Goal: Task Accomplishment & Management: Complete application form

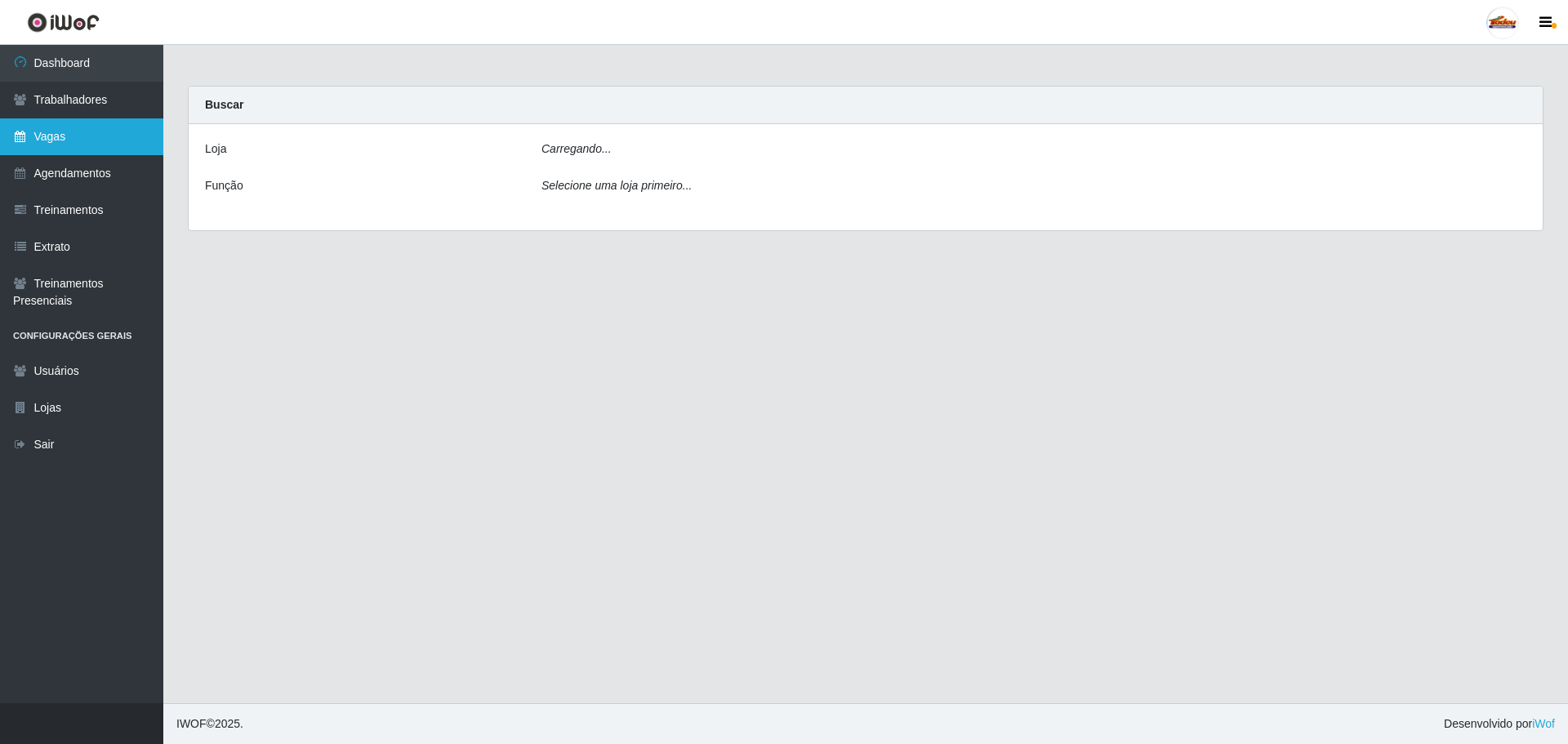
click at [93, 137] on link "Vagas" at bounding box center [82, 136] width 164 height 36
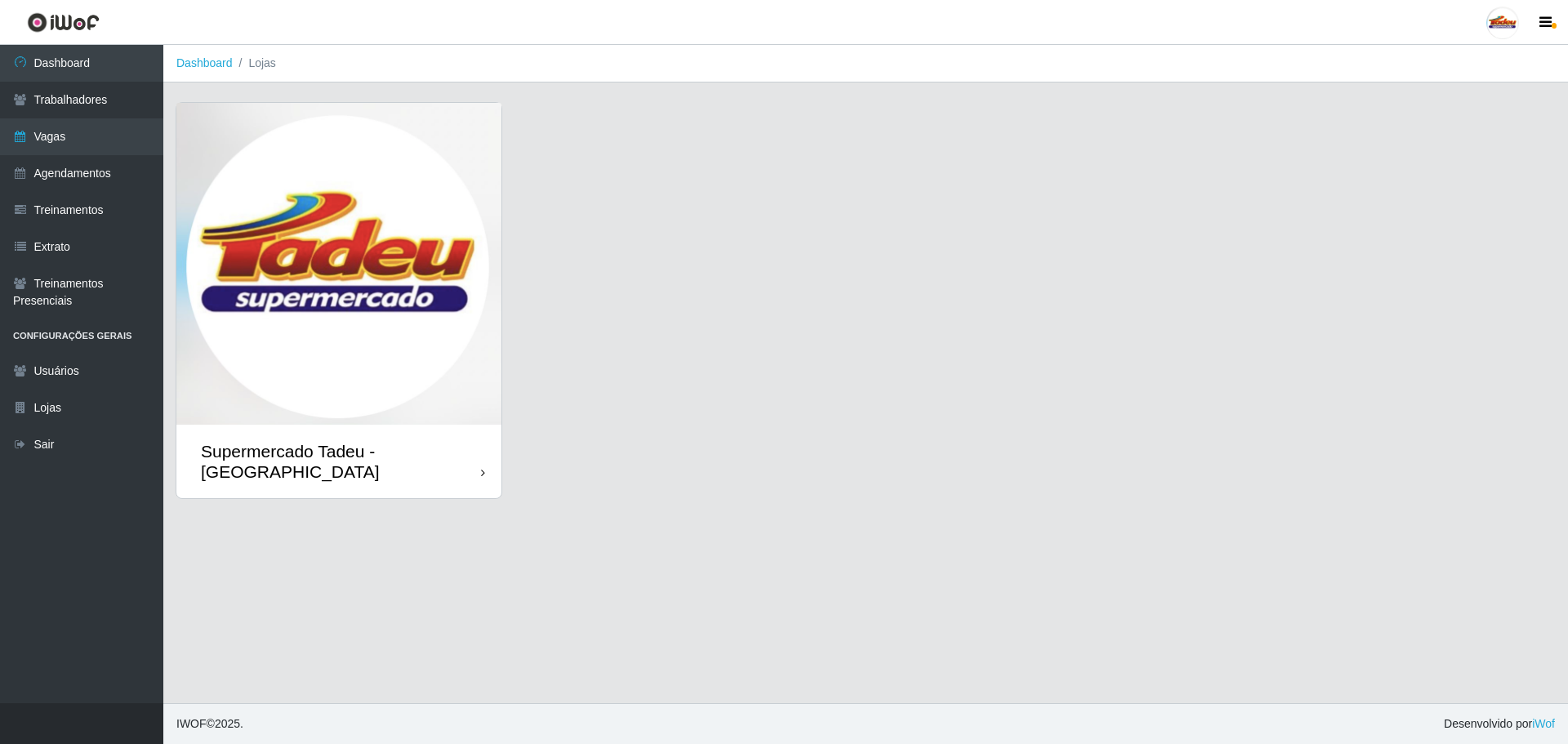
click at [263, 419] on img at bounding box center [339, 264] width 325 height 322
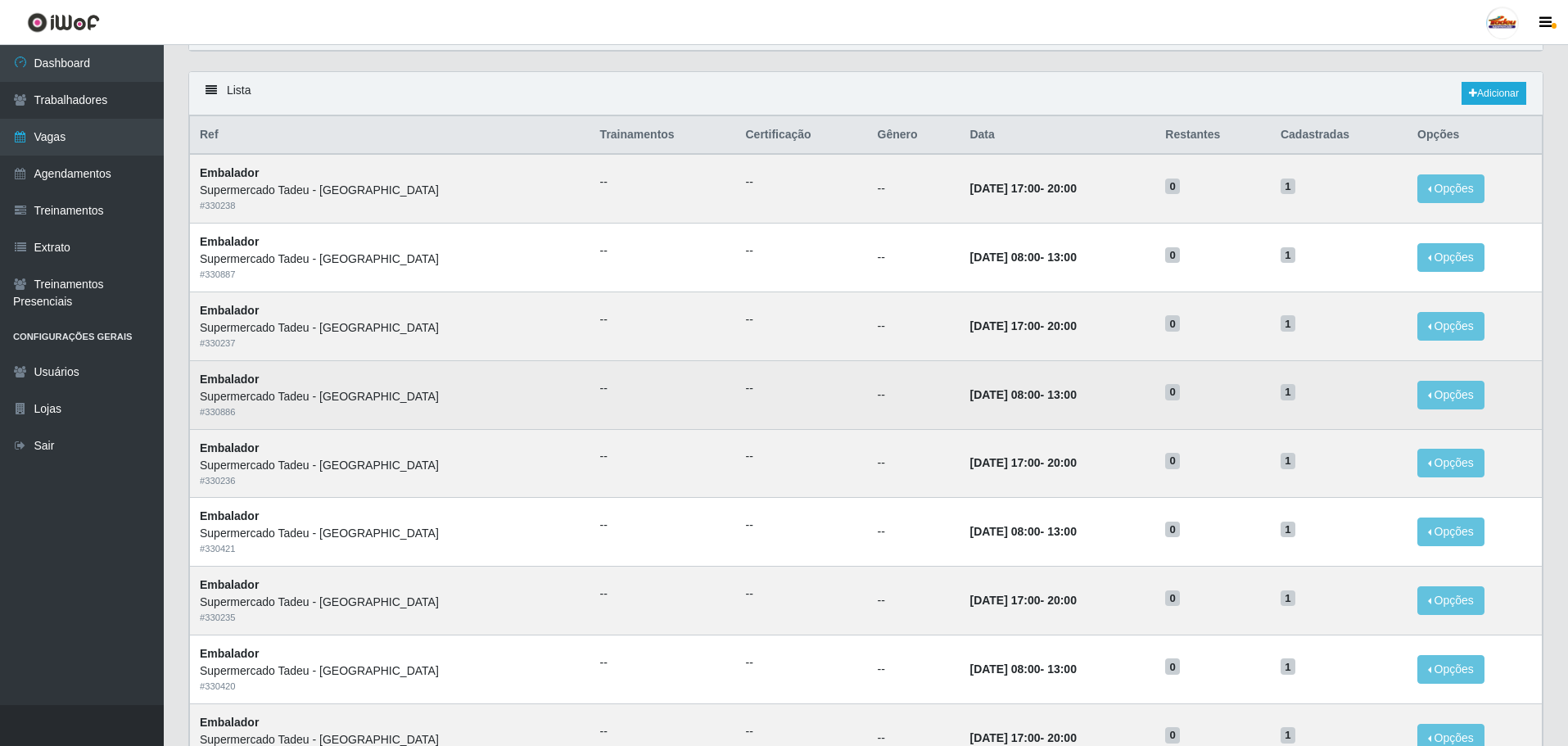
scroll to position [82, 0]
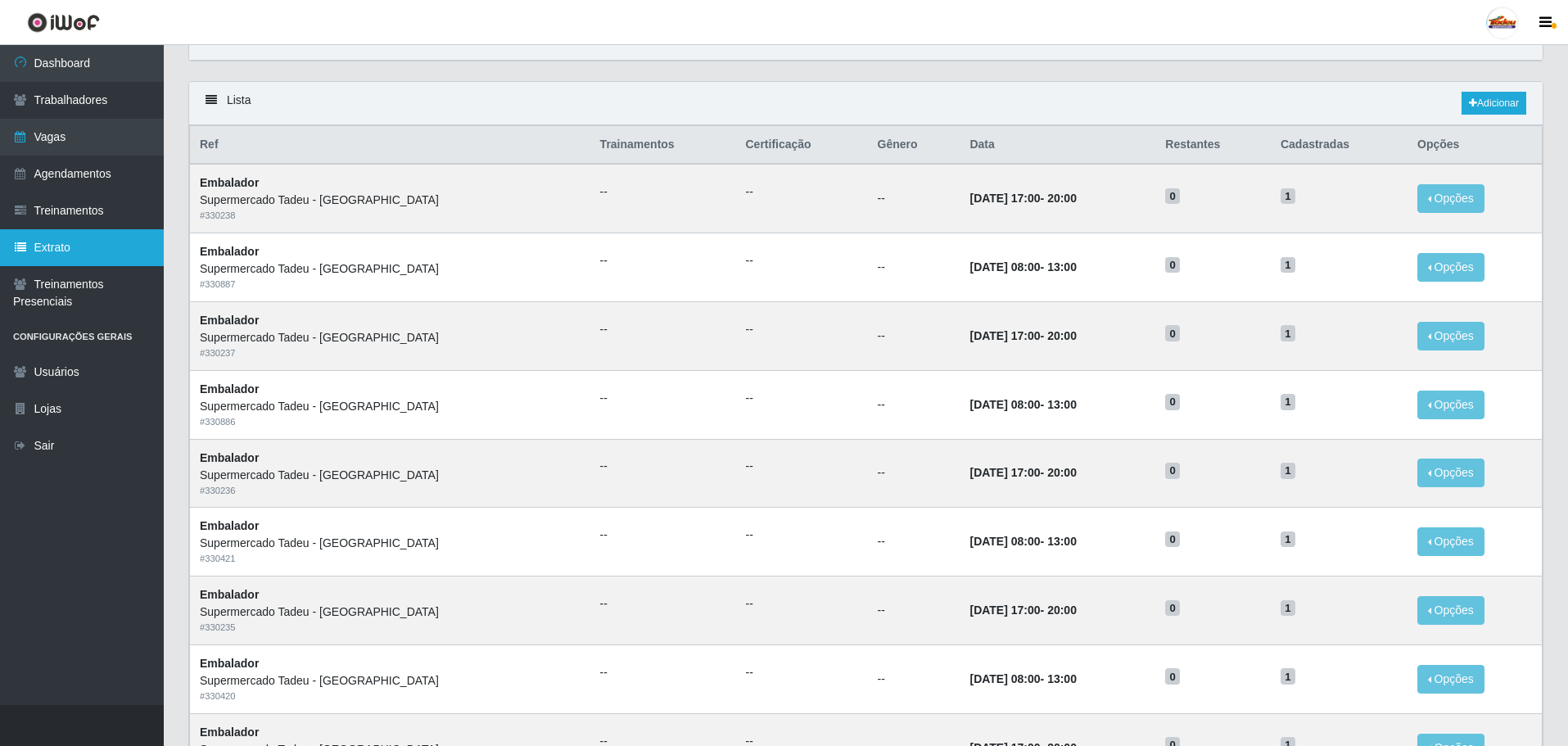
click at [69, 254] on link "Extrato" at bounding box center [82, 247] width 164 height 37
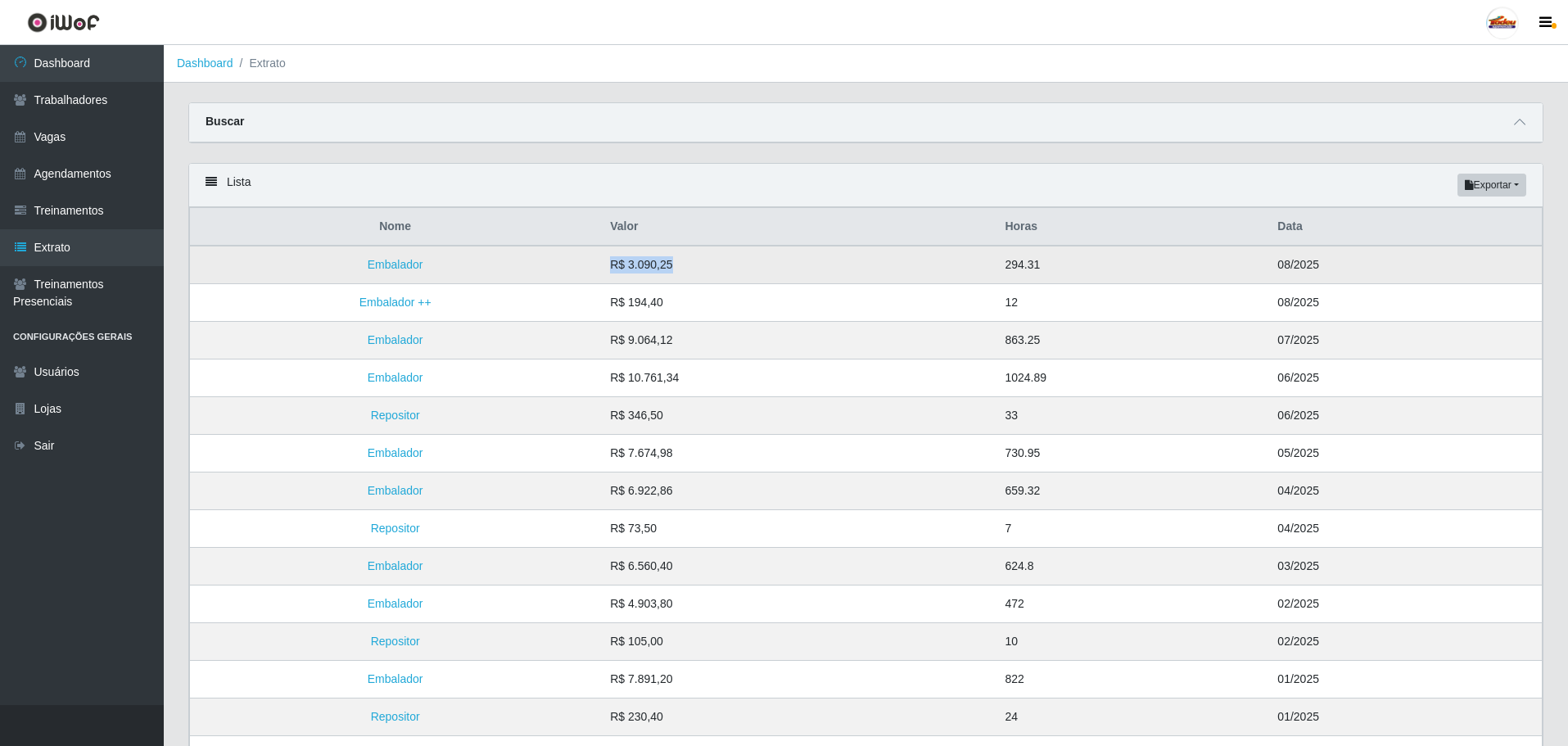
drag, startPoint x: 711, startPoint y: 269, endPoint x: 733, endPoint y: 270, distance: 22.0
click at [733, 270] on td "R$ 3.090,25" at bounding box center [797, 265] width 395 height 38
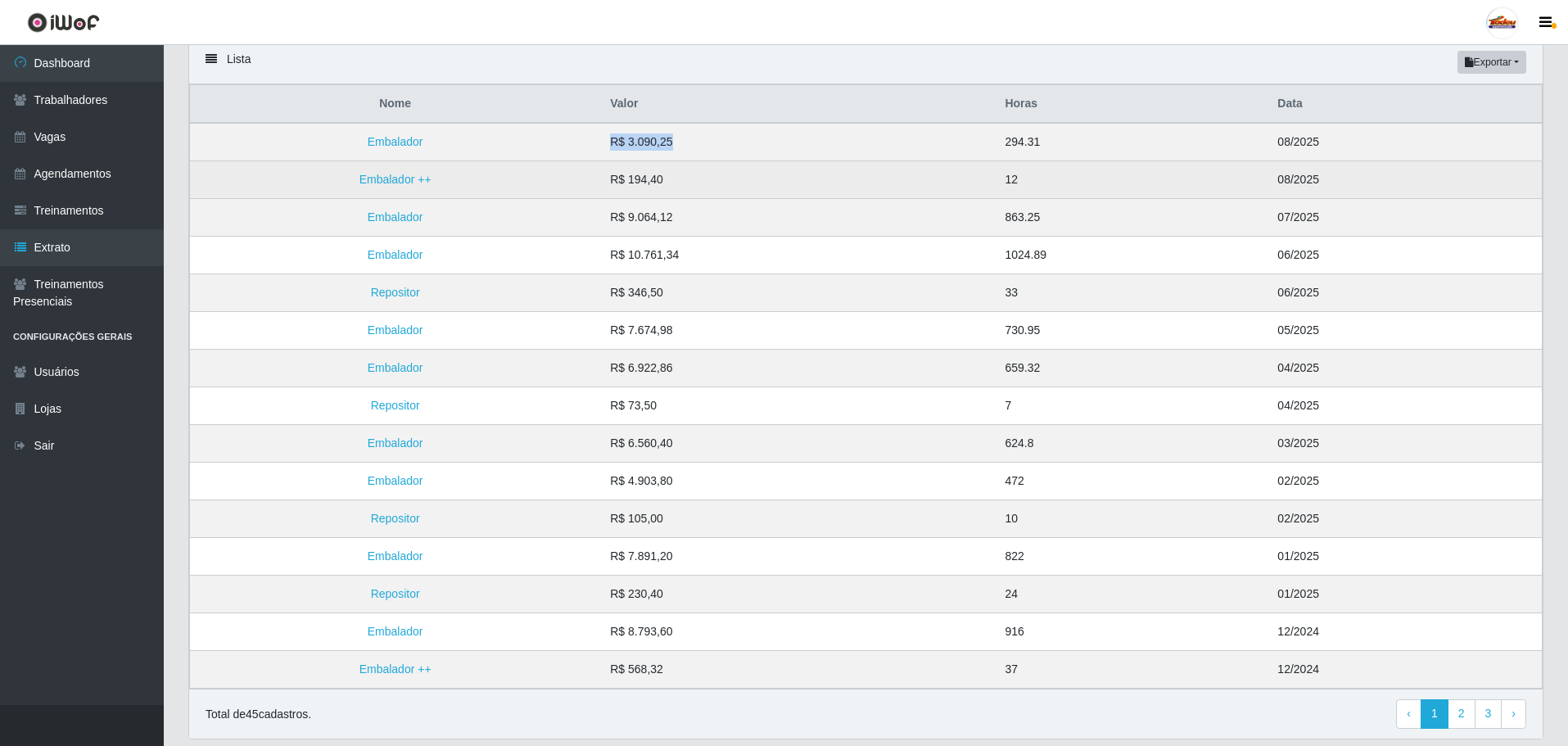
scroll to position [82, 0]
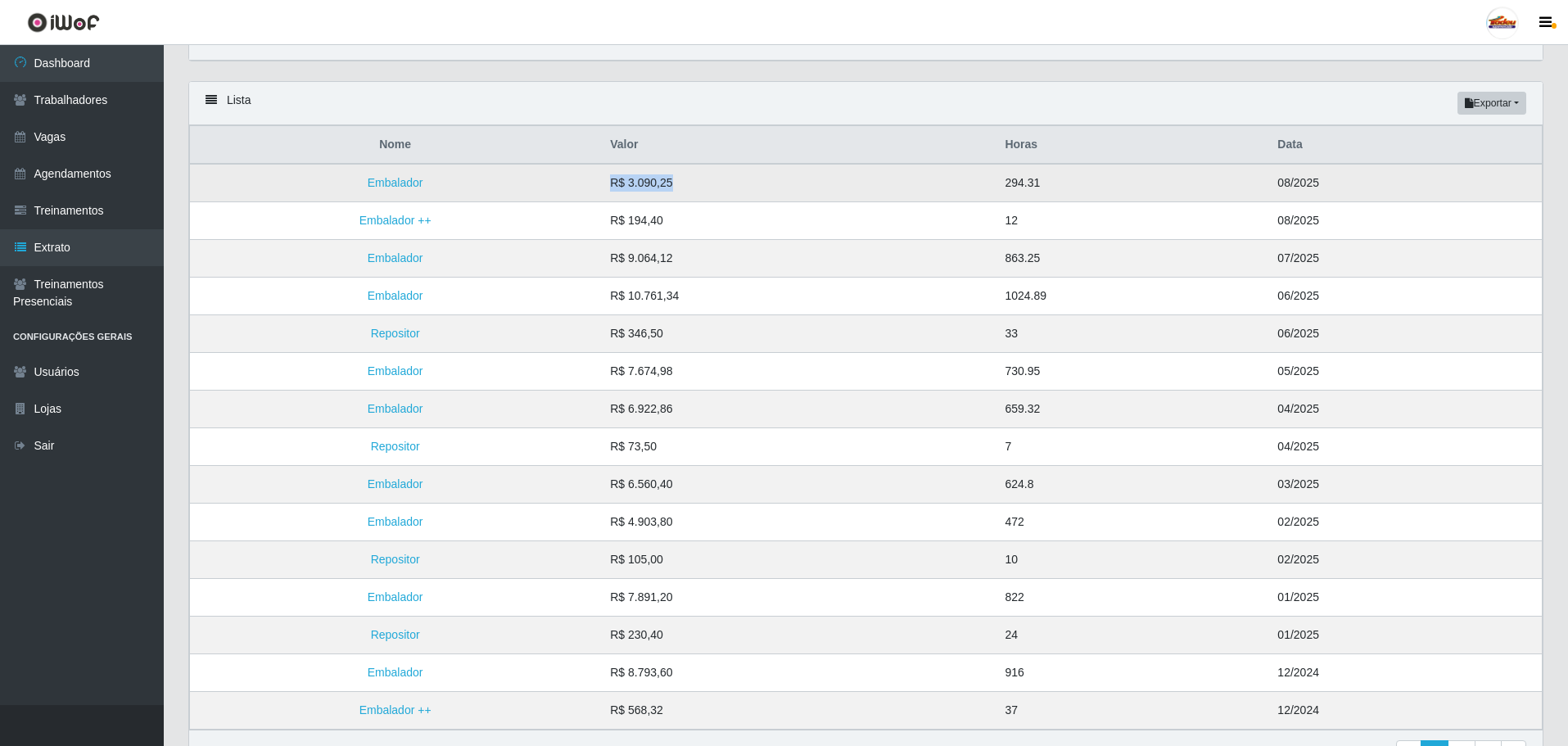
click at [724, 197] on td "R$ 3.090,25" at bounding box center [797, 183] width 395 height 38
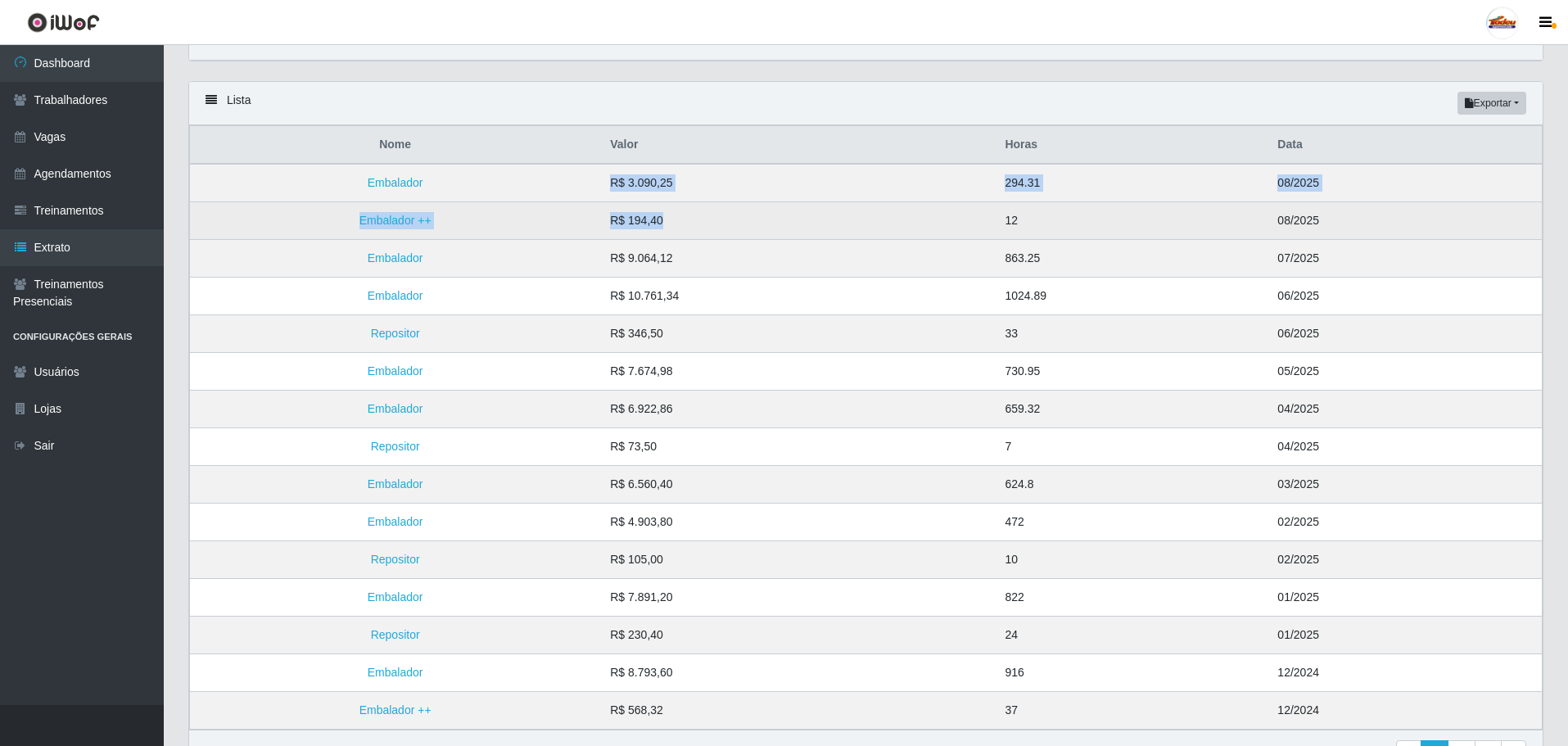
drag, startPoint x: 619, startPoint y: 176, endPoint x: 718, endPoint y: 214, distance: 106.0
click at [718, 214] on tbody "Embalador R$ 3.090,25 294.31 08/2025 Embalador ++ R$ 194,40 12 08/2025 Embalado…" at bounding box center [866, 447] width 1353 height 566
click at [537, 221] on td "Embalador ++" at bounding box center [395, 221] width 411 height 37
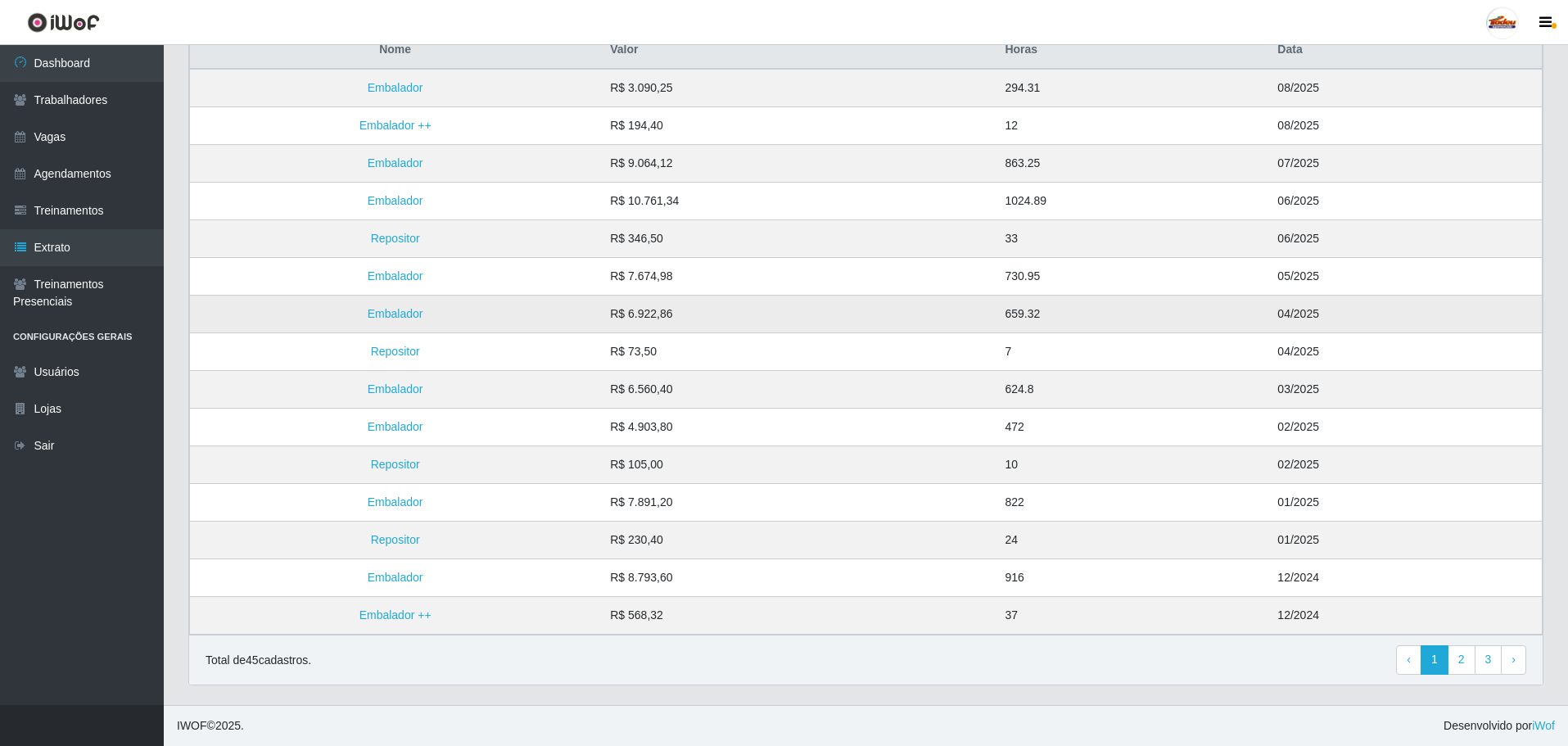
scroll to position [177, 0]
drag, startPoint x: 995, startPoint y: 613, endPoint x: 969, endPoint y: 611, distance: 26.1
click at [969, 611] on tr "Embalador ++ R$ 568,32 37 12/2024" at bounding box center [866, 616] width 1353 height 37
drag, startPoint x: 614, startPoint y: 161, endPoint x: 749, endPoint y: 160, distance: 135.0
click at [749, 160] on td "R$ 9.064,12" at bounding box center [797, 164] width 395 height 37
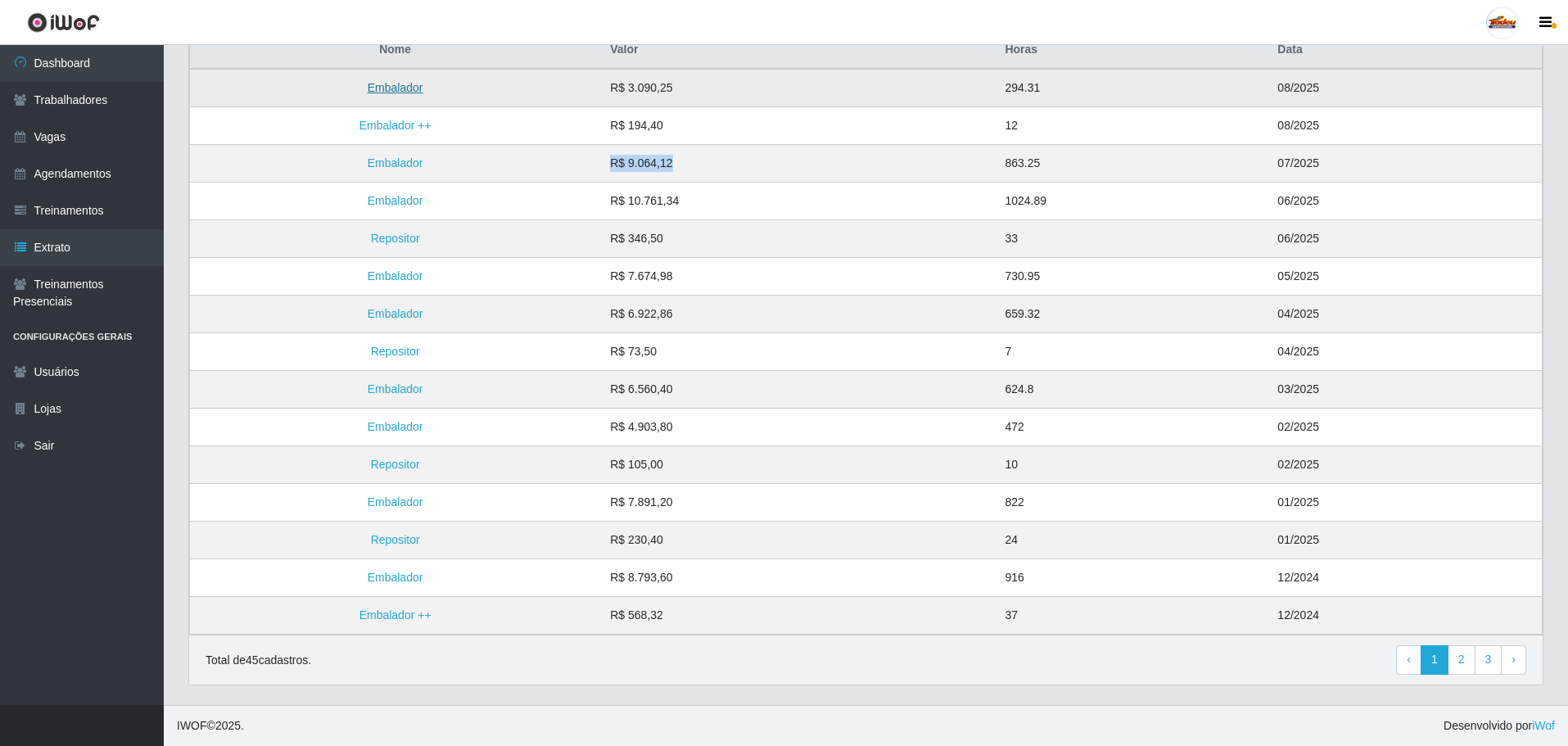
click at [409, 87] on link "Embalador" at bounding box center [396, 87] width 55 height 13
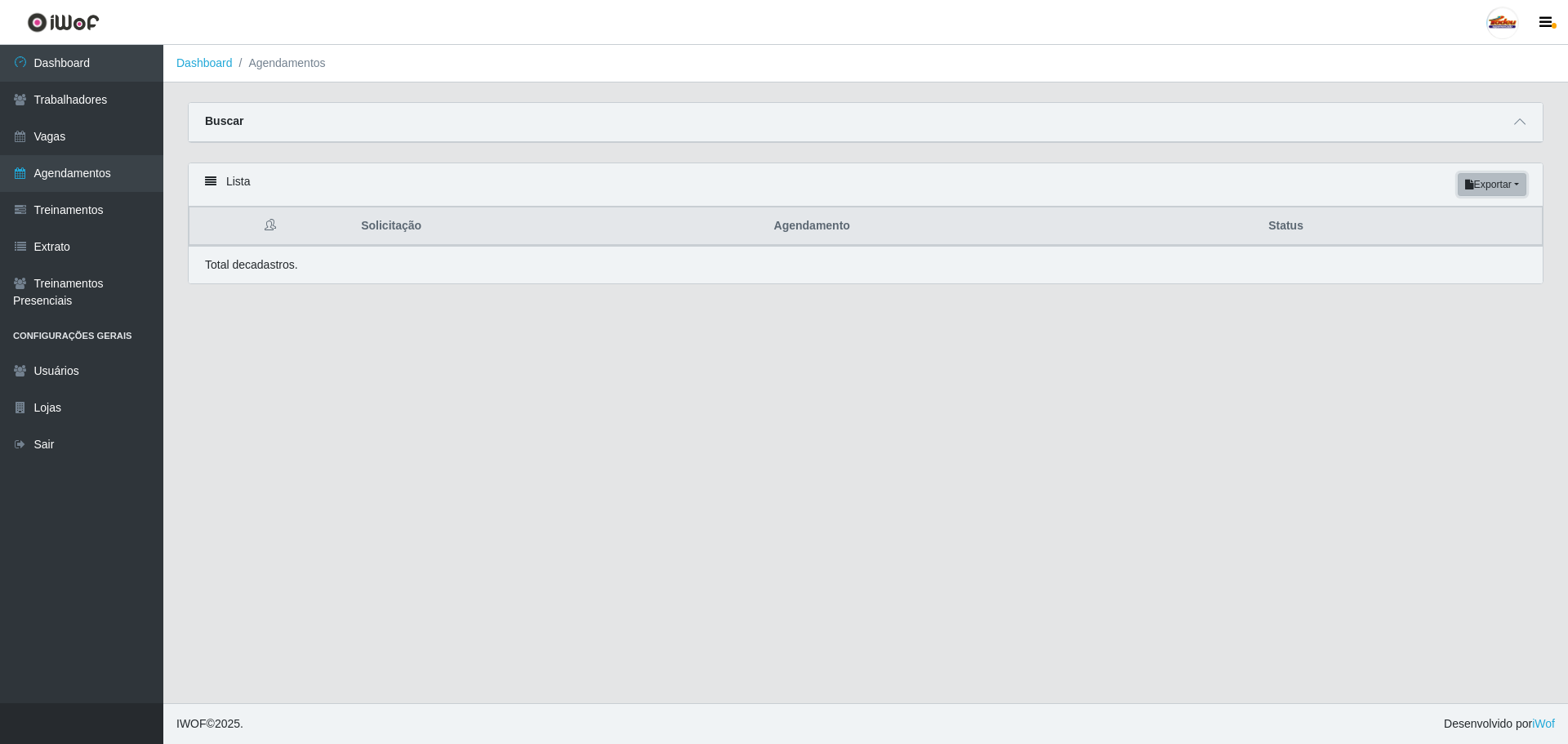
click at [1513, 188] on button "Exportar" at bounding box center [1492, 185] width 68 height 23
click at [1444, 244] on button "Excel" at bounding box center [1462, 250] width 129 height 34
click at [1514, 133] on div "Buscar" at bounding box center [865, 123] width 1354 height 39
click at [1513, 126] on span at bounding box center [1520, 122] width 20 height 19
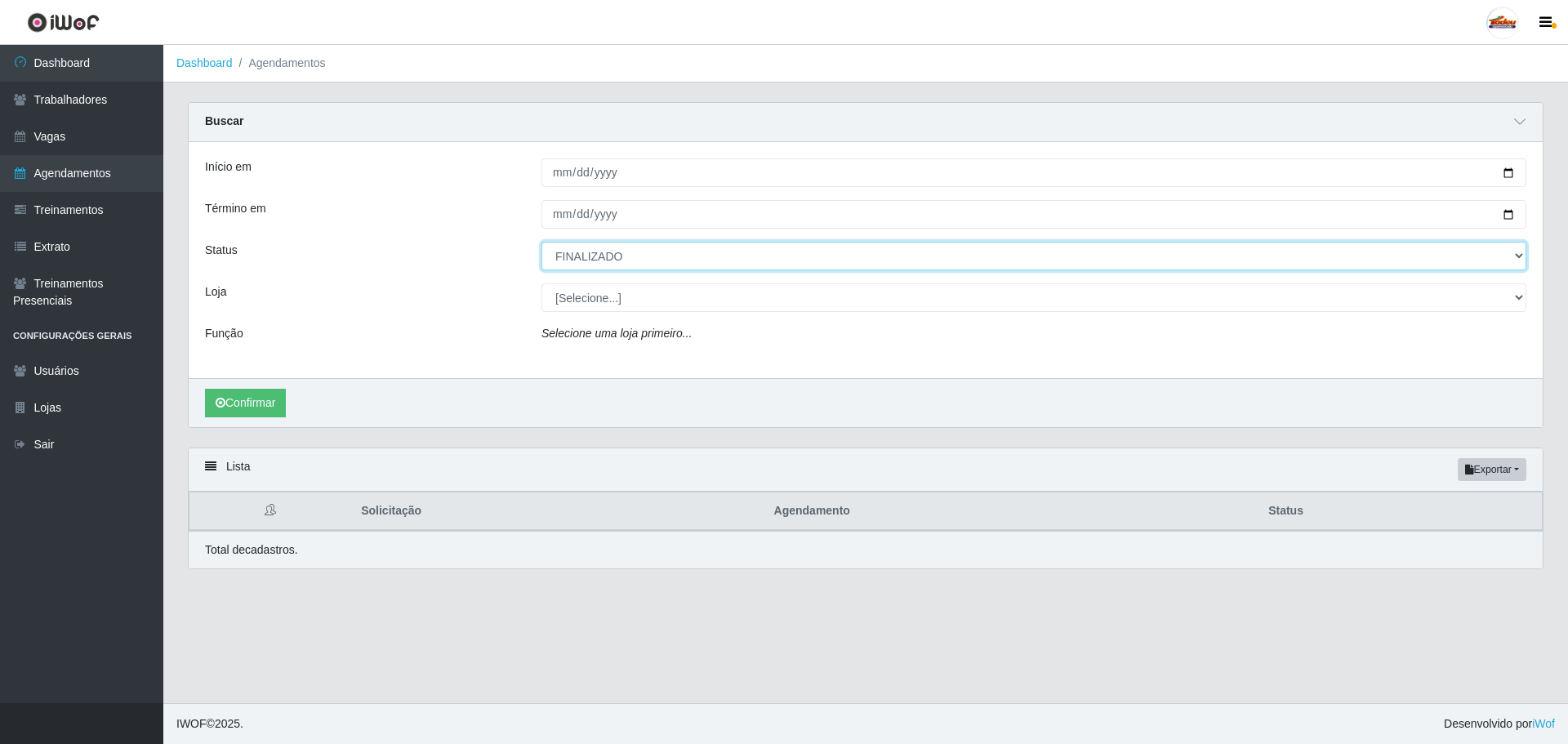
click at [598, 260] on select "[Selecione...] AGENDADO AGUARDANDO LIBERAR EM ANDAMENTO EM REVISÃO FINALIZADO C…" at bounding box center [1034, 256] width 985 height 28
select select "[Selecione...]"
click at [541, 243] on select "[Selecione...] AGENDADO AGUARDANDO LIBERAR EM ANDAMENTO EM REVISÃO FINALIZADO C…" at bounding box center [1034, 256] width 985 height 28
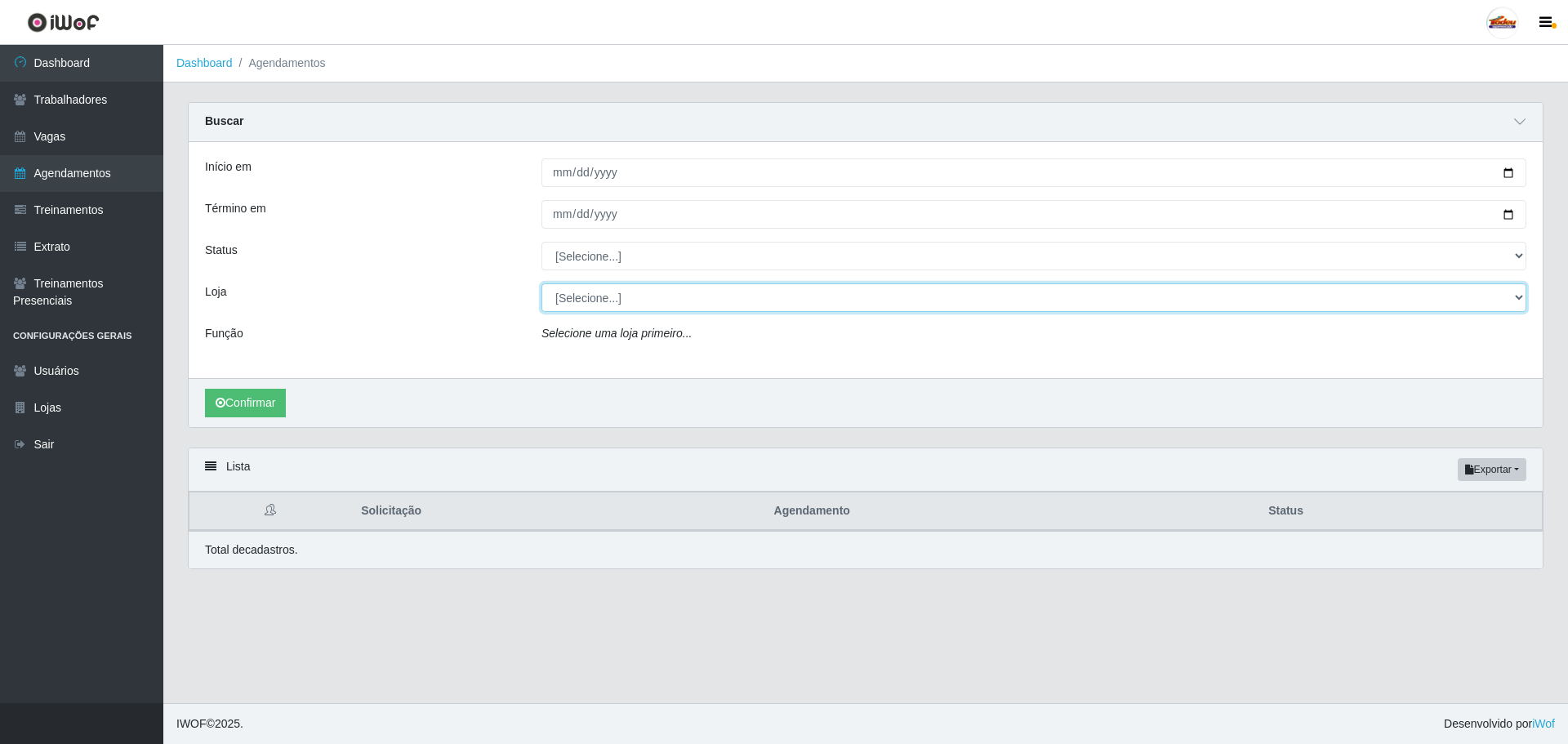
click at [566, 299] on select "[Selecione...] Supermercado Tadeu - Lagoa Seca" at bounding box center [1034, 298] width 985 height 28
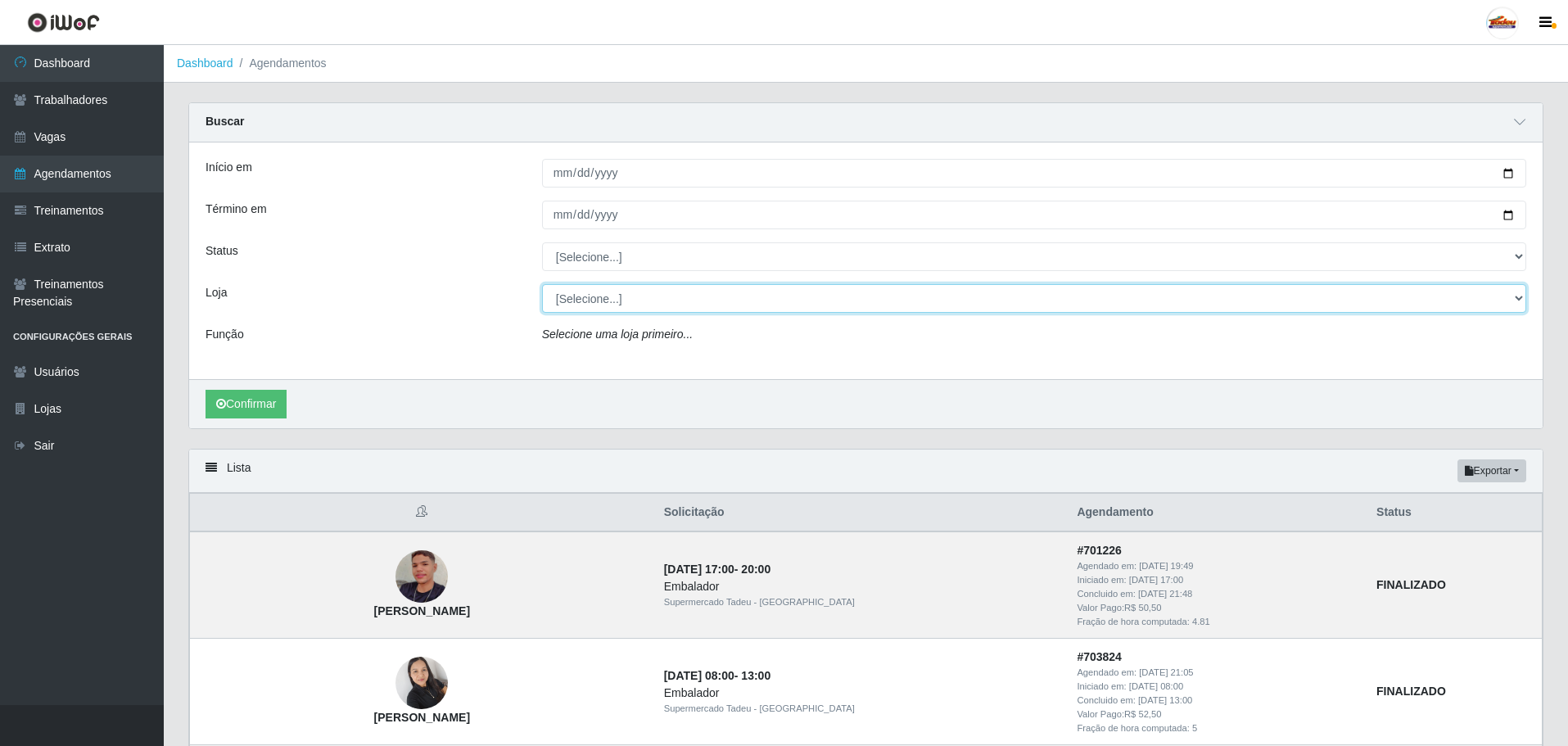
select select "195"
click at [542, 285] on select "[Selecione...] Supermercado Tadeu - Lagoa Seca" at bounding box center [1034, 299] width 984 height 29
select select "1"
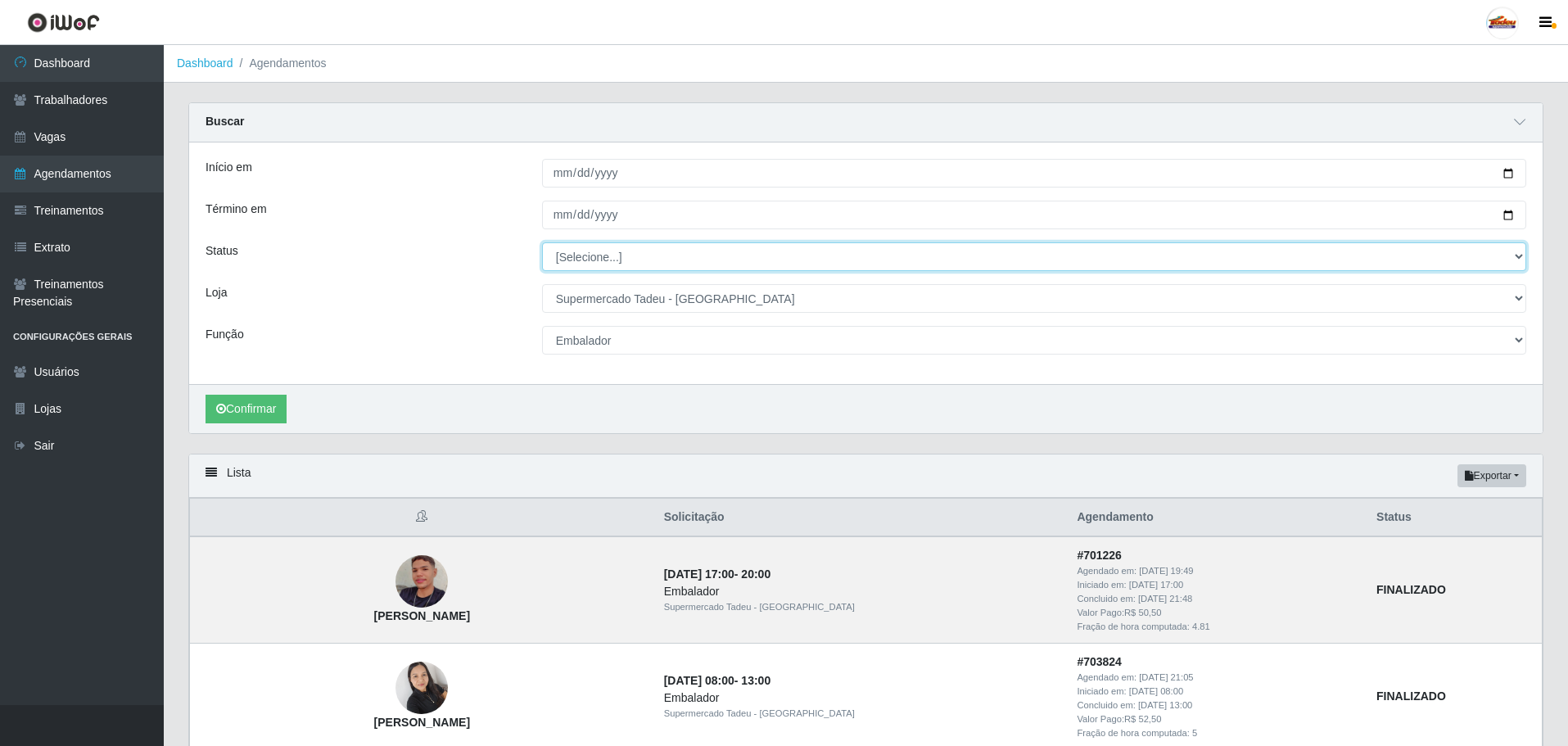
click at [598, 255] on select "[Selecione...] AGENDADO AGUARDANDO LIBERAR EM ANDAMENTO EM REVISÃO FINALIZADO C…" at bounding box center [1034, 257] width 984 height 29
drag, startPoint x: 598, startPoint y: 255, endPoint x: 812, endPoint y: 176, distance: 228.1
click at [598, 255] on select "[Selecione...] AGENDADO AGUARDANDO LIBERAR EM ANDAMENTO EM REVISÃO FINALIZADO C…" at bounding box center [1034, 257] width 984 height 29
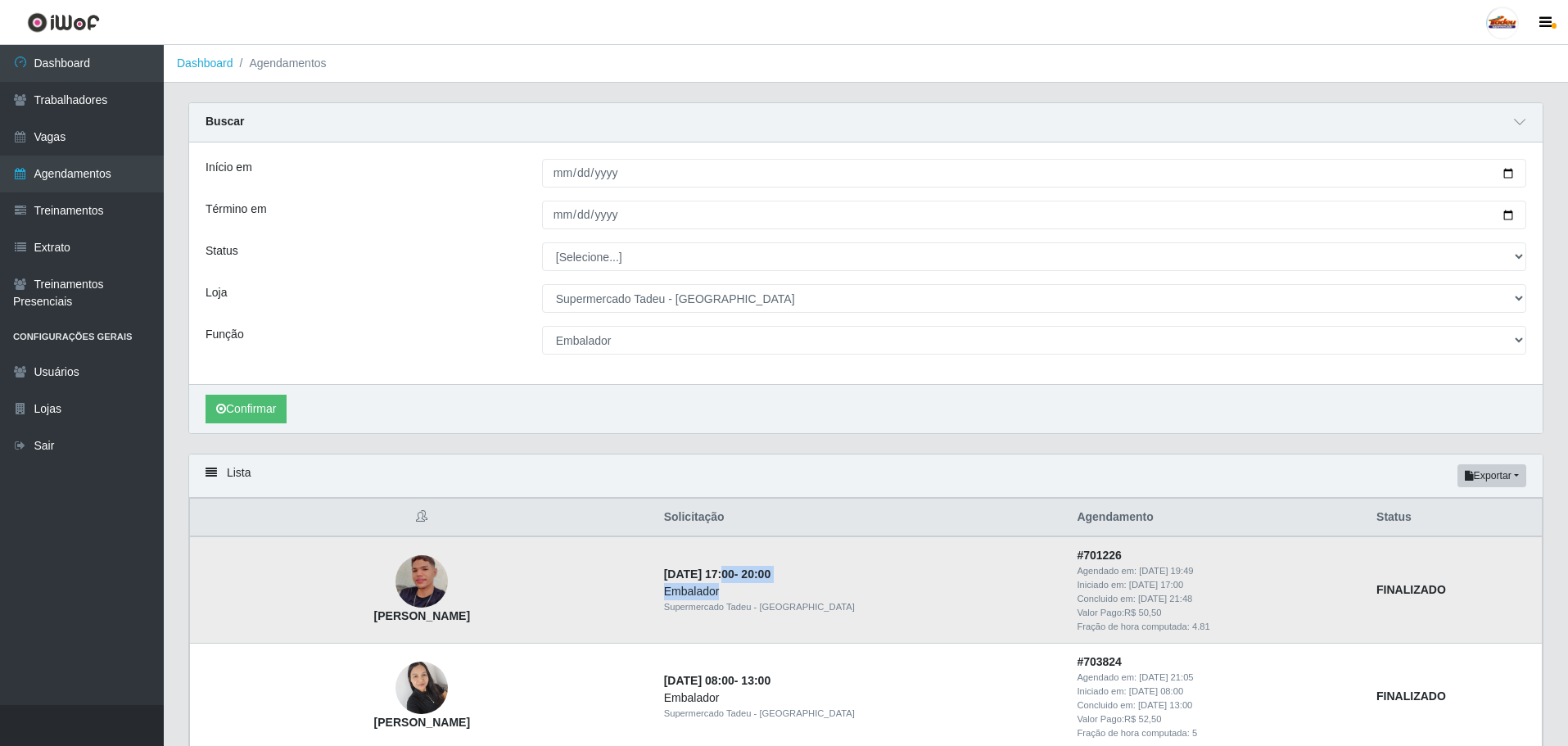
drag, startPoint x: 738, startPoint y: 580, endPoint x: 867, endPoint y: 588, distance: 129.2
click at [867, 588] on td "13/08/2025, 17:00 - 20:00 Embalador Supermercado Tadeu - Lagoa Seca" at bounding box center [861, 589] width 414 height 106
drag, startPoint x: 1037, startPoint y: 600, endPoint x: 1159, endPoint y: 600, distance: 122.0
click at [1159, 600] on div "Concluido em: 13/08/2025, 21:48" at bounding box center [1217, 599] width 280 height 14
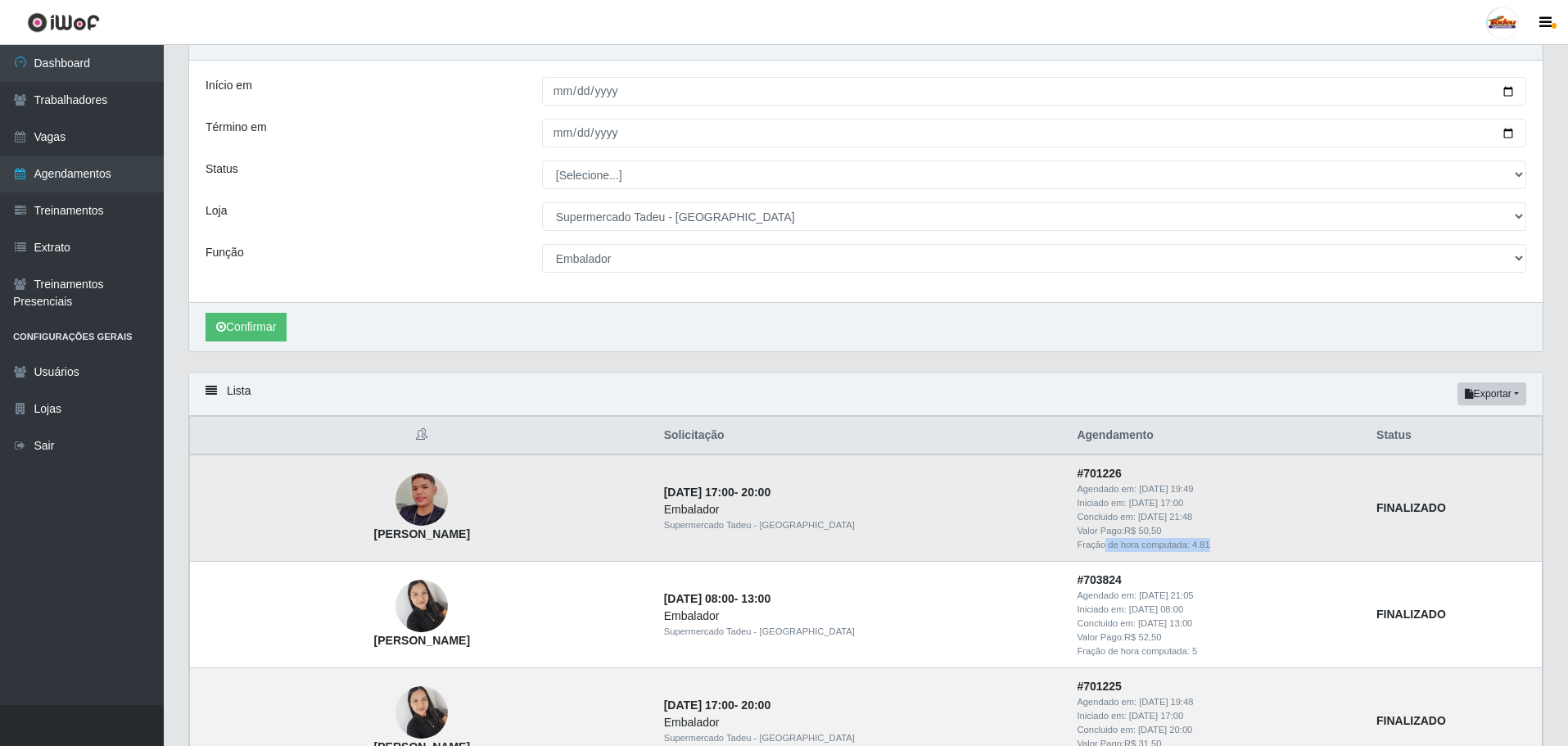
drag, startPoint x: 1064, startPoint y: 549, endPoint x: 1205, endPoint y: 549, distance: 141.0
click at [1205, 549] on div "Fração de hora computada: 4.81" at bounding box center [1217, 545] width 280 height 14
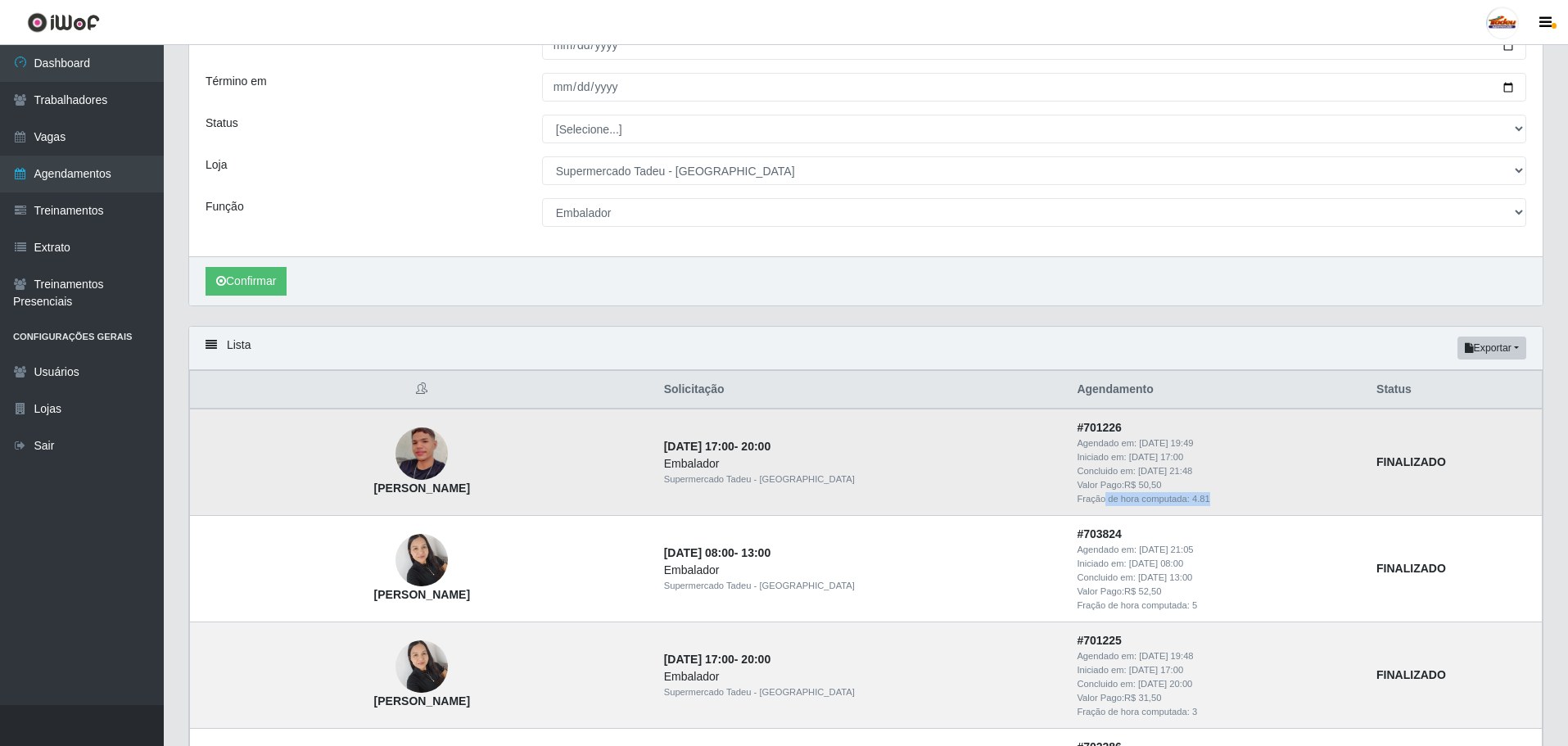
scroll to position [164, 0]
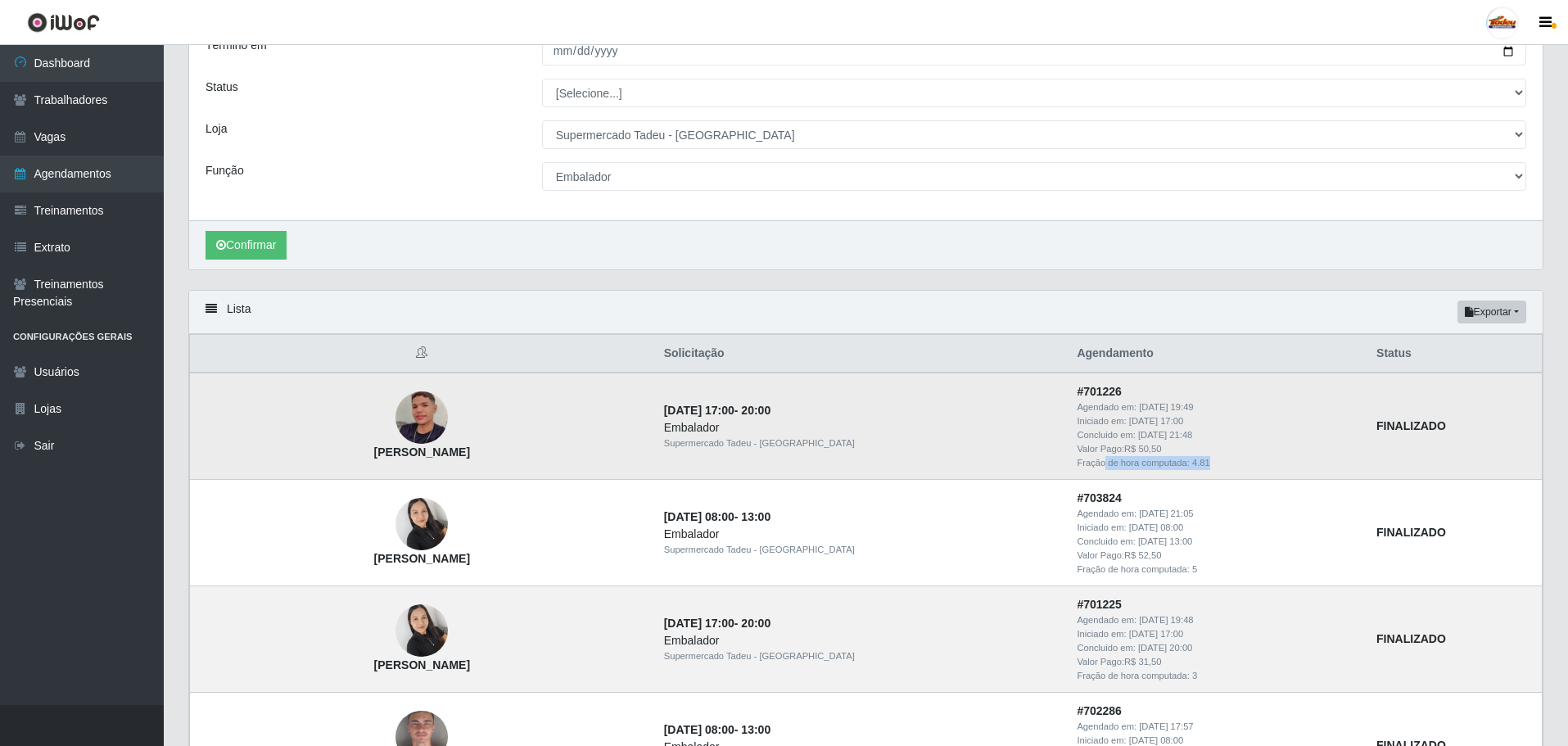
drag, startPoint x: 1034, startPoint y: 432, endPoint x: 1214, endPoint y: 438, distance: 180.1
click at [1214, 438] on div "Concluido em: 13/08/2025, 21:48" at bounding box center [1217, 436] width 280 height 14
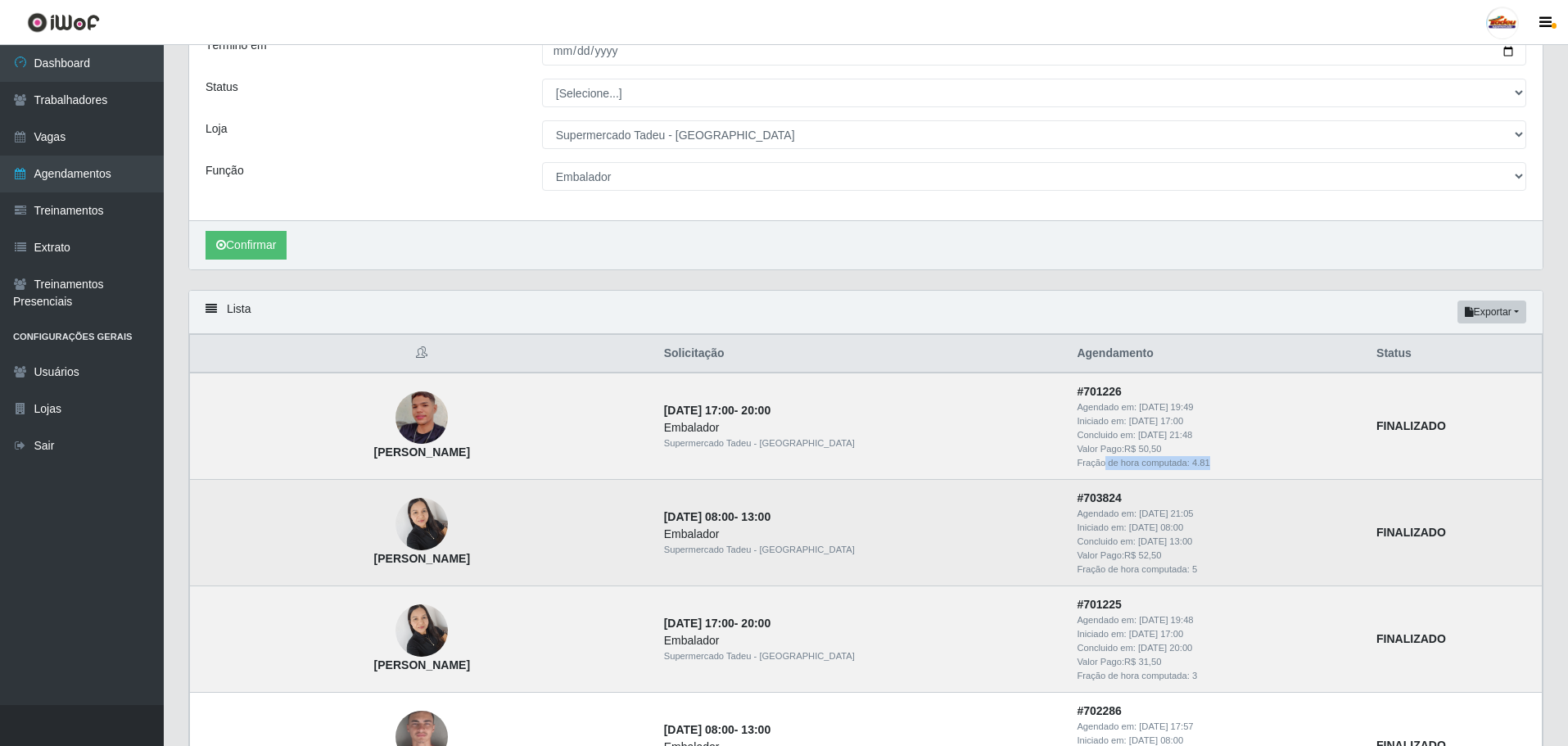
drag, startPoint x: 1137, startPoint y: 542, endPoint x: 1177, endPoint y: 540, distance: 40.0
click at [1177, 540] on div "Concluido em: 13/08/2025, 13:00" at bounding box center [1217, 542] width 280 height 14
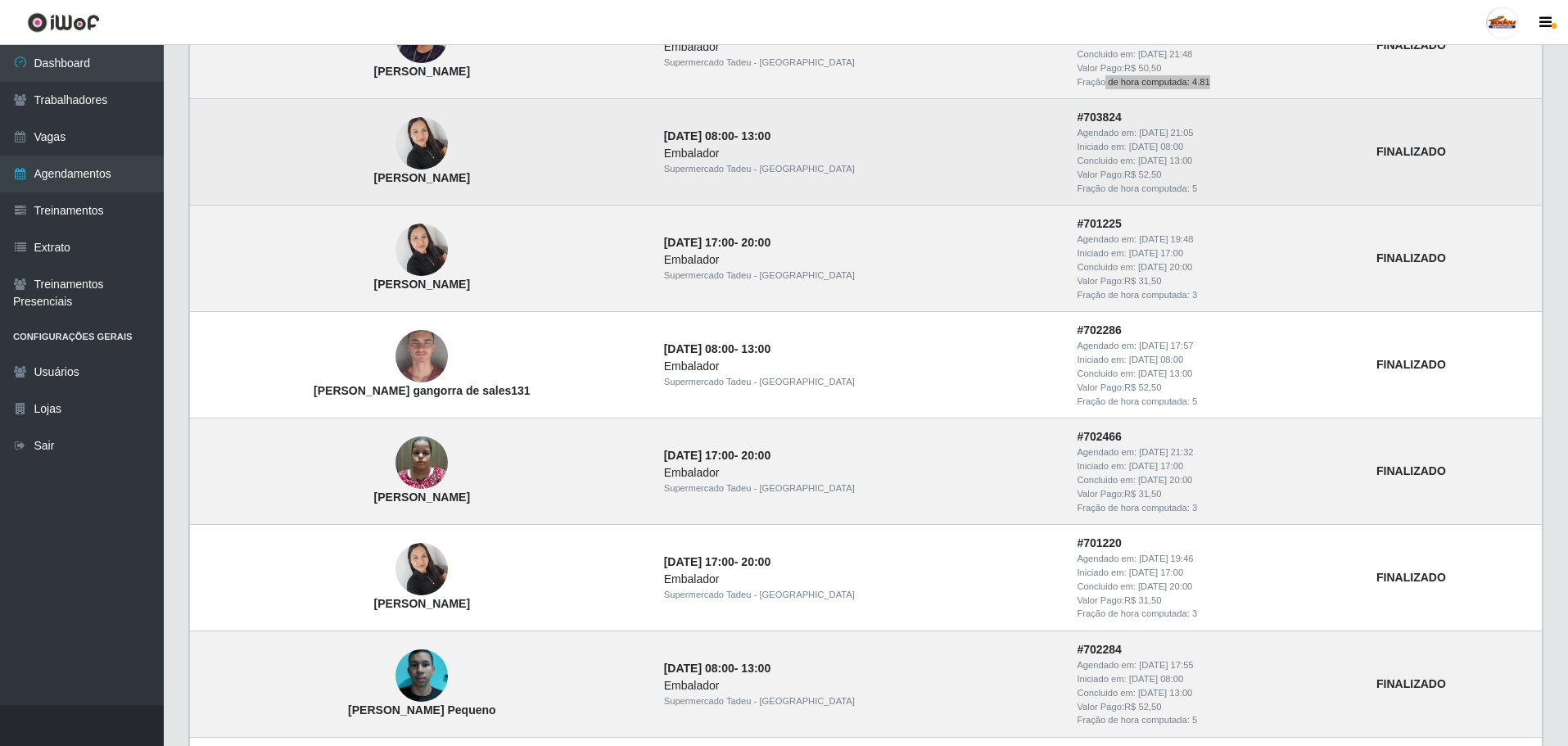
scroll to position [573, 0]
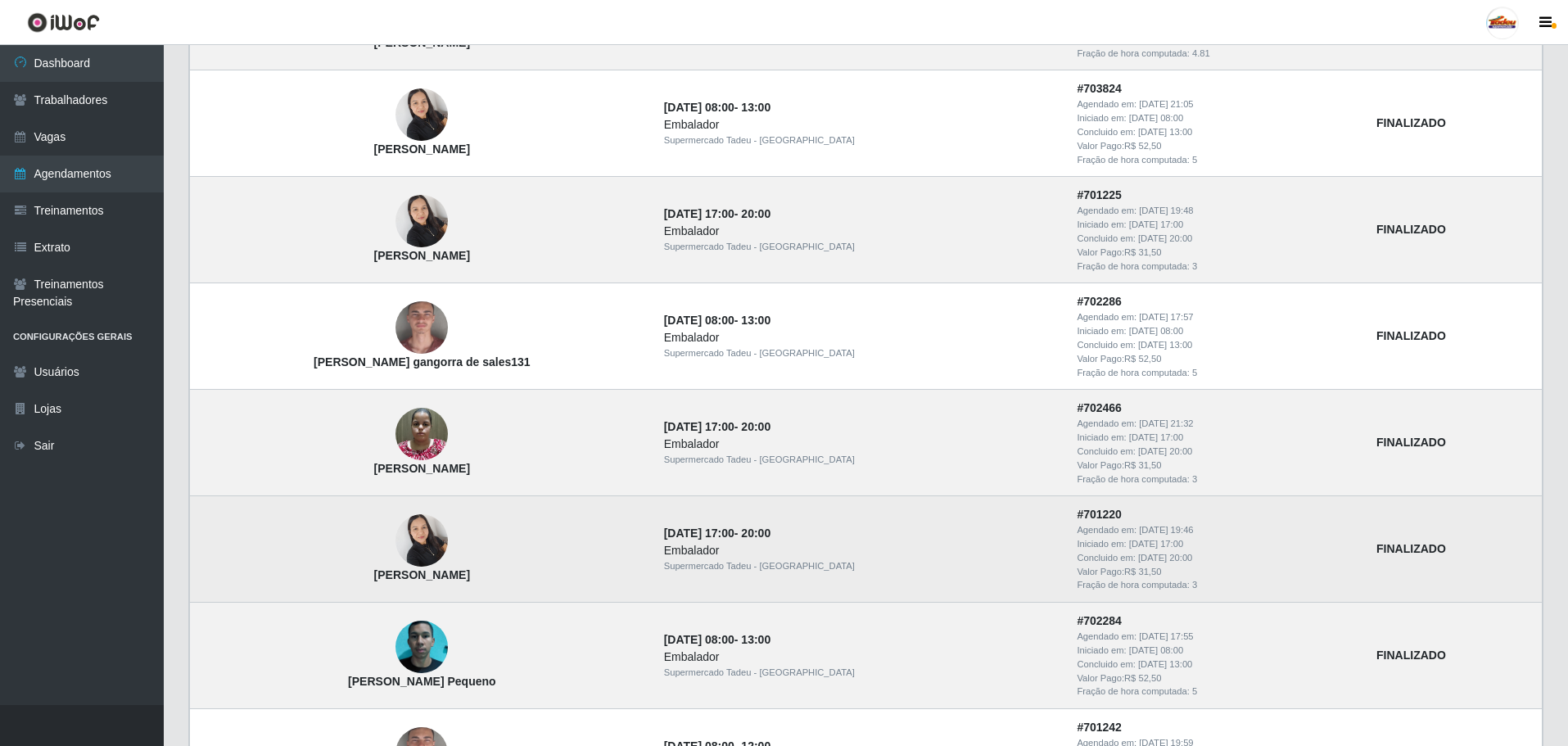
drag, startPoint x: 1136, startPoint y: 589, endPoint x: 1171, endPoint y: 590, distance: 35.0
click at [1149, 590] on div "Fração de hora computada: 3" at bounding box center [1217, 586] width 280 height 14
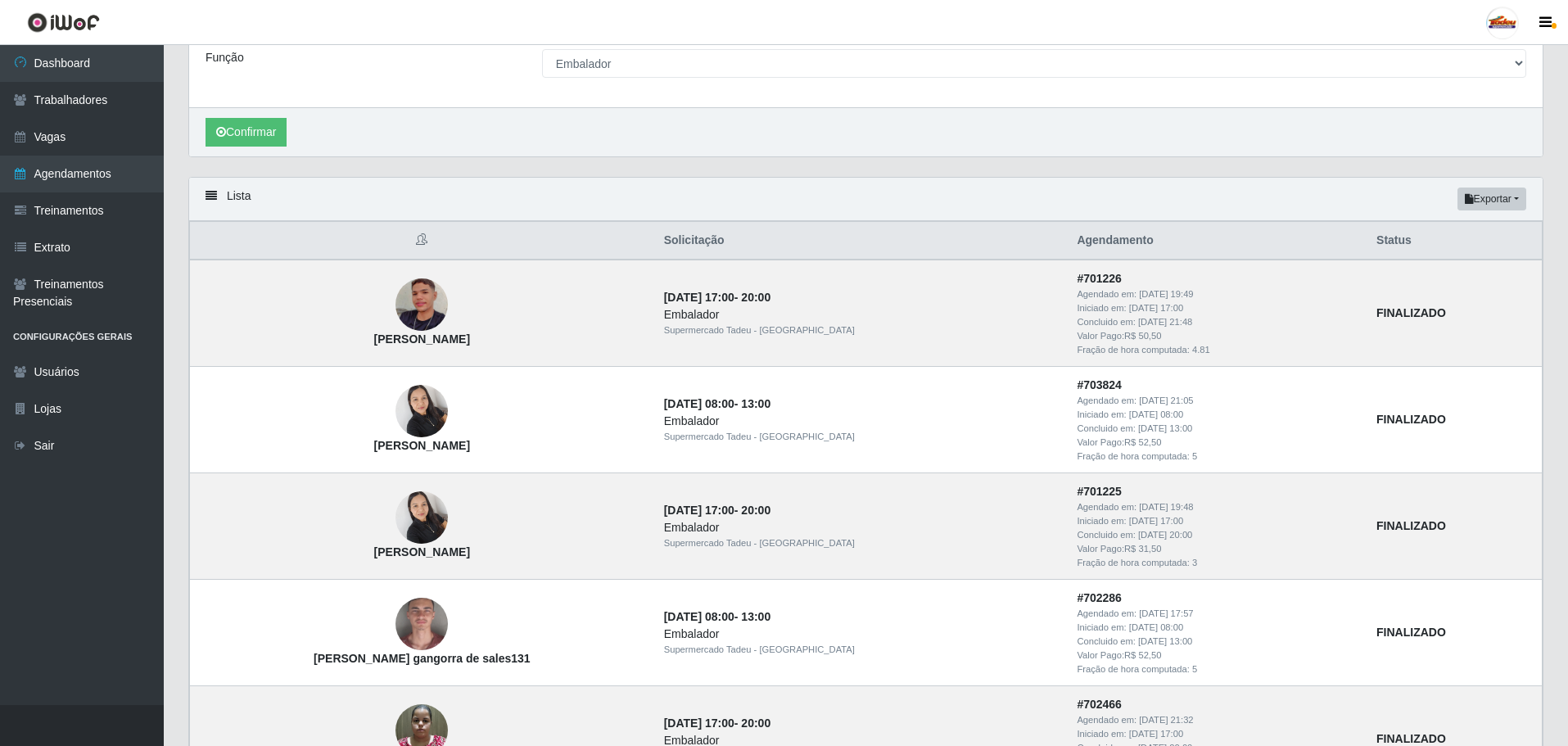
scroll to position [246, 0]
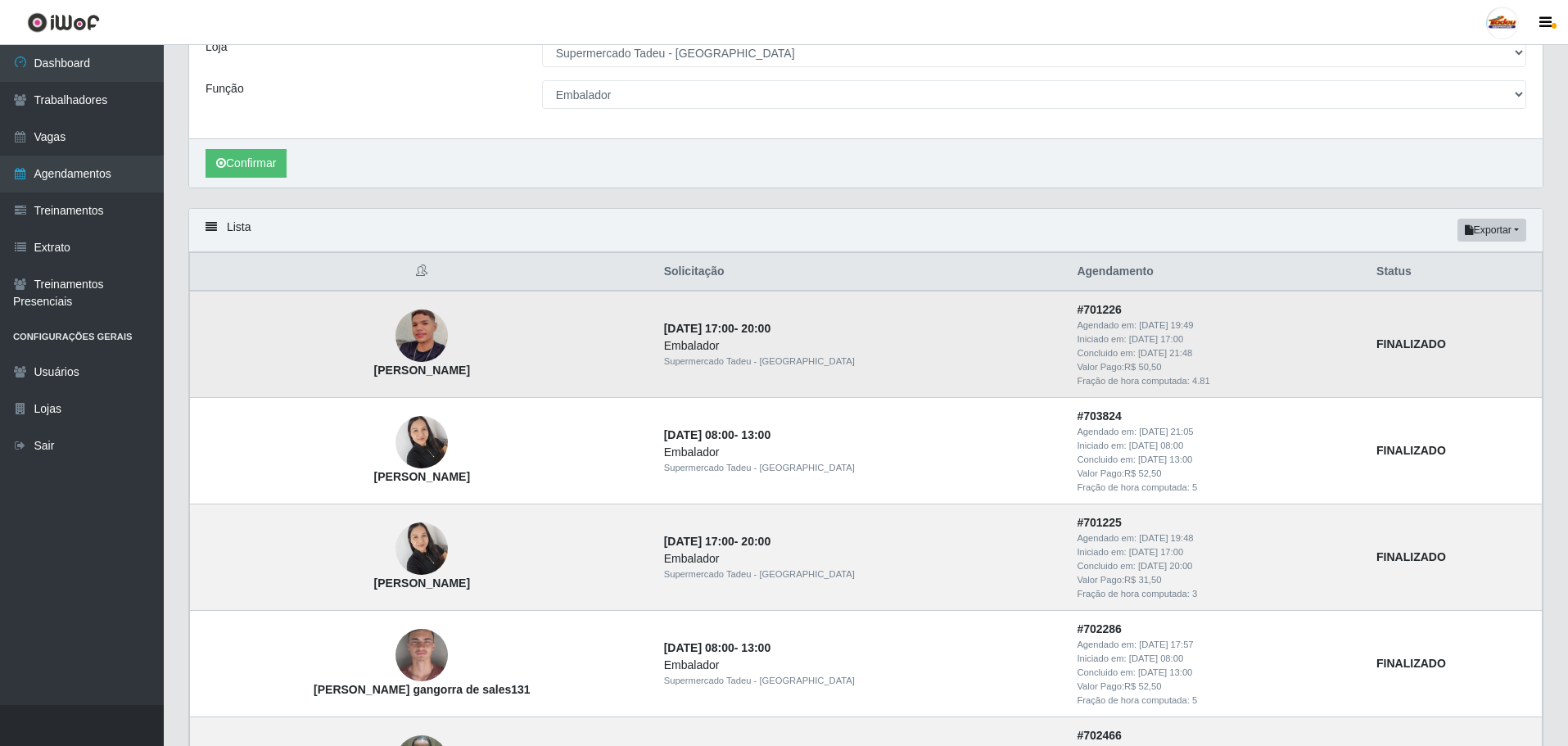
drag, startPoint x: 1132, startPoint y: 354, endPoint x: 1177, endPoint y: 356, distance: 45.0
click at [1177, 356] on div "Concluido em: 13/08/2025, 21:48" at bounding box center [1217, 354] width 280 height 14
drag, startPoint x: 1125, startPoint y: 339, endPoint x: 1160, endPoint y: 361, distance: 41.3
click at [1160, 361] on td "# 701226 Agendado em: 08/08/2025, 19:49 Iniciado em: 13/08/2025, 17:00 Concluid…" at bounding box center [1217, 343] width 300 height 106
drag, startPoint x: 745, startPoint y: 331, endPoint x: 892, endPoint y: 339, distance: 147.2
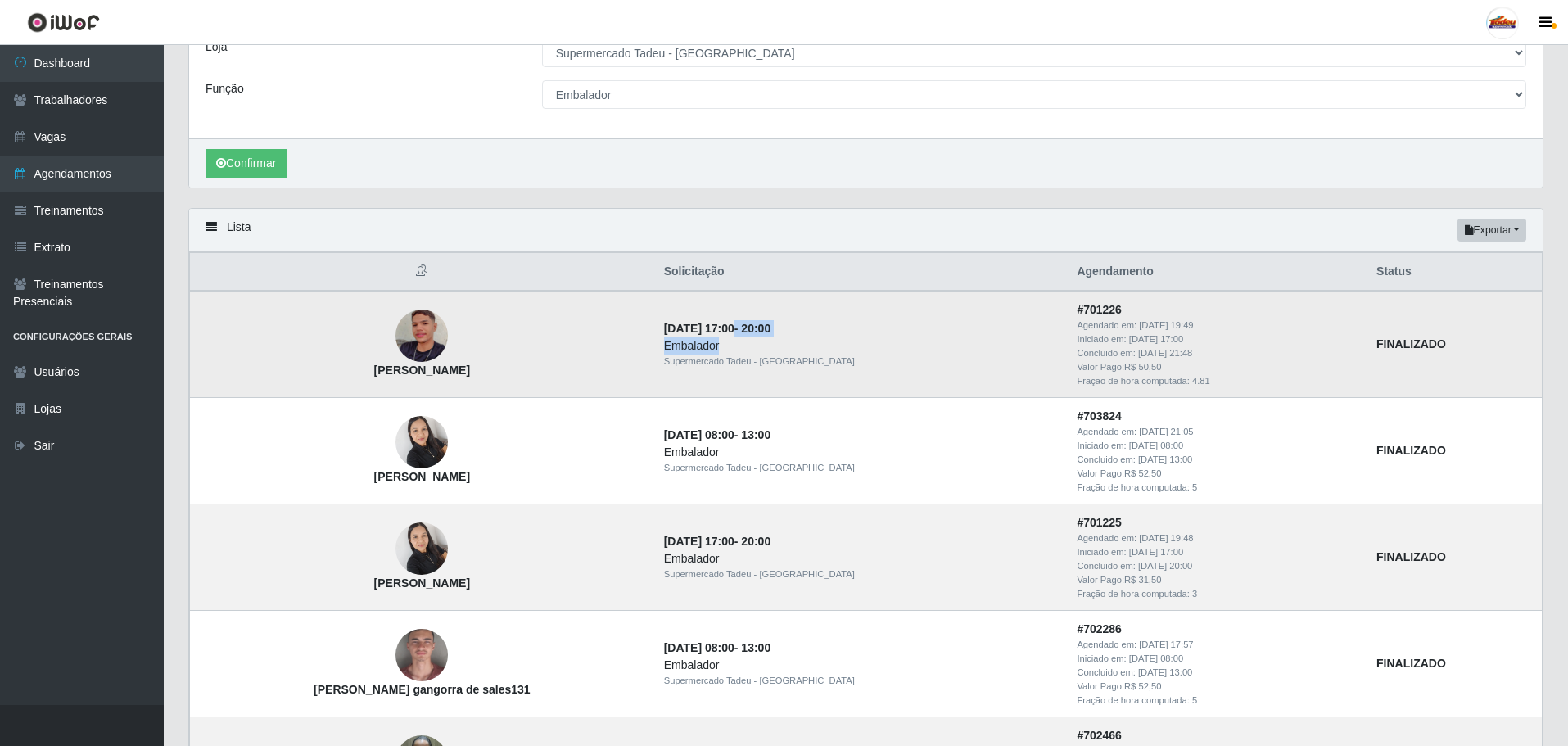
click at [892, 339] on td "13/08/2025, 17:00 - 20:00 Embalador Supermercado Tadeu - Lagoa Seca" at bounding box center [861, 343] width 414 height 106
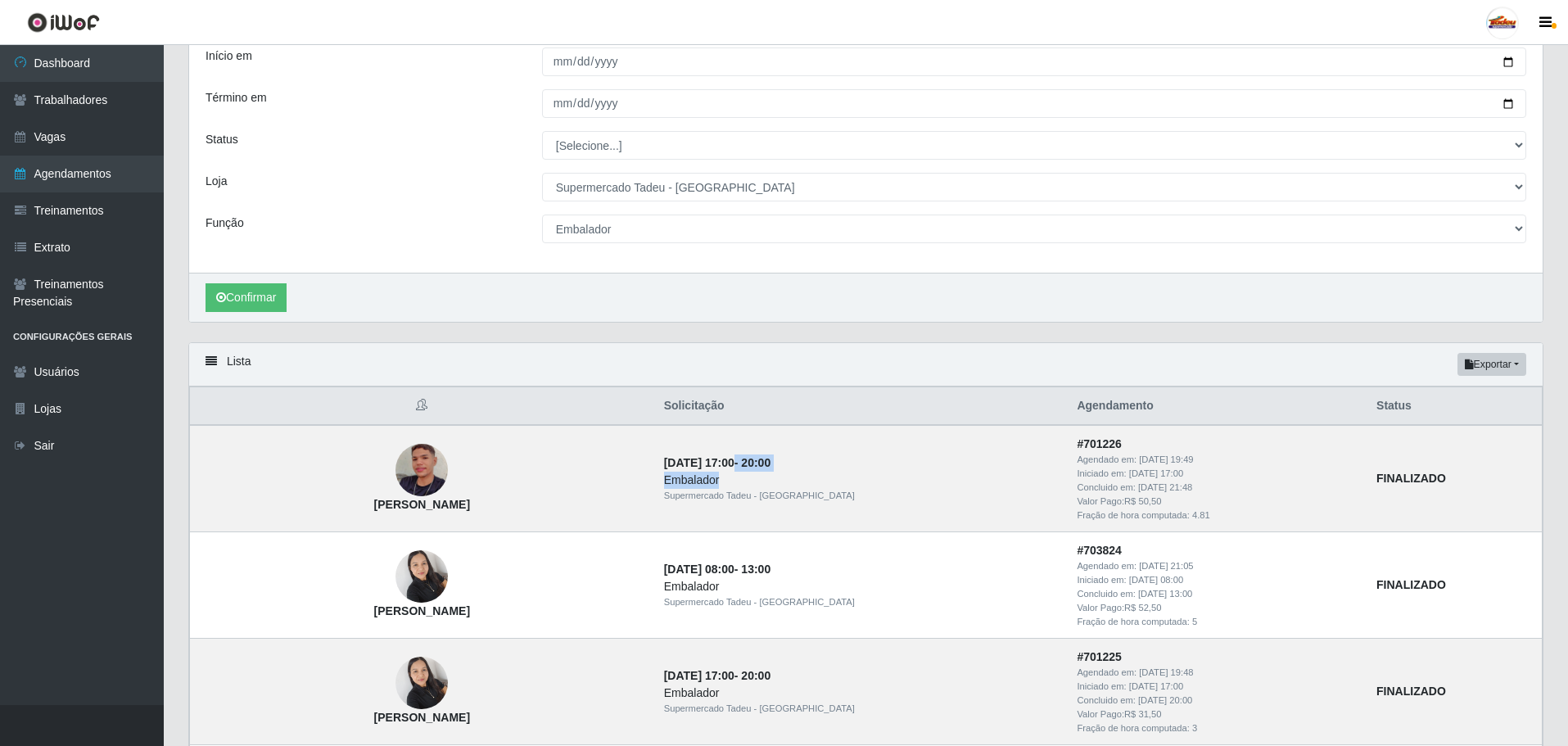
scroll to position [0, 0]
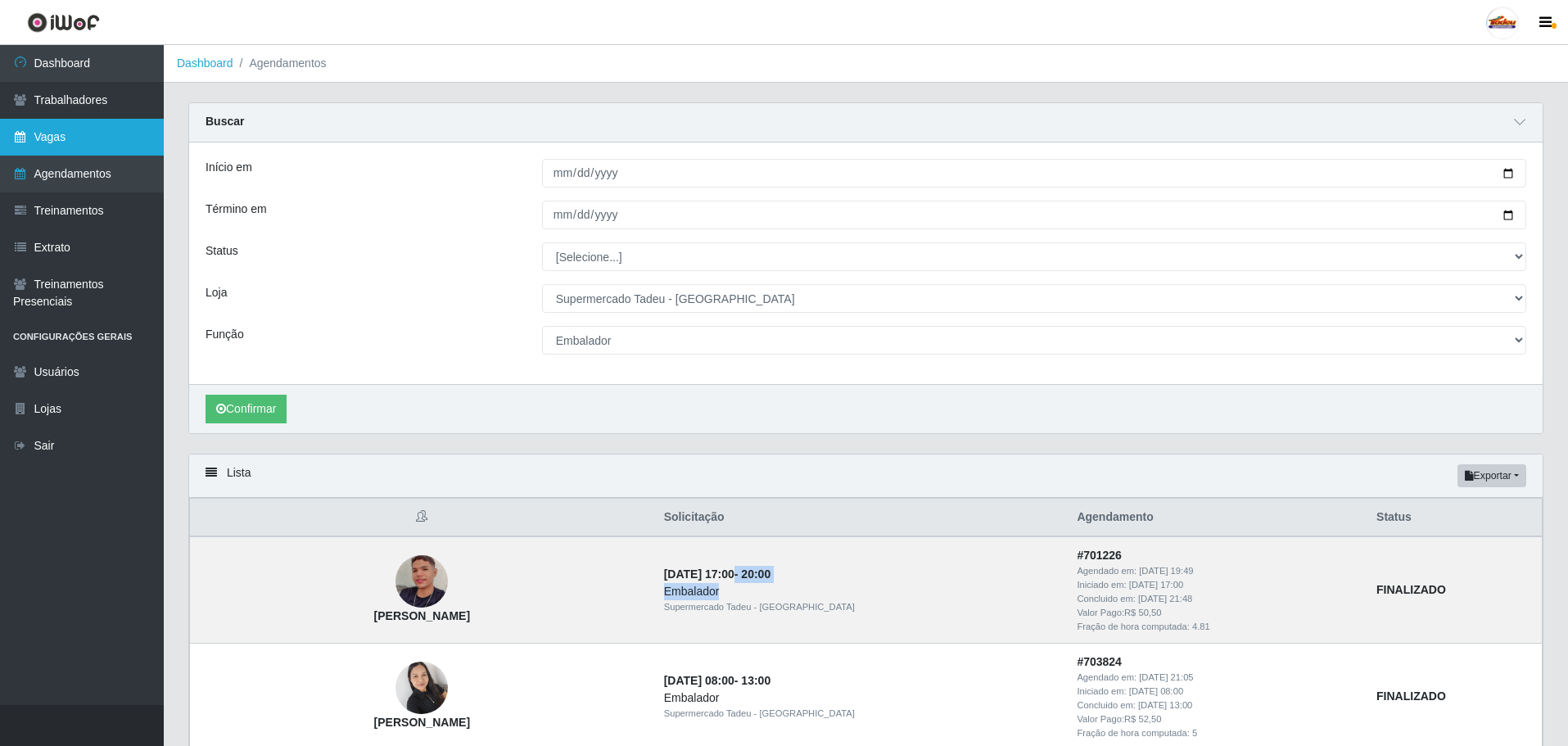
click at [80, 143] on link "Vagas" at bounding box center [82, 136] width 164 height 37
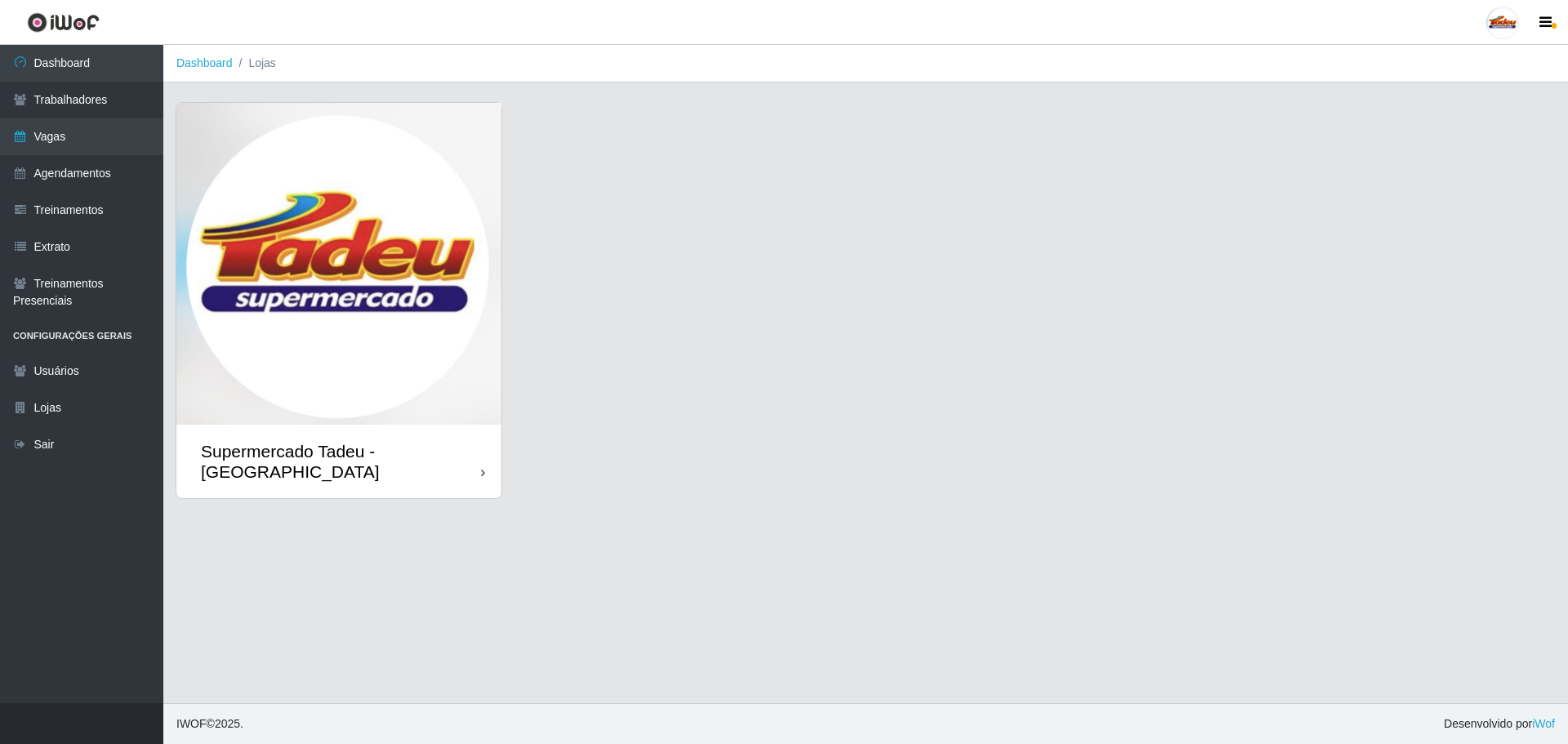
drag, startPoint x: 343, startPoint y: 377, endPoint x: 357, endPoint y: 377, distance: 14.0
click at [344, 376] on img at bounding box center [339, 264] width 325 height 322
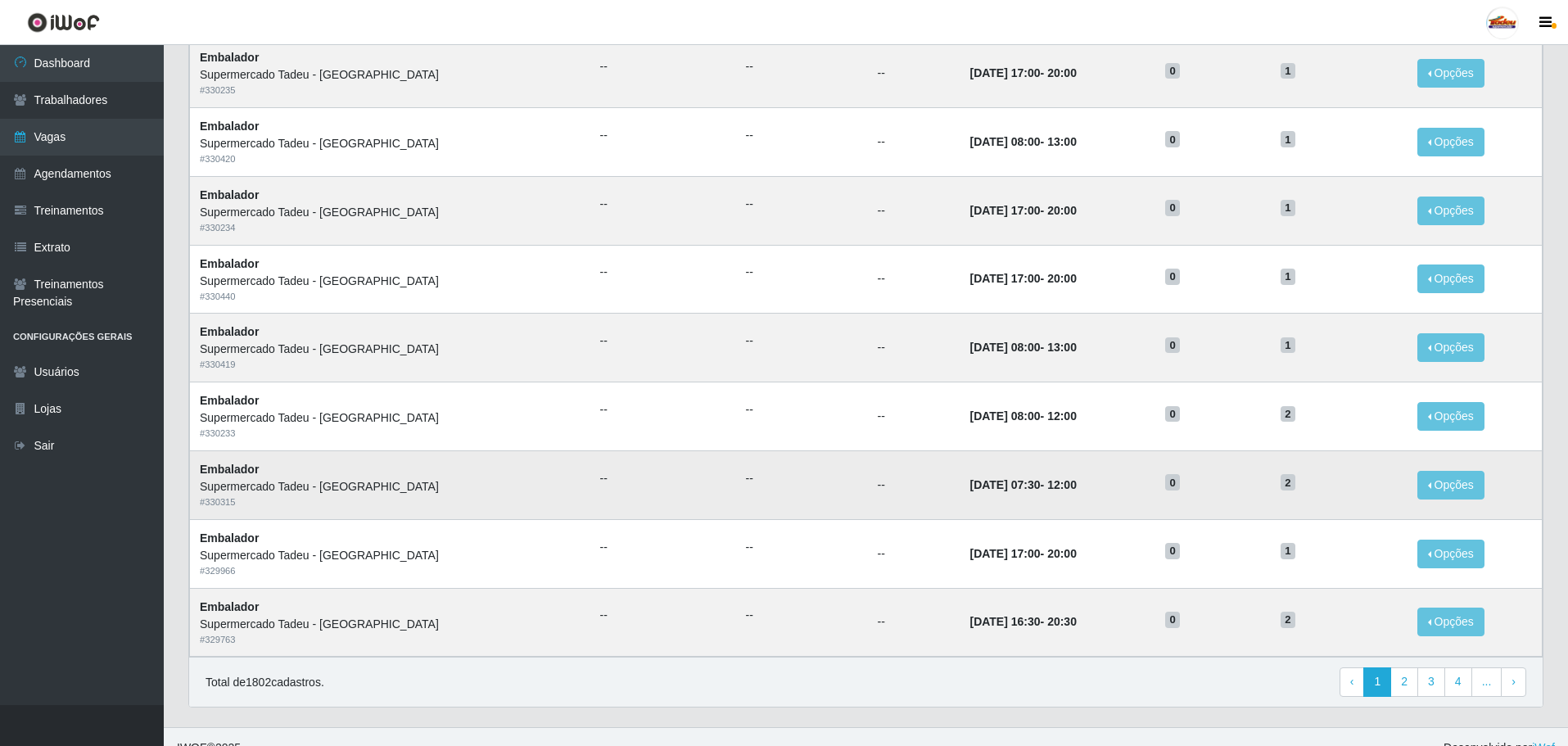
scroll to position [642, 0]
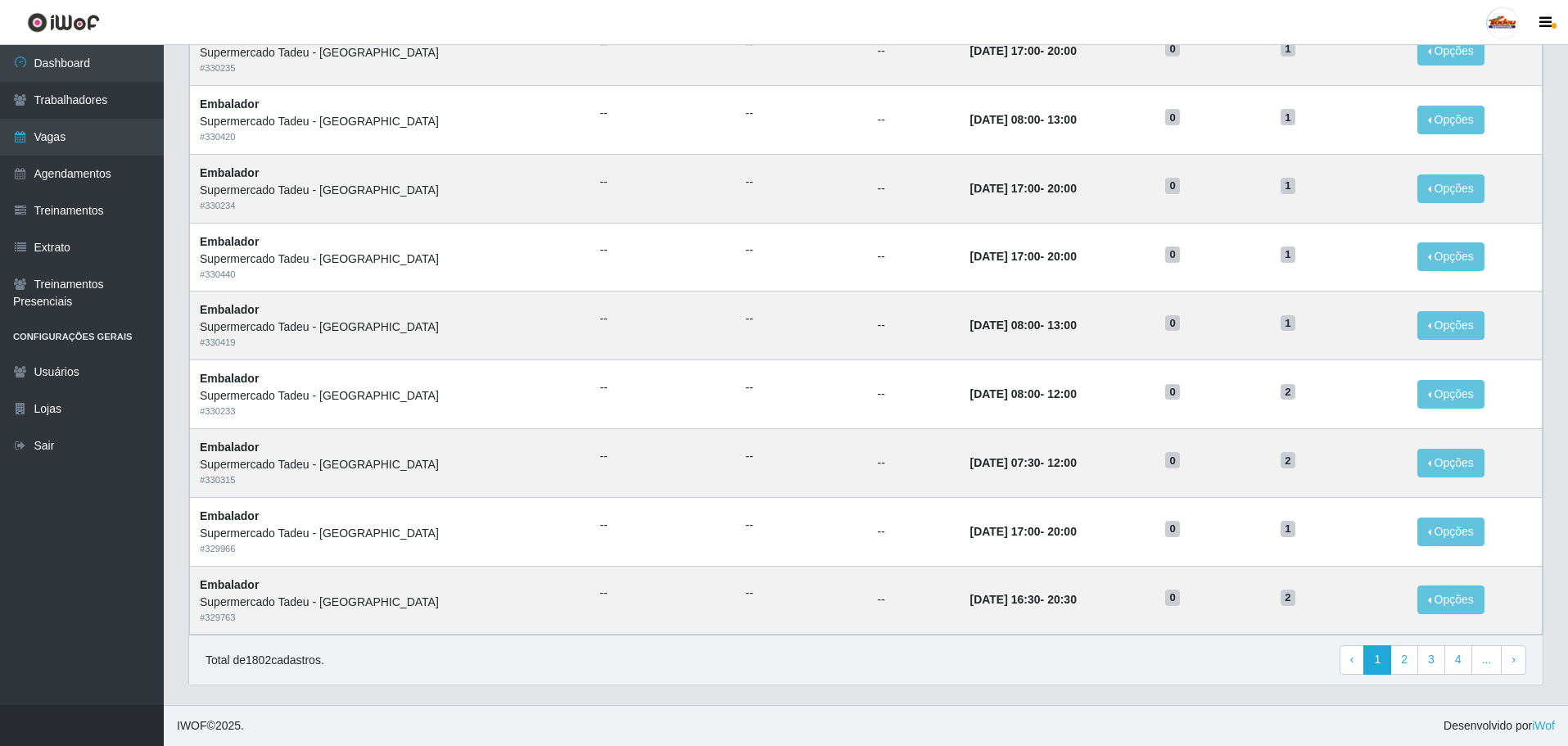
click at [1200, 711] on footer "IWOF © 2025 . Desenvolvido por iWof" at bounding box center [866, 726] width 1405 height 41
click at [1404, 665] on link "2" at bounding box center [1404, 660] width 28 height 29
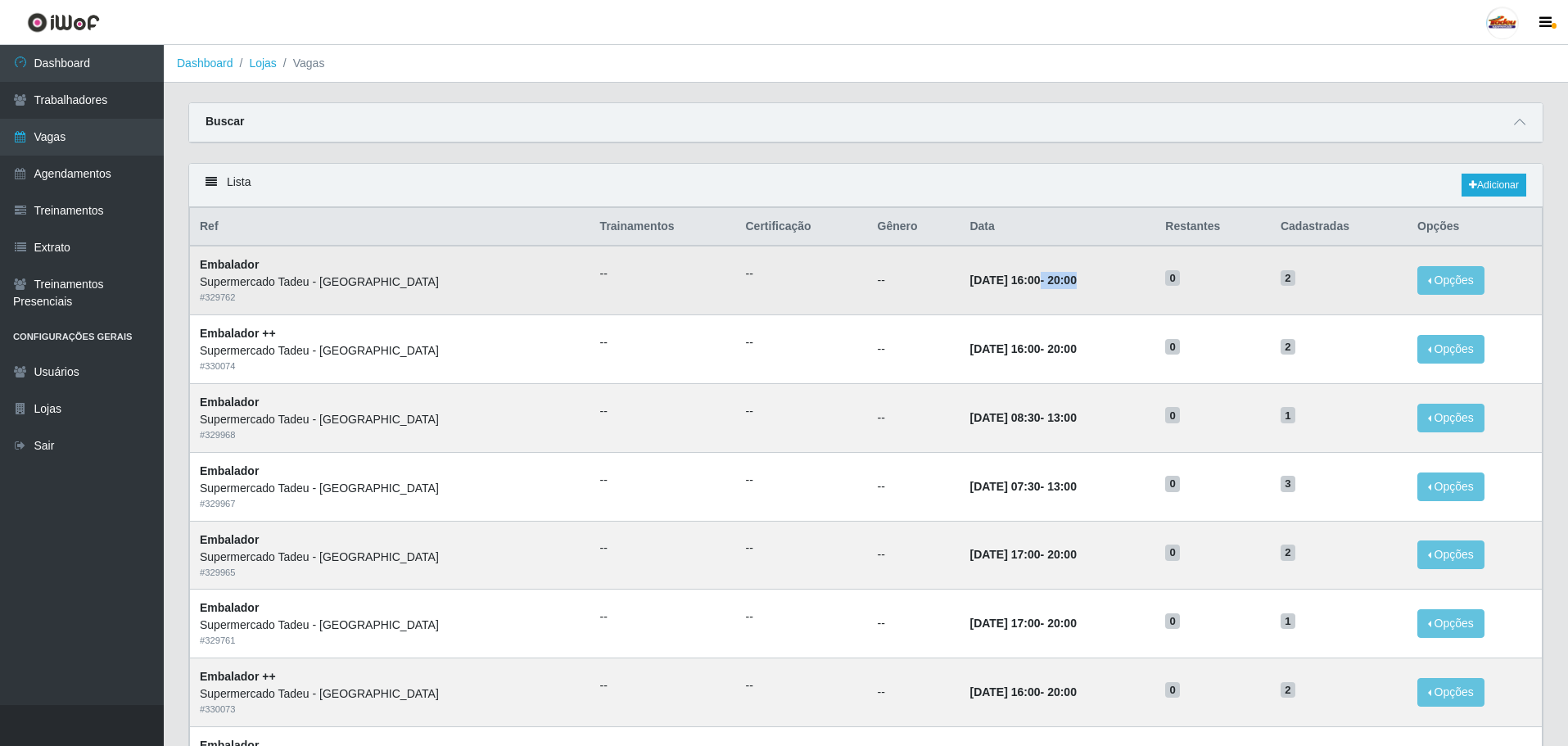
drag, startPoint x: 969, startPoint y: 283, endPoint x: 1176, endPoint y: 309, distance: 208.6
click at [1115, 281] on td "09/08/2025, 16:00 - 20:00" at bounding box center [1058, 280] width 196 height 69
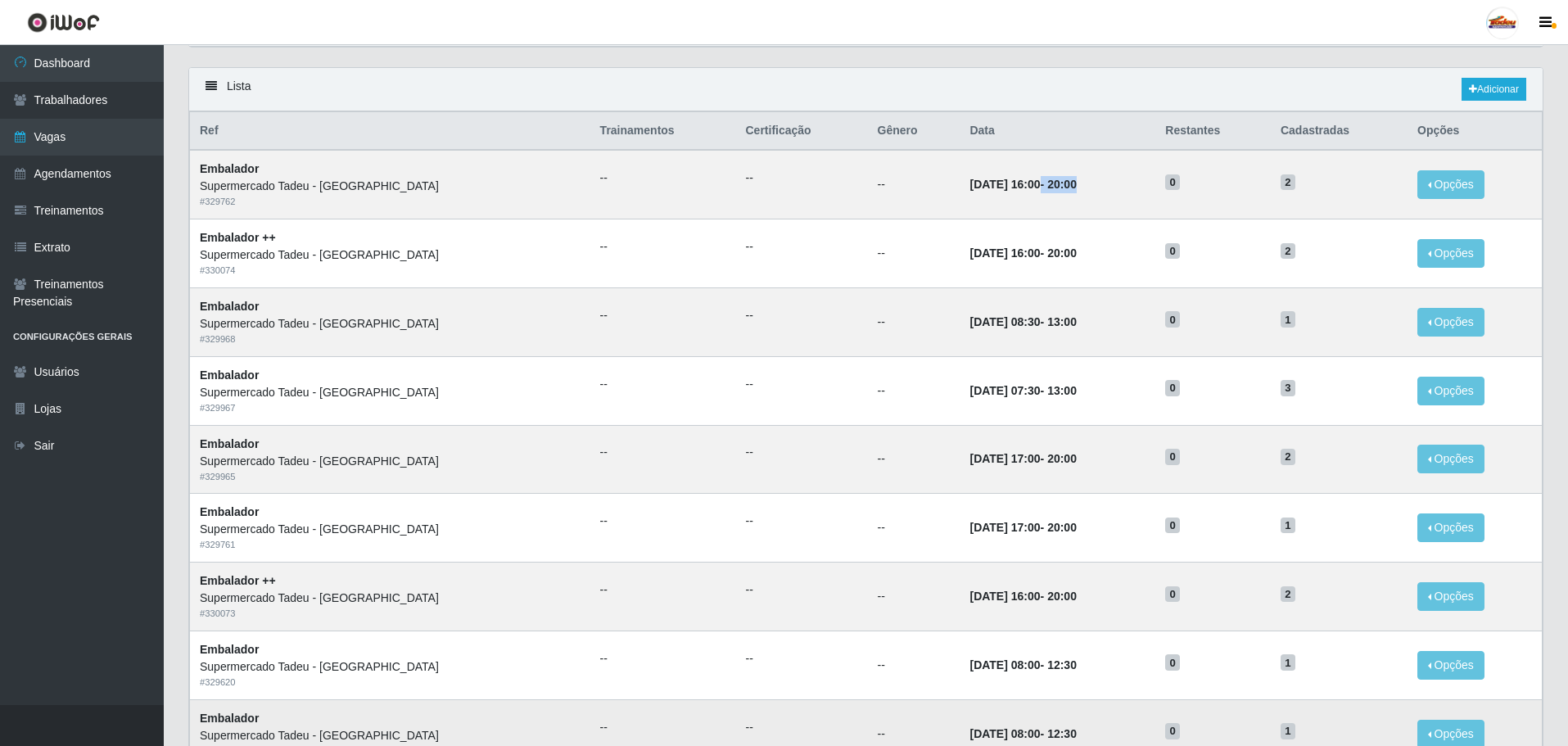
scroll to position [82, 0]
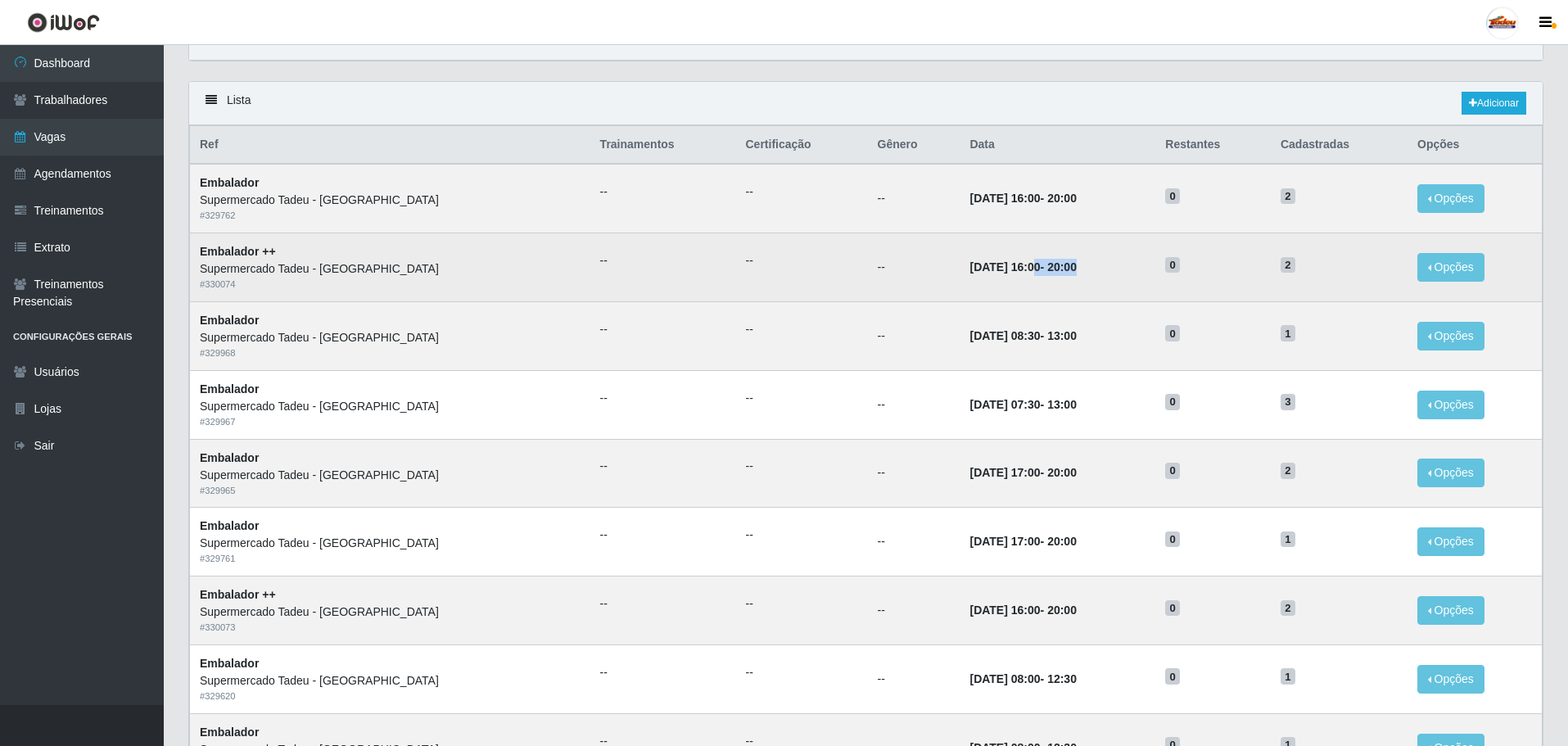
drag, startPoint x: 964, startPoint y: 266, endPoint x: 1052, endPoint y: 271, distance: 88.1
click at [1052, 271] on td "09/08/2025, 16:00 - 20:00" at bounding box center [1058, 267] width 196 height 69
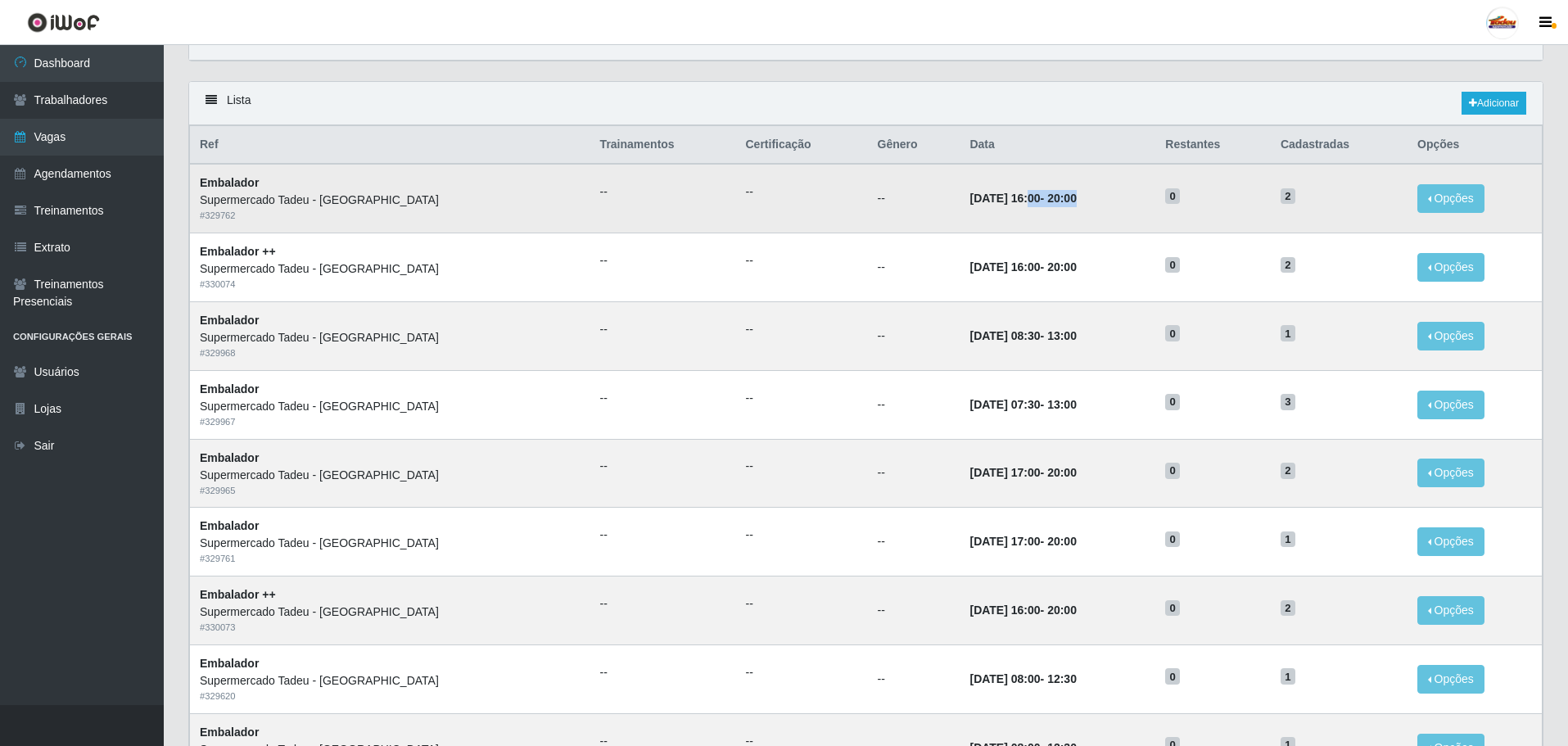
drag, startPoint x: 963, startPoint y: 199, endPoint x: 1070, endPoint y: 205, distance: 107.2
click at [1070, 205] on td "09/08/2025, 16:00 - 20:00" at bounding box center [1058, 198] width 196 height 69
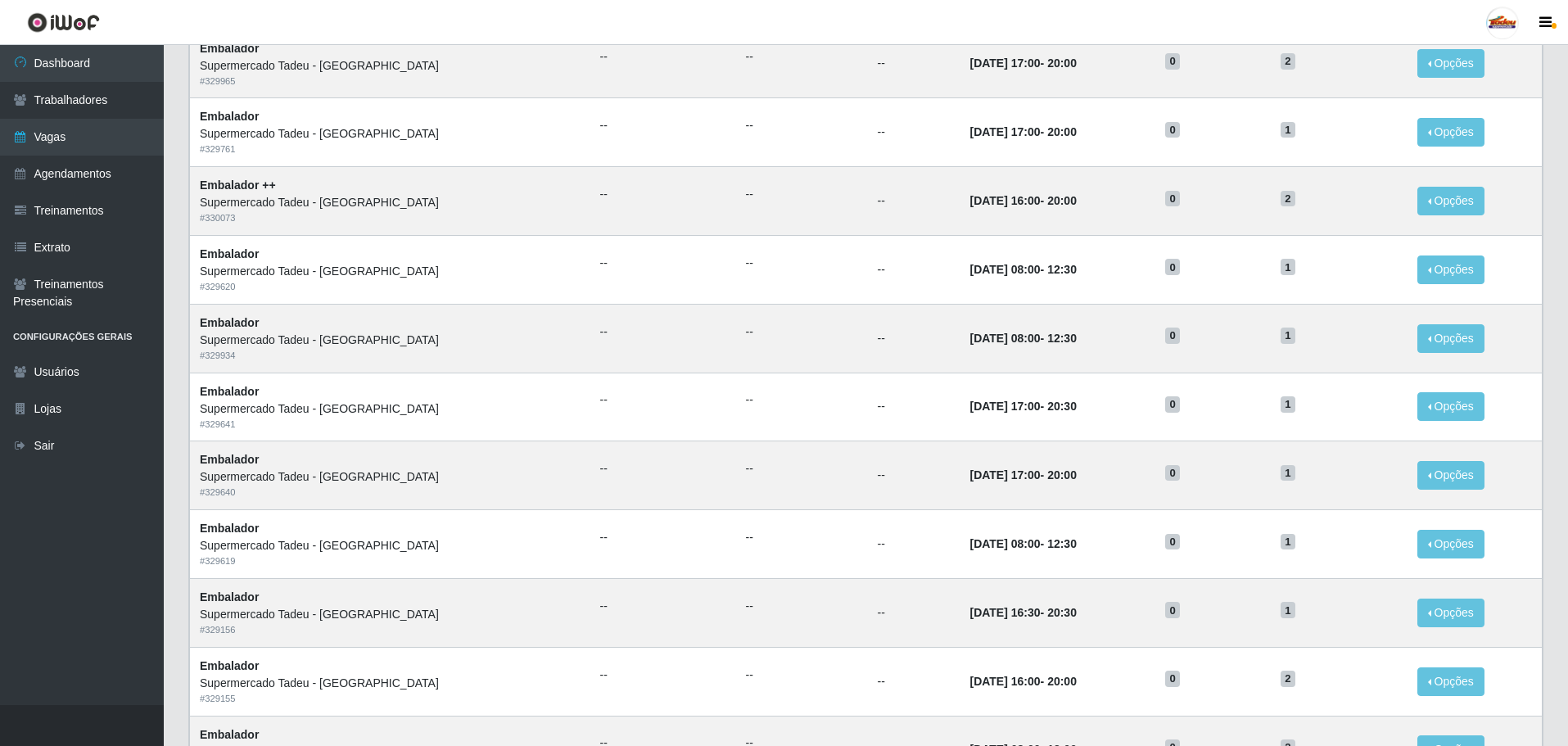
scroll to position [642, 0]
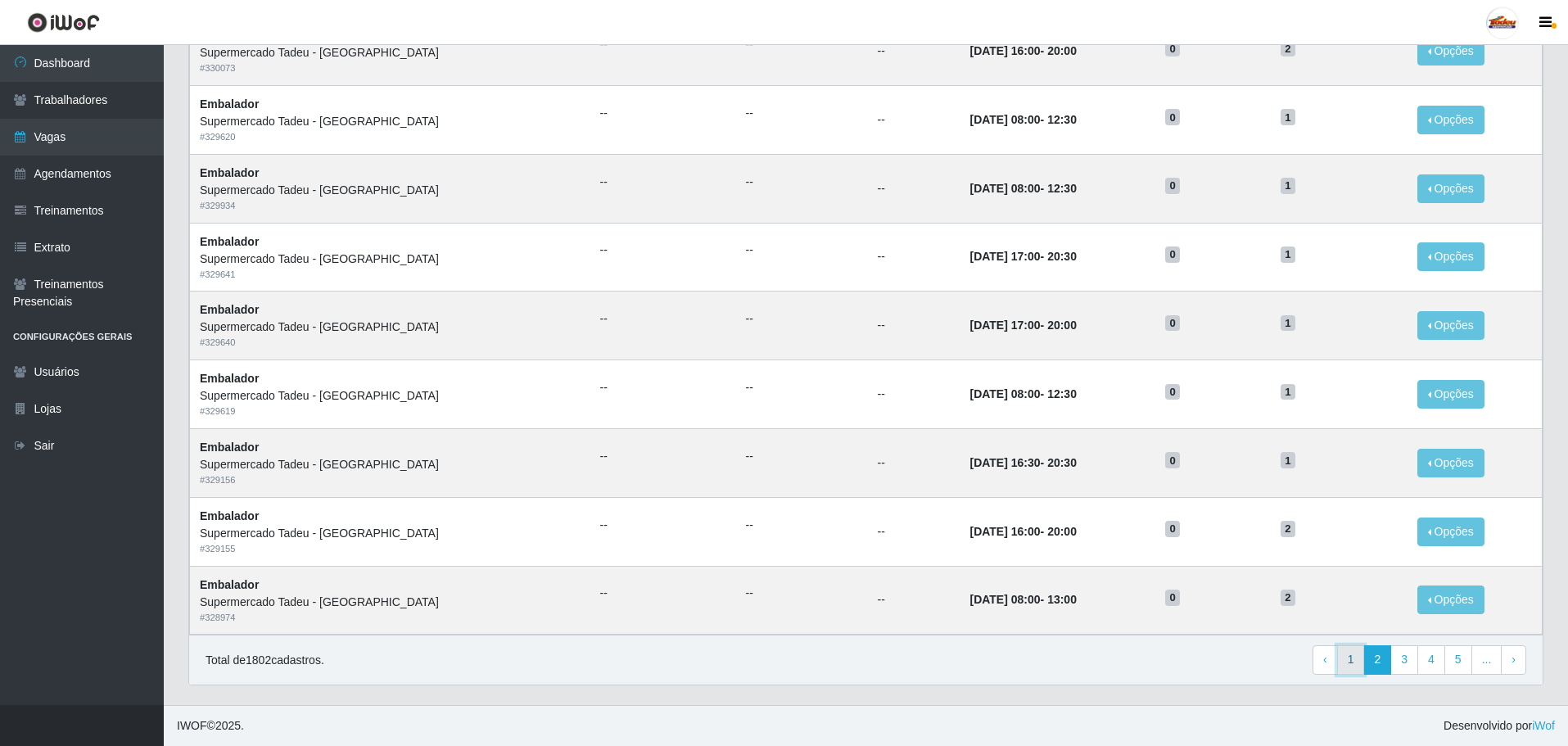
click at [1349, 660] on link "1" at bounding box center [1350, 660] width 28 height 29
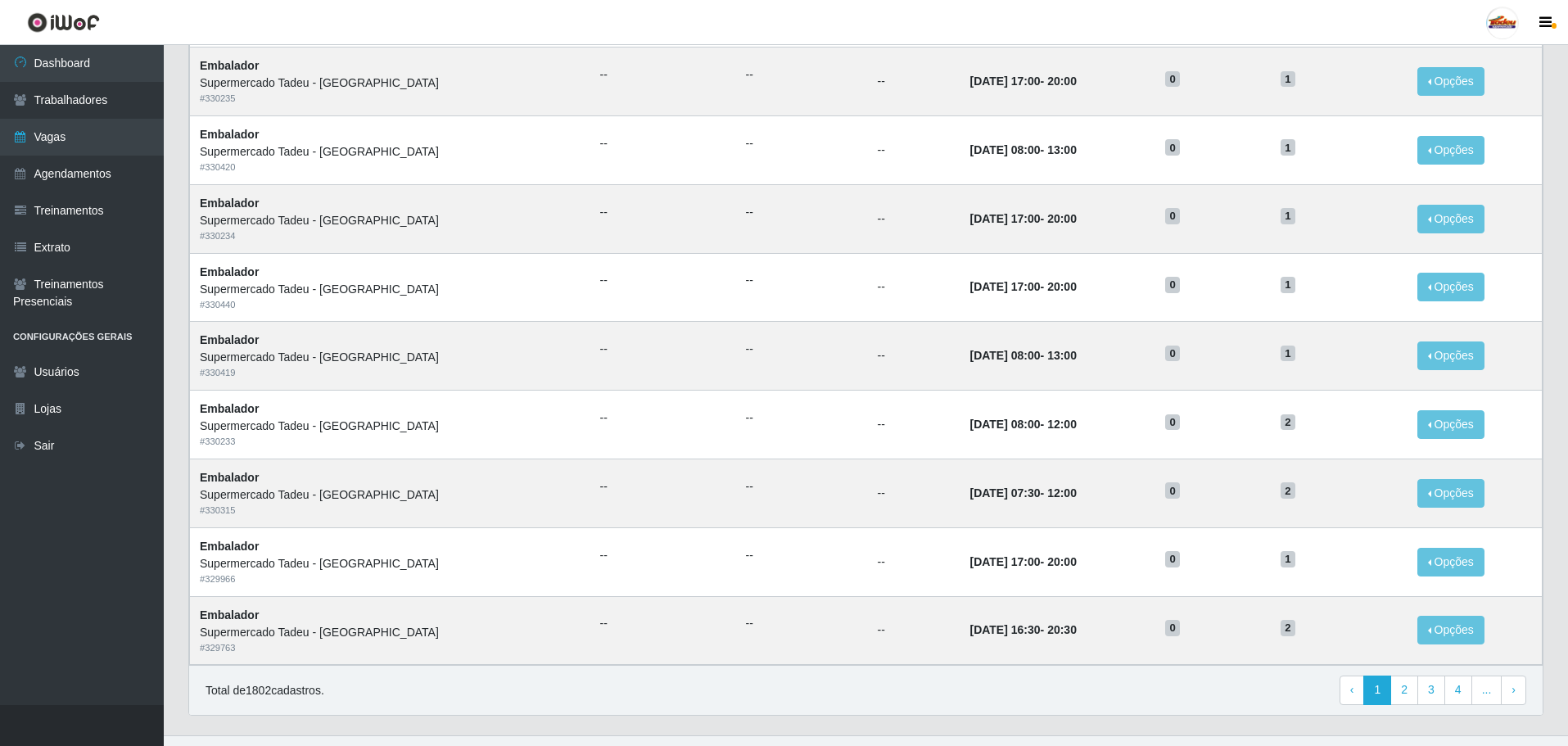
scroll to position [642, 0]
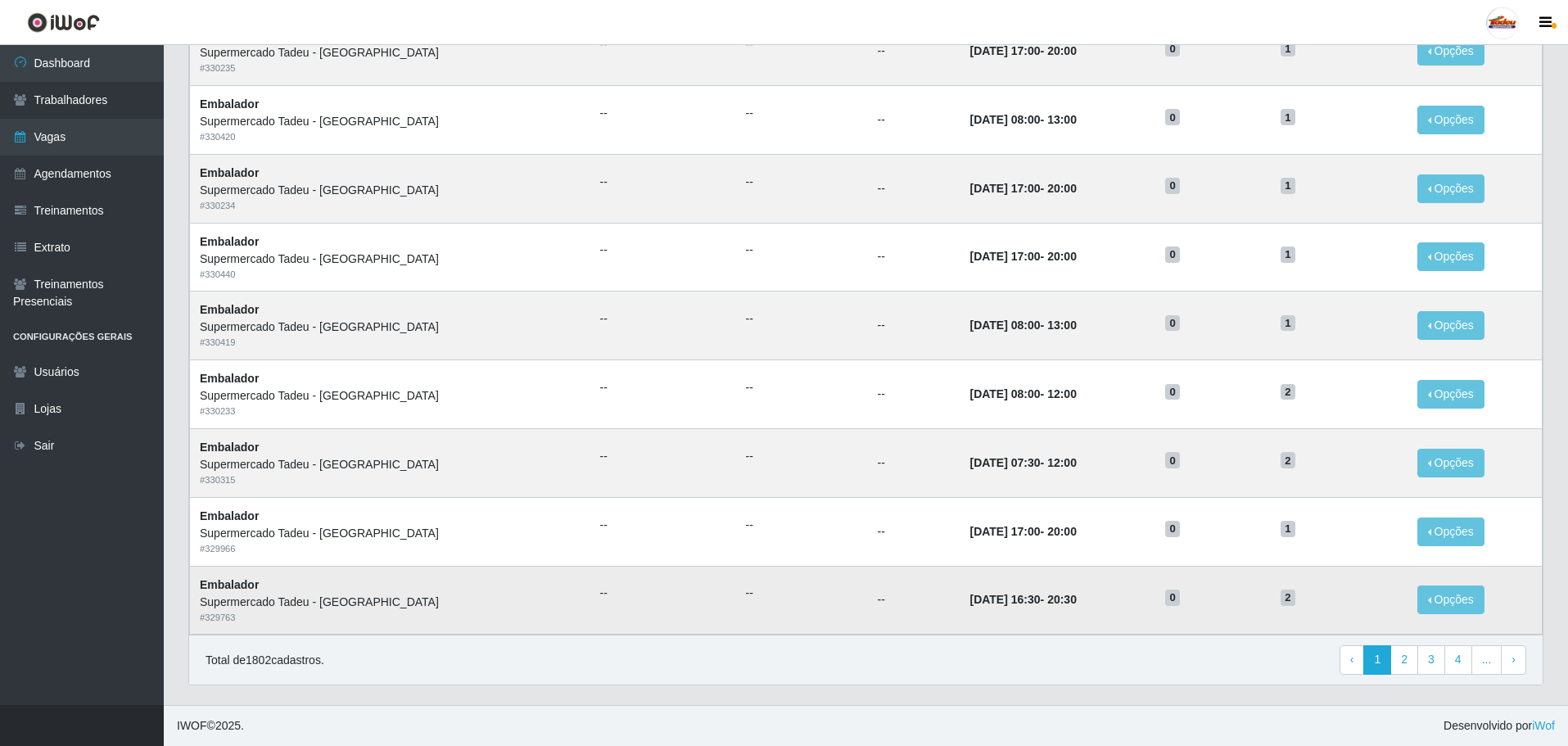
drag, startPoint x: 976, startPoint y: 598, endPoint x: 1114, endPoint y: 598, distance: 138.0
click at [1103, 598] on td "09/08/2025, 16:30 - 20:30" at bounding box center [1058, 600] width 196 height 69
click at [1406, 664] on link "2" at bounding box center [1404, 660] width 28 height 29
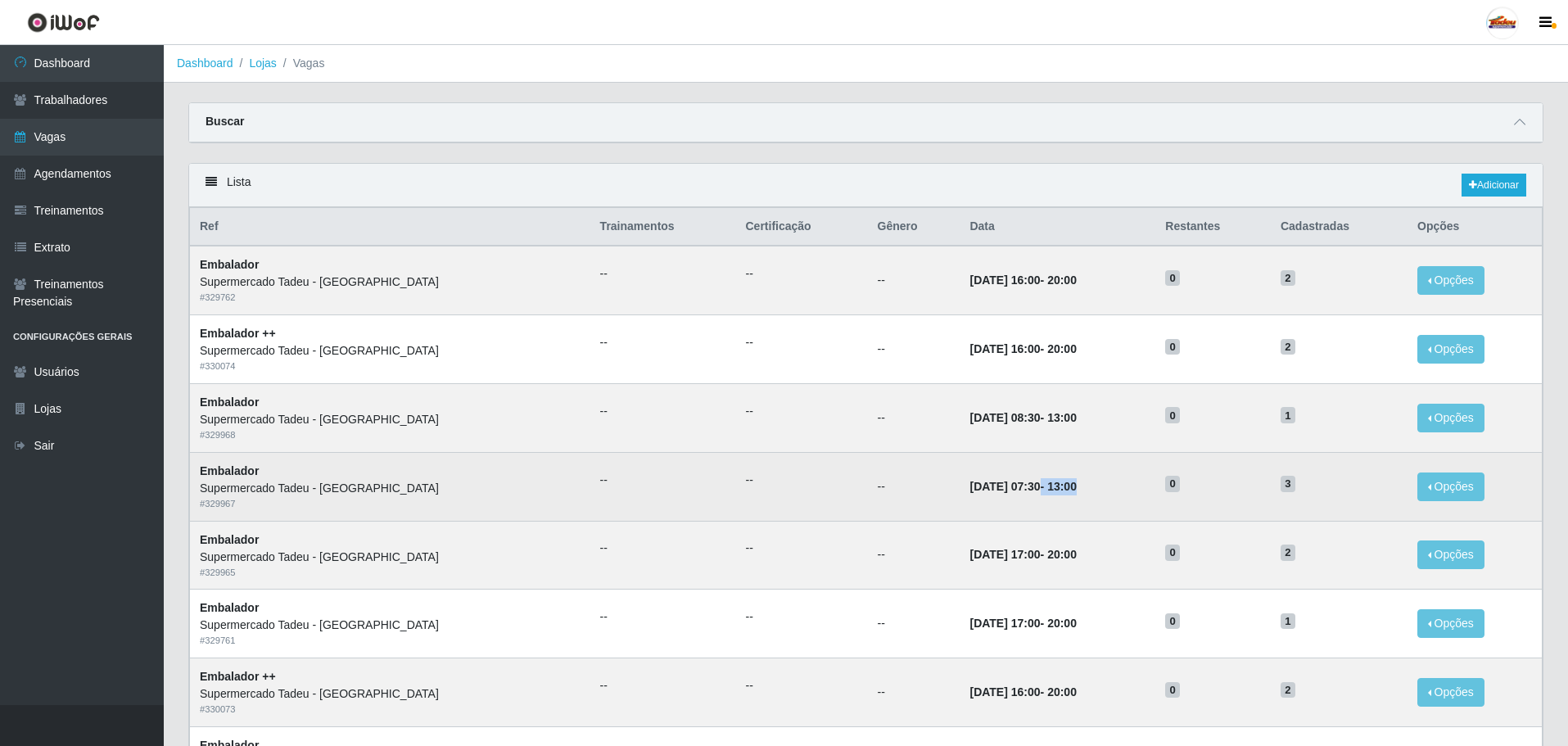
drag, startPoint x: 969, startPoint y: 488, endPoint x: 1054, endPoint y: 487, distance: 85.0
click at [1054, 487] on td "09/08/2025, 07:30 - 13:00" at bounding box center [1058, 486] width 196 height 69
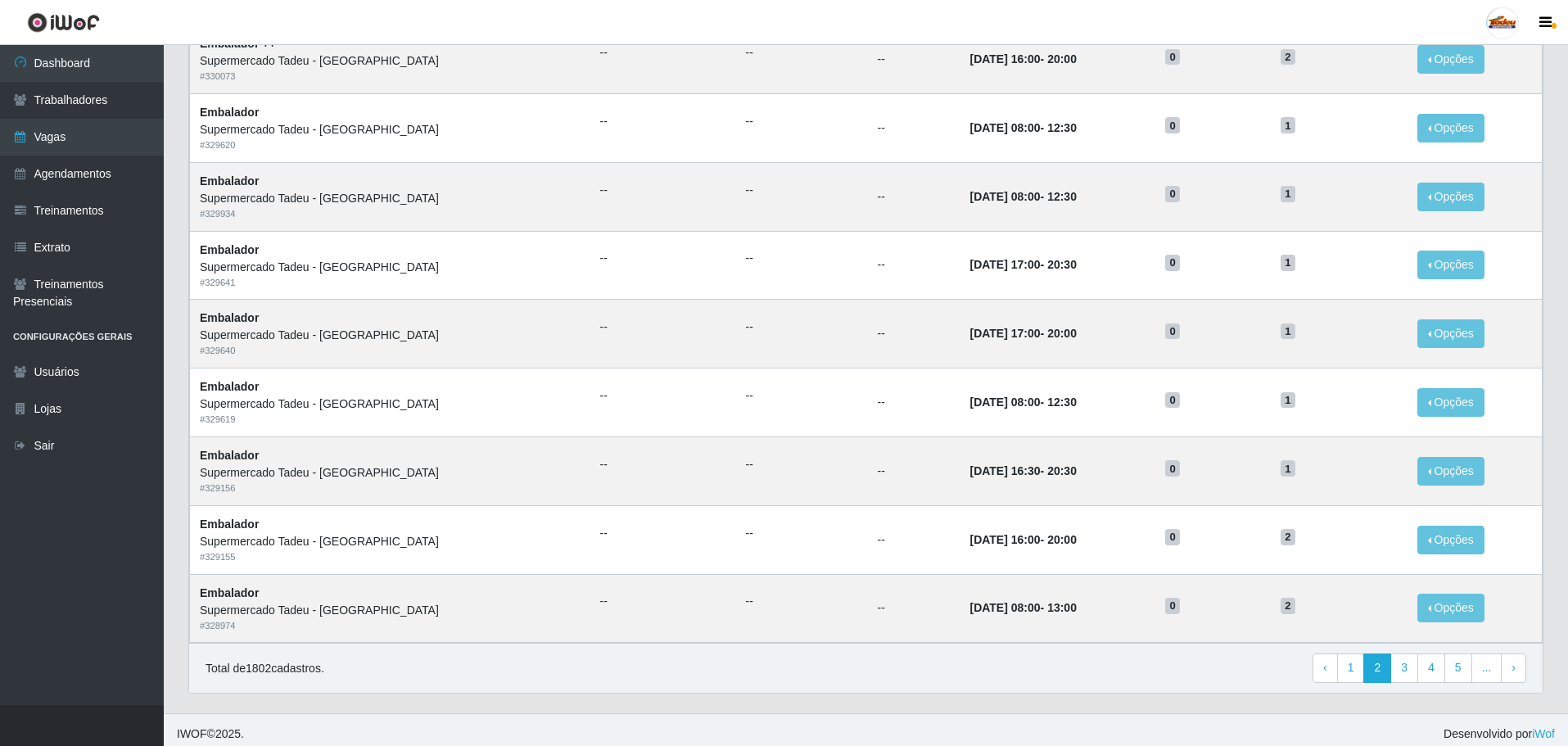
scroll to position [642, 0]
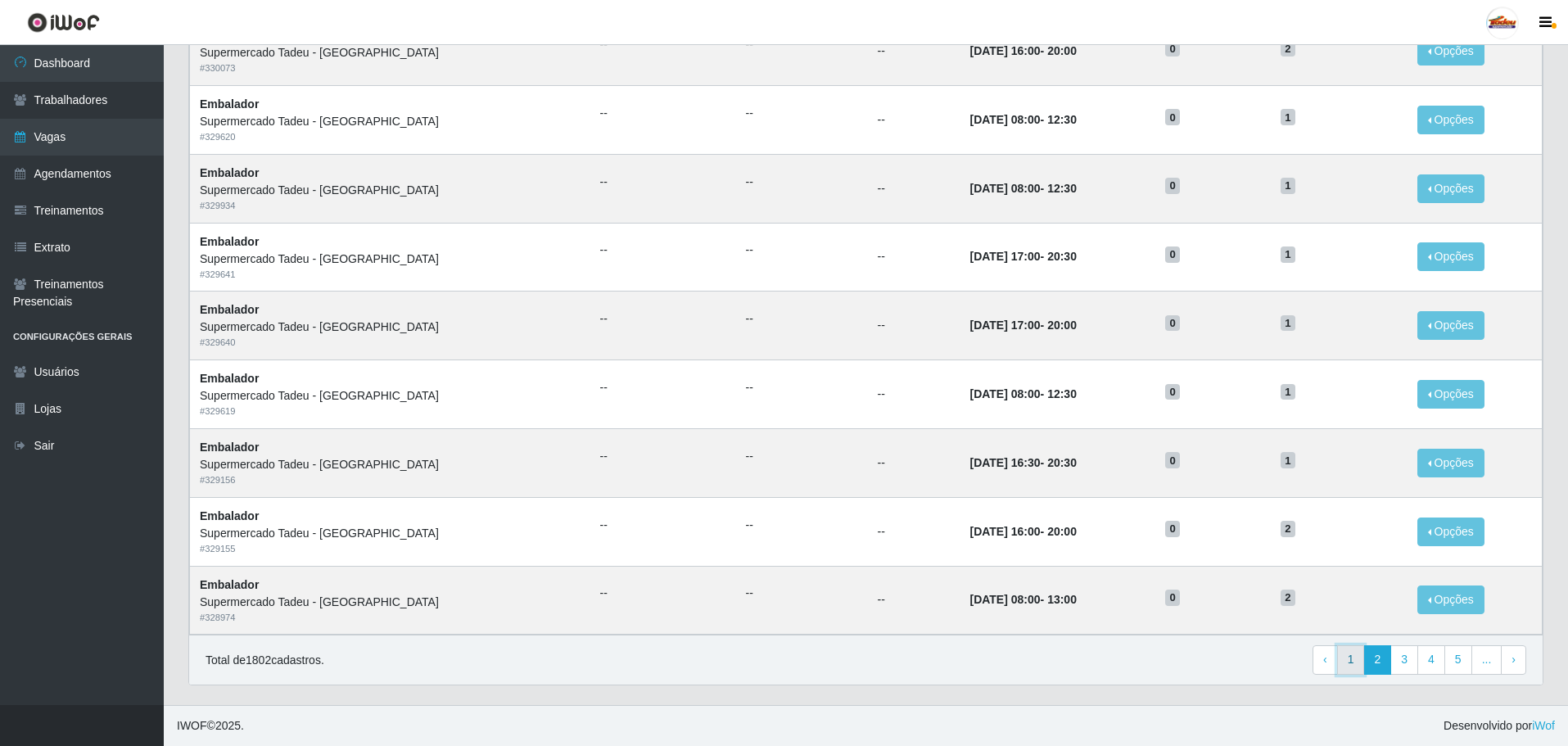
click at [1359, 652] on link "1" at bounding box center [1350, 660] width 28 height 29
click at [1410, 661] on link "2" at bounding box center [1404, 660] width 28 height 29
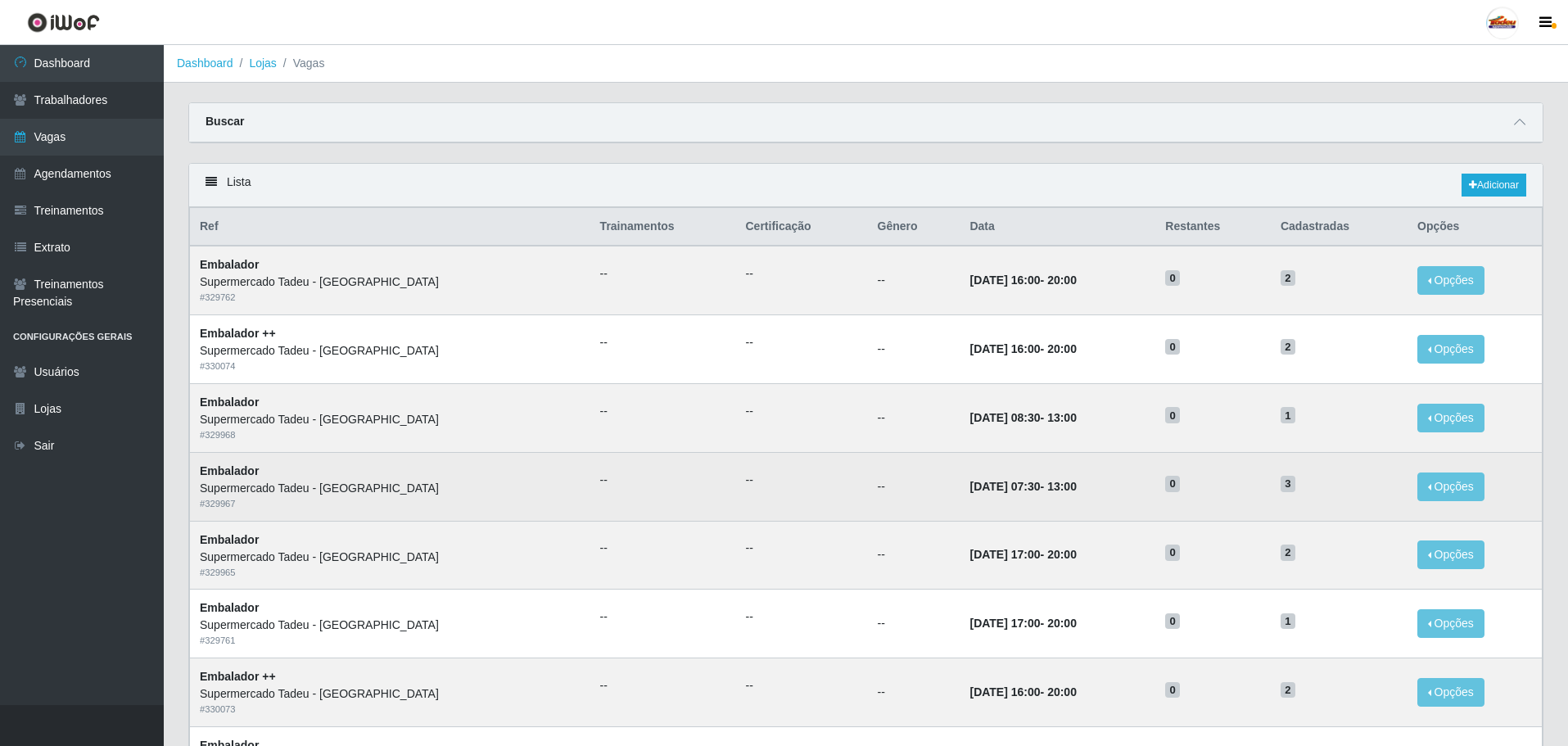
click at [1033, 516] on td "[DATE] 07:30 - 13:00" at bounding box center [1058, 486] width 196 height 69
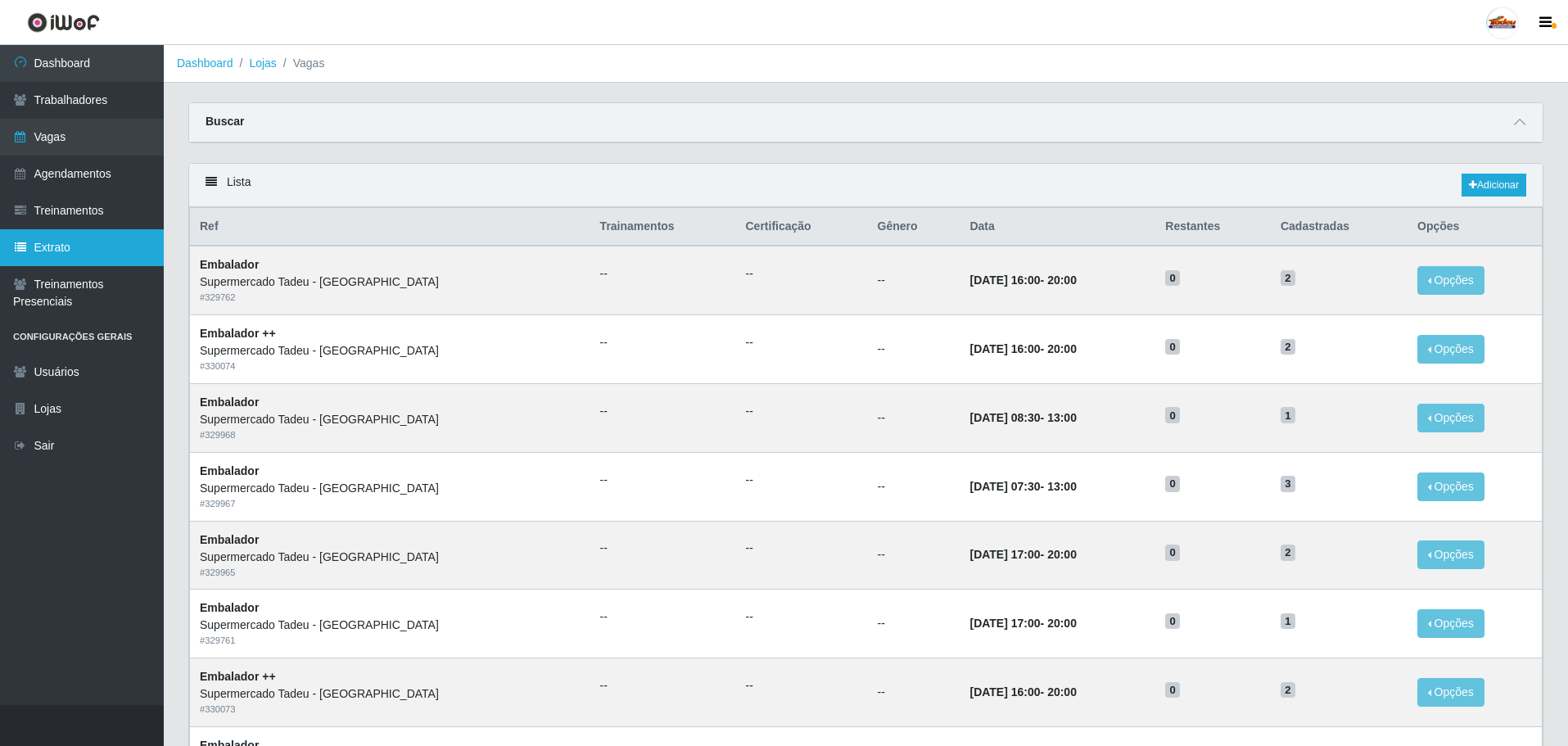
click at [71, 257] on link "Extrato" at bounding box center [82, 247] width 164 height 37
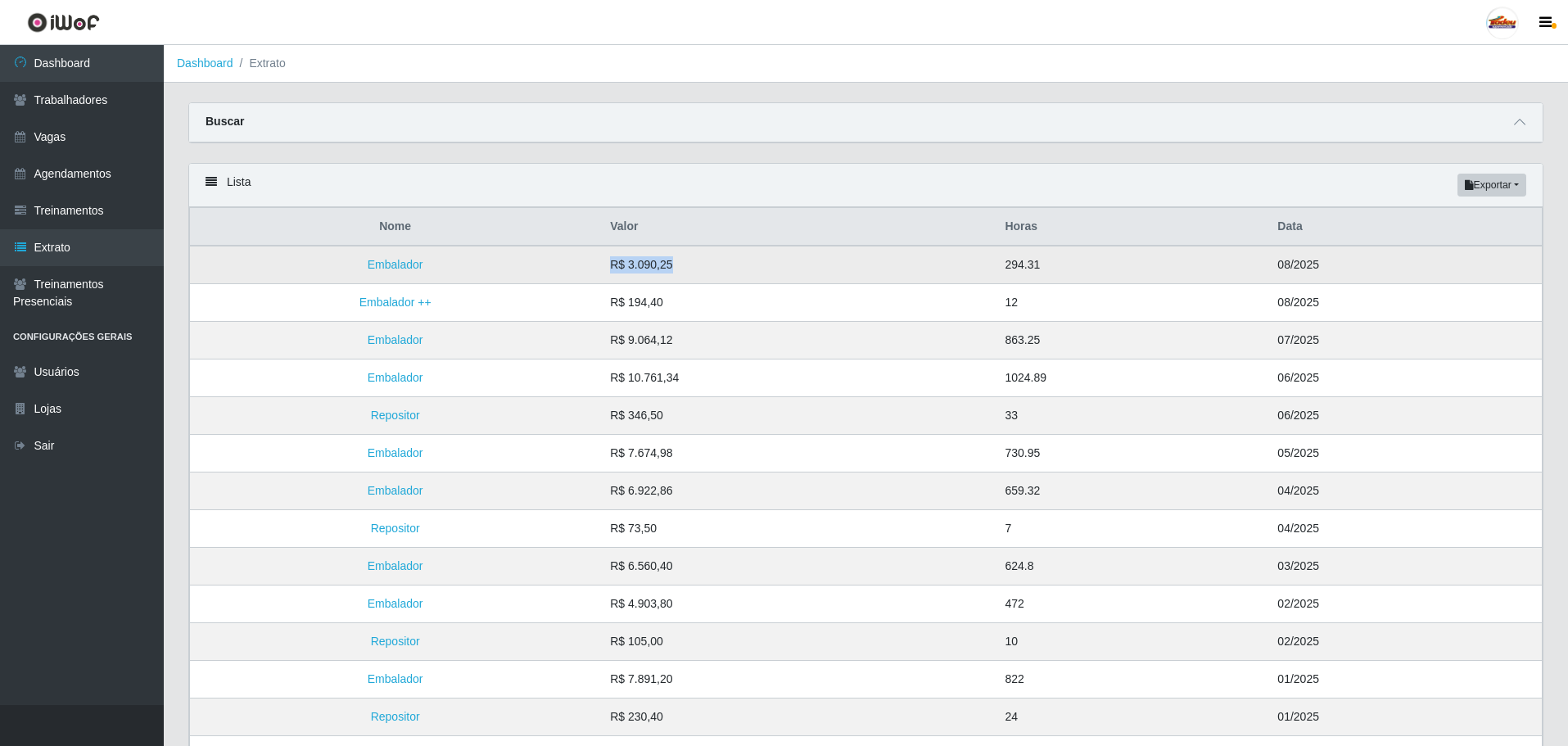
drag, startPoint x: 702, startPoint y: 273, endPoint x: 714, endPoint y: 273, distance: 12.0
click at [714, 273] on tr "Embalador R$ 3.090,25 294.31 08/2025" at bounding box center [866, 265] width 1353 height 38
click at [86, 55] on link "Dashboard" at bounding box center [82, 63] width 164 height 37
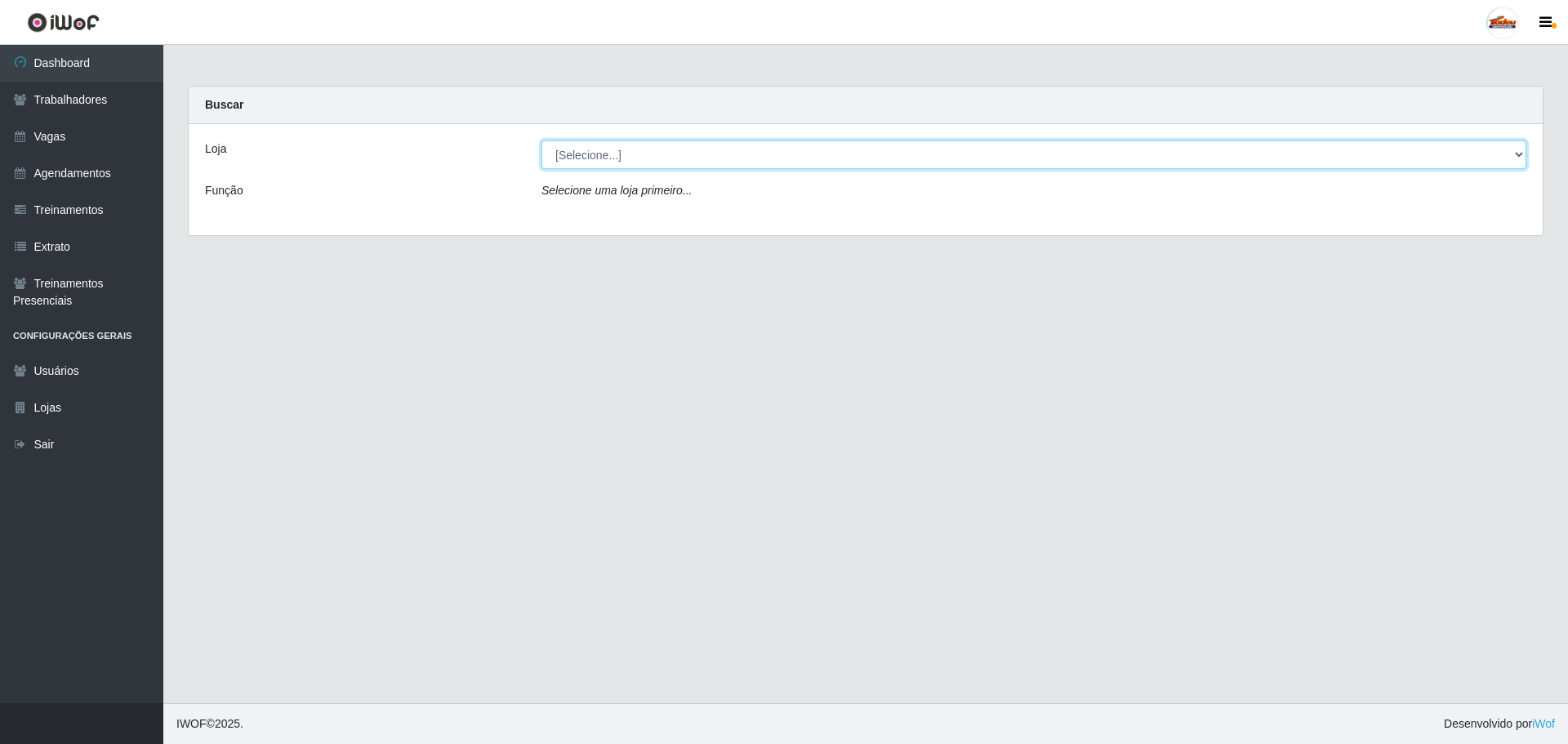
click at [600, 158] on select "[Selecione...] Supermercado Tadeu - [GEOGRAPHIC_DATA]" at bounding box center [1034, 155] width 985 height 28
select select "195"
click at [541, 140] on select "[Selecione...] Supermercado Tadeu - [GEOGRAPHIC_DATA]" at bounding box center [1034, 155] width 985 height 28
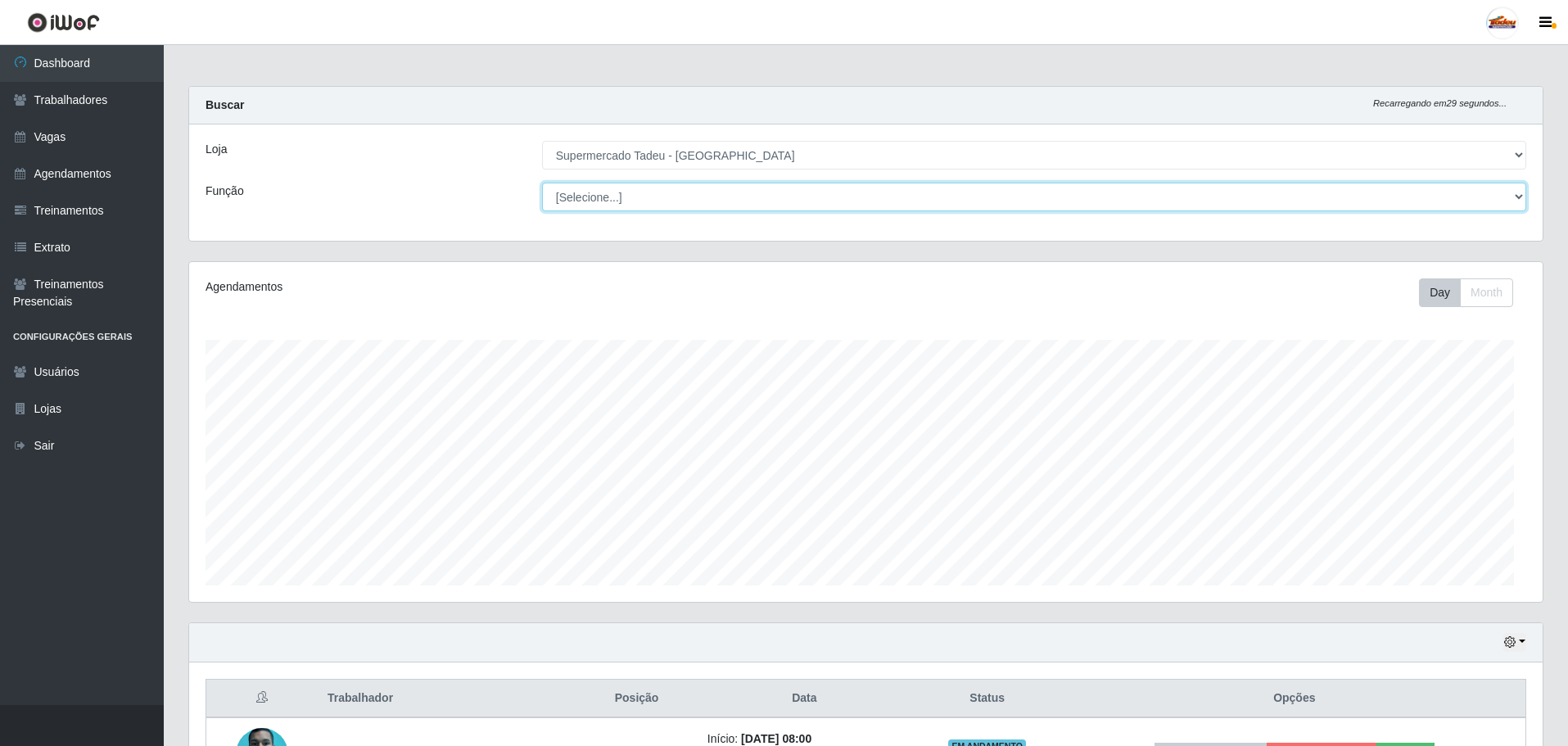
click at [651, 207] on select "[Selecione...] ASG ASG + ASG ++ Auxiliar de Estacionamento Auxiliar de Estacion…" at bounding box center [1034, 197] width 984 height 29
select select "1"
click at [542, 183] on select "[Selecione...] ASG ASG + ASG ++ Auxiliar de Estacionamento Auxiliar de Estacion…" at bounding box center [1034, 197] width 984 height 29
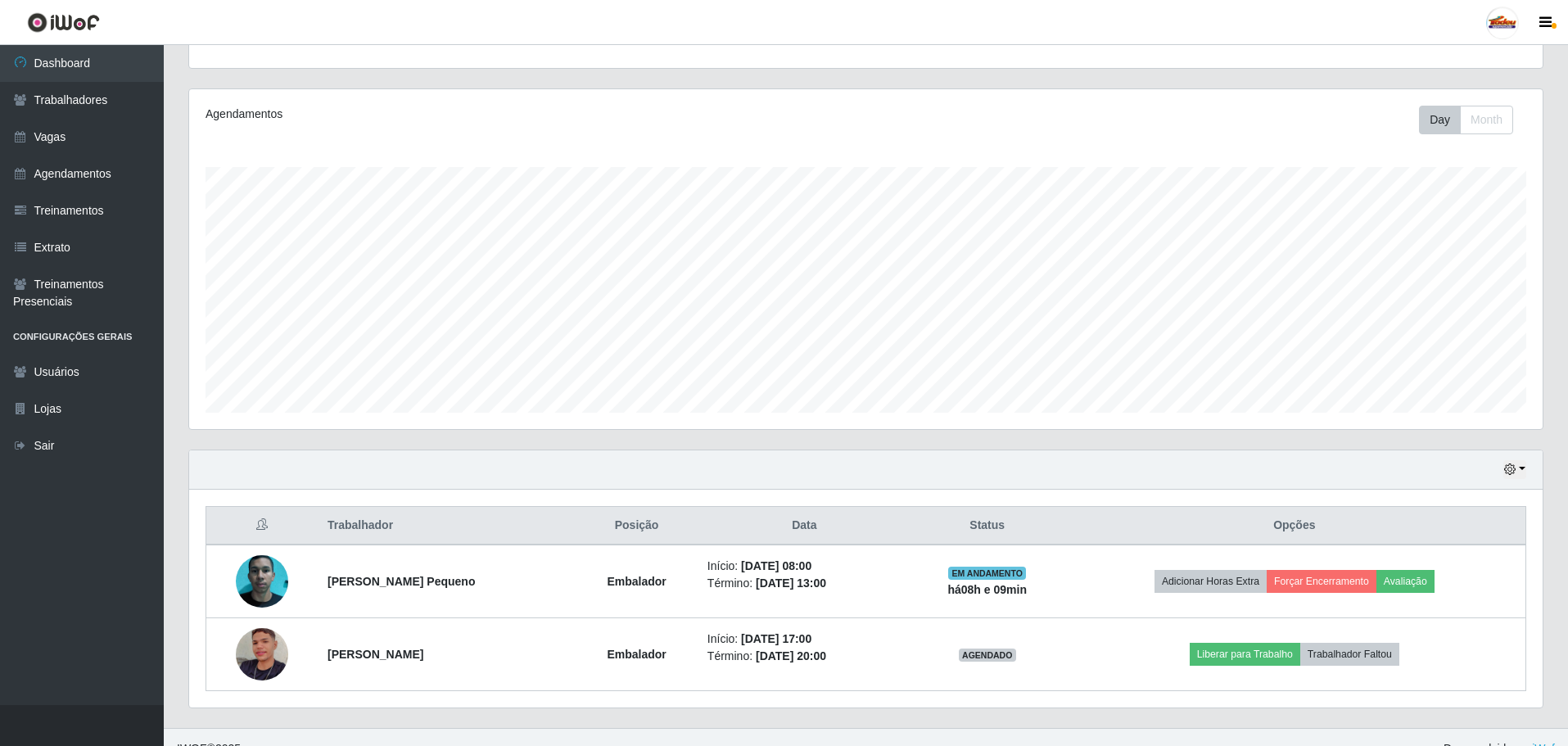
scroll to position [196, 0]
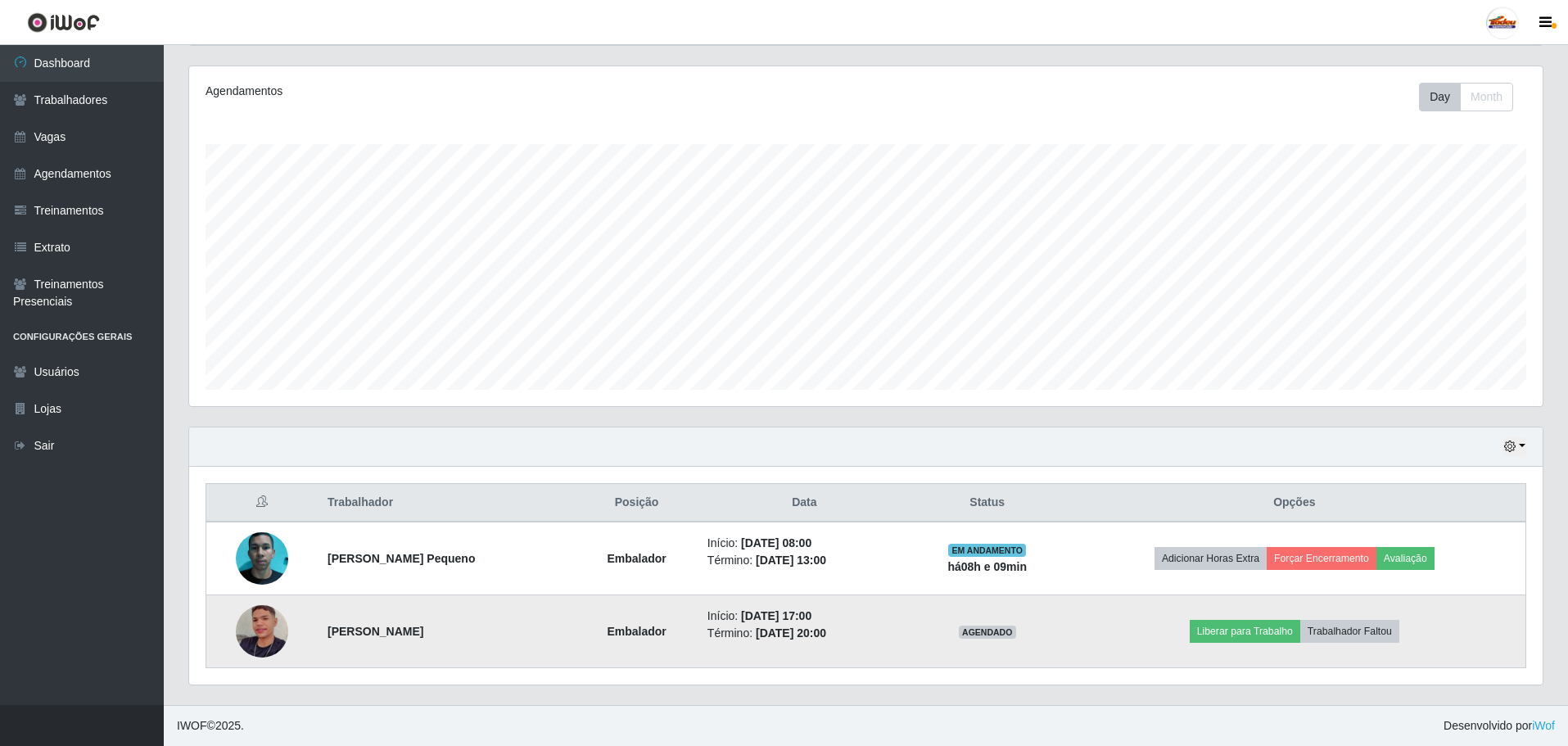
drag, startPoint x: 832, startPoint y: 612, endPoint x: 892, endPoint y: 652, distance: 72.1
click at [892, 652] on td "Início: [DATE] 17:00 Término: [DATE] 20:00" at bounding box center [805, 632] width 214 height 73
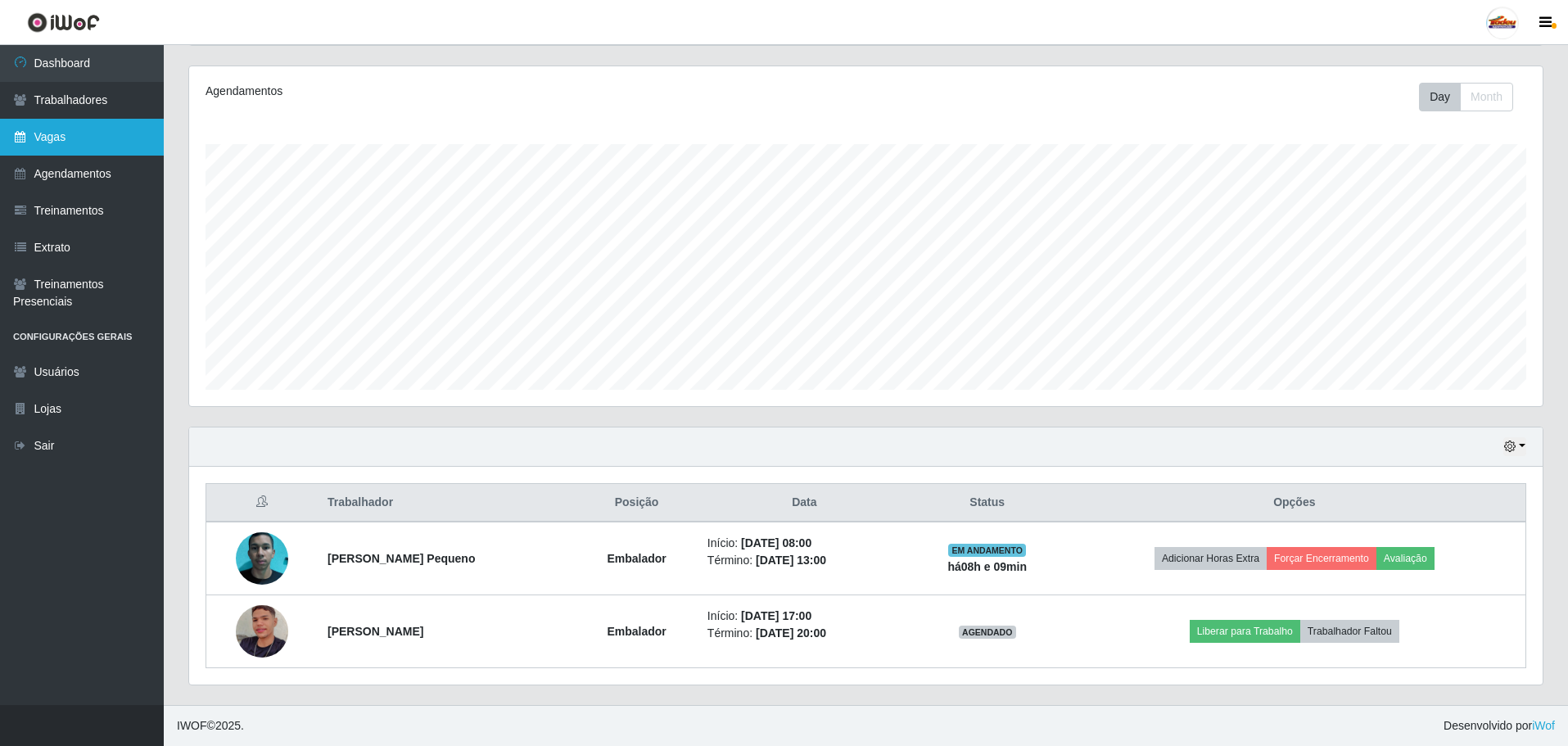
click at [70, 136] on link "Vagas" at bounding box center [82, 136] width 164 height 37
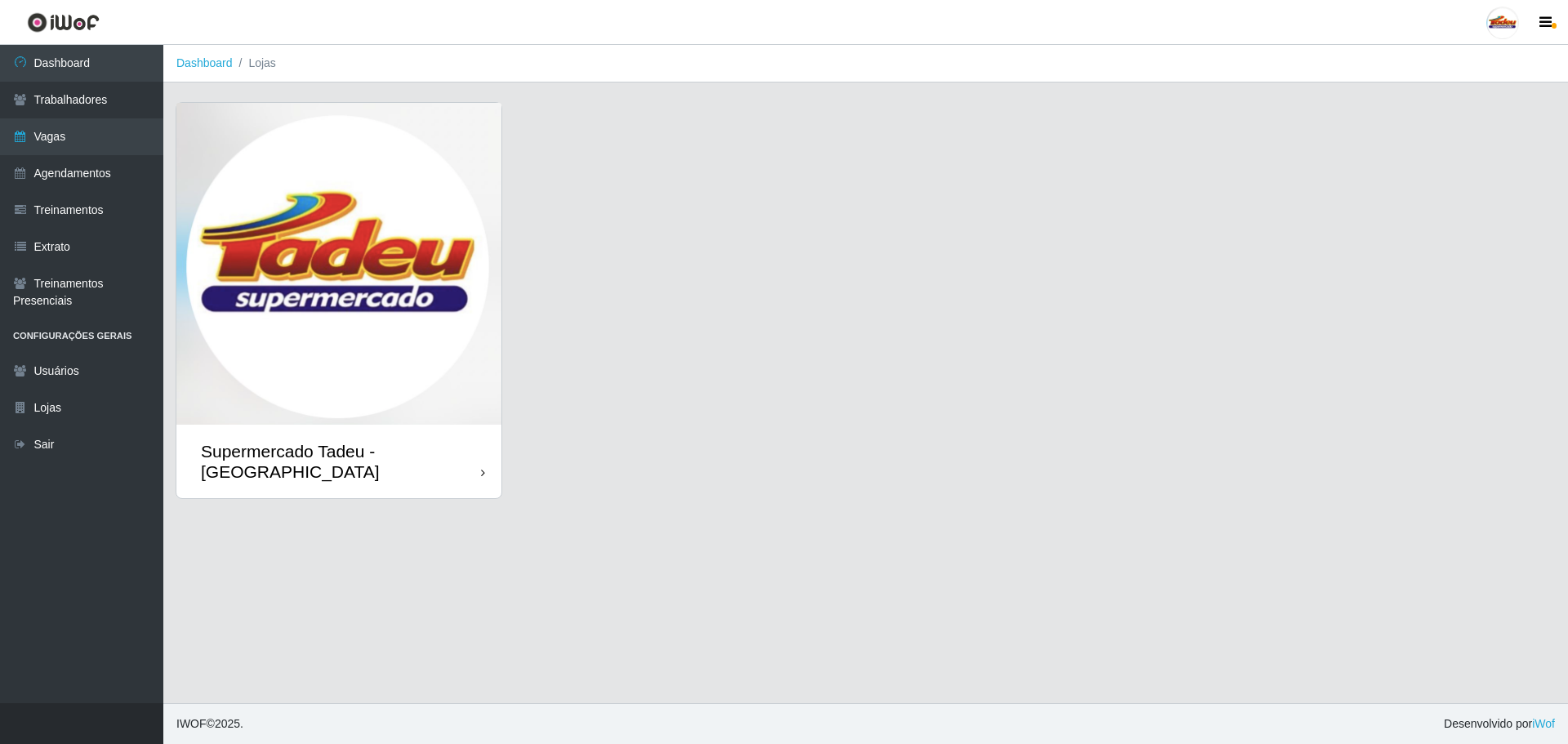
click at [457, 356] on img at bounding box center [339, 264] width 325 height 322
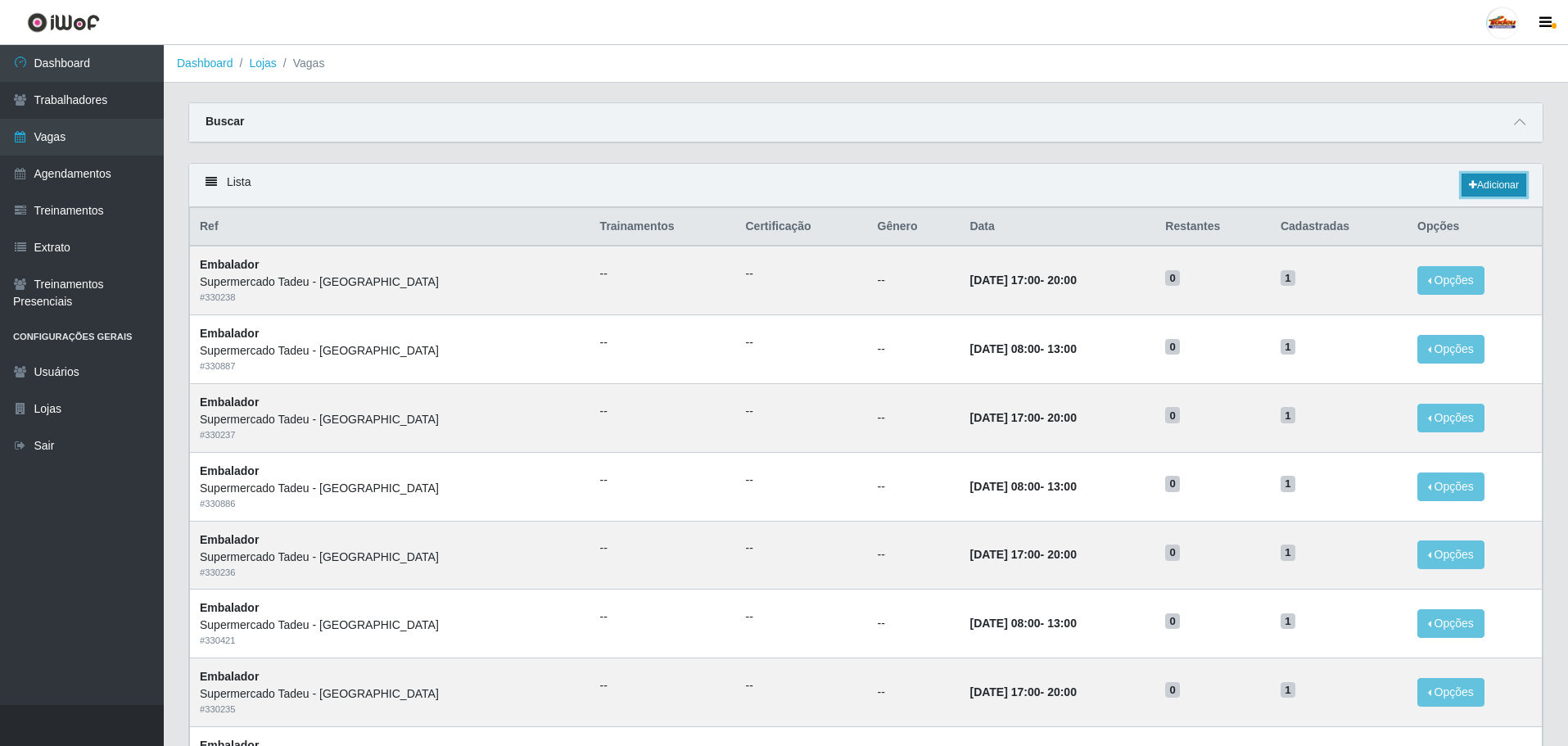
click at [1487, 179] on link "Adicionar" at bounding box center [1494, 185] width 65 height 23
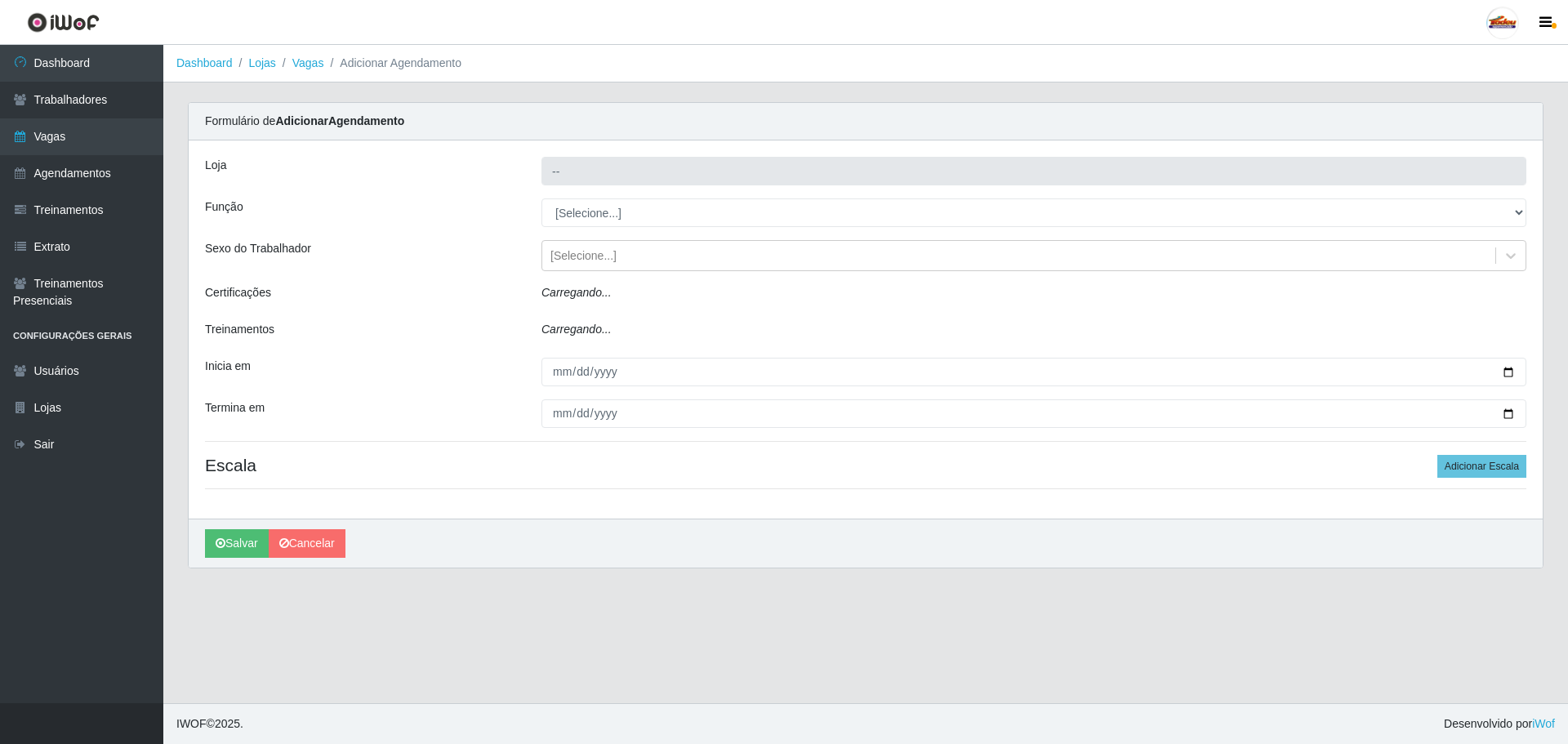
type input "Supermercado Tadeu - [GEOGRAPHIC_DATA]"
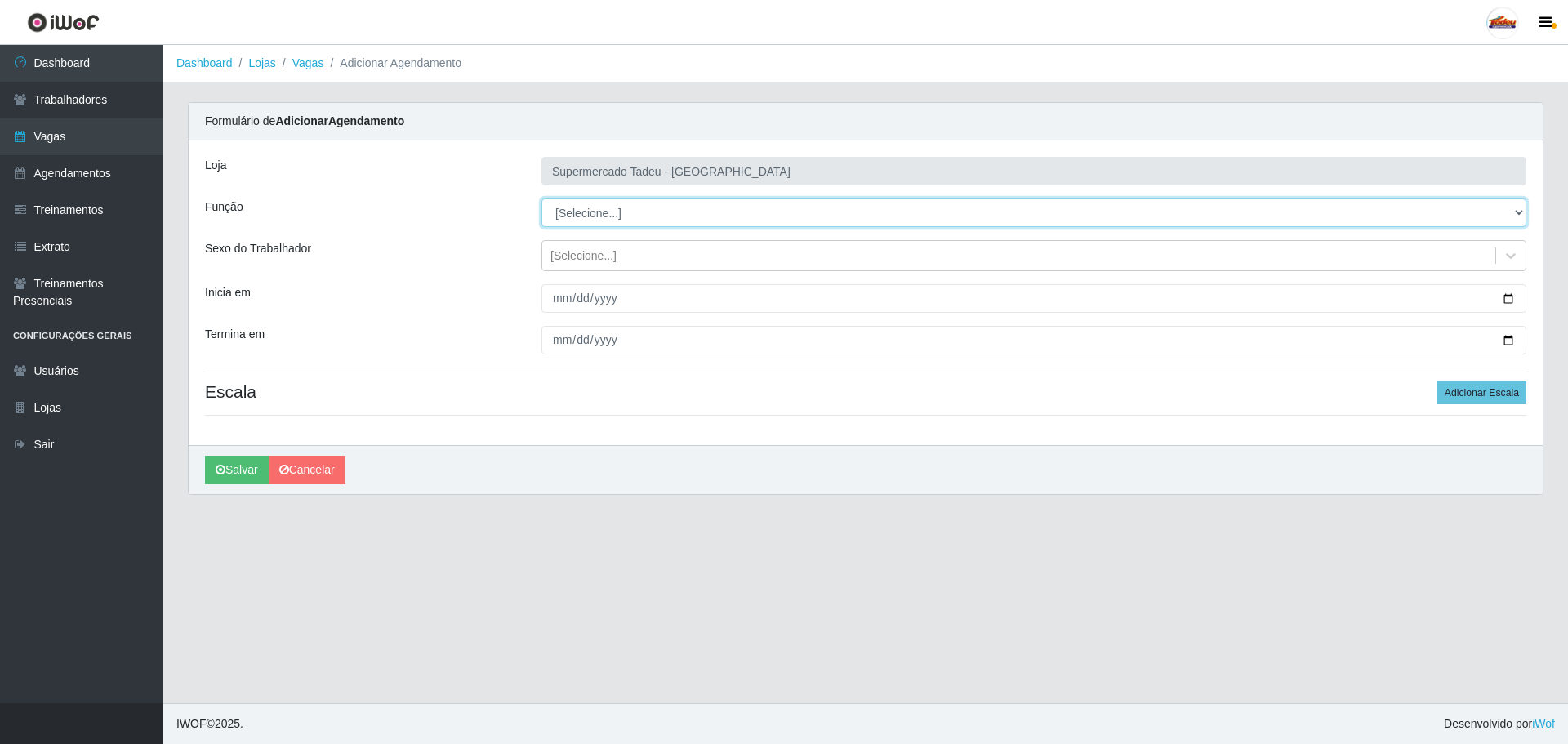
click at [607, 219] on select "[Selecione...] ASG ASG + ASG ++ Auxiliar de Estacionamento Auxiliar de Estacion…" at bounding box center [1034, 212] width 985 height 28
select select "1"
click at [541, 198] on select "[Selecione...] ASG ASG + ASG ++ Auxiliar de Estacionamento Auxiliar de Estacion…" at bounding box center [1034, 212] width 985 height 28
click at [582, 249] on div "[Selecione...]" at bounding box center [583, 255] width 66 height 17
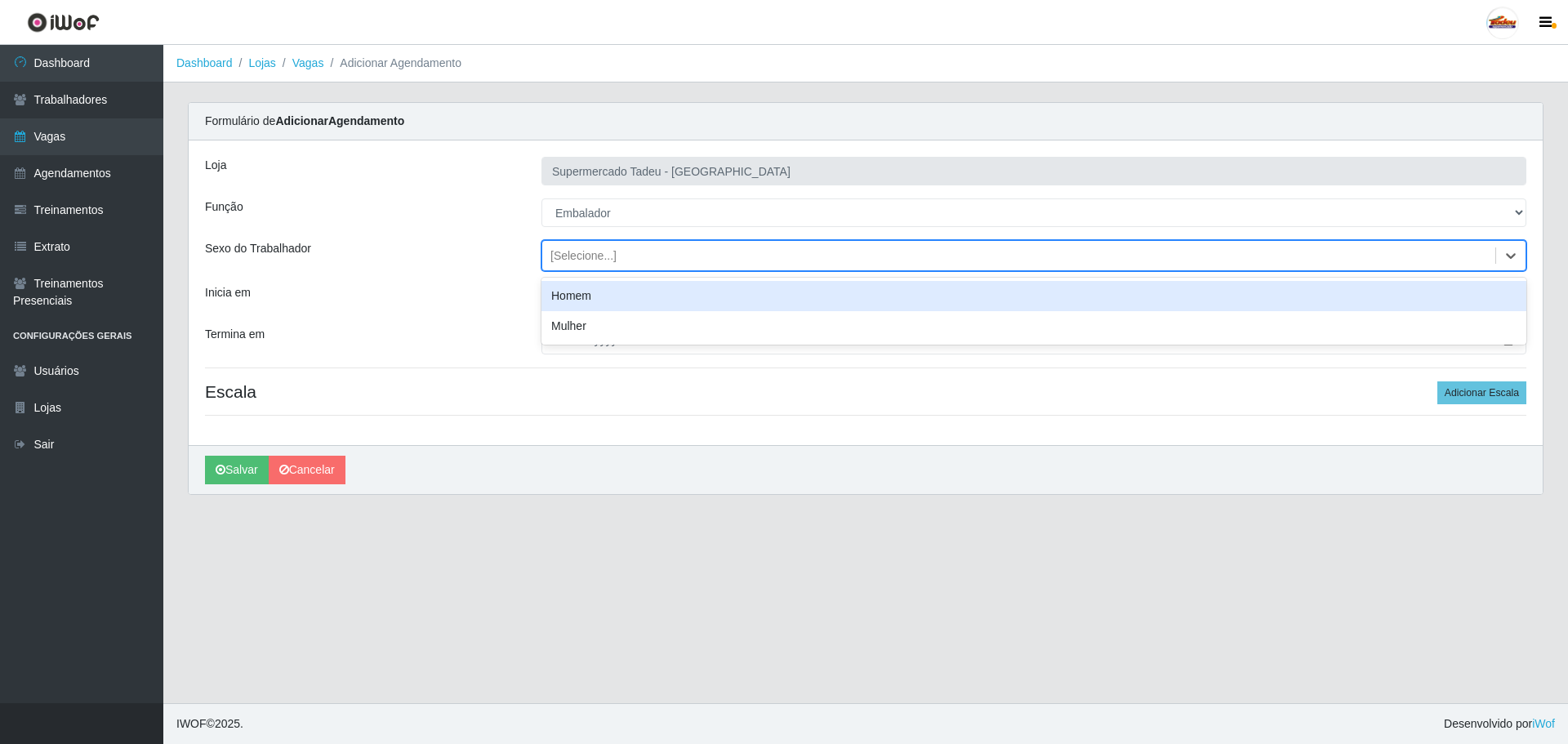
click at [564, 245] on div "[Selecione...]" at bounding box center [1019, 256] width 953 height 27
click at [564, 297] on input "Inicia em" at bounding box center [1034, 299] width 985 height 28
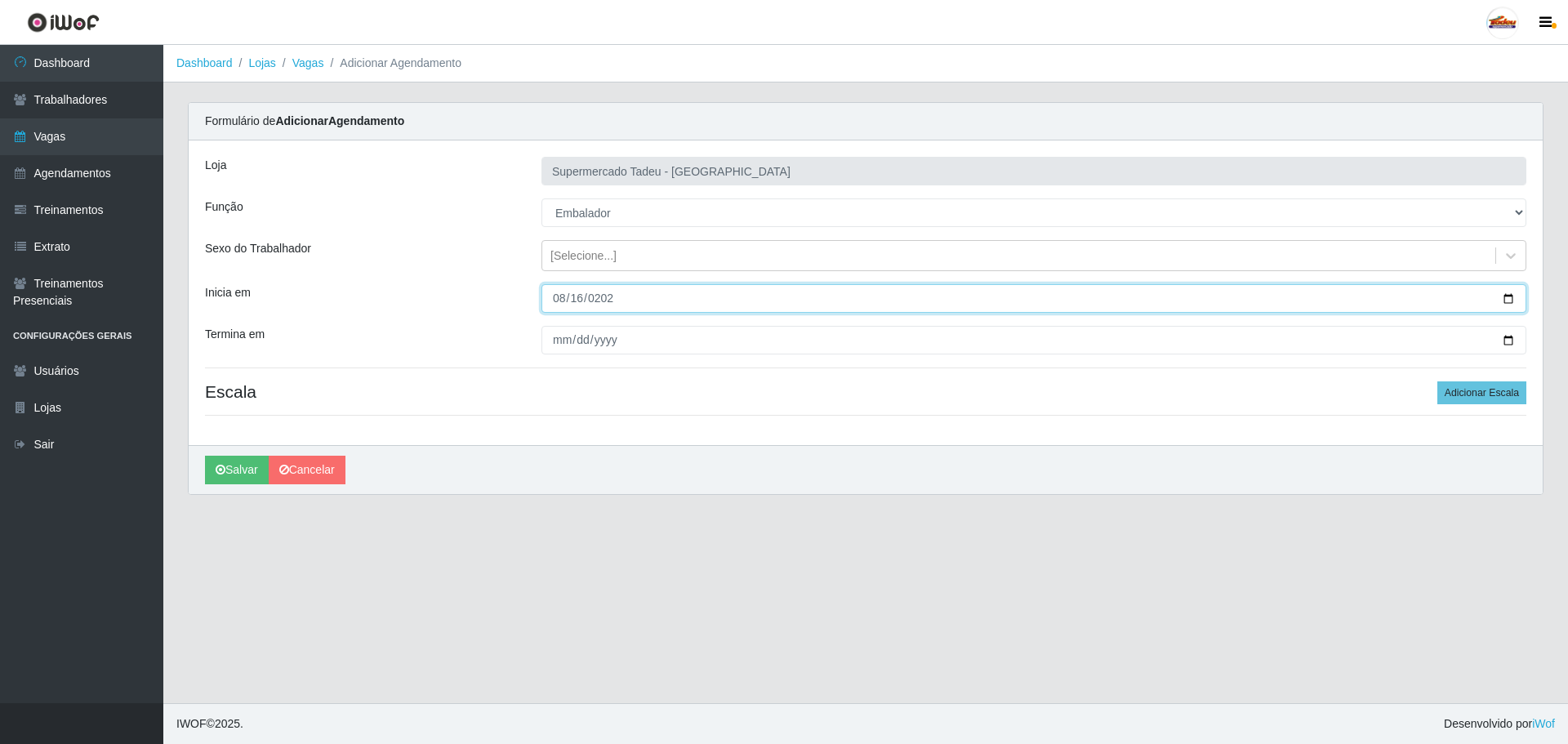
type input "[DATE]"
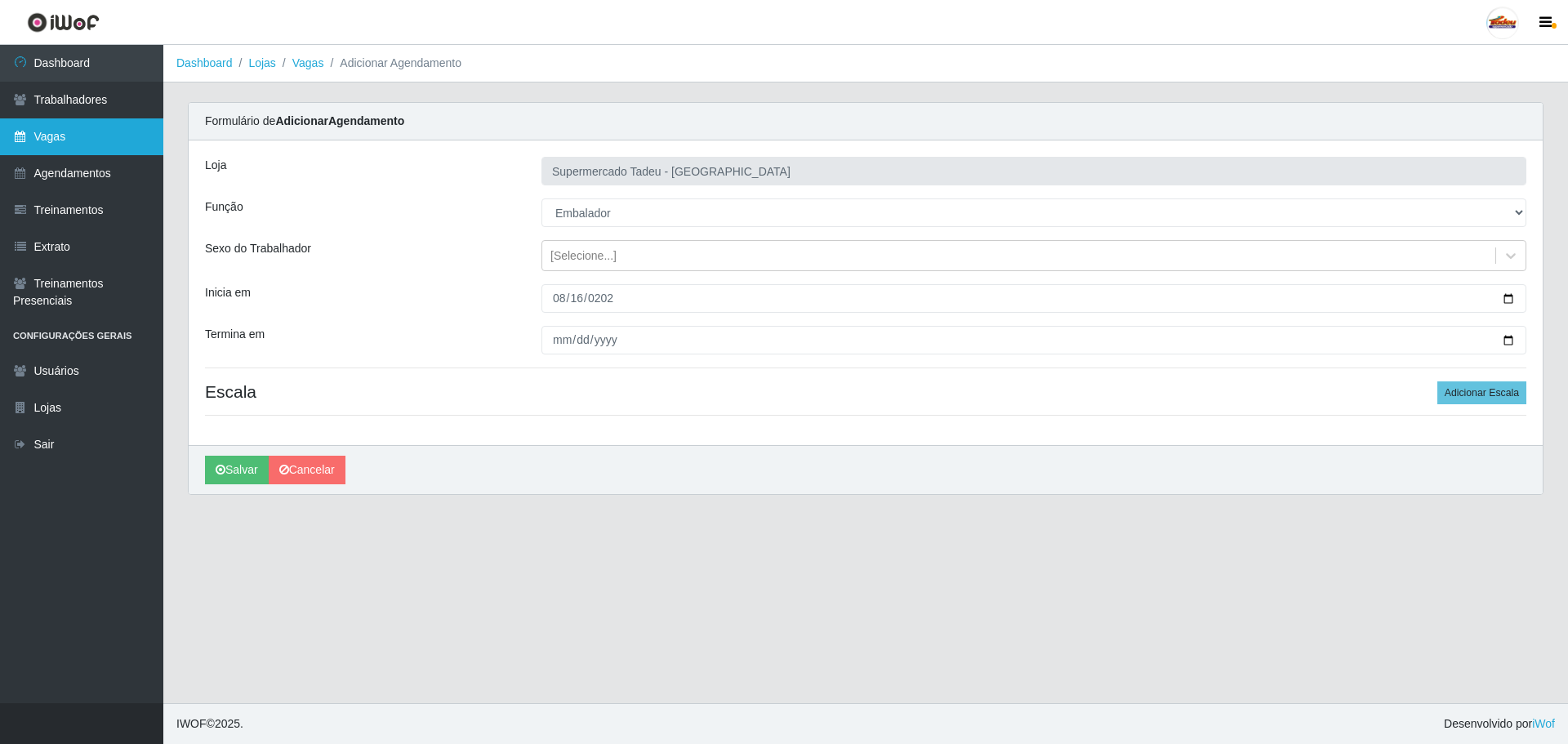
click at [36, 144] on link "Vagas" at bounding box center [82, 136] width 164 height 36
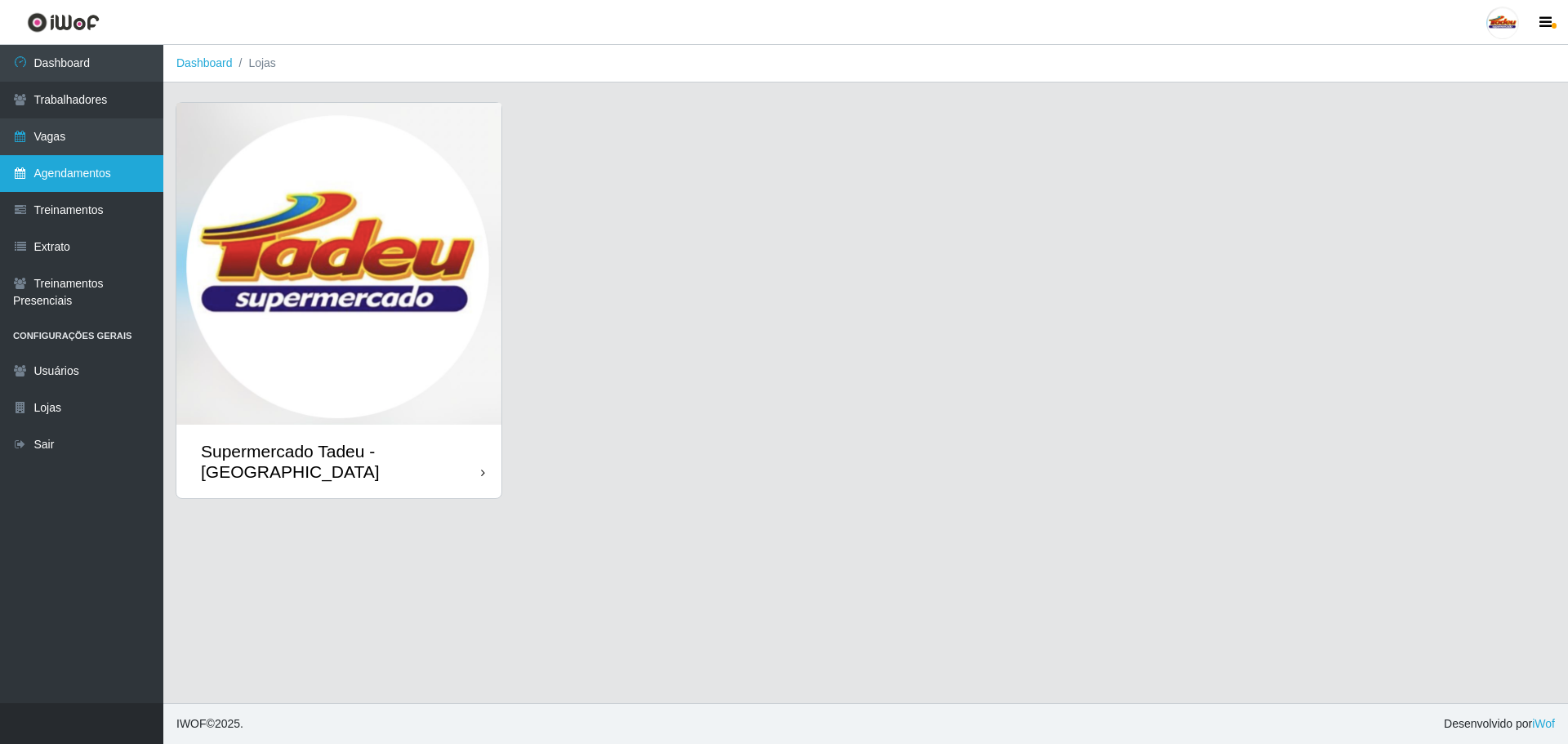
click at [77, 180] on link "Agendamentos" at bounding box center [82, 173] width 164 height 36
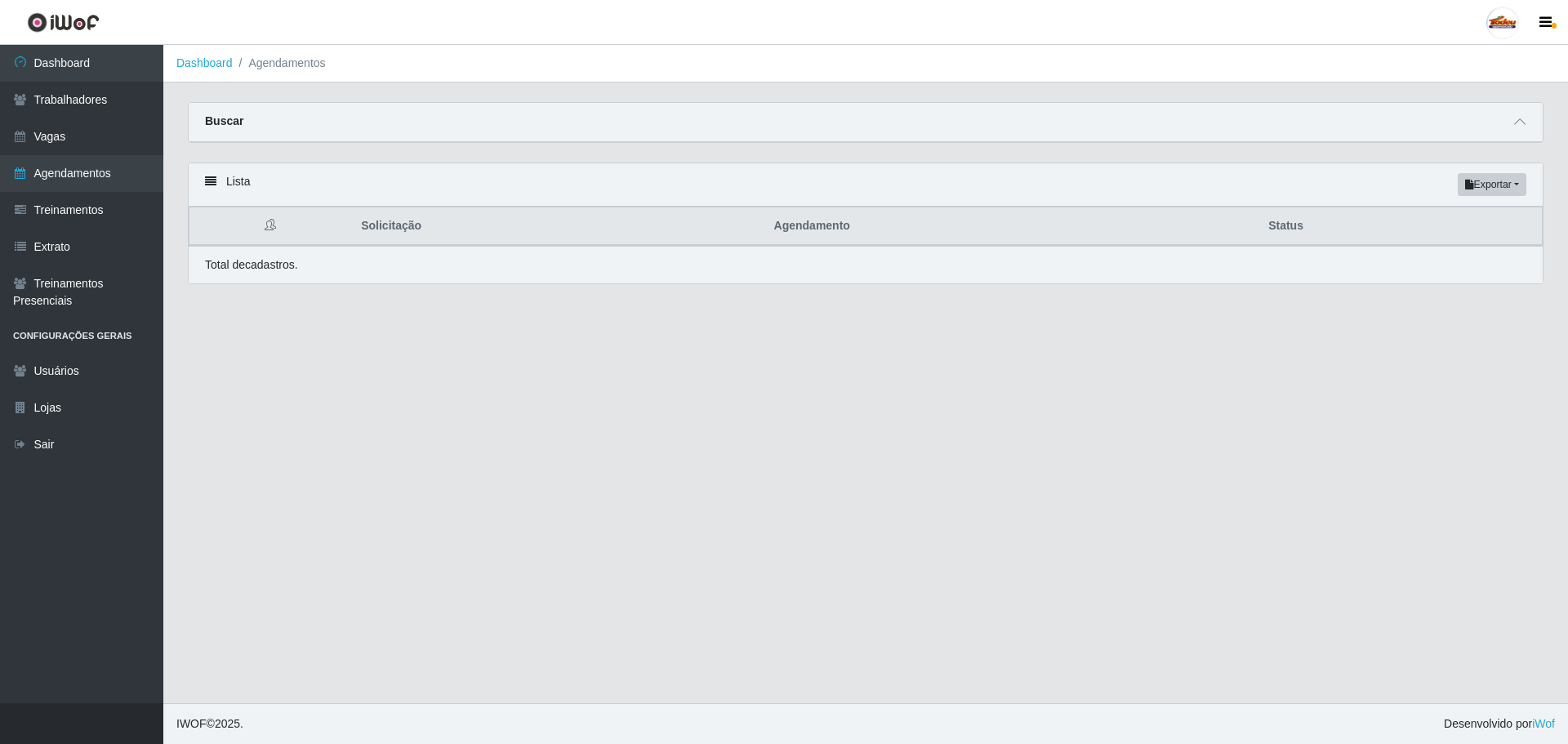
click at [264, 116] on div "Buscar" at bounding box center [865, 123] width 1354 height 39
drag, startPoint x: 271, startPoint y: 121, endPoint x: 411, endPoint y: 144, distance: 141.9
click at [272, 121] on div "Buscar" at bounding box center [865, 123] width 1354 height 39
click at [1521, 124] on icon at bounding box center [1519, 121] width 12 height 12
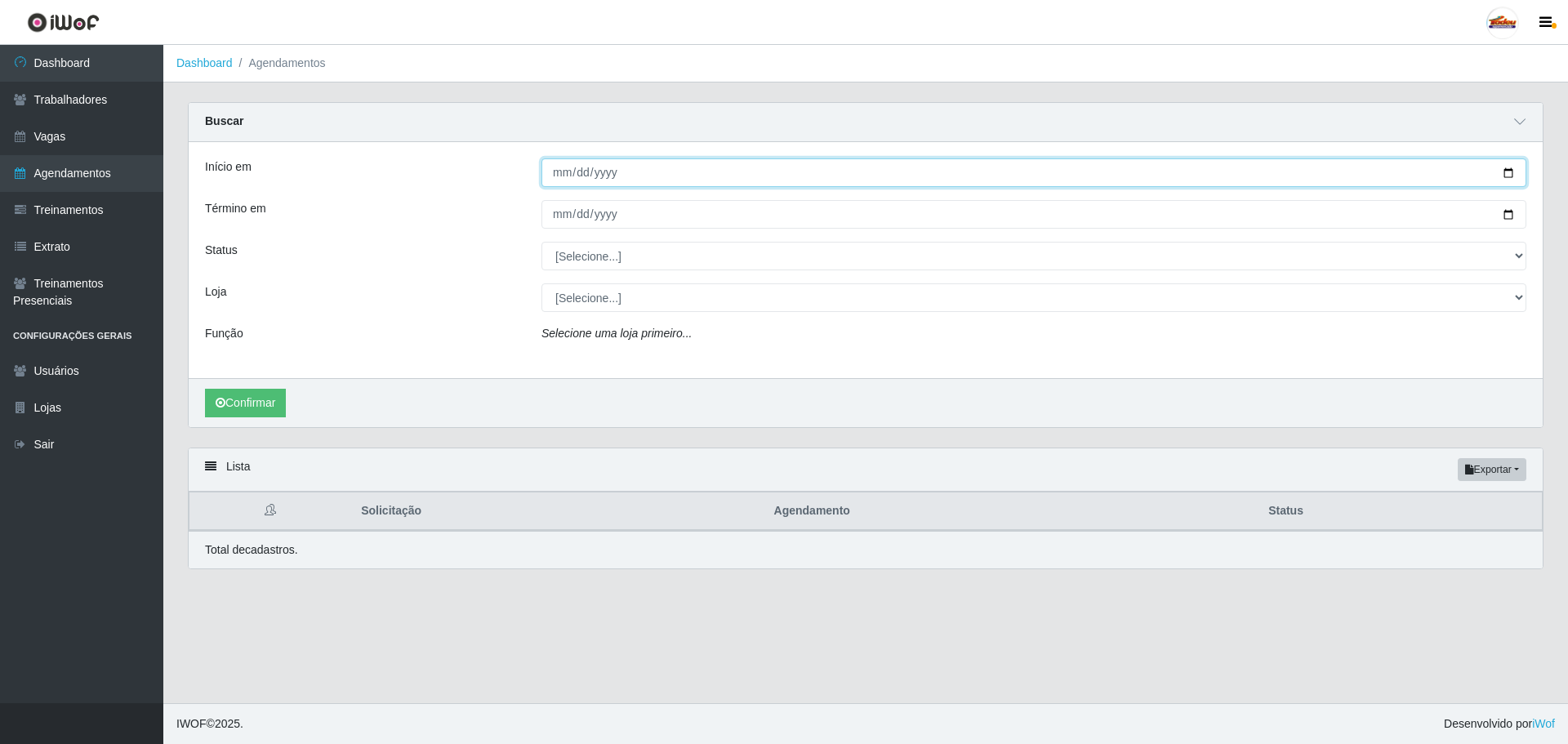
click at [632, 167] on input "Início em" at bounding box center [1034, 172] width 985 height 28
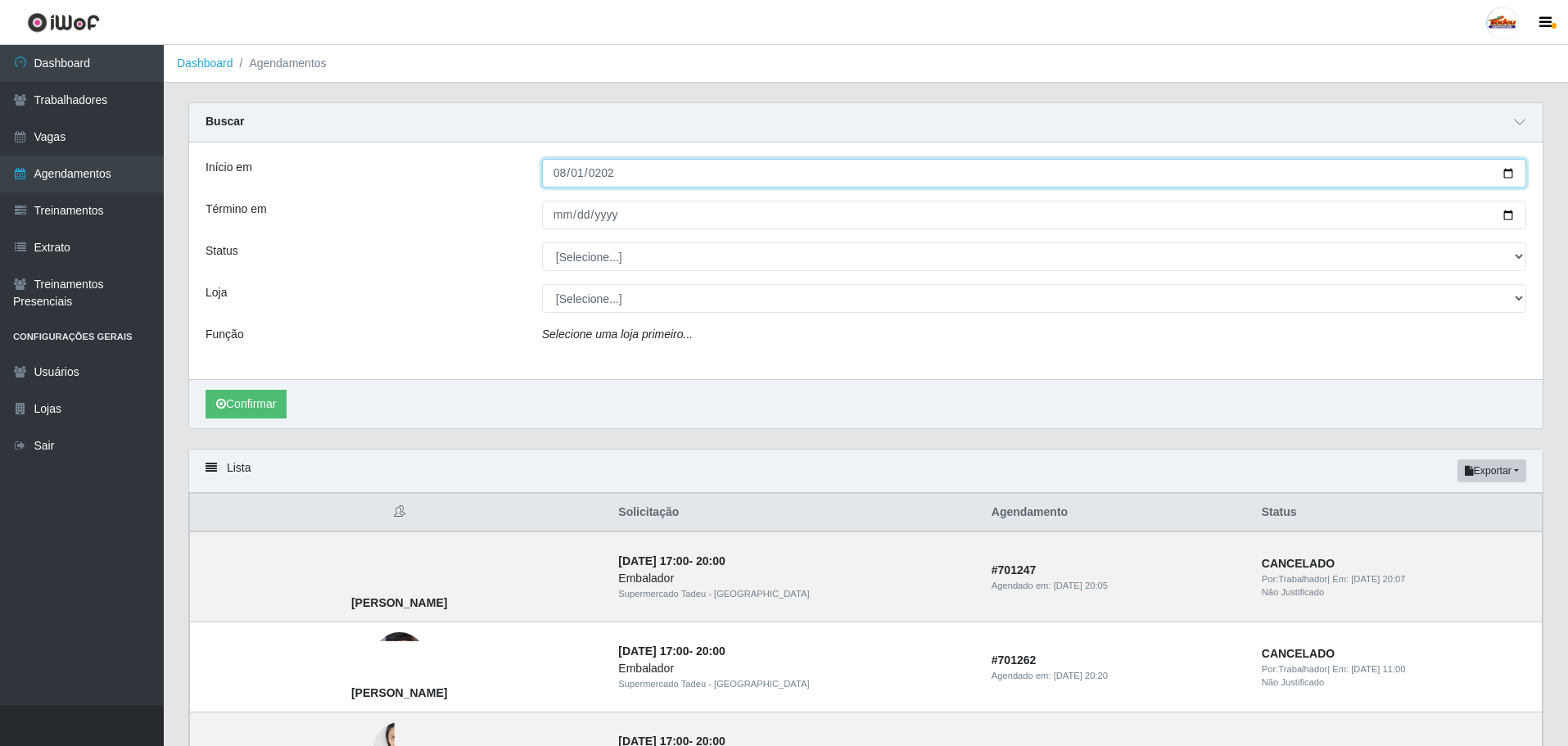
type input "[DATE]"
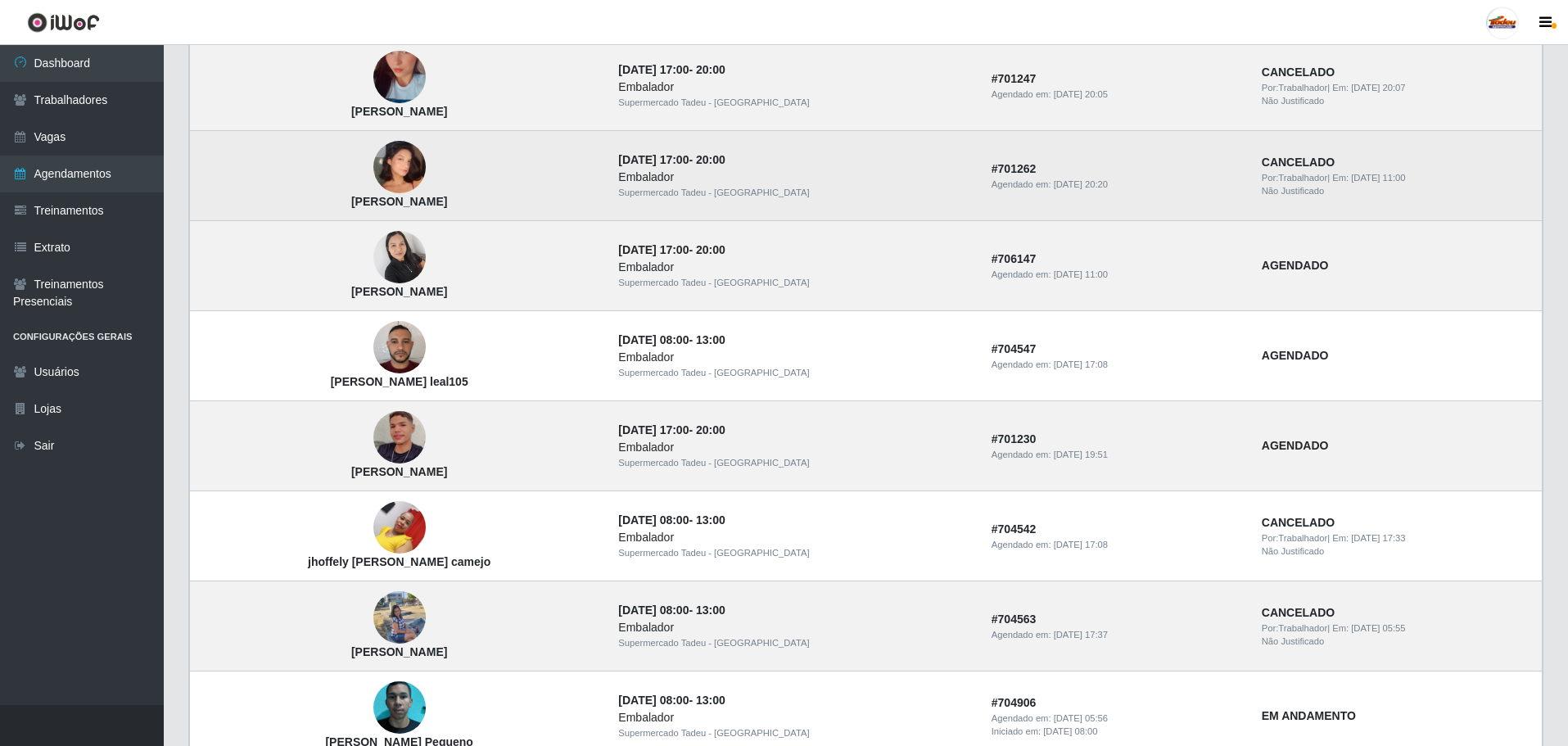
scroll to position [409, 0]
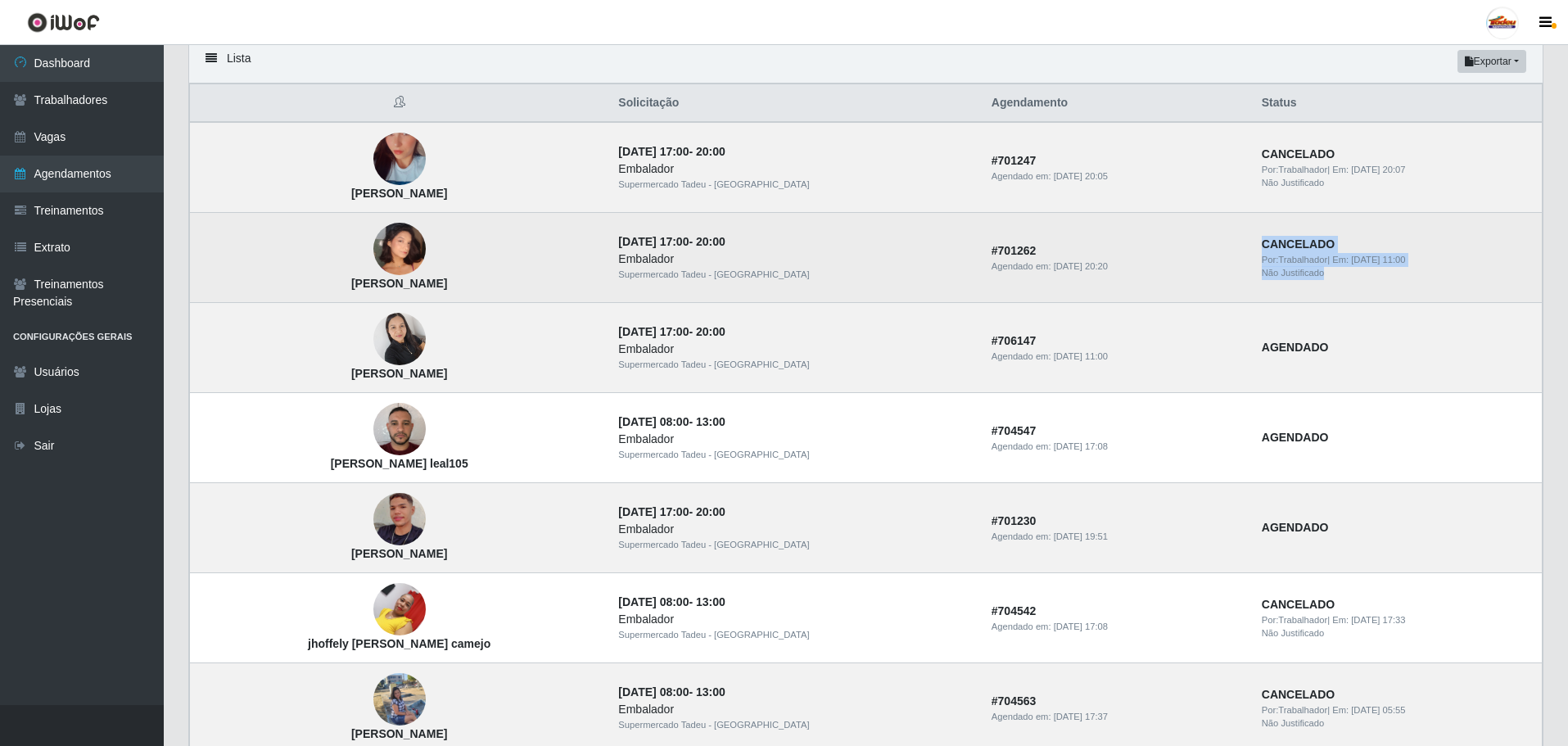
drag, startPoint x: 1316, startPoint y: 276, endPoint x: 1331, endPoint y: 280, distance: 15.5
click at [1331, 280] on td "CANCELADO Por: Trabalhador | Em: [DATE] 11:00 Não Justificado" at bounding box center [1398, 258] width 291 height 90
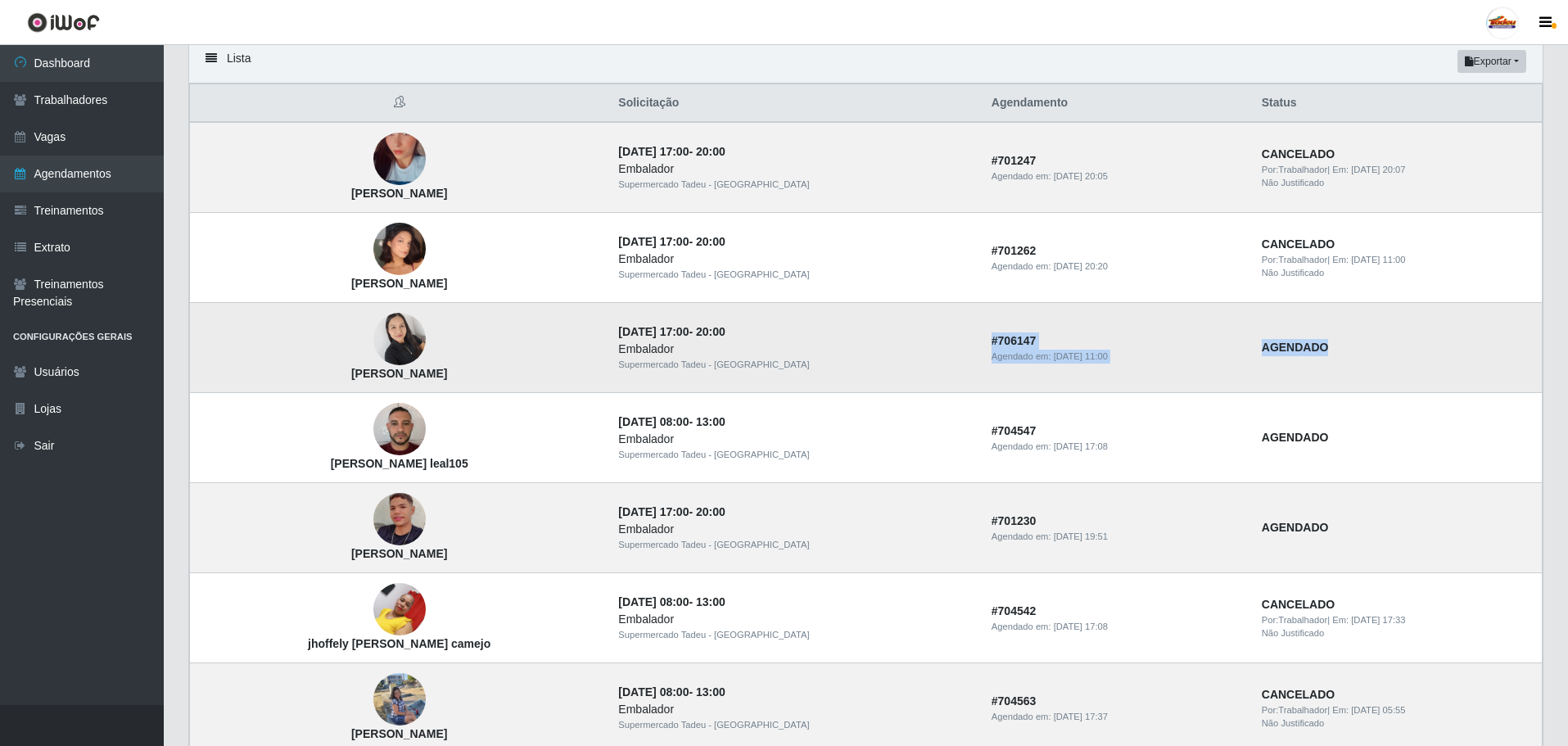
drag, startPoint x: 910, startPoint y: 342, endPoint x: 1391, endPoint y: 353, distance: 481.1
click at [1391, 353] on tr "[PERSON_NAME] [DATE] 17:00 - 20:00 Embalador Supermercado Tadeu - [GEOGRAPHIC_D…" at bounding box center [866, 348] width 1353 height 90
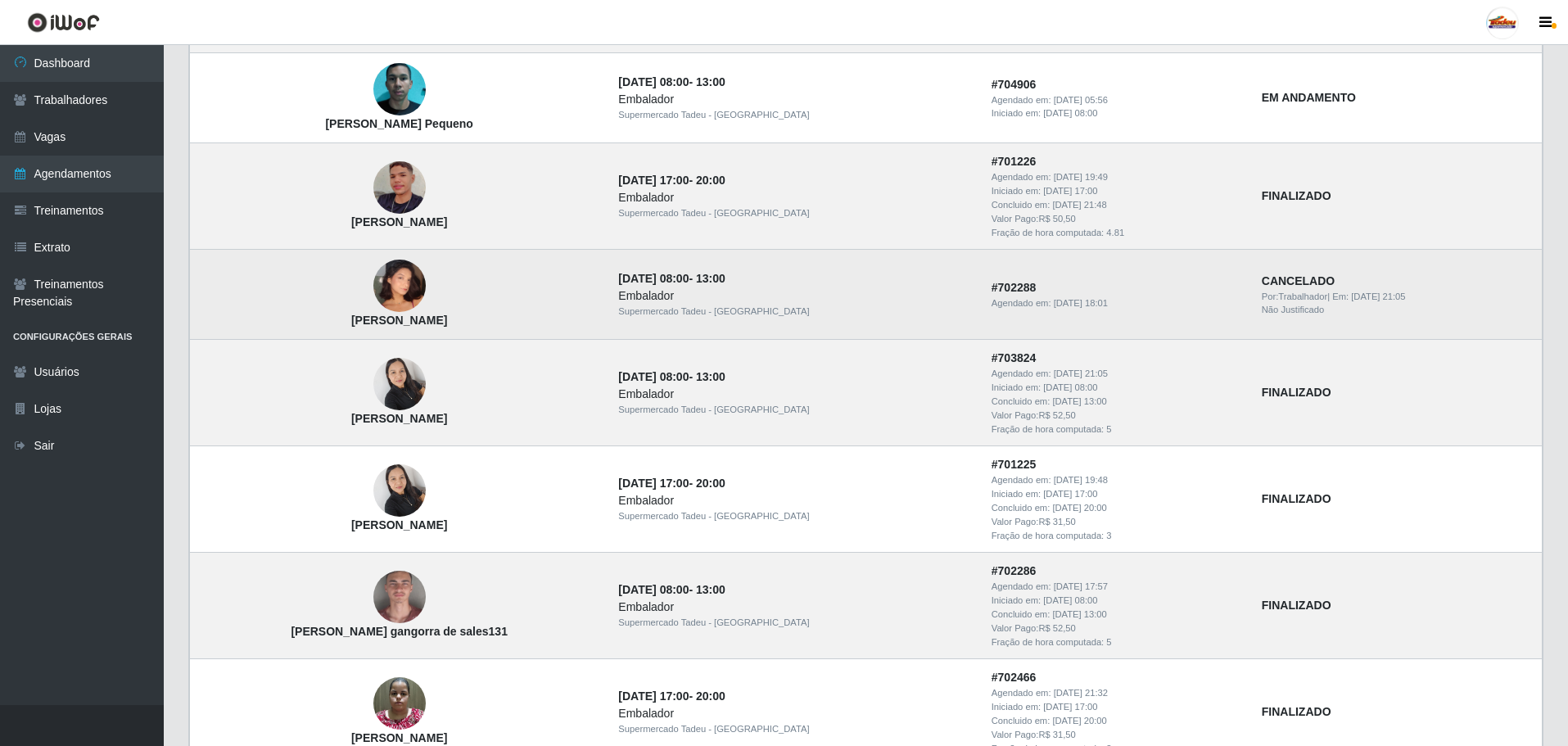
scroll to position [1146, 0]
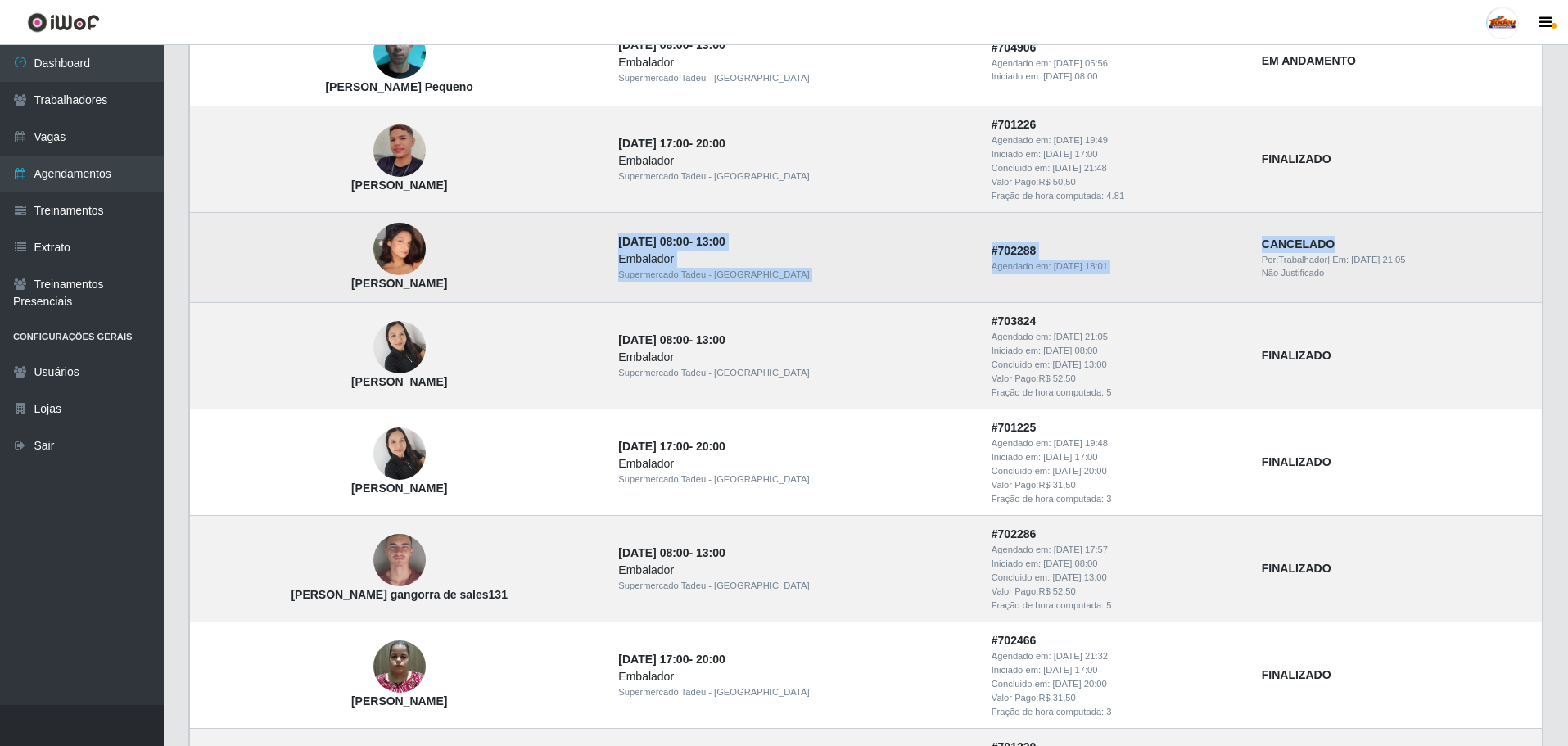
drag, startPoint x: 613, startPoint y: 237, endPoint x: 1380, endPoint y: 244, distance: 767.0
click at [1380, 244] on tr "[PERSON_NAME] [DATE] 08:00 - 13:00 Embalador Supermercado Tadeu - [GEOGRAPHIC_D…" at bounding box center [866, 258] width 1353 height 90
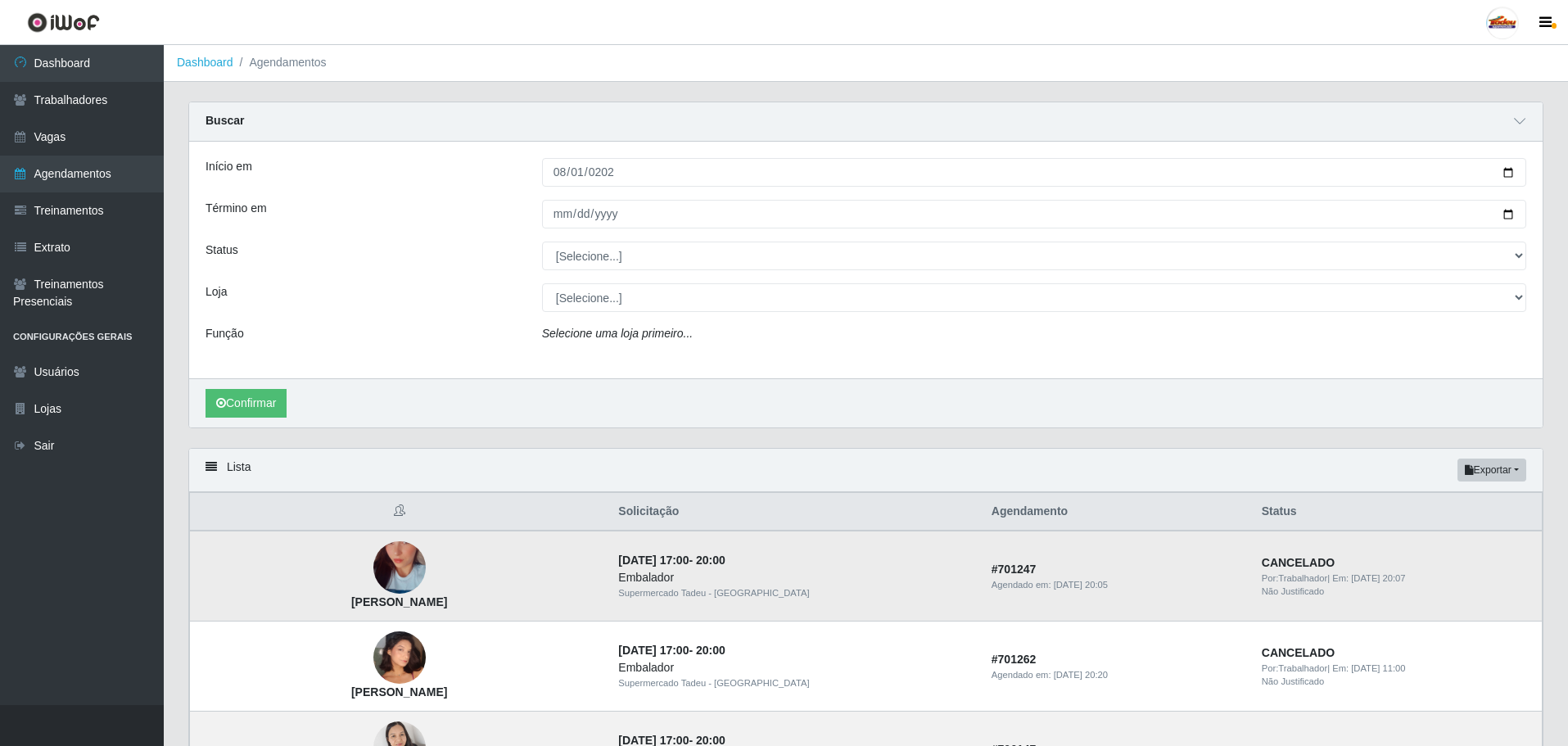
scroll to position [0, 0]
click at [94, 130] on link "Vagas" at bounding box center [82, 136] width 164 height 37
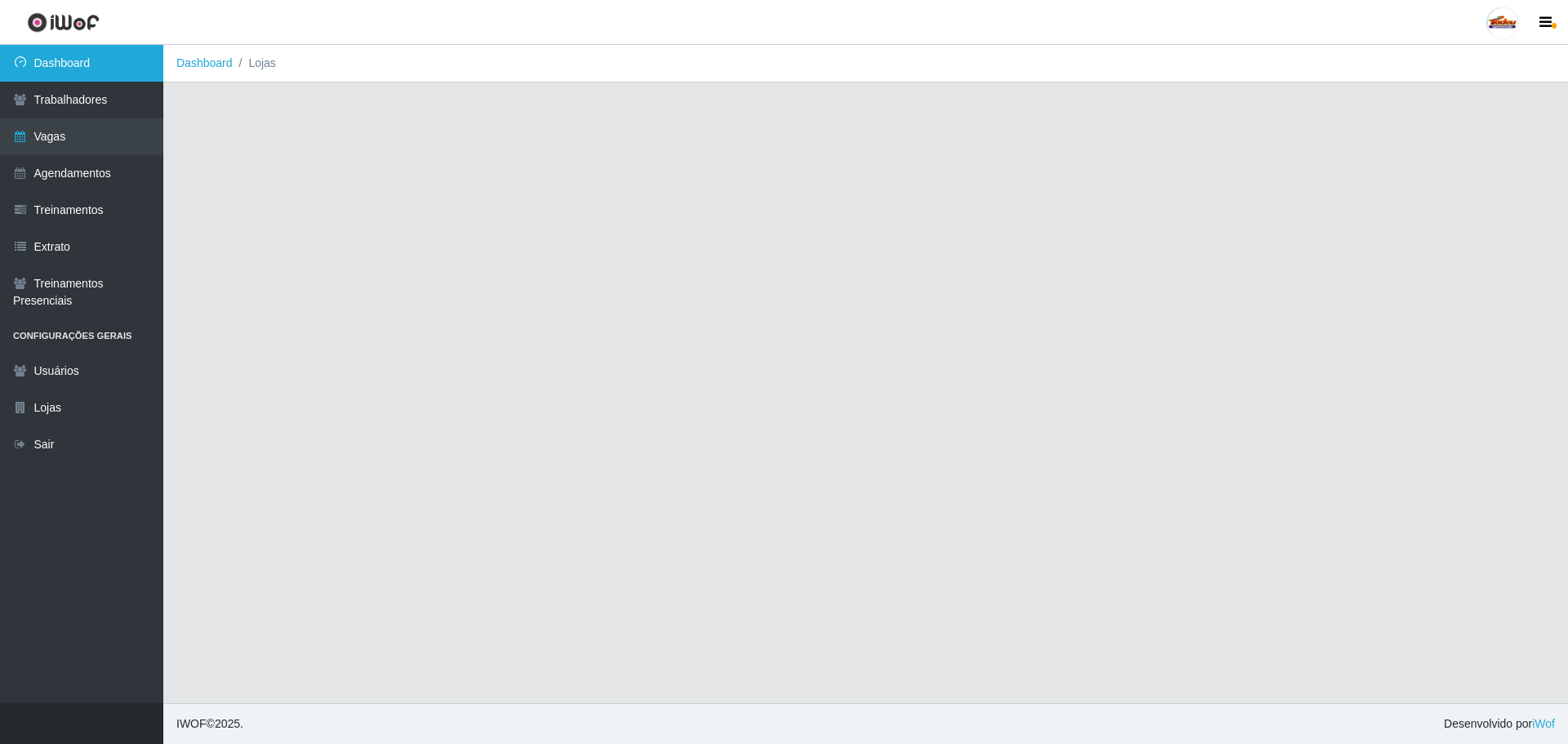
click at [115, 66] on link "Dashboard" at bounding box center [82, 63] width 164 height 36
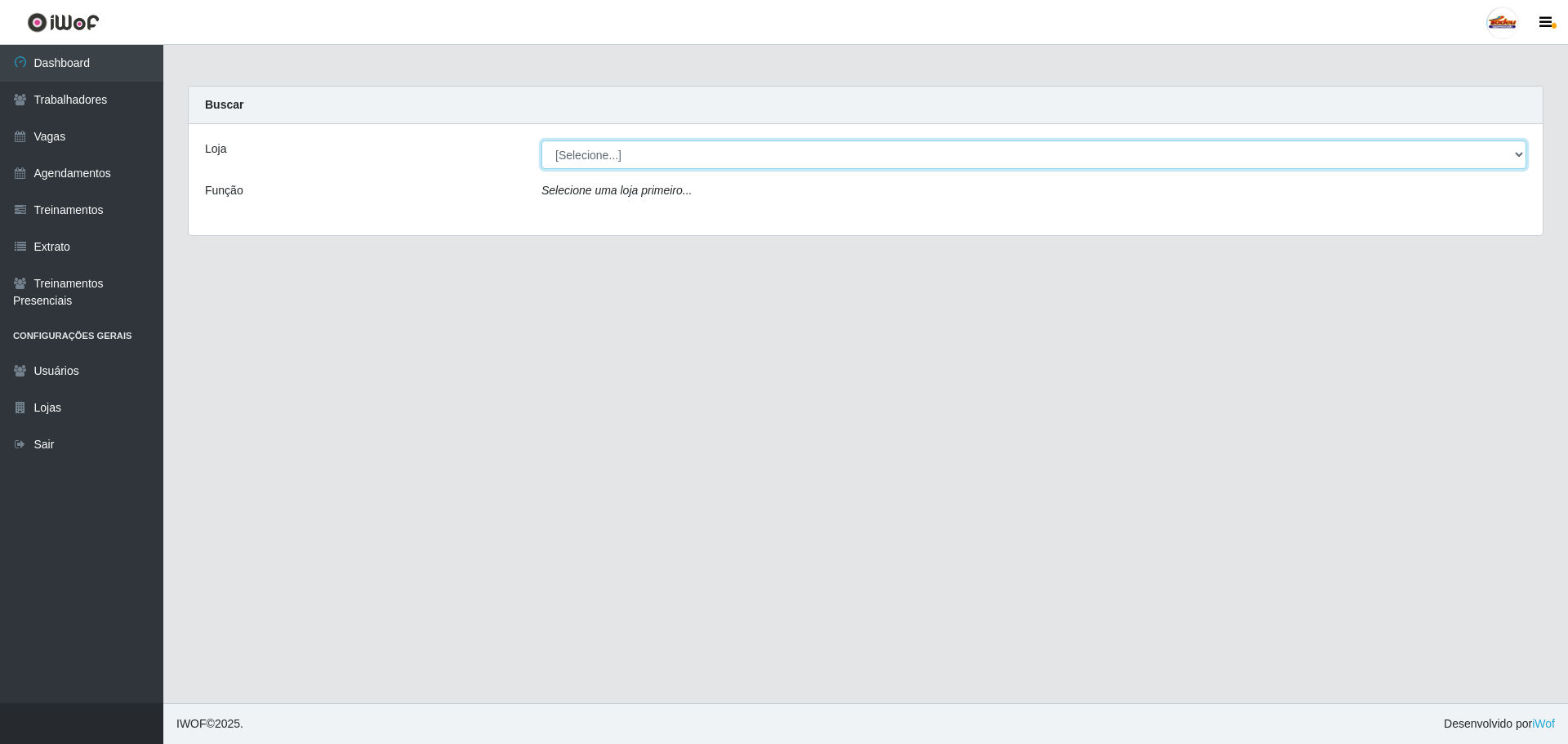
drag, startPoint x: 754, startPoint y: 142, endPoint x: 740, endPoint y: 156, distance: 19.8
click at [754, 142] on select "[Selecione...] Supermercado Tadeu - [GEOGRAPHIC_DATA]" at bounding box center [1034, 155] width 985 height 28
select select "195"
click at [541, 140] on select "[Selecione...] Supermercado Tadeu - [GEOGRAPHIC_DATA]" at bounding box center [1034, 155] width 985 height 28
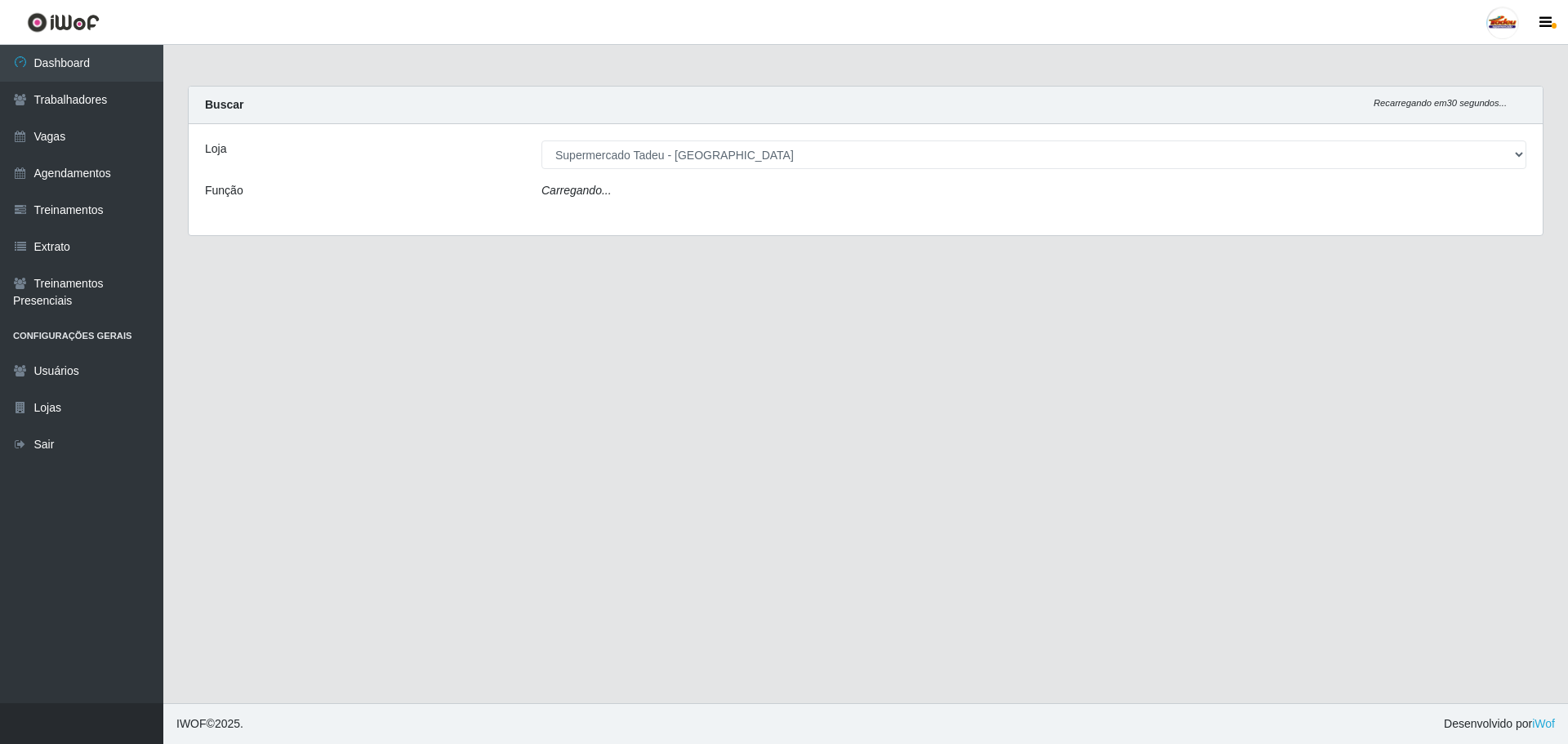
click at [668, 197] on div "Carregando..." at bounding box center [1034, 194] width 1010 height 24
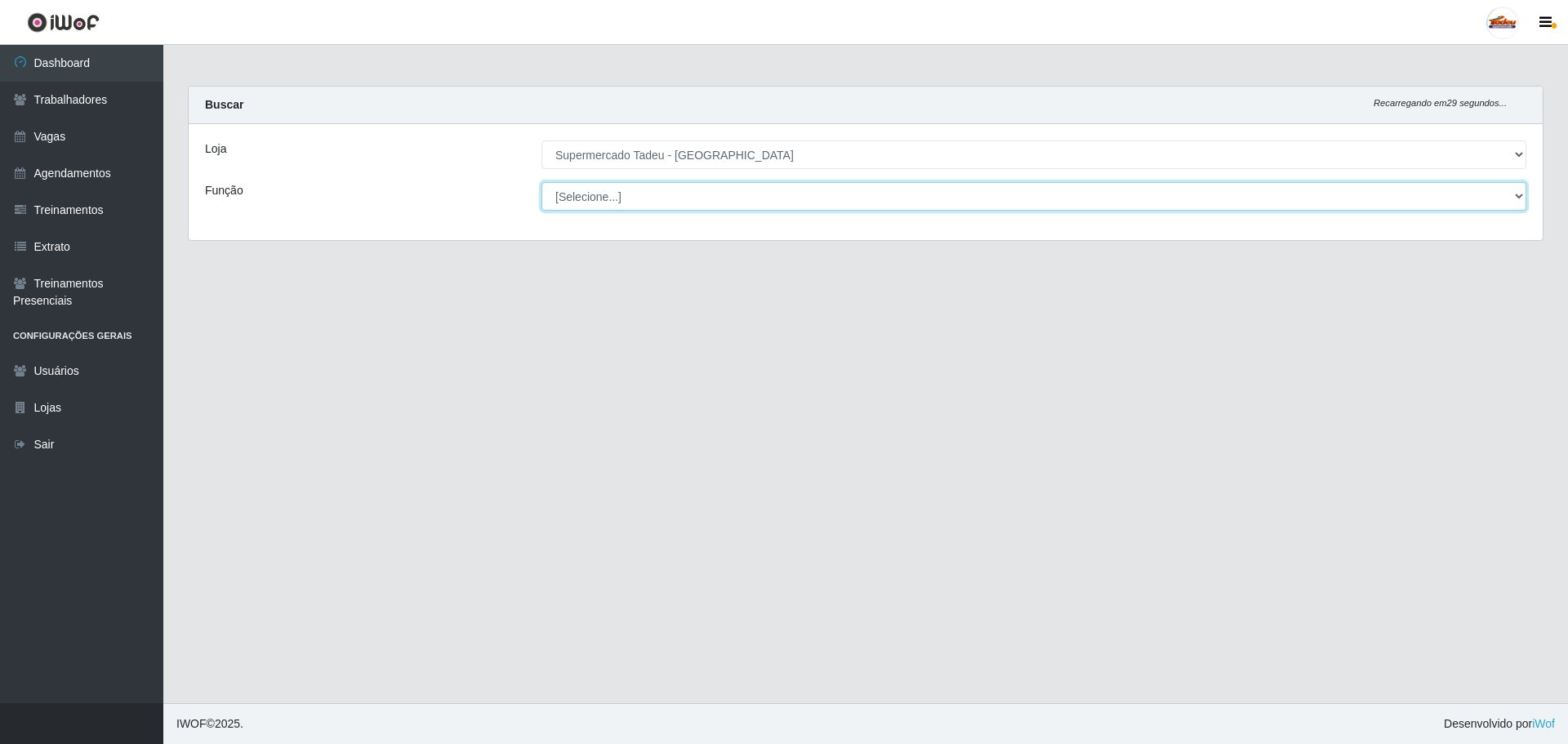
click at [601, 188] on select "[Selecione...] ASG ASG + ASG ++ Auxiliar de Estacionamento Auxiliar de Estacion…" at bounding box center [1034, 196] width 985 height 28
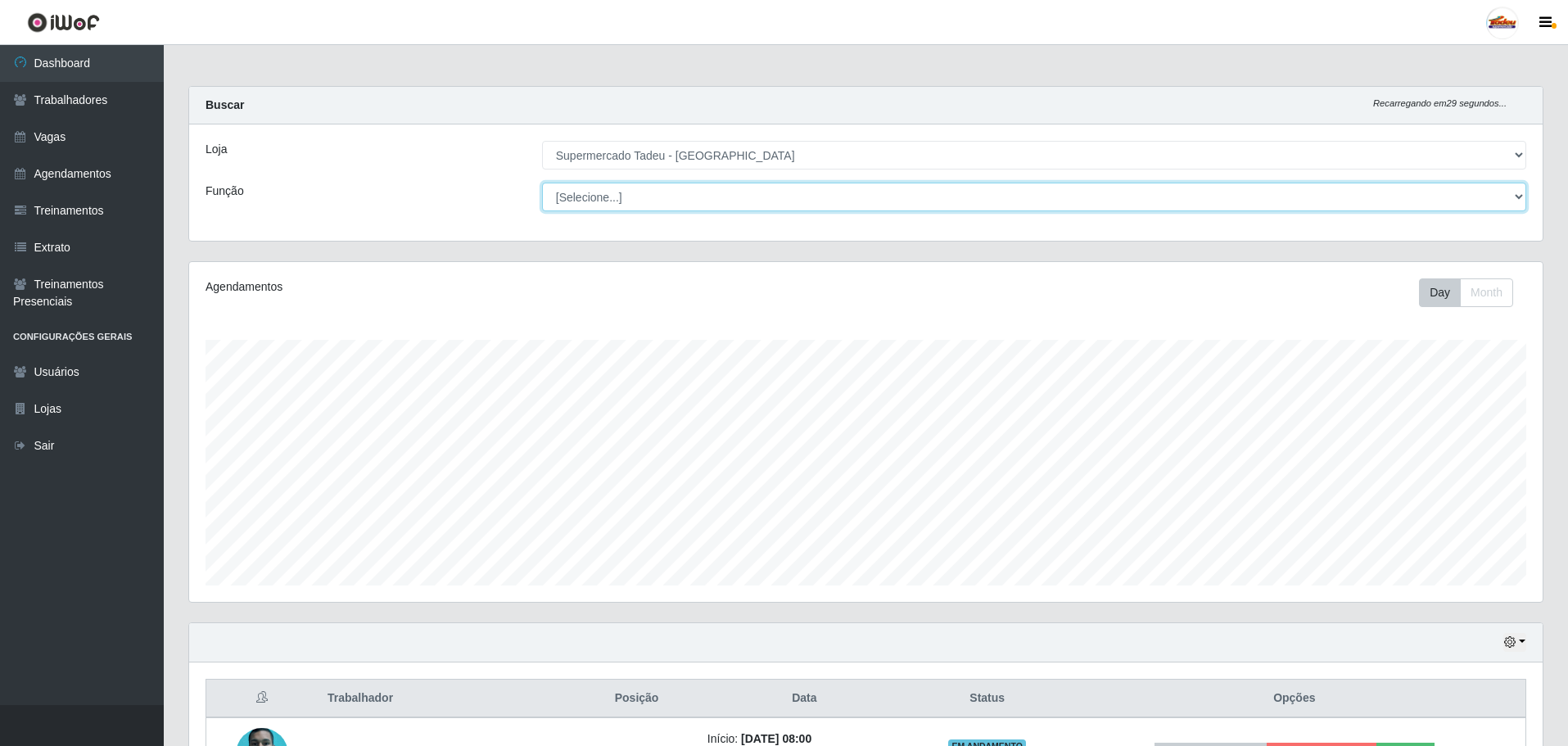
scroll to position [340, 1354]
select select "1"
click at [542, 183] on select "[Selecione...] ASG ASG + ASG ++ Auxiliar de Estacionamento Auxiliar de Estacion…" at bounding box center [1034, 197] width 984 height 29
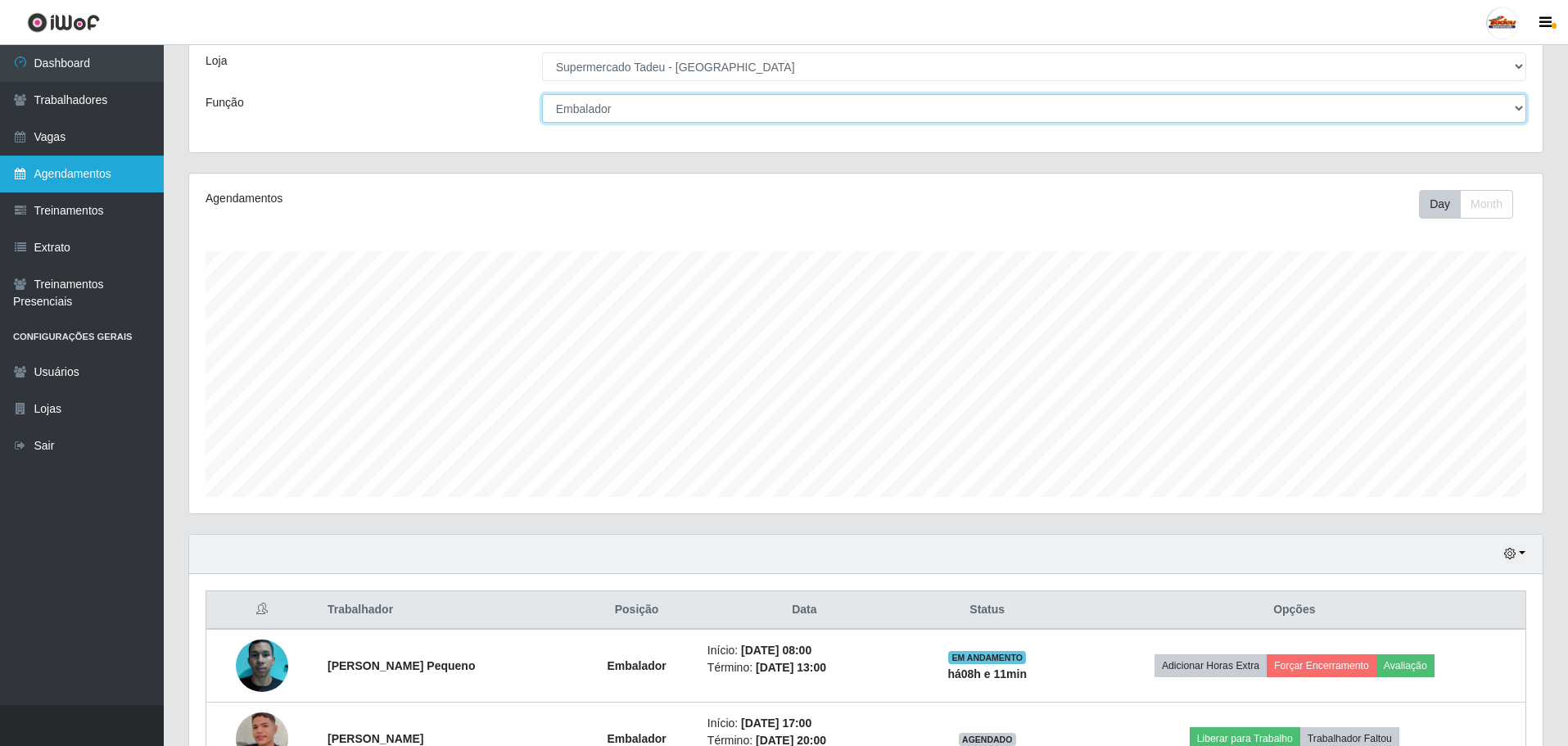
scroll to position [0, 0]
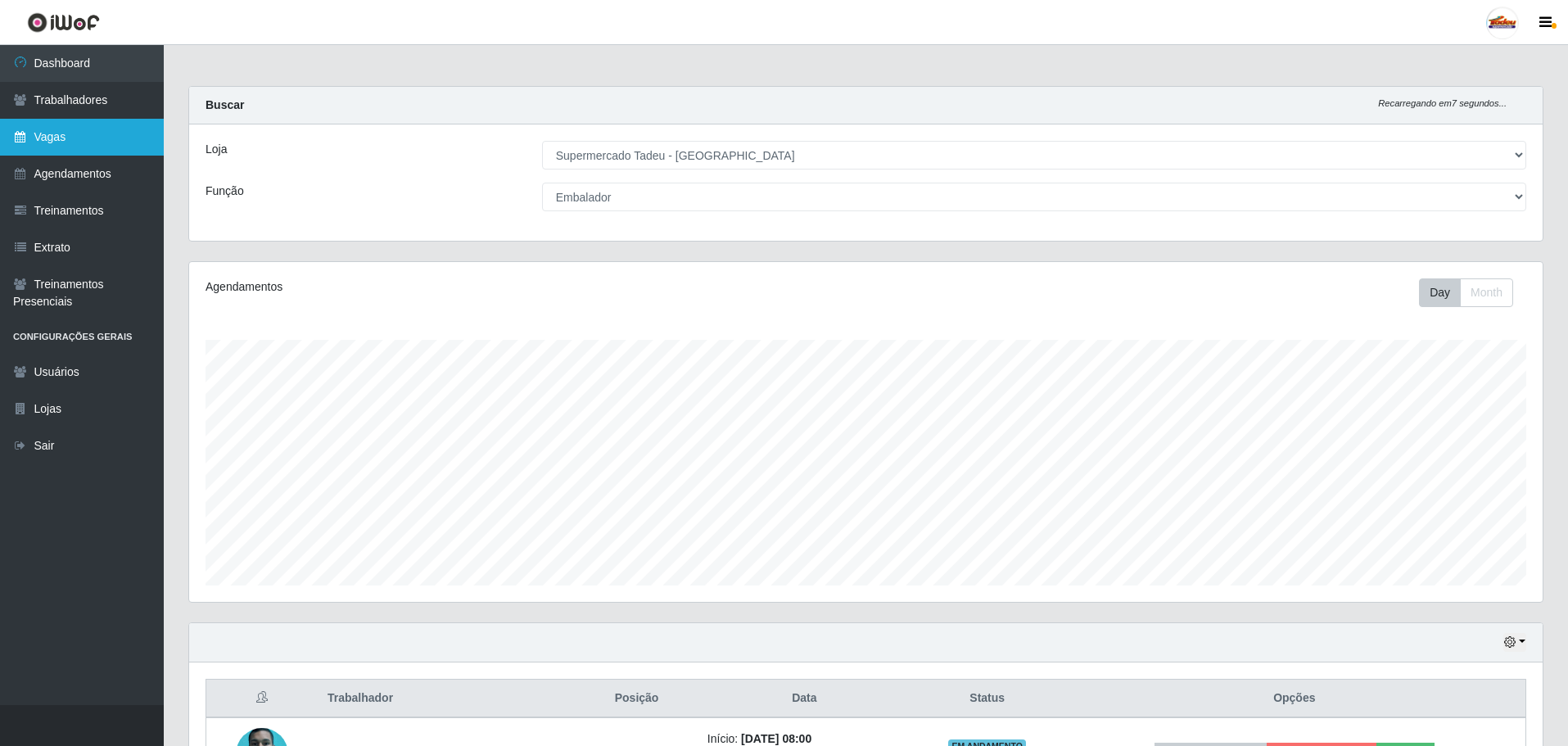
click at [54, 145] on link "Vagas" at bounding box center [82, 136] width 164 height 37
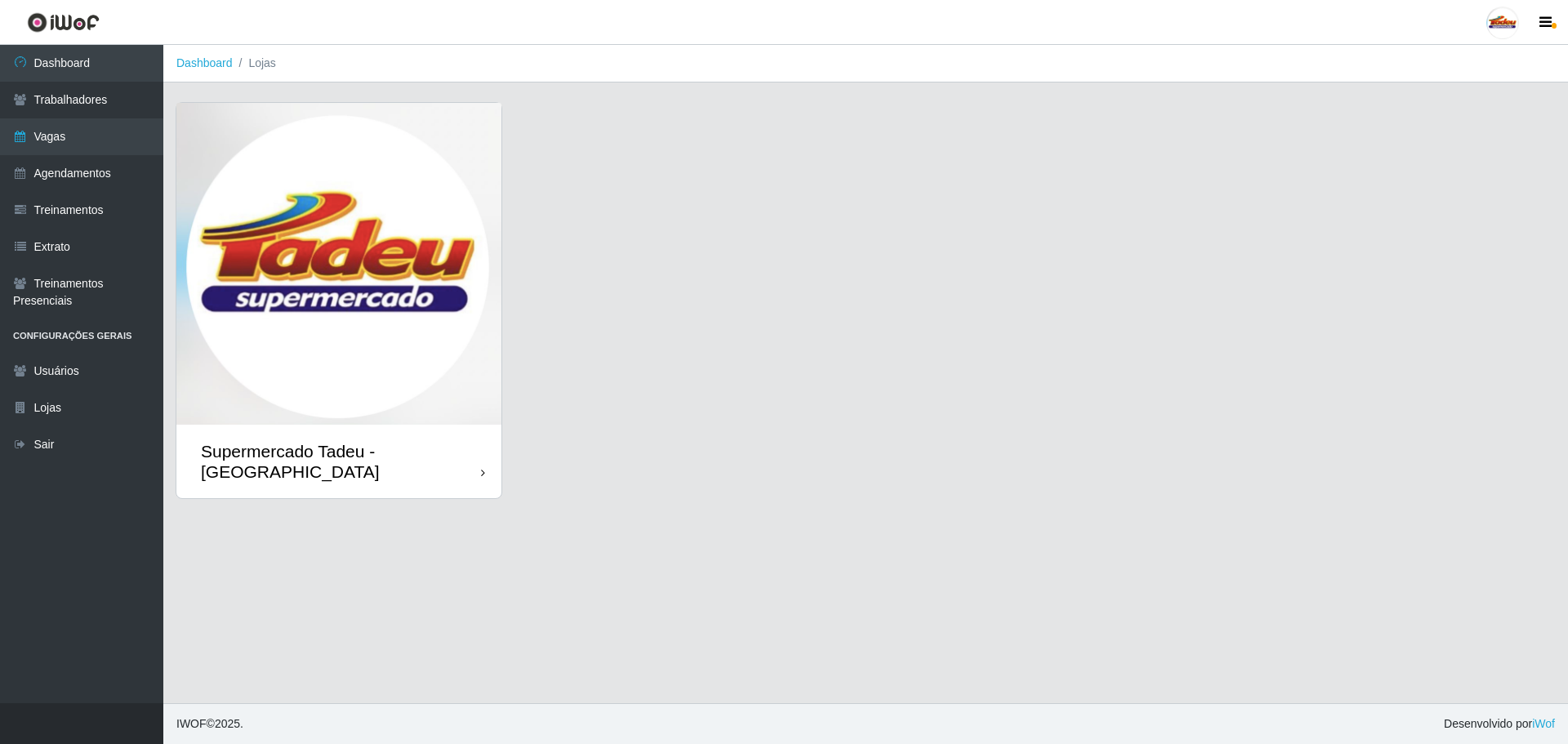
click at [356, 413] on img at bounding box center [339, 264] width 325 height 322
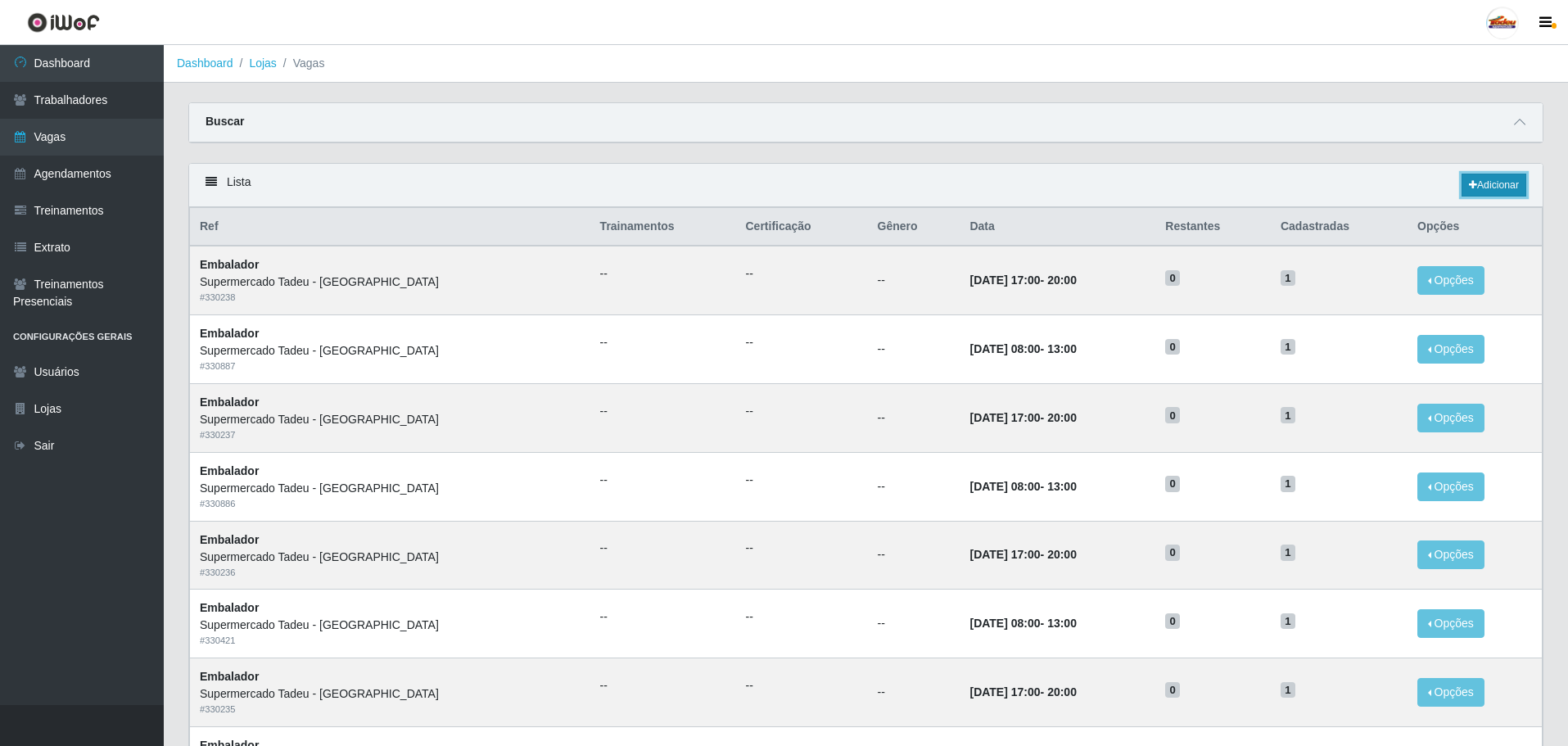
click at [1485, 190] on link "Adicionar" at bounding box center [1494, 185] width 65 height 23
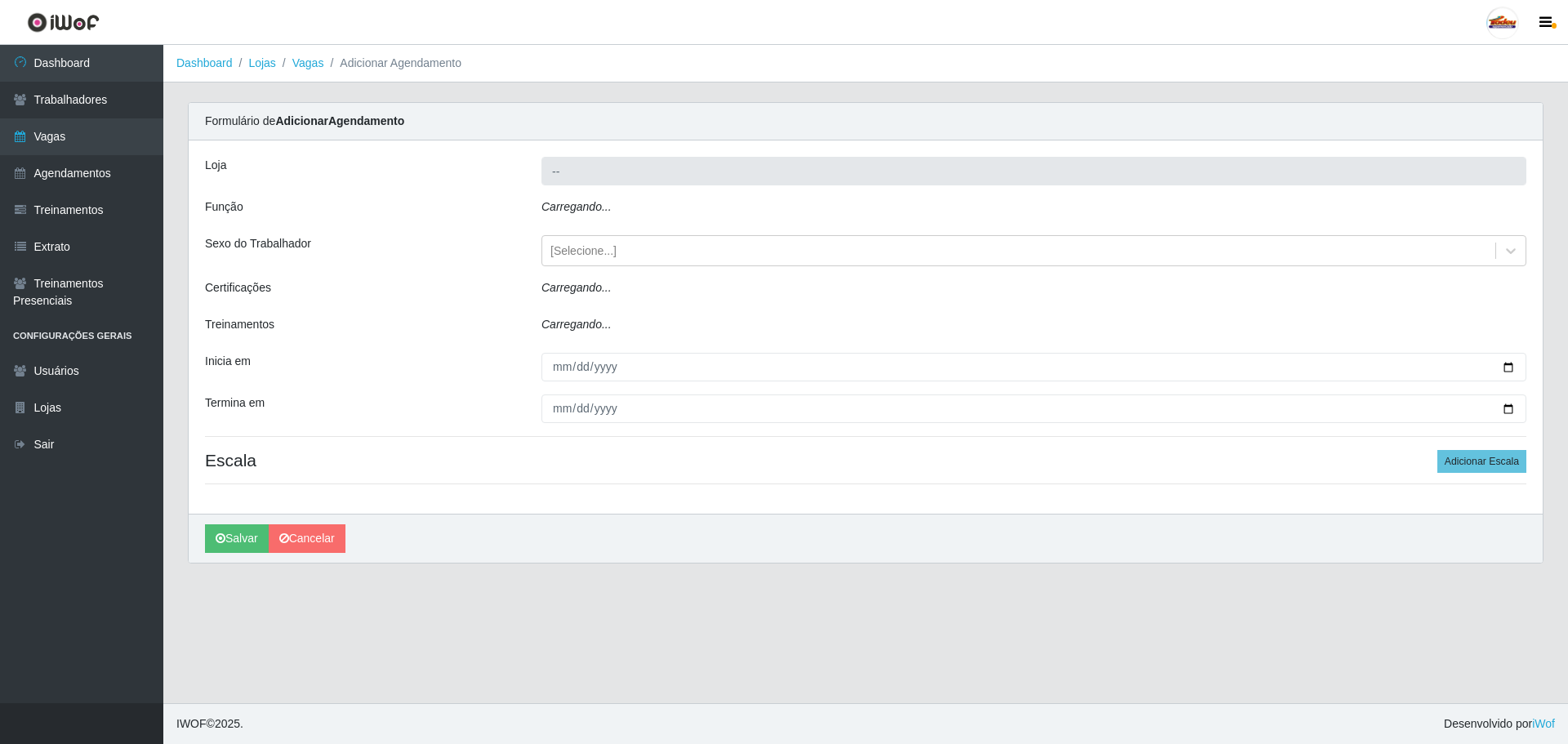
type input "Supermercado Tadeu - [GEOGRAPHIC_DATA]"
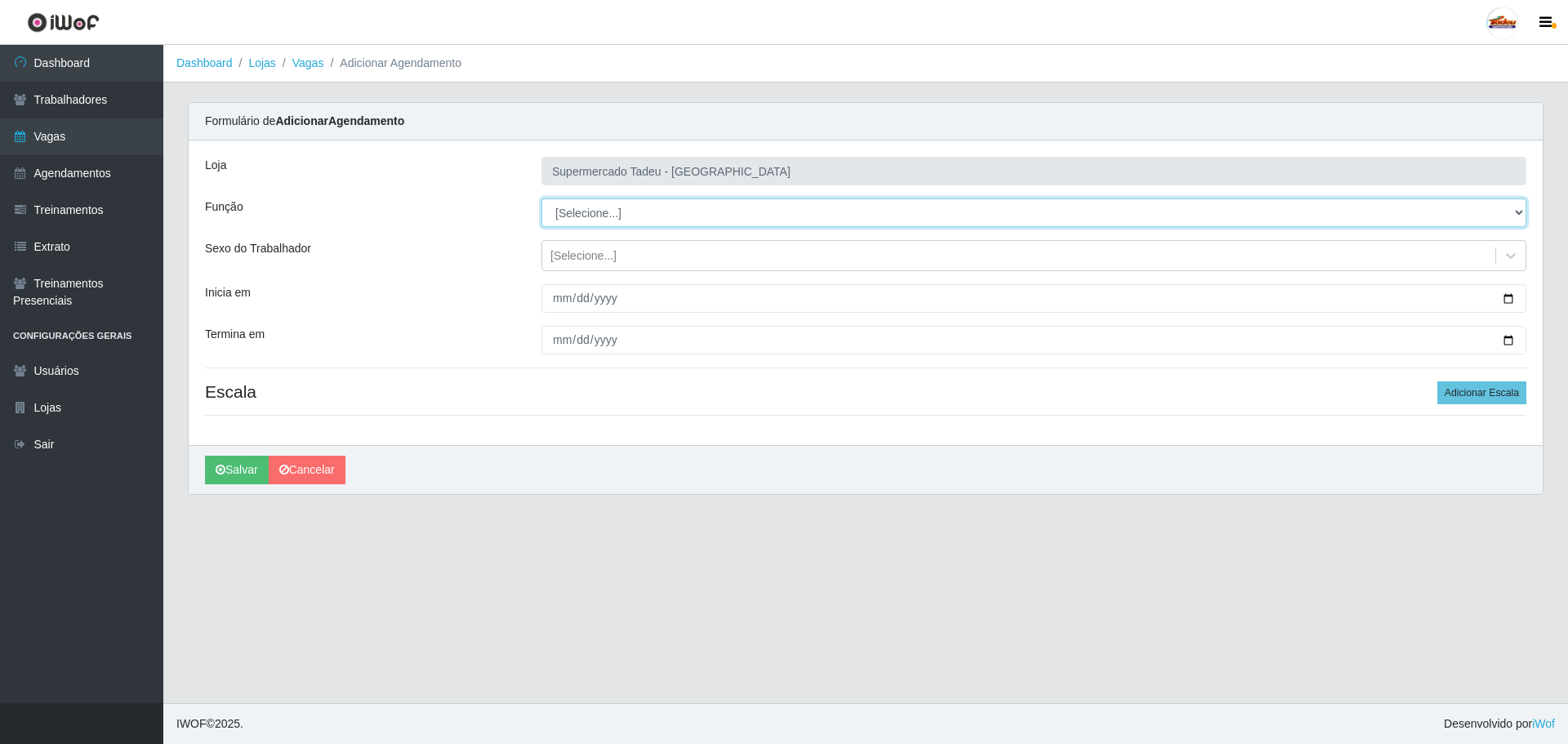
click at [618, 216] on select "[Selecione...] ASG ASG + ASG ++ Auxiliar de Estacionamento Auxiliar de Estacion…" at bounding box center [1034, 212] width 985 height 28
click at [619, 213] on select "[Selecione...] ASG ASG + ASG ++ Auxiliar de Estacionamento Auxiliar de Estacion…" at bounding box center [1034, 212] width 985 height 28
select select "1"
click at [541, 198] on select "[Selecione...] ASG ASG + ASG ++ Auxiliar de Estacionamento Auxiliar de Estacion…" at bounding box center [1034, 212] width 985 height 28
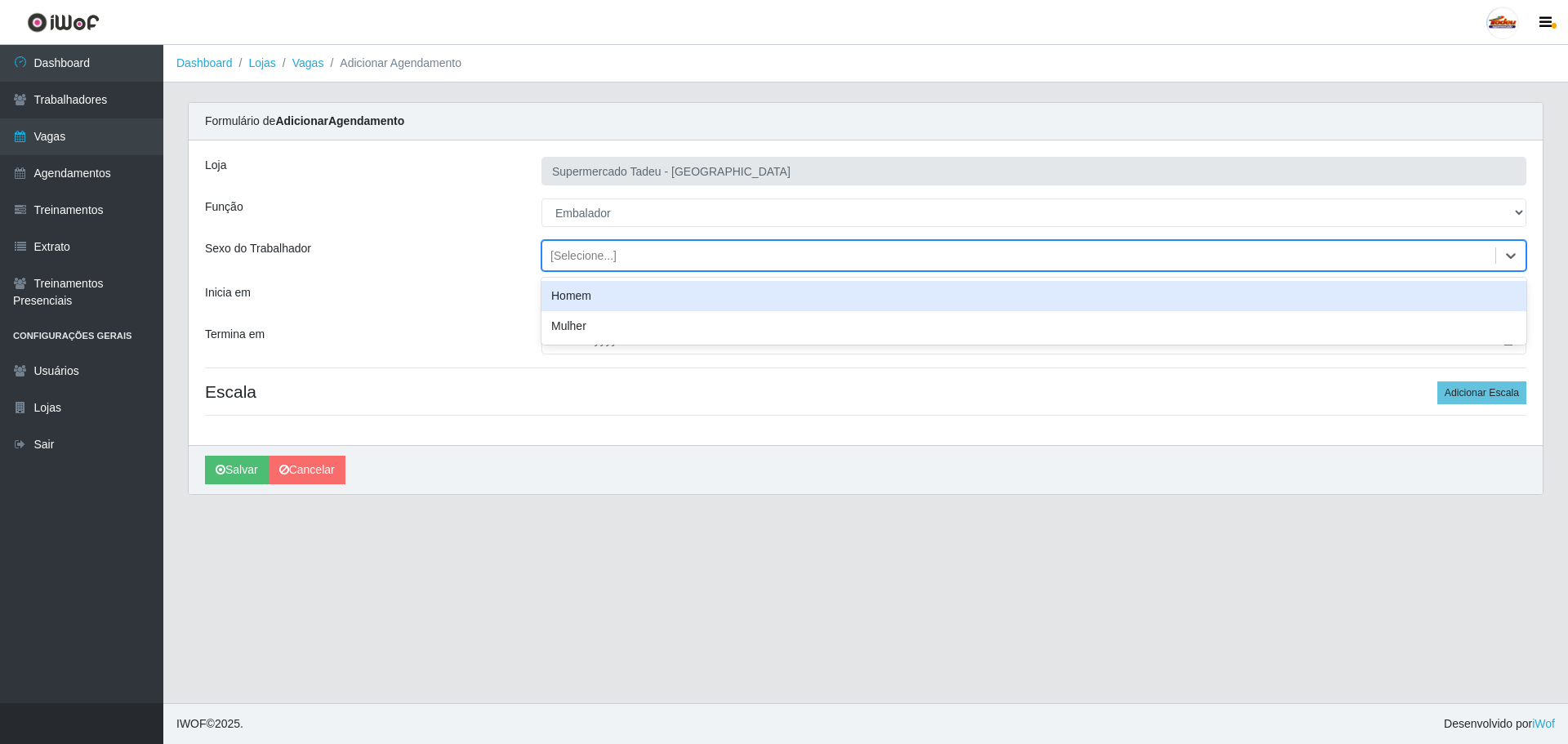
click at [573, 251] on div "[Selecione...]" at bounding box center [583, 255] width 66 height 17
click at [548, 302] on input "Inicia em" at bounding box center [1034, 299] width 985 height 28
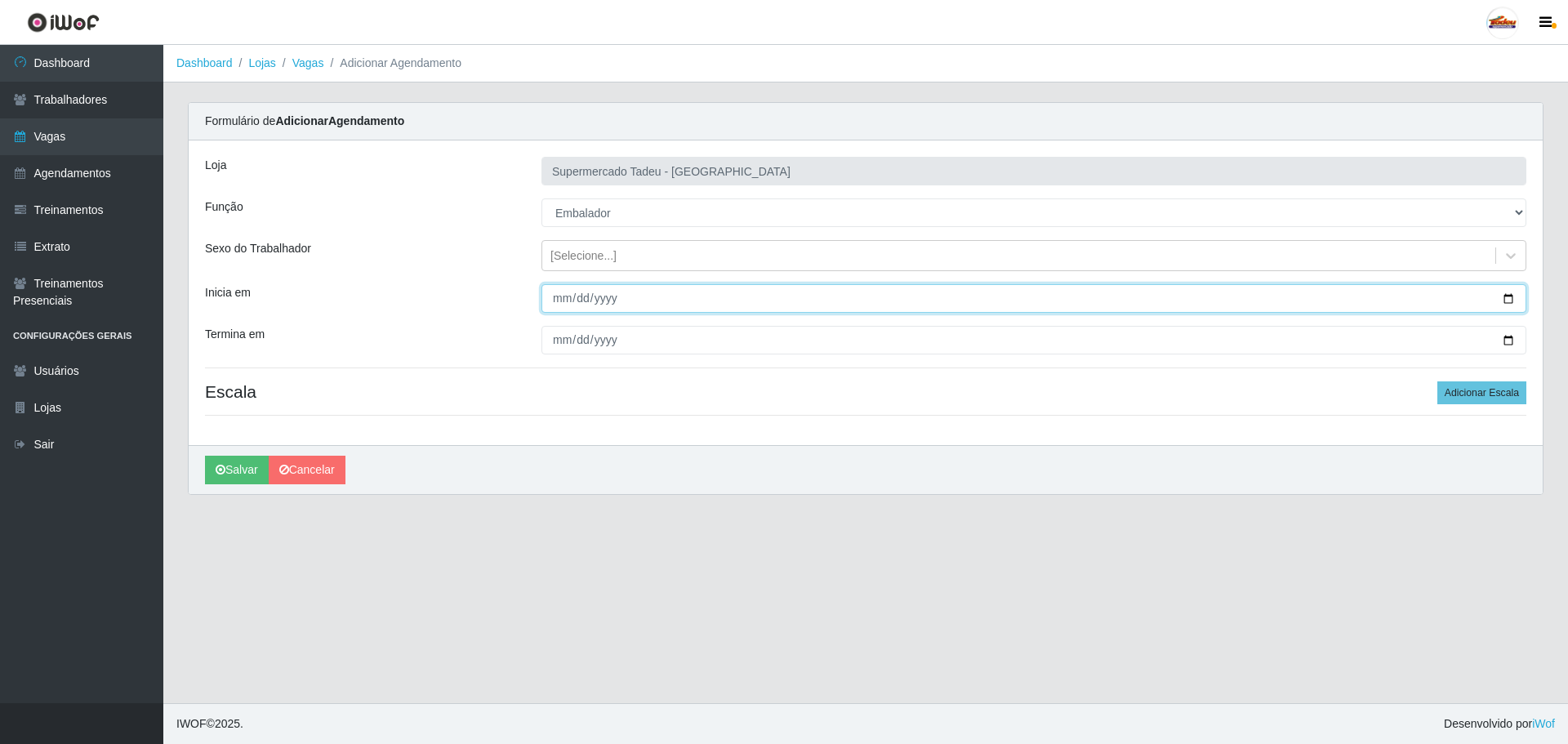
click at [551, 304] on input "Inicia em" at bounding box center [1034, 299] width 985 height 28
click at [558, 301] on input "Inicia em" at bounding box center [1034, 299] width 985 height 28
click at [558, 300] on input "Inicia em" at bounding box center [1034, 299] width 985 height 28
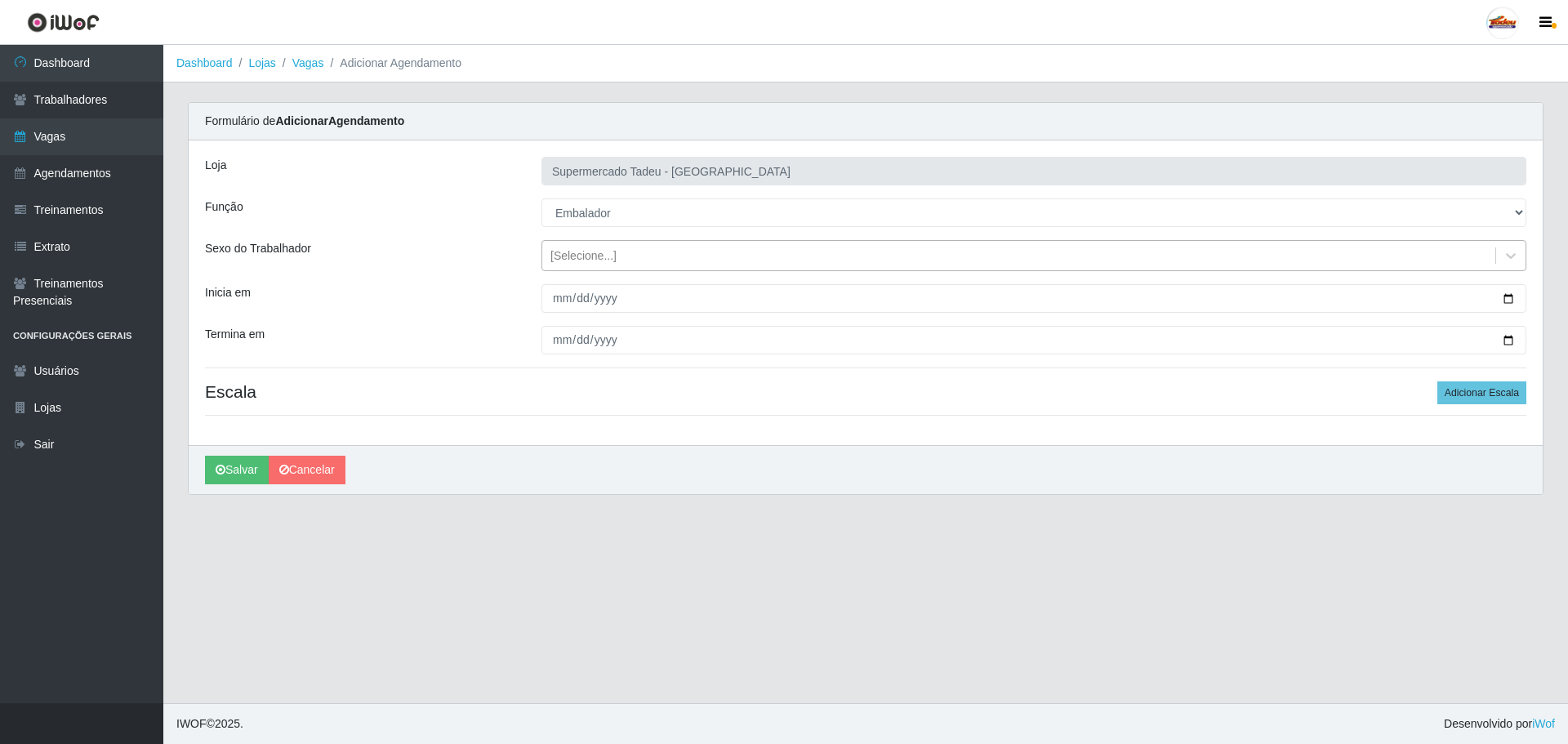
click at [571, 256] on div "[Selecione...]" at bounding box center [583, 255] width 66 height 17
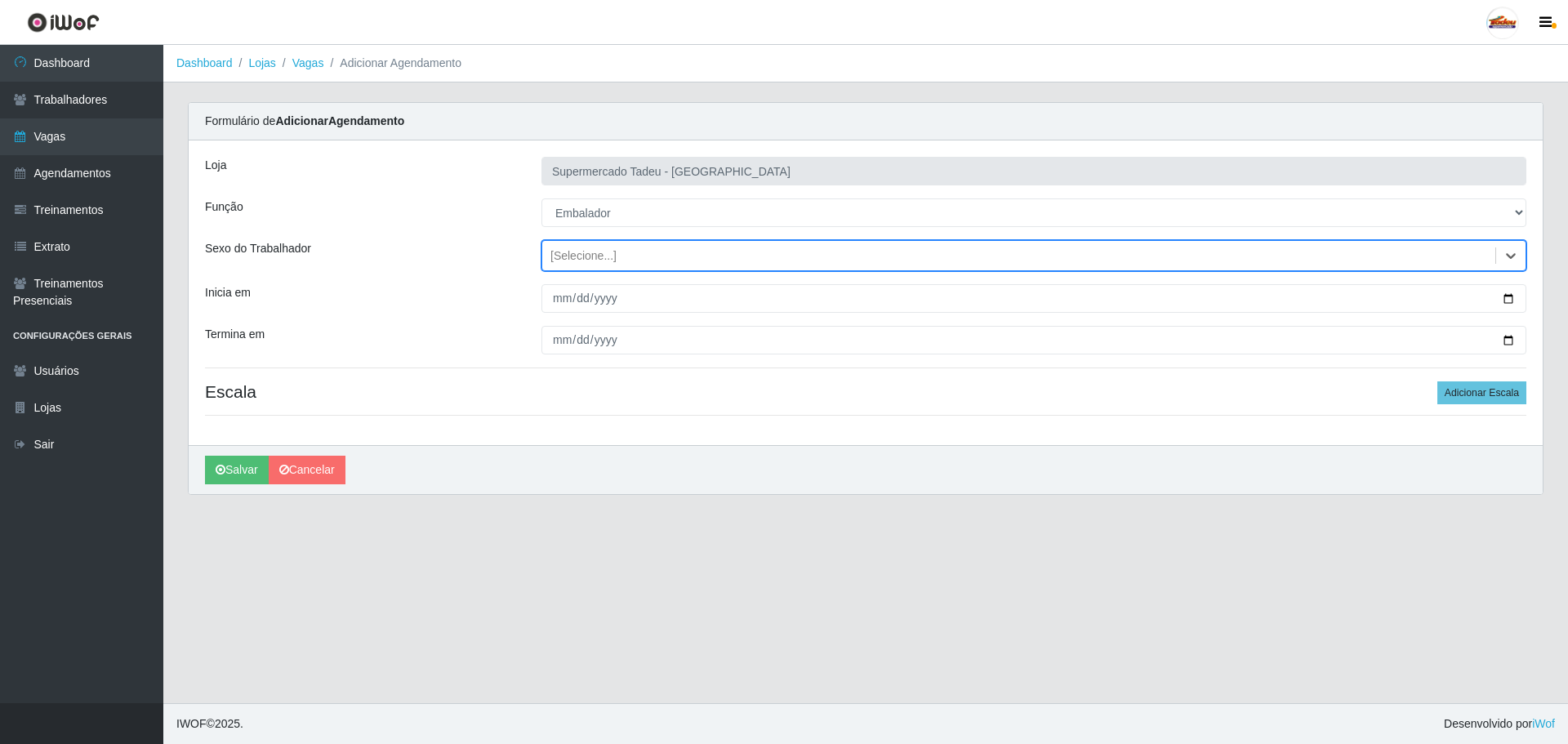
click at [572, 254] on div "[Selecione...]" at bounding box center [583, 255] width 66 height 17
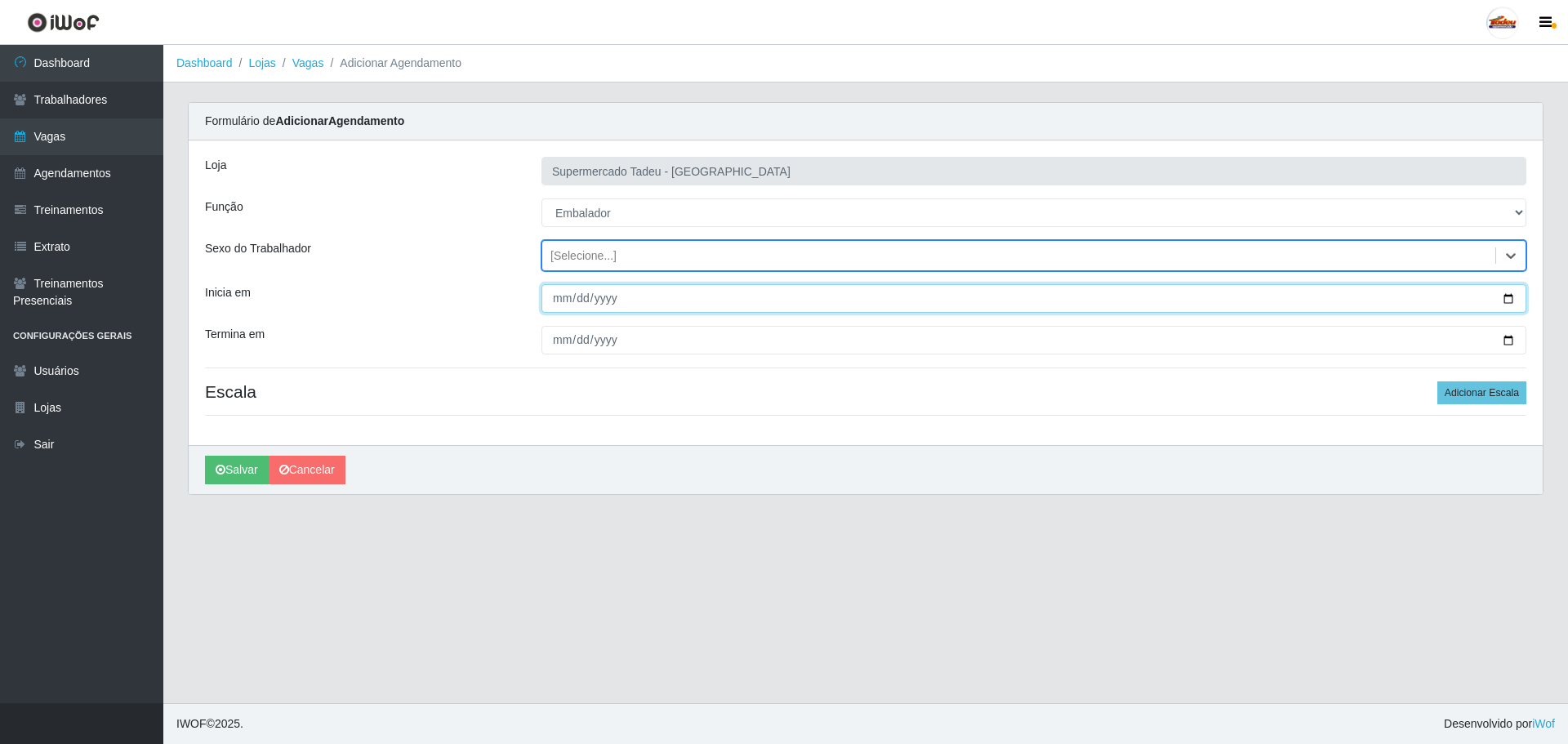
click at [551, 292] on input "Inicia em" at bounding box center [1034, 299] width 985 height 28
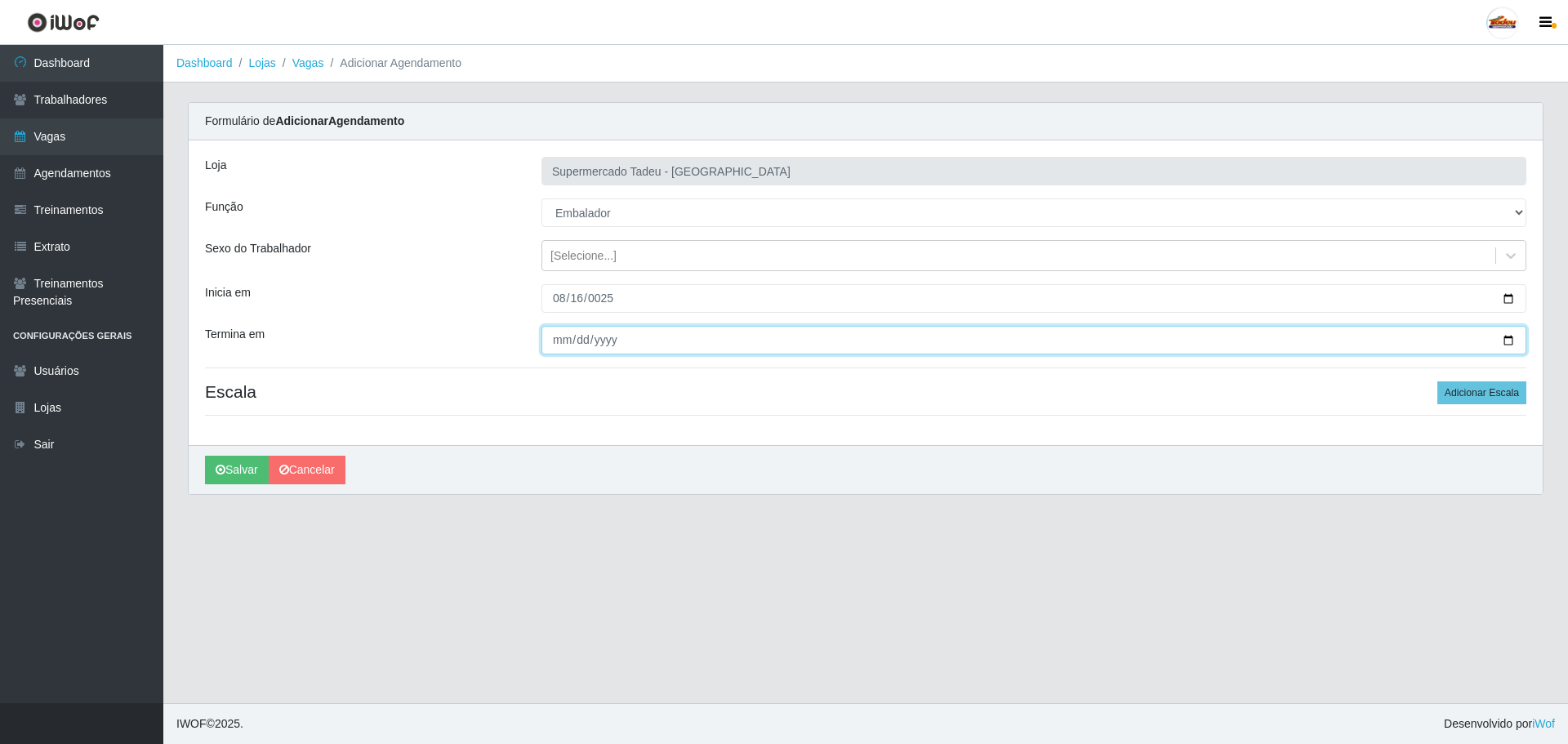
click at [555, 343] on input "Termina em" at bounding box center [1034, 340] width 985 height 28
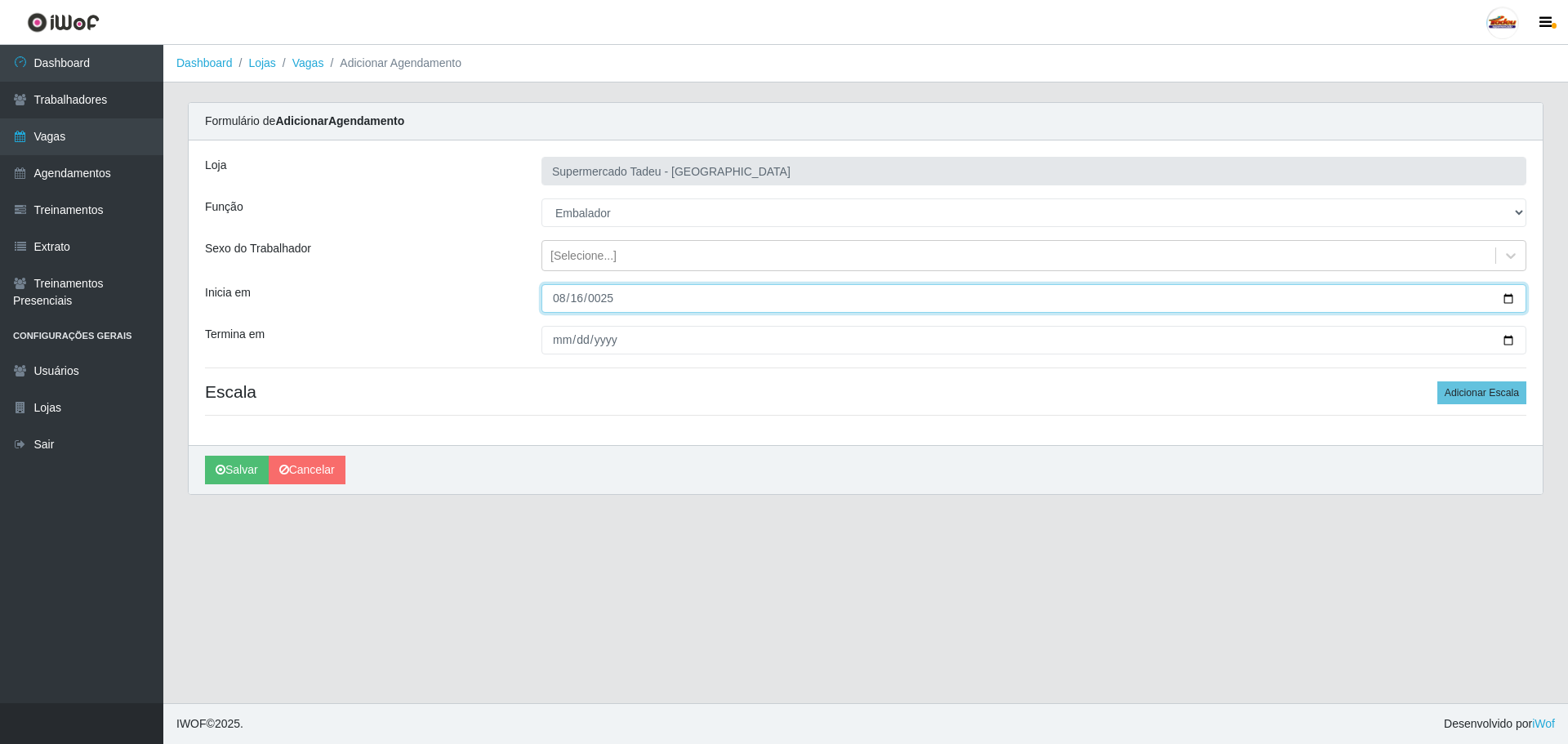
click at [615, 292] on input "0025-08-16" at bounding box center [1034, 299] width 985 height 28
click at [612, 299] on input "0025-08-16" at bounding box center [1034, 299] width 985 height 28
type input "[DATE]"
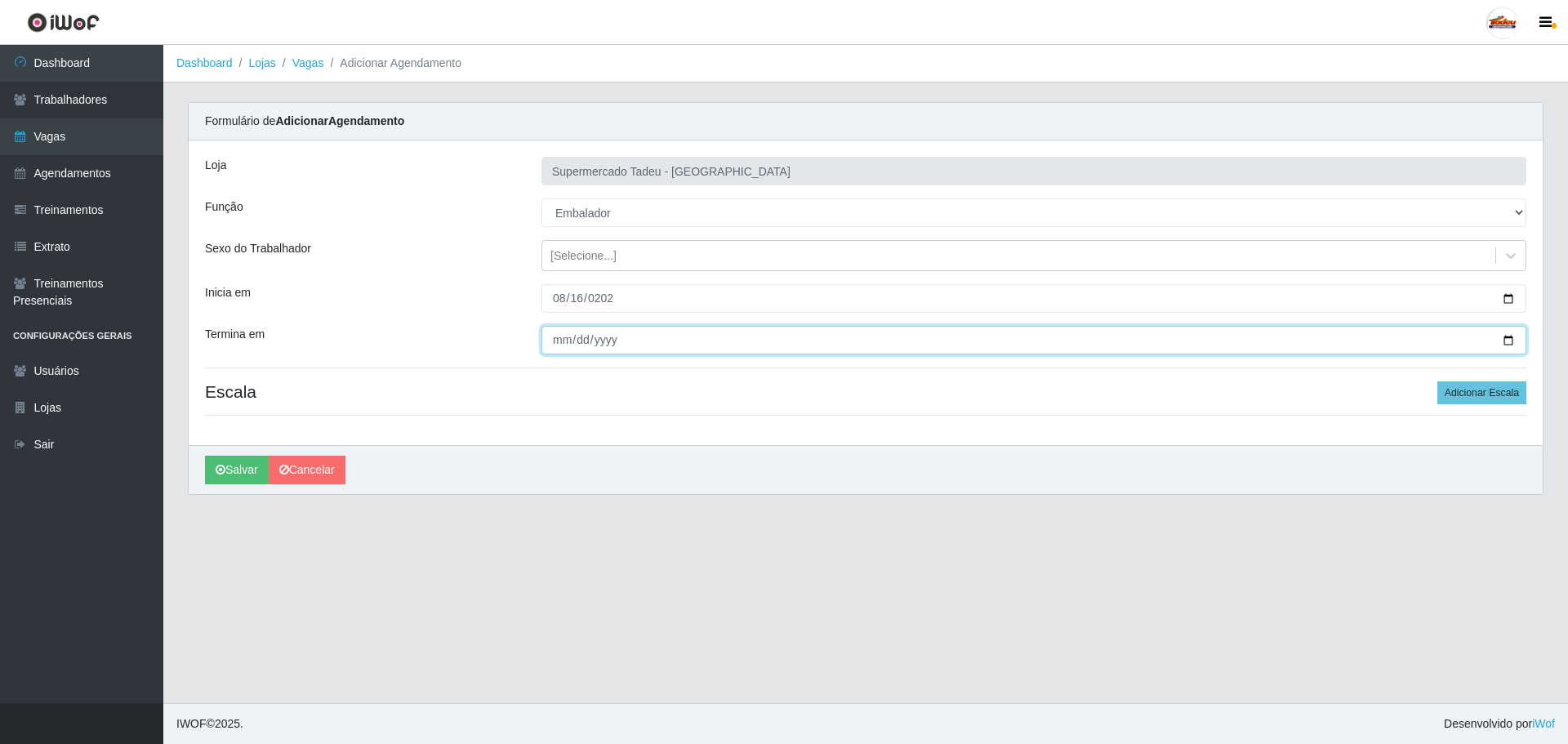
click at [560, 347] on input "Termina em" at bounding box center [1034, 340] width 985 height 28
type input "[DATE]"
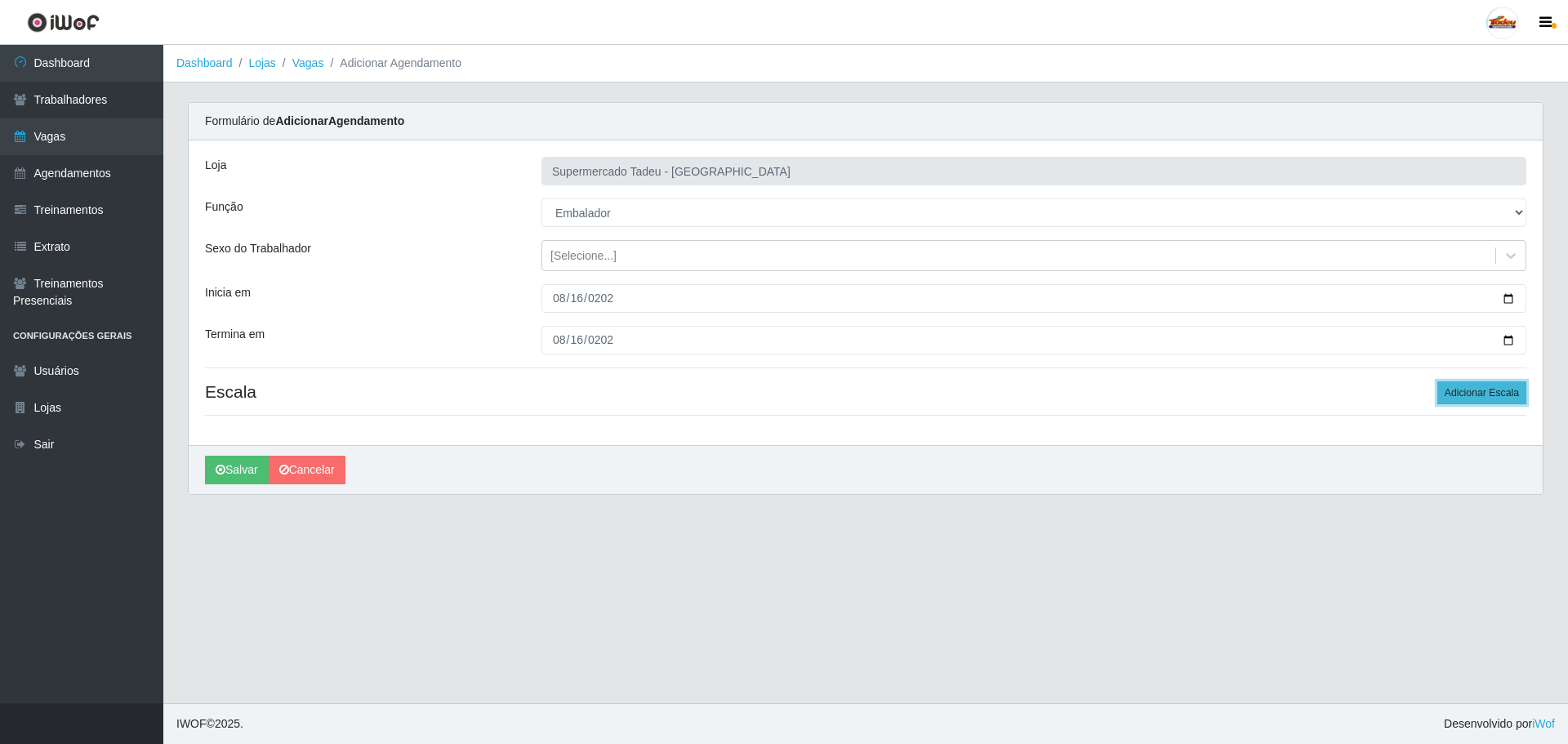
click at [1468, 394] on button "Adicionar Escala" at bounding box center [1482, 393] width 89 height 23
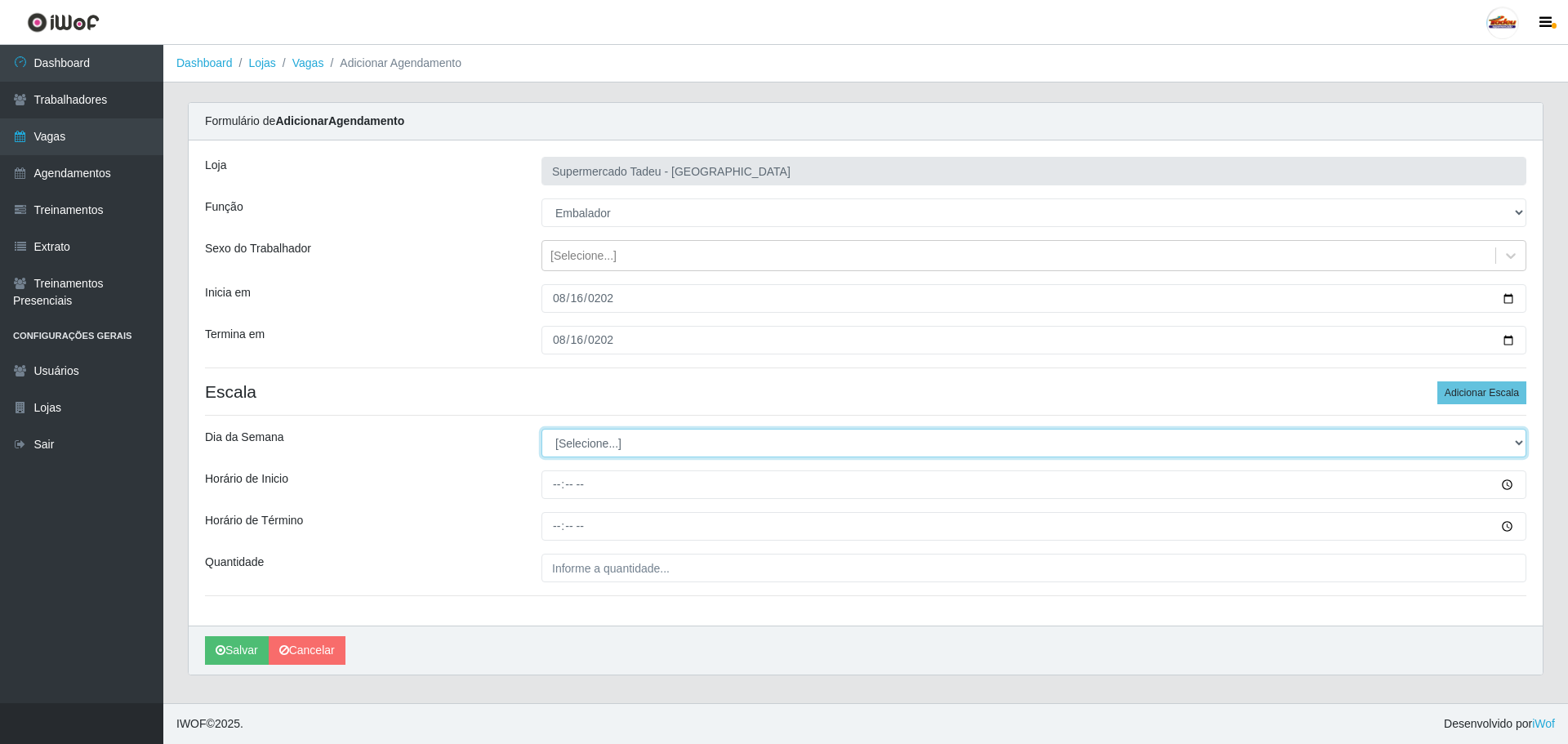
click at [627, 444] on select "[Selecione...] Segunda Terça Quarta Quinta Sexta Sábado Domingo" at bounding box center [1034, 443] width 985 height 28
select select "6"
click at [541, 428] on select "[Selecione...] Segunda Terça Quarta Quinta Sexta Sábado Domingo" at bounding box center [1034, 443] width 985 height 28
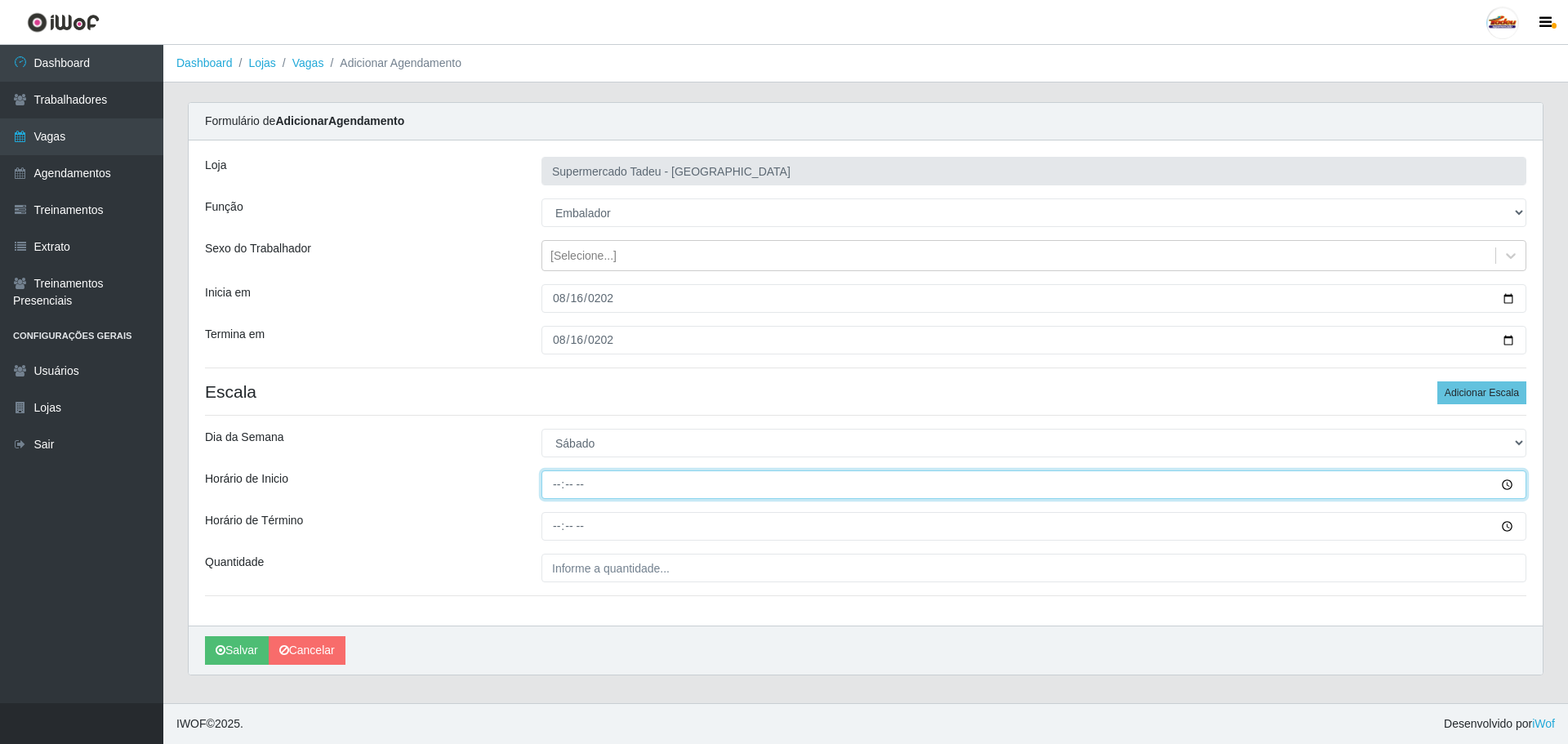
click at [552, 487] on input "Horário de Inicio" at bounding box center [1034, 484] width 985 height 28
type input "16:00"
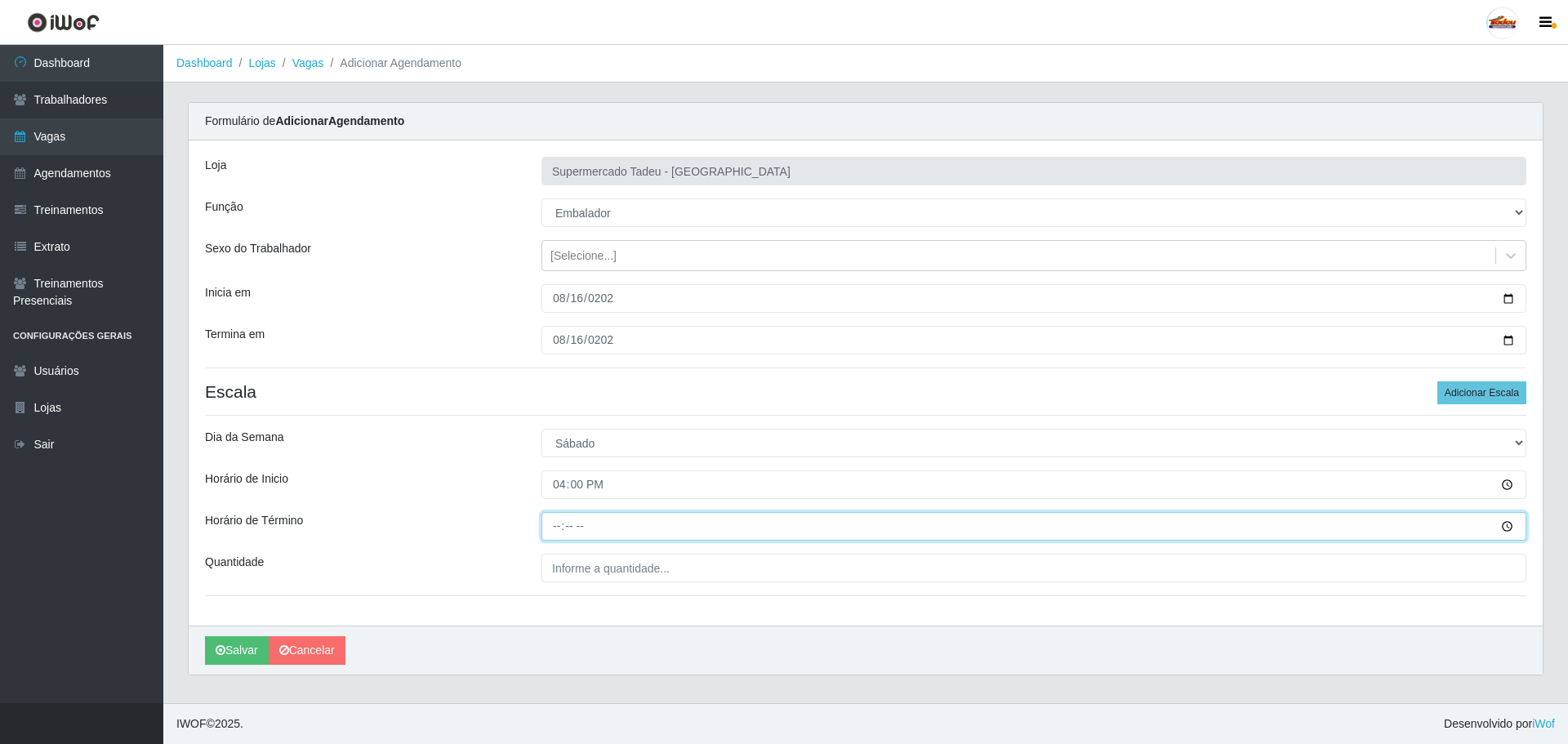
click at [562, 538] on input "Horário de Término" at bounding box center [1034, 526] width 985 height 28
click at [562, 533] on input "Horário de Término" at bounding box center [1034, 526] width 985 height 28
type input "20:00"
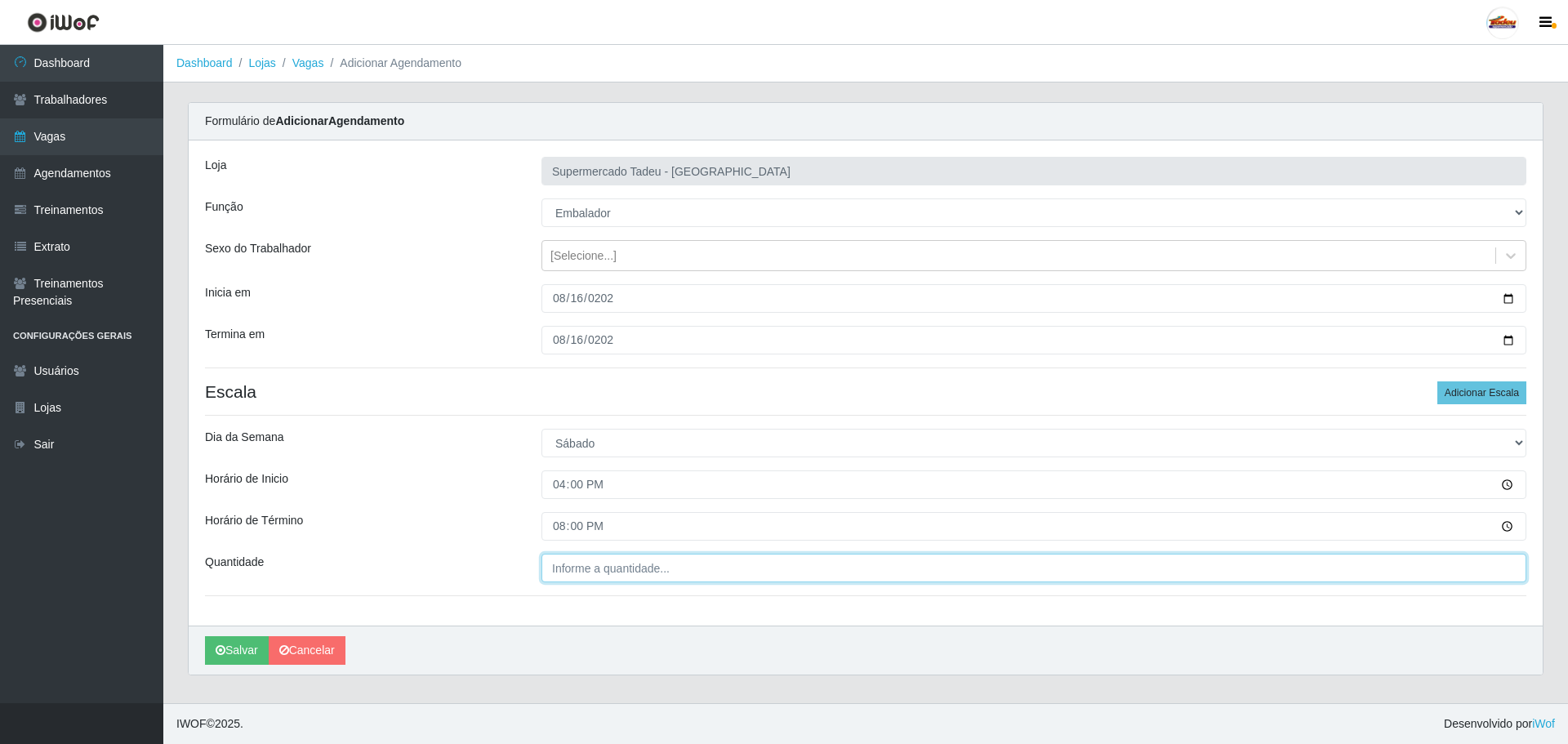
type input "___"
click at [588, 572] on input "___" at bounding box center [1034, 568] width 985 height 28
drag, startPoint x: 552, startPoint y: 564, endPoint x: 558, endPoint y: 575, distance: 12.5
click at [554, 565] on input "___" at bounding box center [1034, 568] width 985 height 28
drag, startPoint x: 500, startPoint y: 572, endPoint x: 477, endPoint y: 572, distance: 23.0
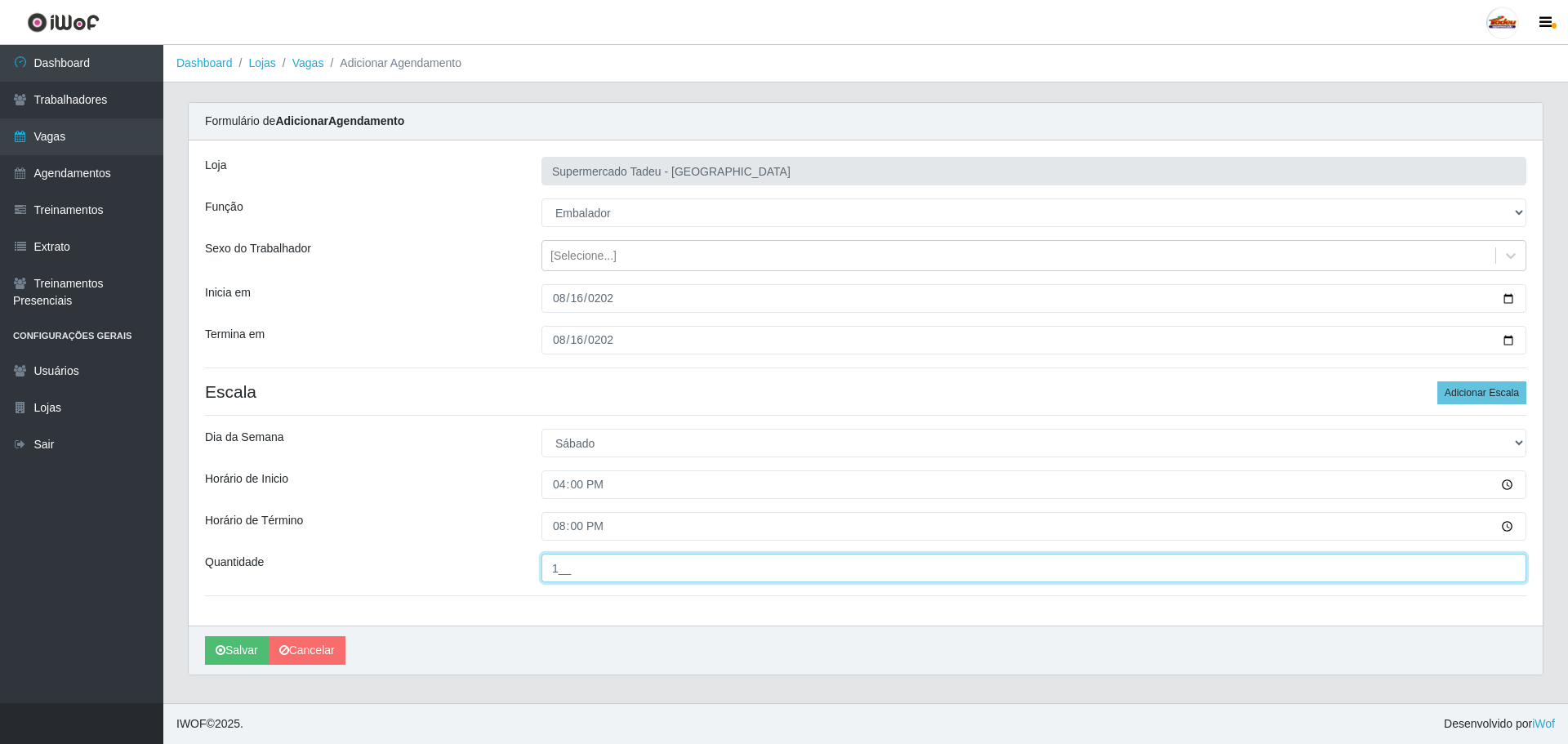
click at [477, 572] on div "Quantidade 1__" at bounding box center [866, 568] width 1346 height 28
type input "2__"
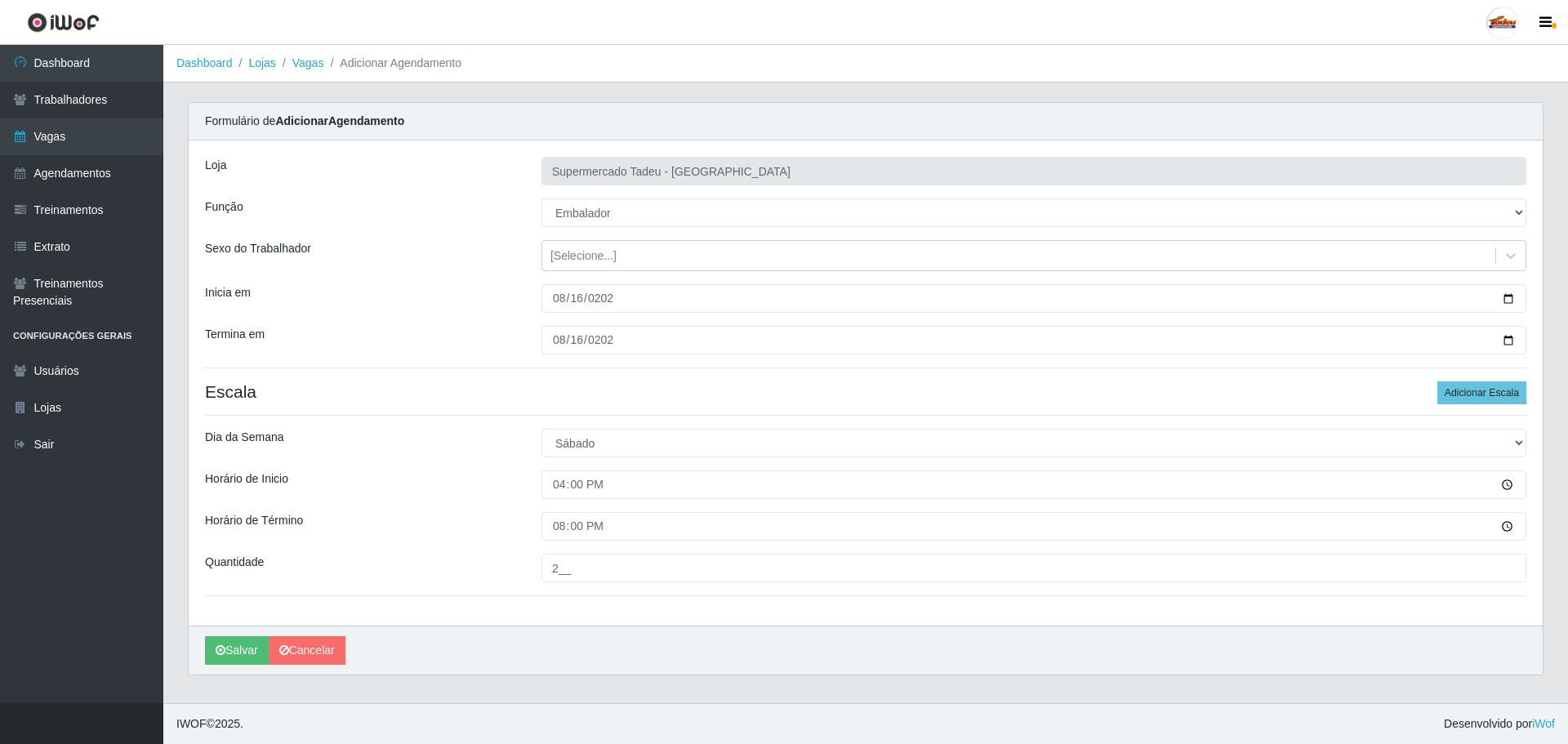
click at [456, 461] on div "Loja Supermercado Tadeu - [GEOGRAPHIC_DATA] Função [Selecione...] ASG ASG + ASG…" at bounding box center [865, 383] width 1354 height 485
click at [240, 652] on button "Salvar" at bounding box center [237, 651] width 64 height 28
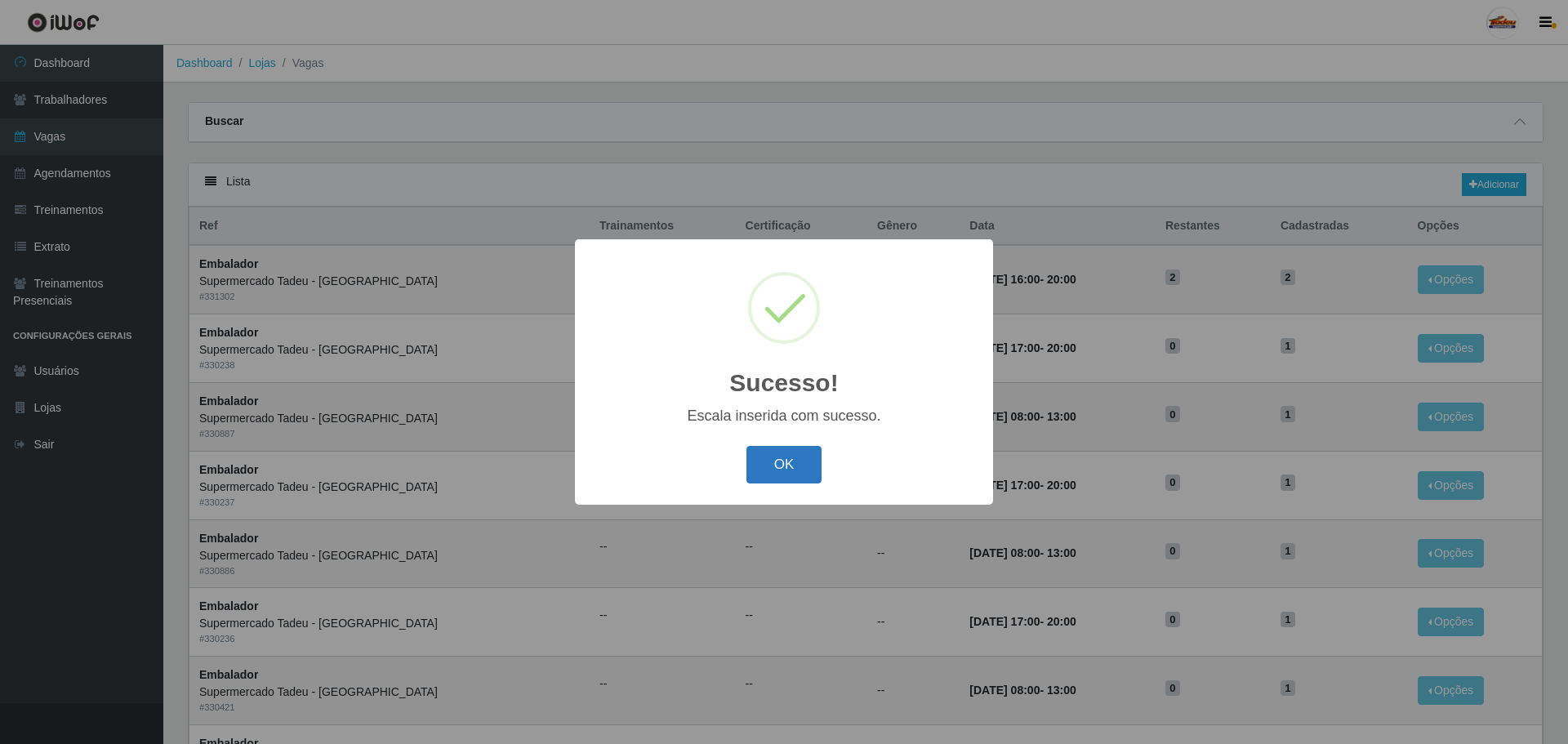
click at [787, 461] on button "OK" at bounding box center [784, 465] width 76 height 38
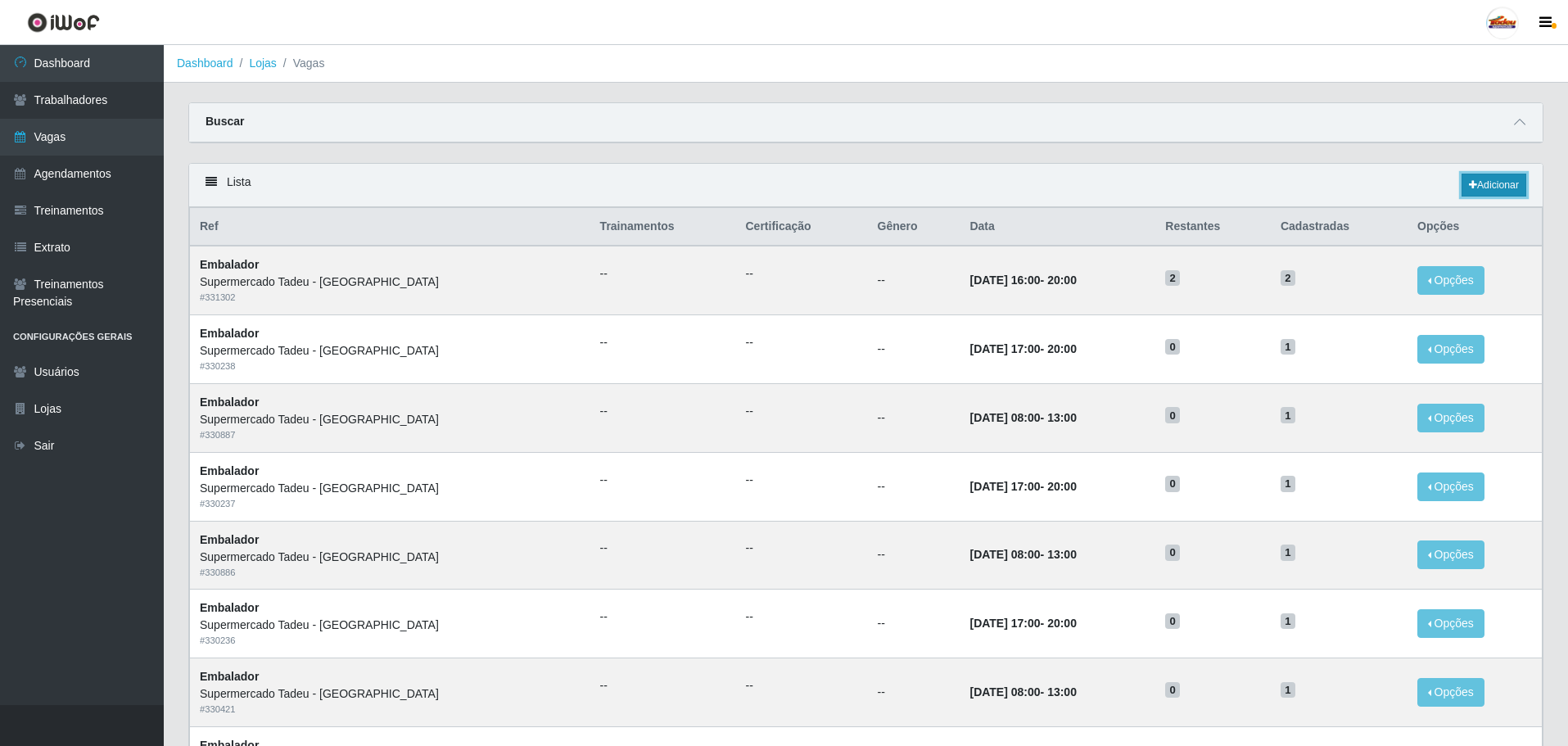
click at [1498, 184] on link "Adicionar" at bounding box center [1494, 185] width 65 height 23
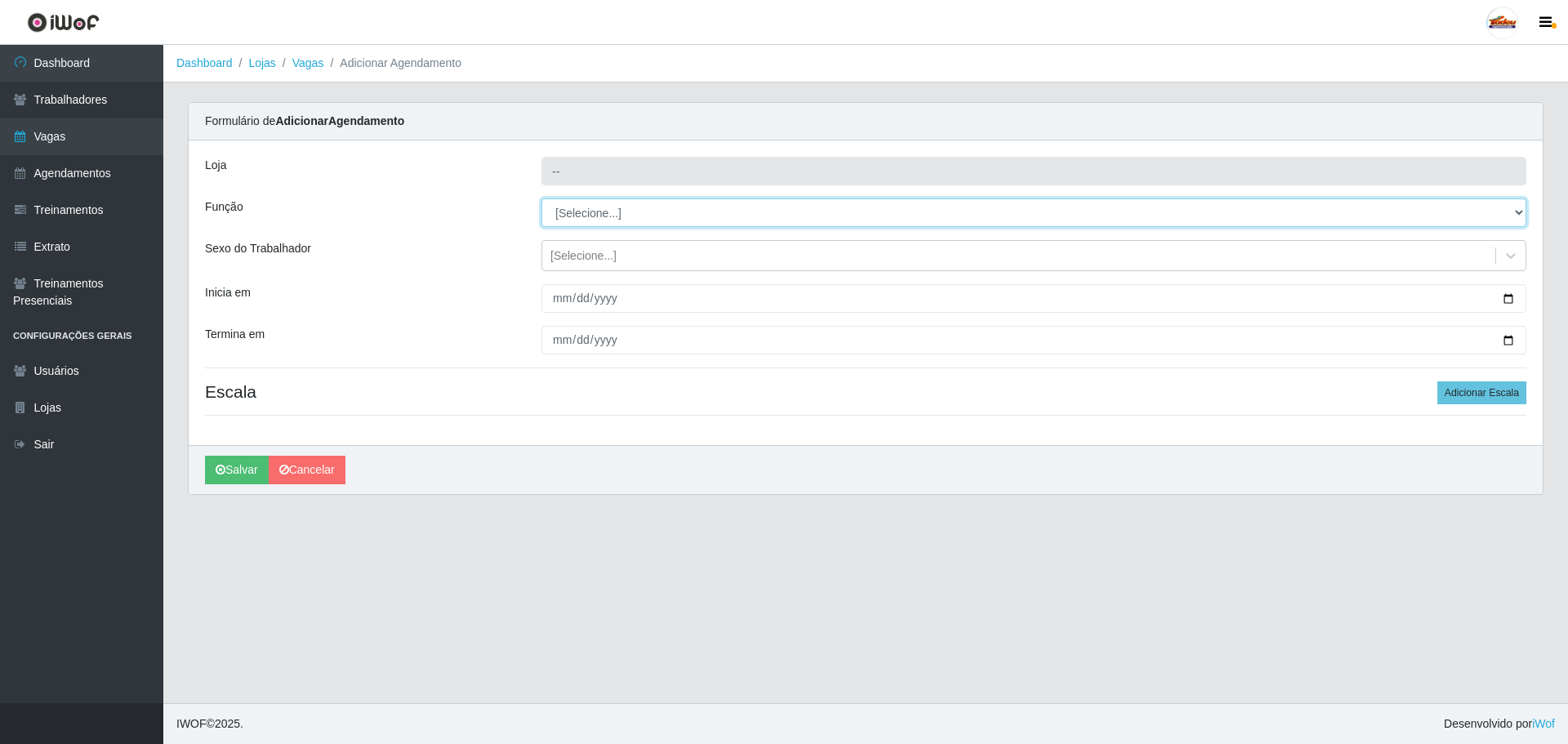
click at [605, 213] on select "[Selecione...] ASG ASG + ASG ++ Auxiliar de Estacionamento Auxiliar de Estacion…" at bounding box center [1034, 212] width 985 height 28
select select "1"
click at [541, 198] on select "[Selecione...] ASG ASG + ASG ++ Auxiliar de Estacionamento Auxiliar de Estacion…" at bounding box center [1034, 212] width 985 height 28
click at [579, 266] on div "[Selecione...]" at bounding box center [1019, 256] width 953 height 27
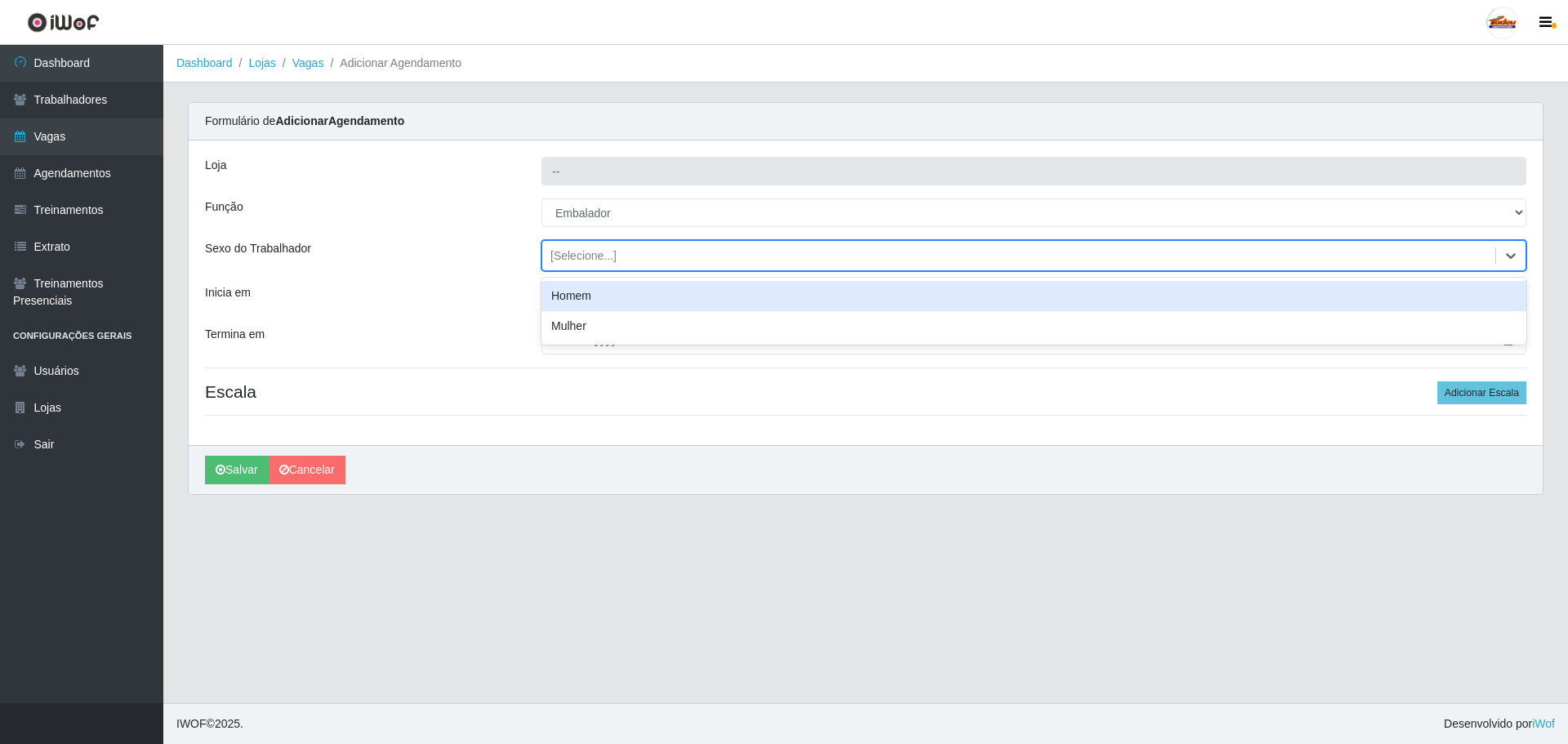
click at [582, 259] on div "[Selecione...]" at bounding box center [583, 255] width 66 height 17
click at [586, 293] on input "Inicia em" at bounding box center [1034, 299] width 985 height 28
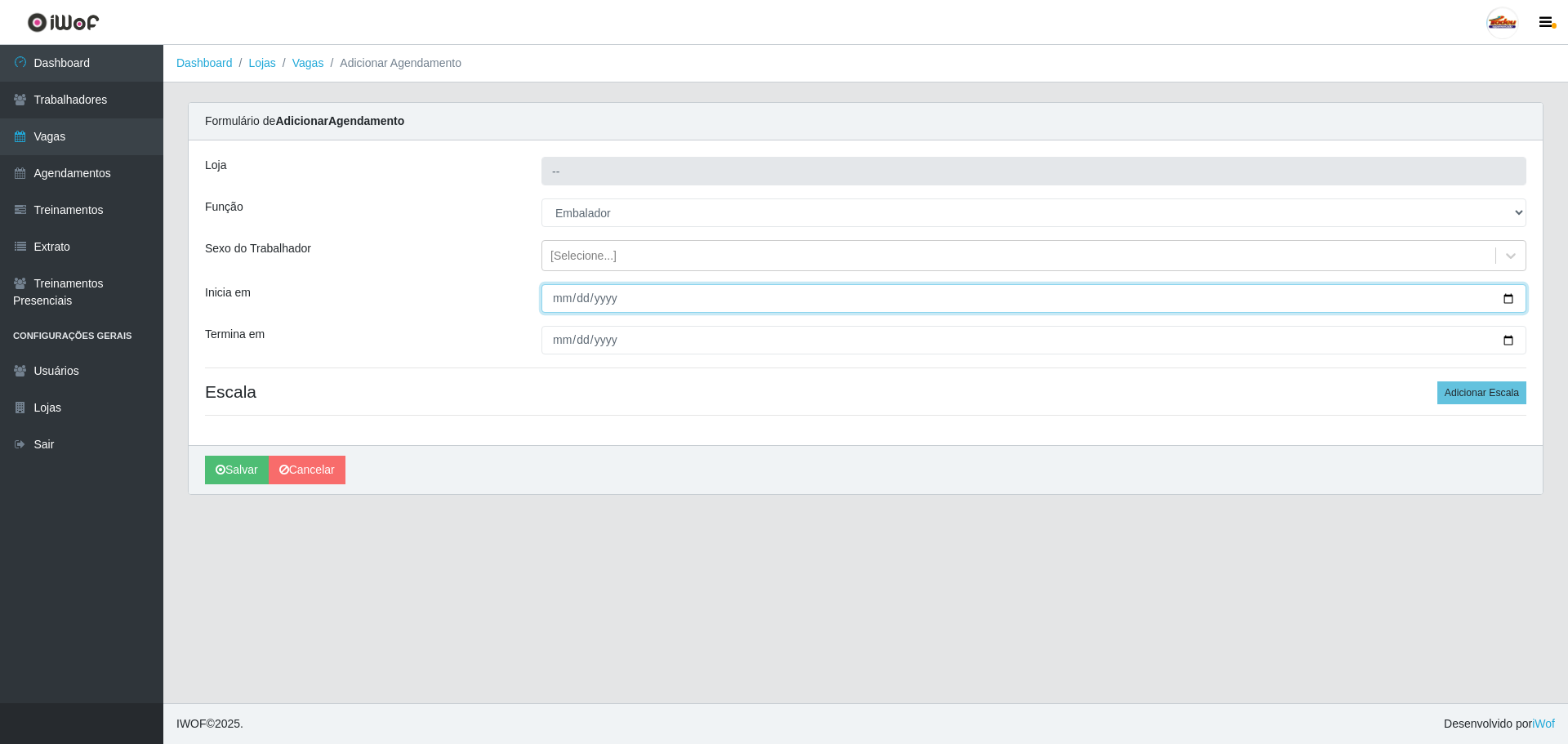
type input "Supermercado Tadeu - [GEOGRAPHIC_DATA]"
select select "[Selecione...]"
click at [568, 300] on input "Inicia em" at bounding box center [1034, 299] width 985 height 28
click at [557, 299] on input "Inicia em" at bounding box center [1034, 299] width 985 height 28
type input "[DATE]"
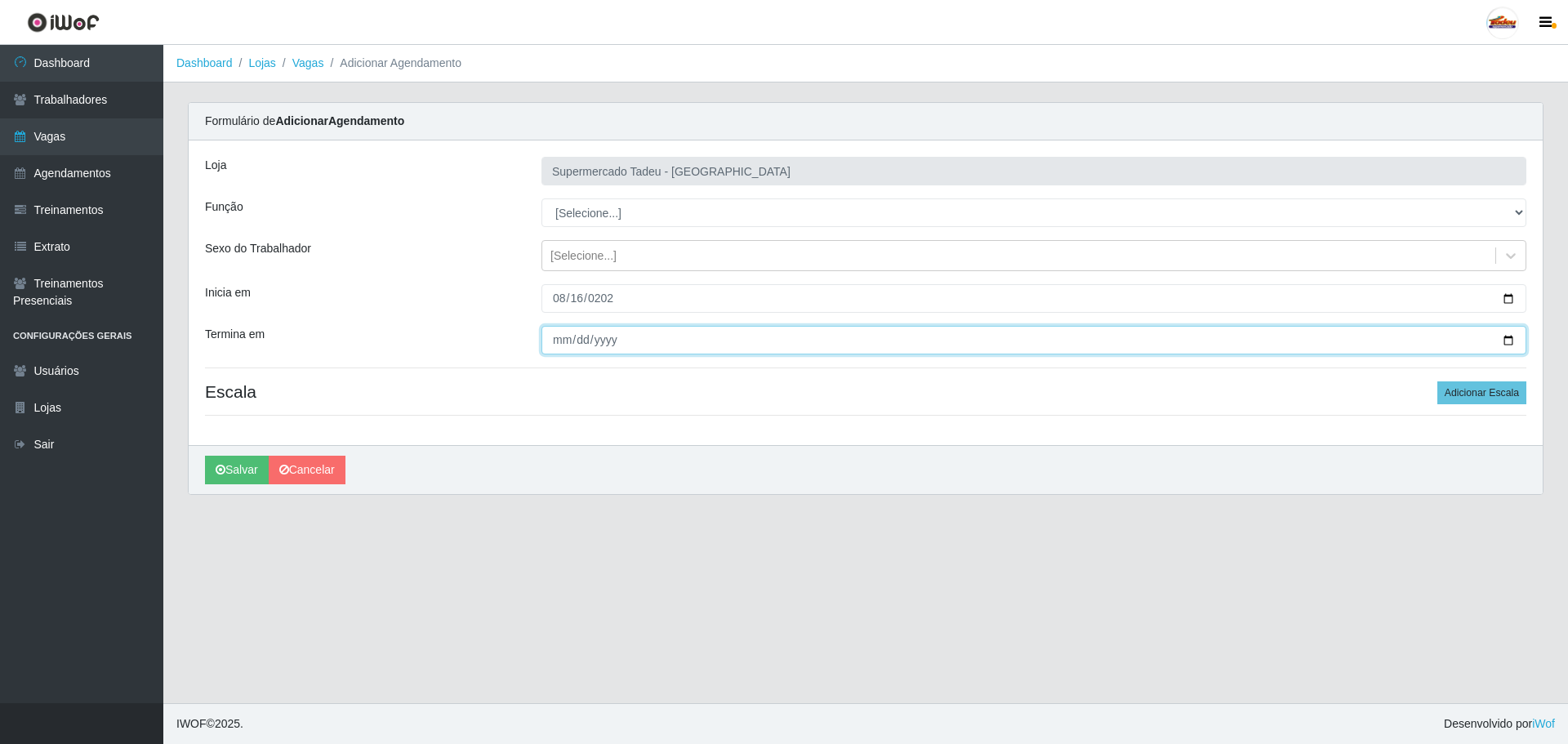
click at [552, 351] on input "Termina em" at bounding box center [1034, 340] width 985 height 28
type input "[DATE]"
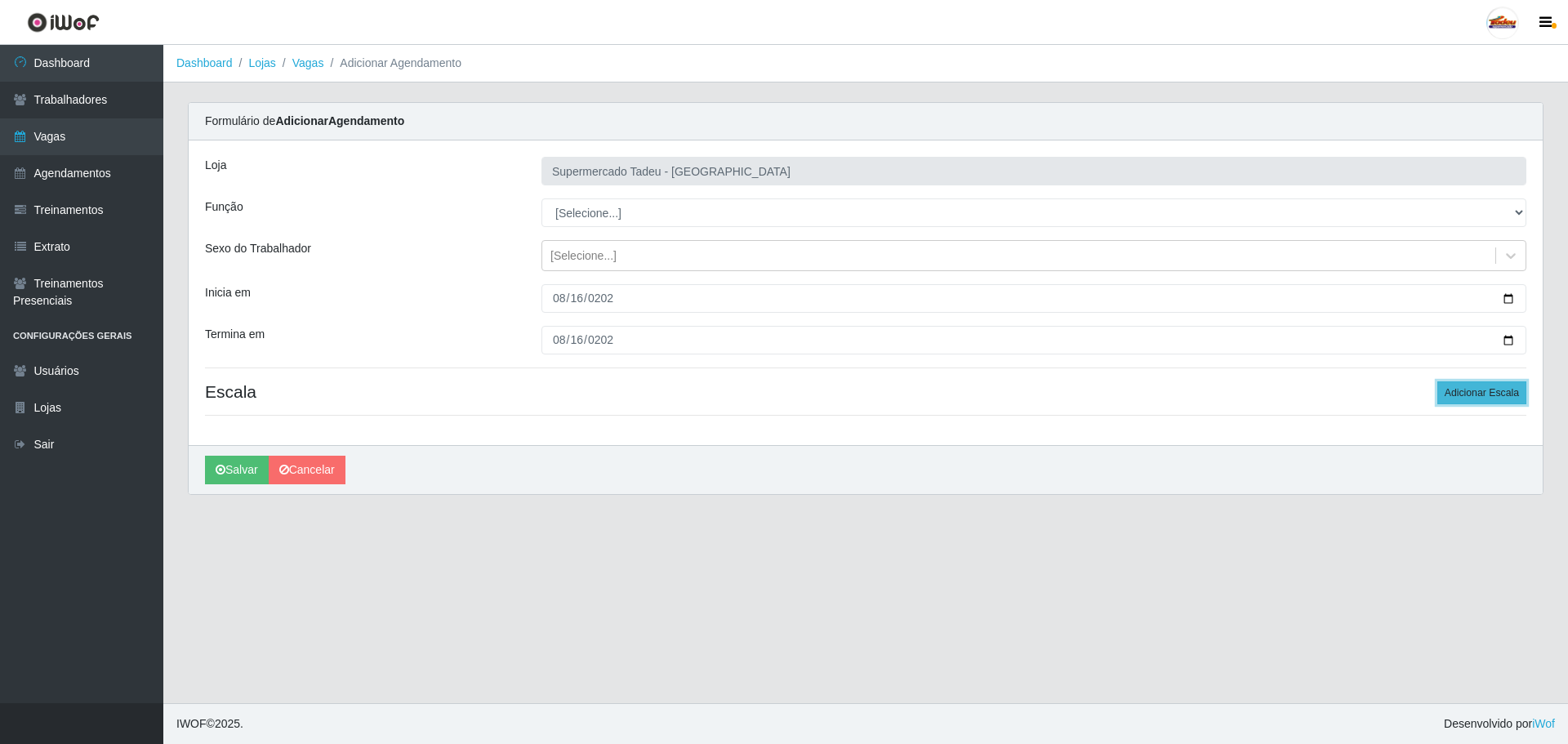
click at [1492, 395] on button "Adicionar Escala" at bounding box center [1482, 393] width 89 height 23
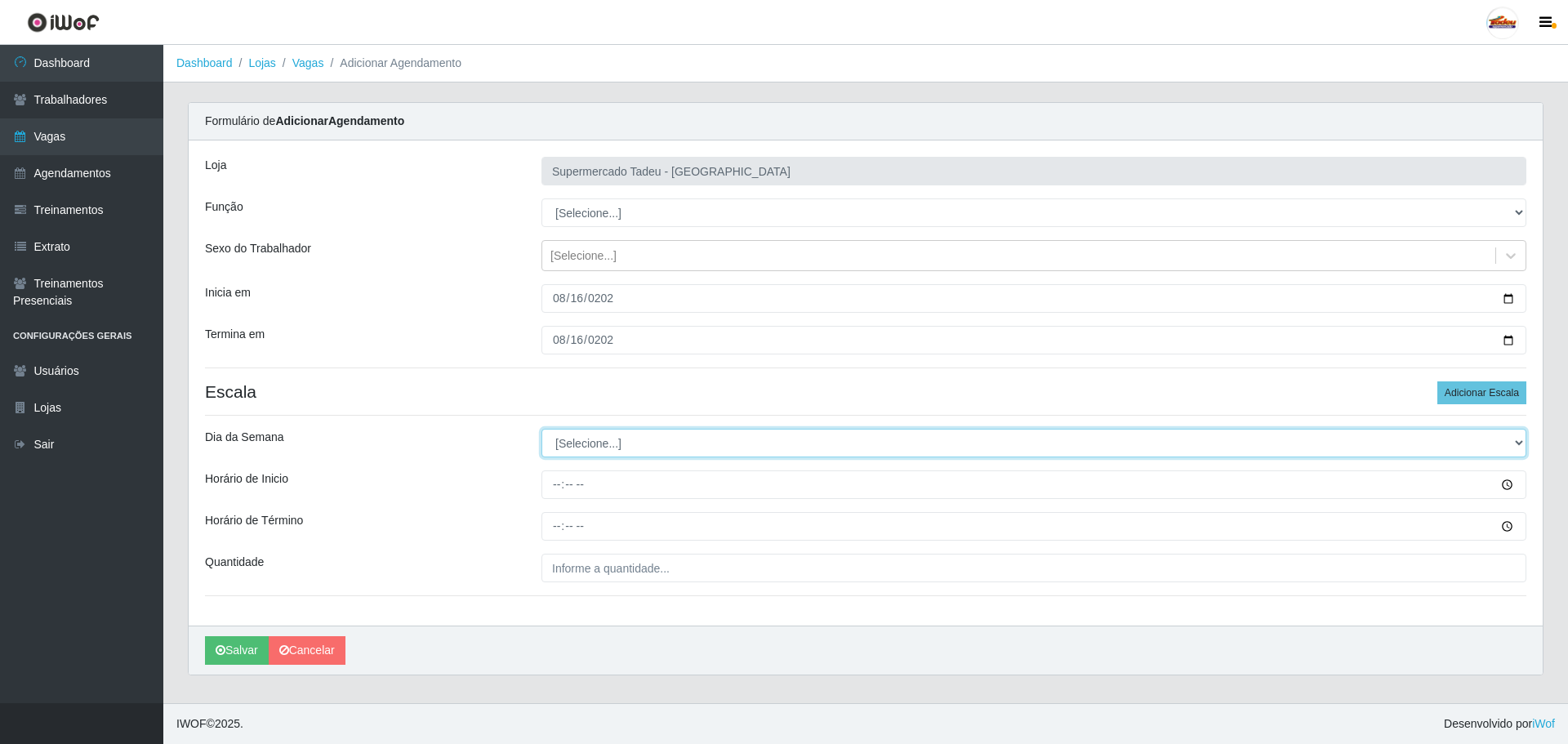
click at [567, 445] on select "[Selecione...] Segunda Terça Quarta Quinta Sexta Sábado Domingo" at bounding box center [1034, 443] width 985 height 28
select select "6"
click at [541, 428] on select "[Selecione...] Segunda Terça Quarta Quinta Sexta Sábado Domingo" at bounding box center [1034, 443] width 985 height 28
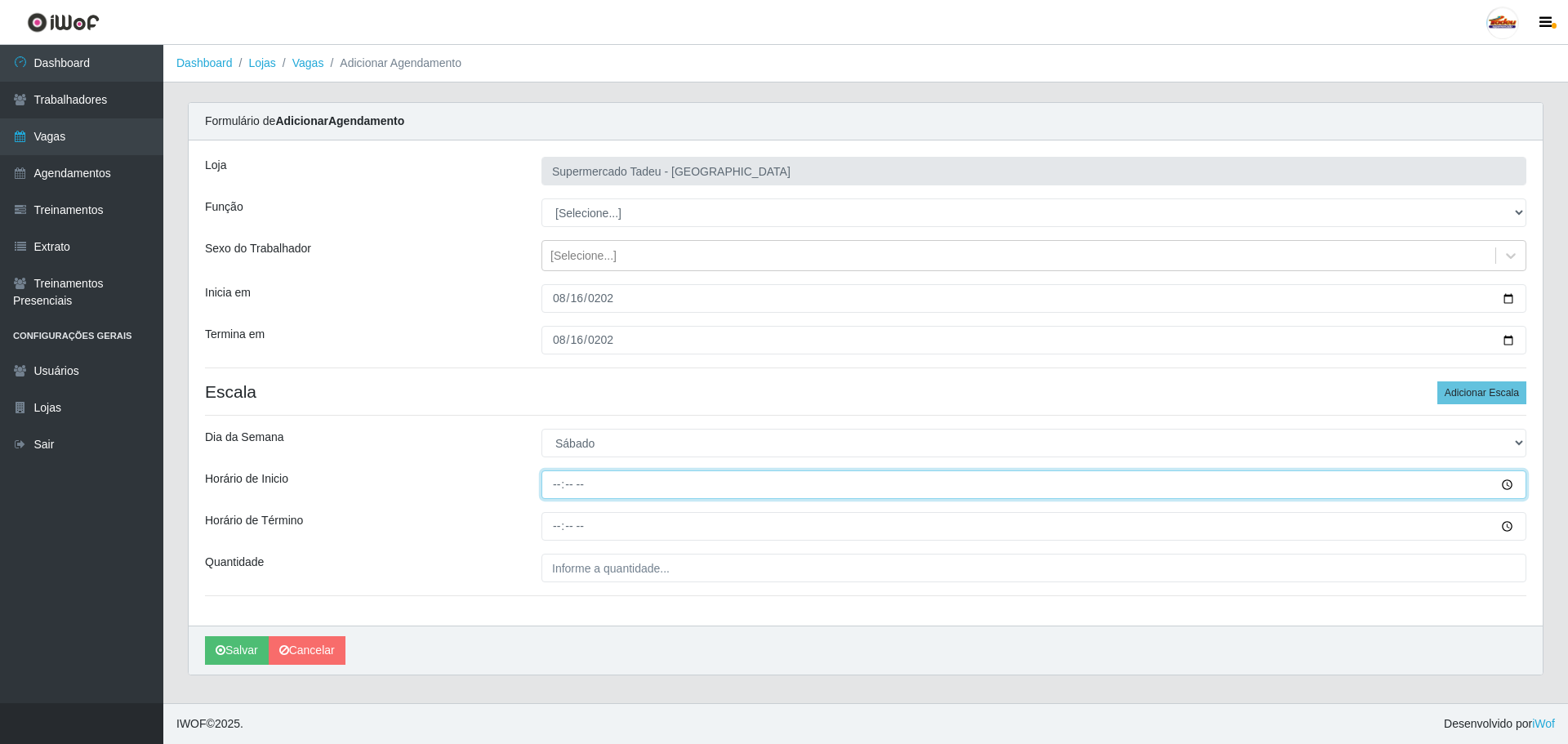
click at [582, 495] on input "Horário de Inicio" at bounding box center [1034, 484] width 985 height 28
type input "16:30"
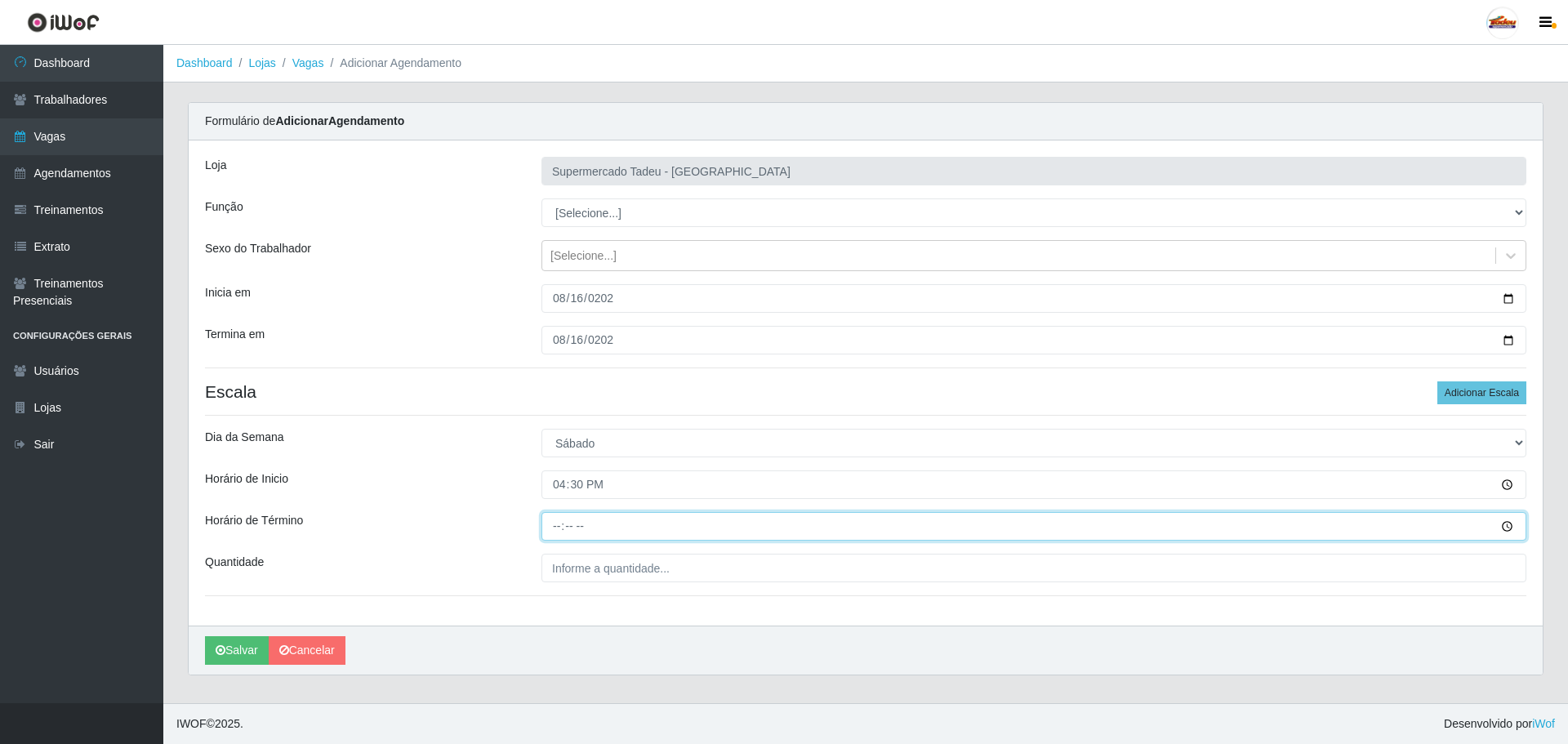
click at [556, 529] on input "Horário de Término" at bounding box center [1034, 526] width 985 height 28
type input "20:30"
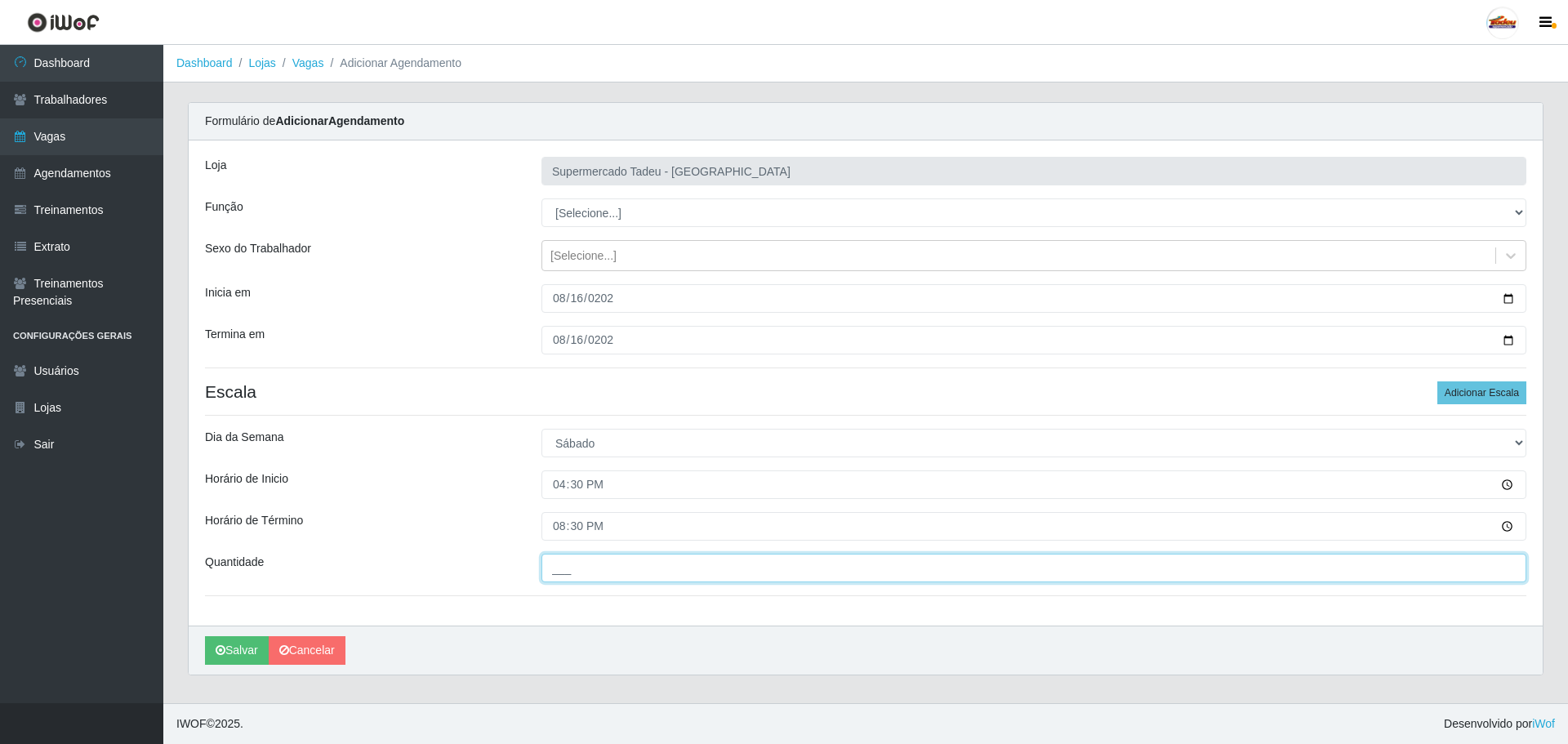
click at [608, 568] on input "___" at bounding box center [1034, 568] width 985 height 28
type input "2__"
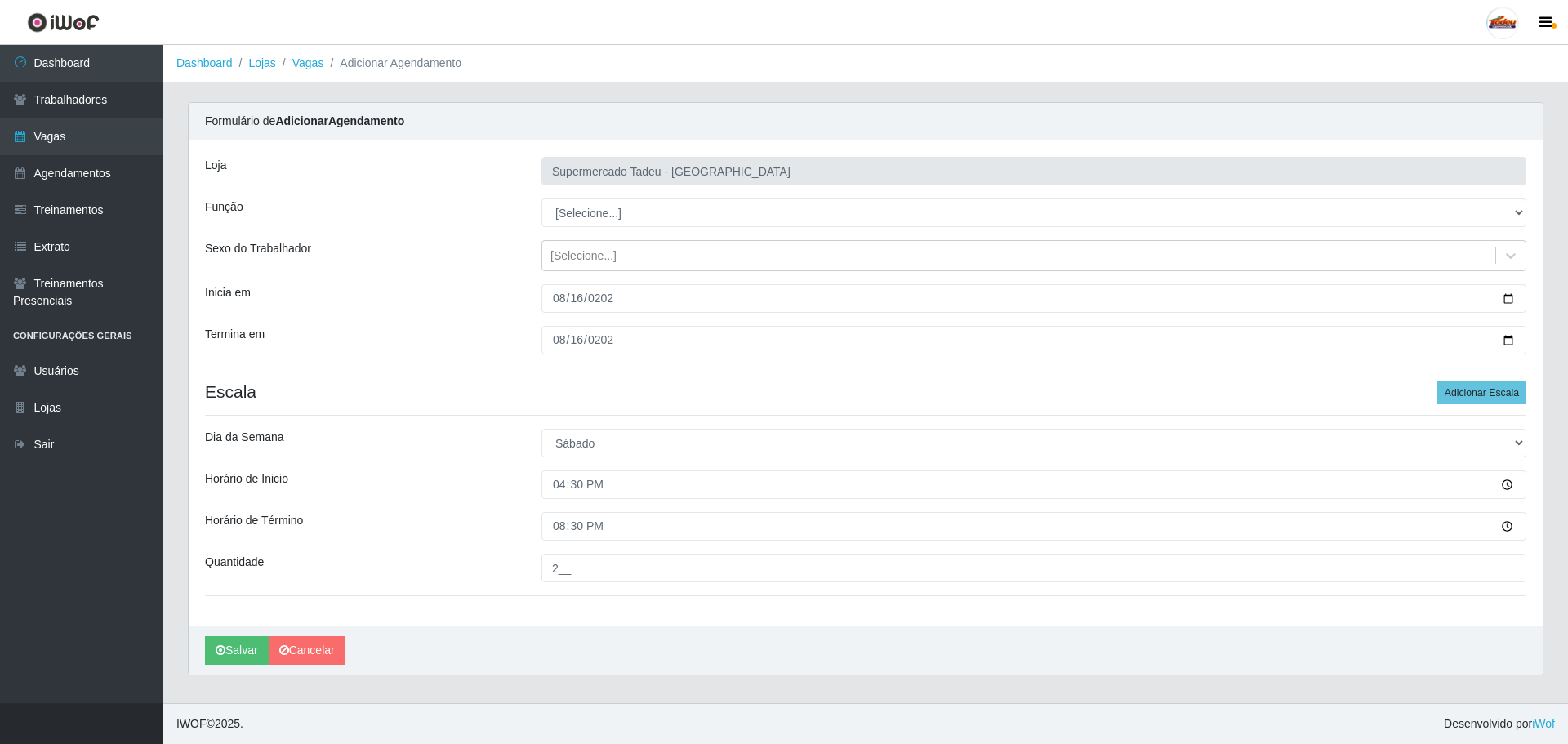
click at [372, 521] on div "Horário de Término" at bounding box center [361, 526] width 337 height 28
click at [233, 655] on button "Salvar" at bounding box center [237, 651] width 64 height 28
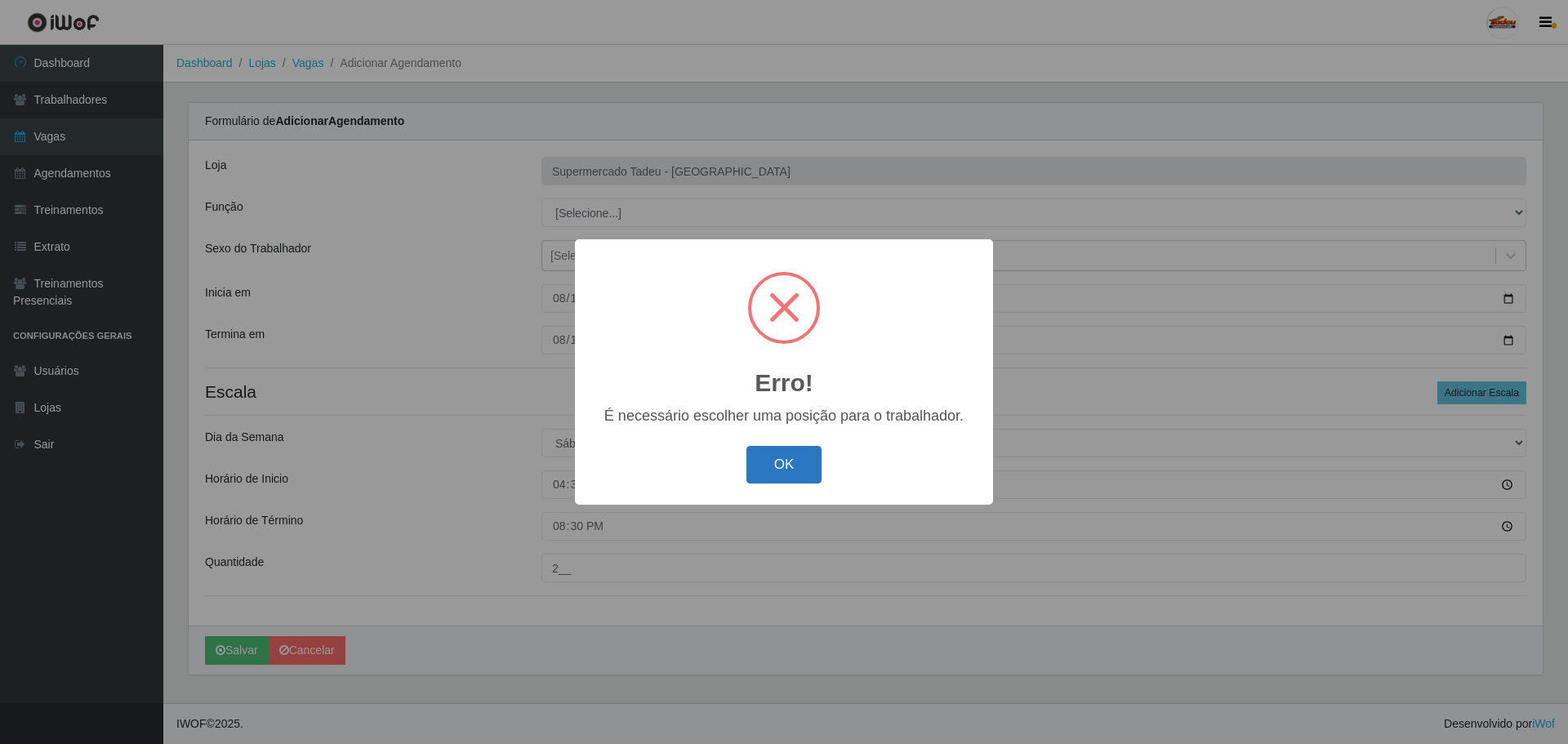
click at [784, 477] on button "OK" at bounding box center [784, 465] width 76 height 38
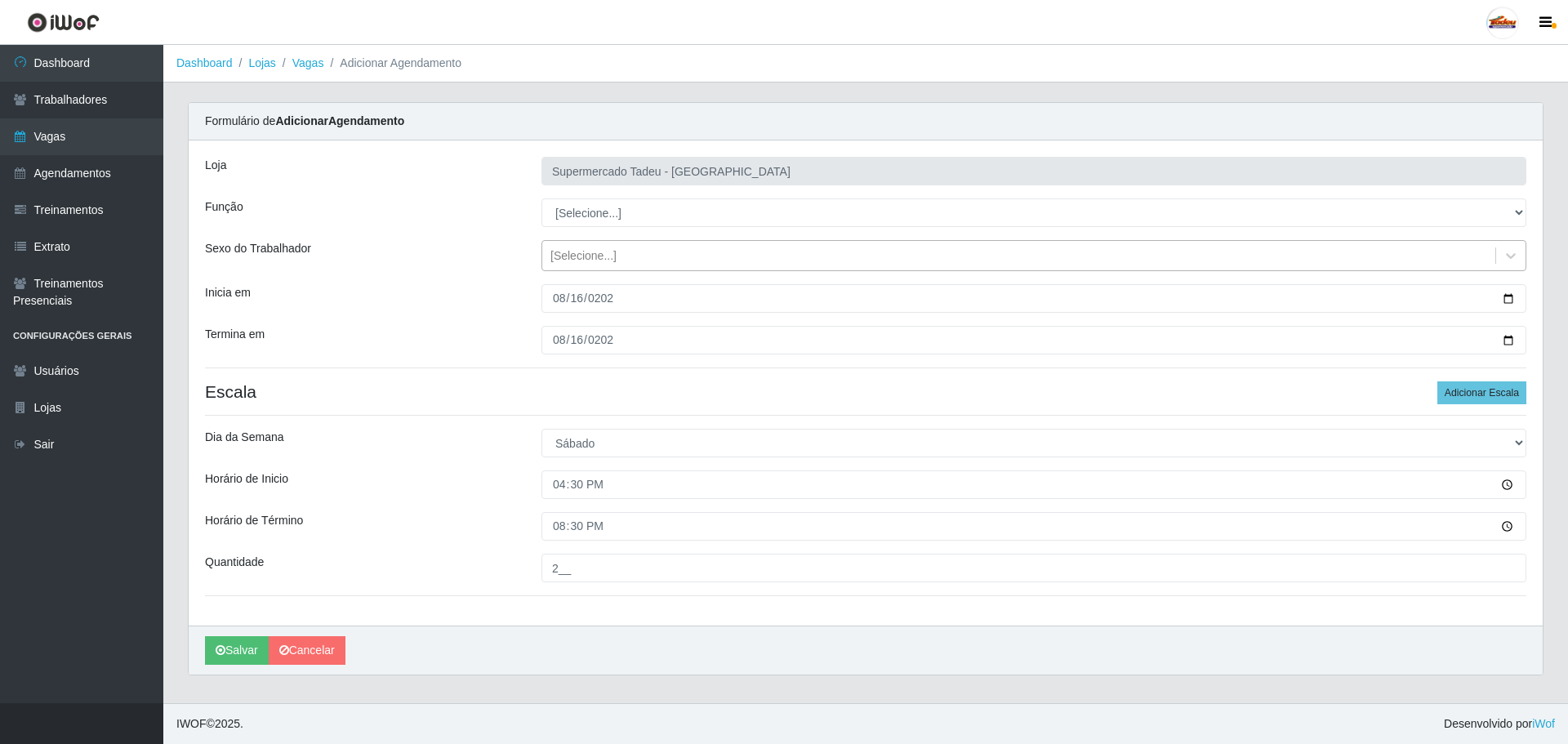
click at [596, 255] on div "[Selecione...]" at bounding box center [583, 255] width 66 height 17
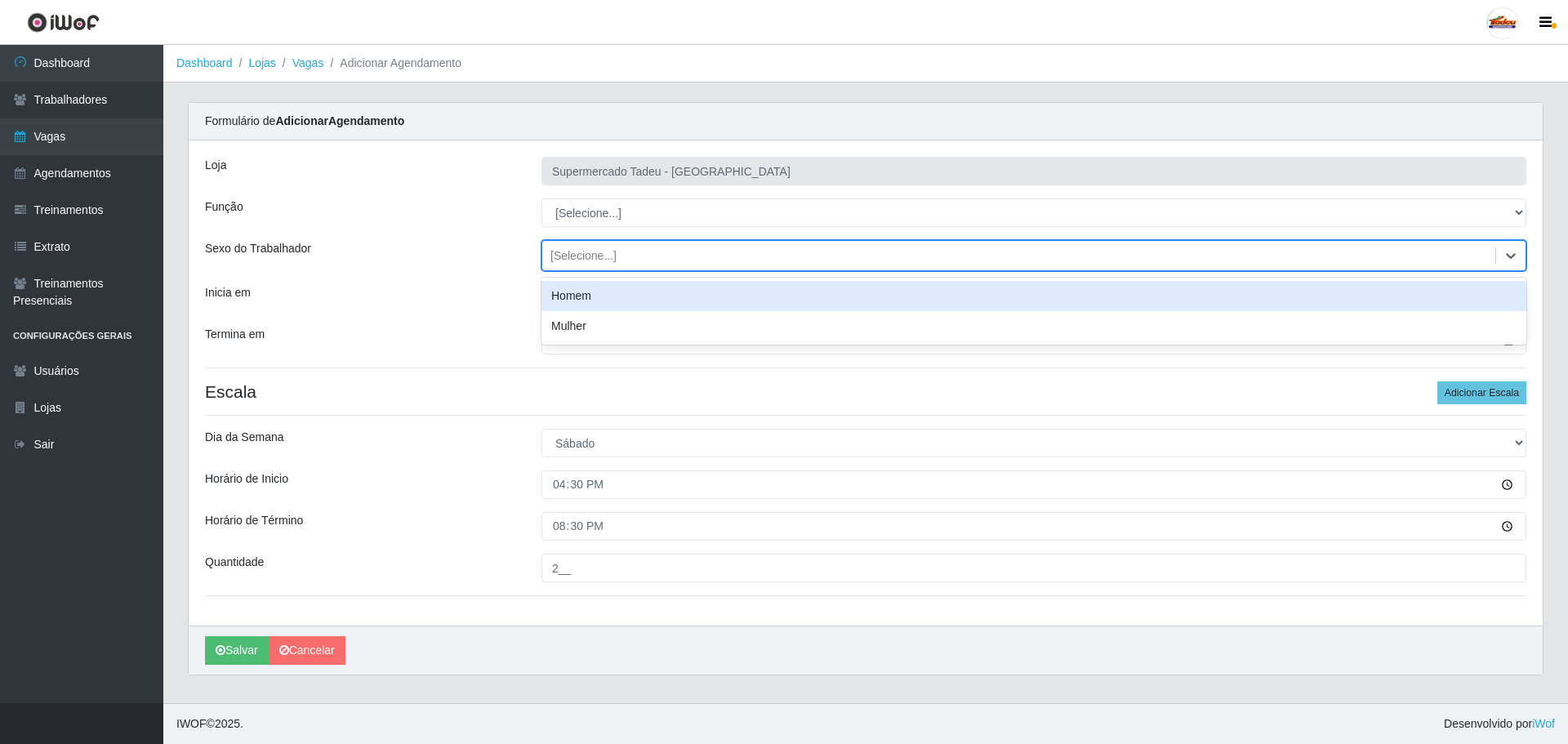
click at [598, 253] on div "[Selecione...]" at bounding box center [583, 255] width 66 height 17
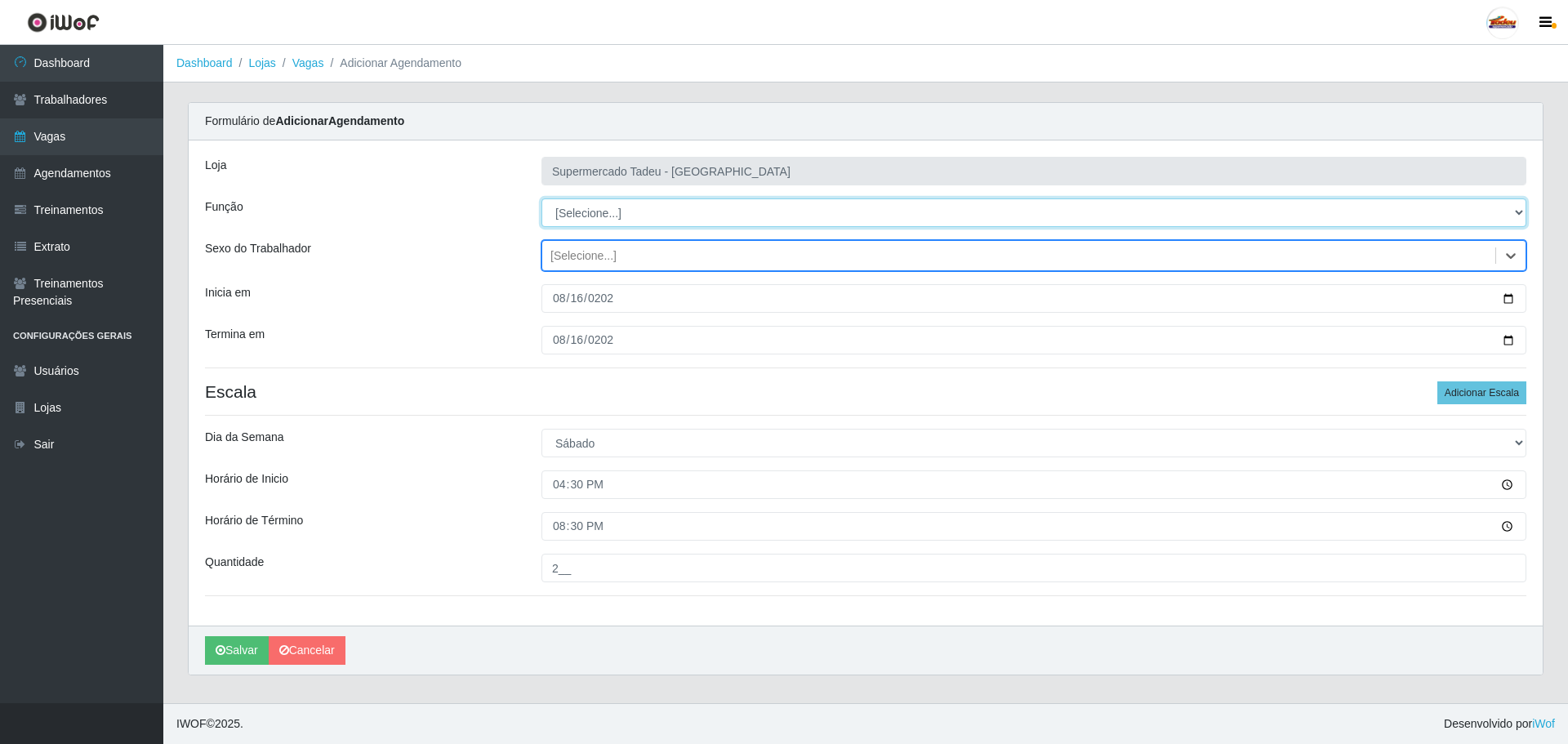
click at [598, 223] on select "[Selecione...] ASG ASG + ASG ++ Auxiliar de Estacionamento Auxiliar de Estacion…" at bounding box center [1034, 212] width 985 height 28
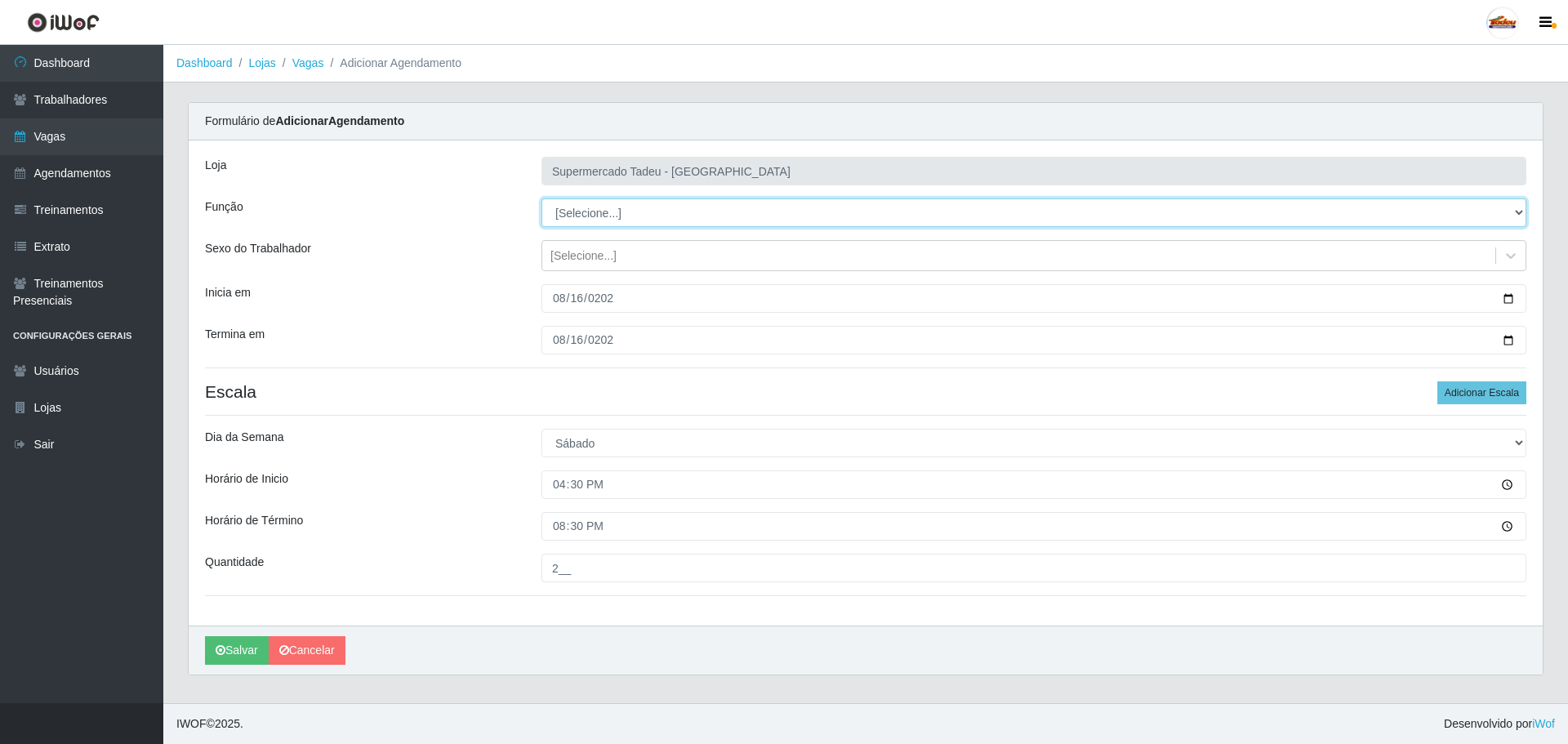
select select "1"
click at [541, 198] on select "[Selecione...] ASG ASG + ASG ++ Auxiliar de Estacionamento Auxiliar de Estacion…" at bounding box center [1034, 212] width 985 height 28
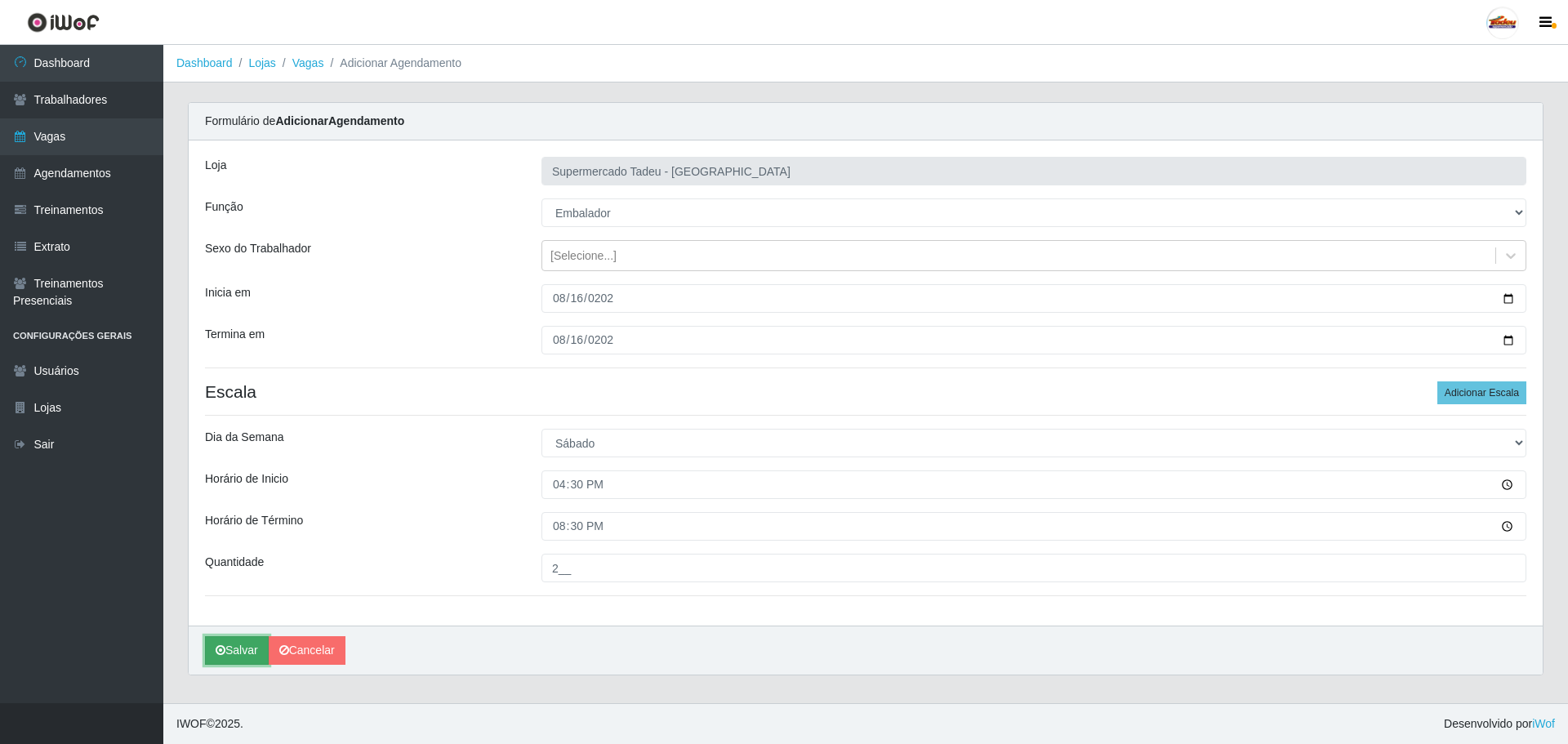
click at [226, 653] on button "Salvar" at bounding box center [237, 651] width 64 height 28
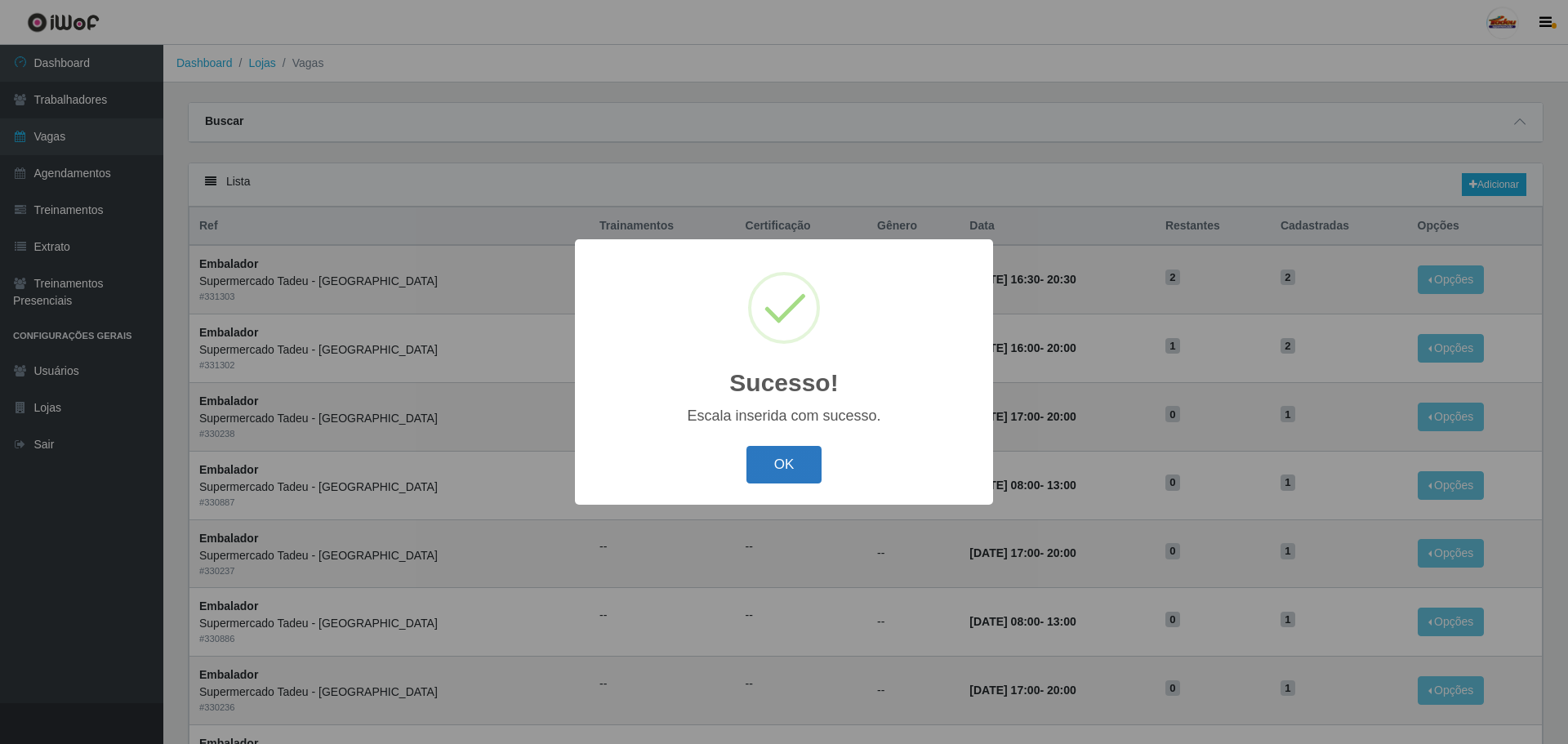
click at [794, 468] on button "OK" at bounding box center [784, 465] width 76 height 38
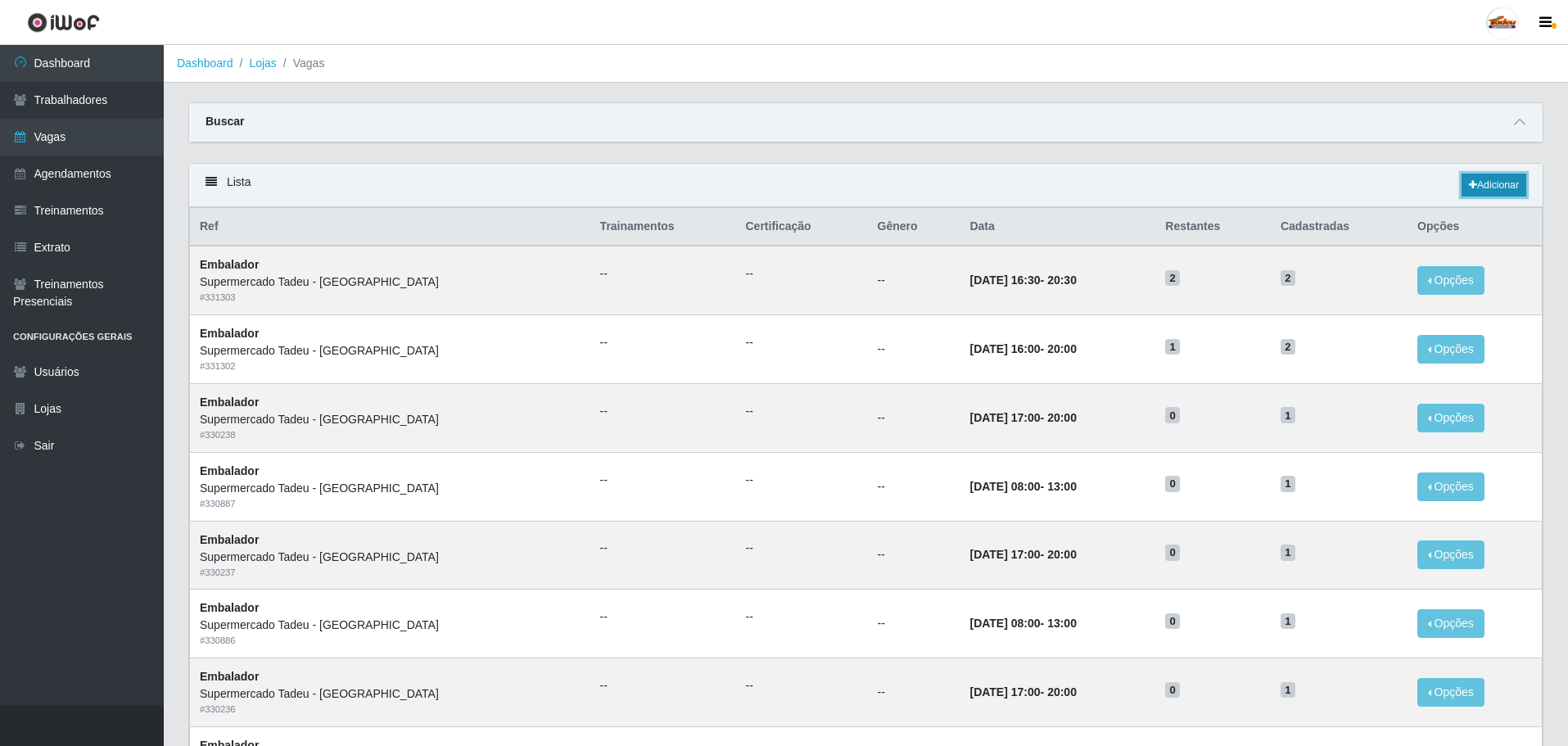
click at [1484, 182] on link "Adicionar" at bounding box center [1494, 185] width 65 height 23
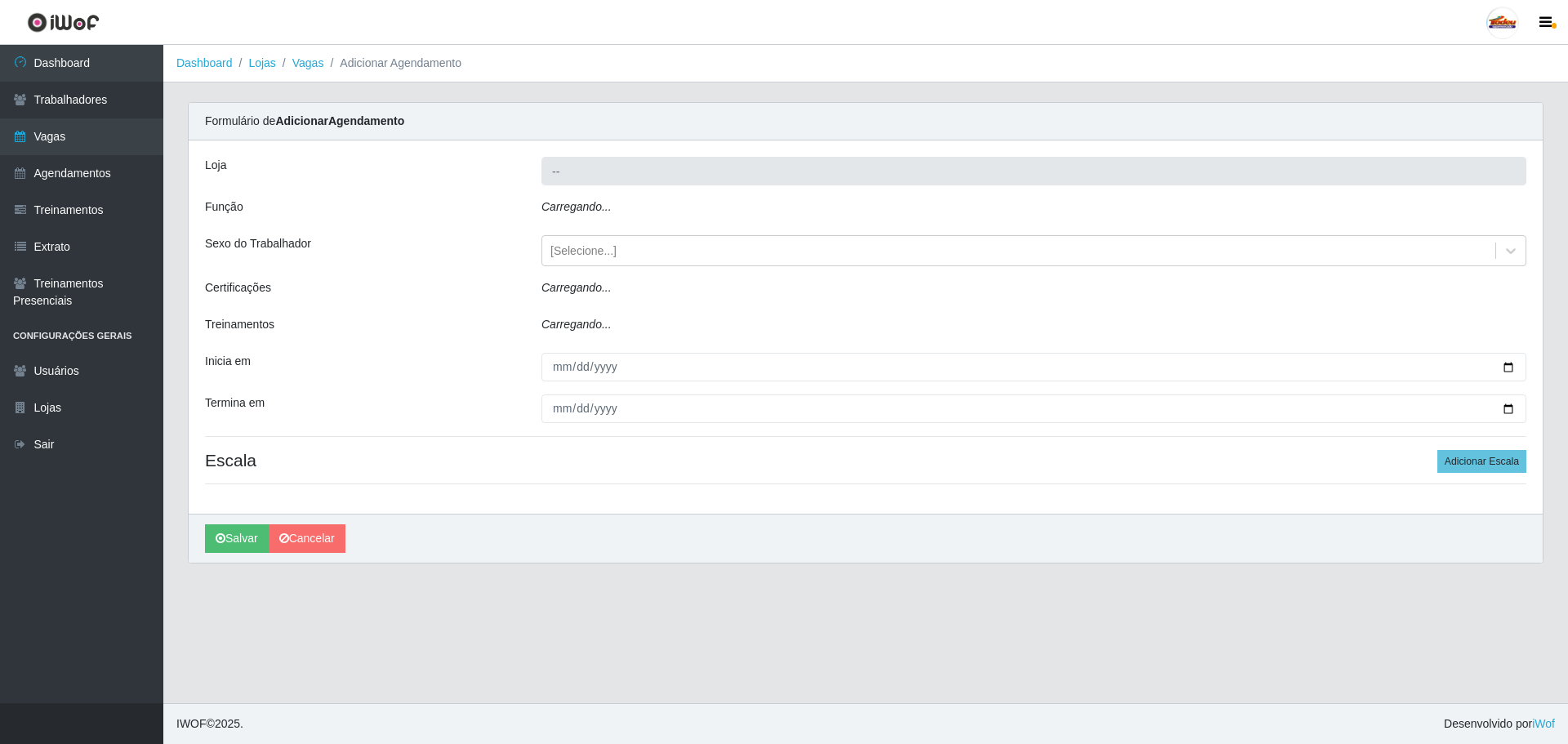
type input "Supermercado Tadeu - [GEOGRAPHIC_DATA]"
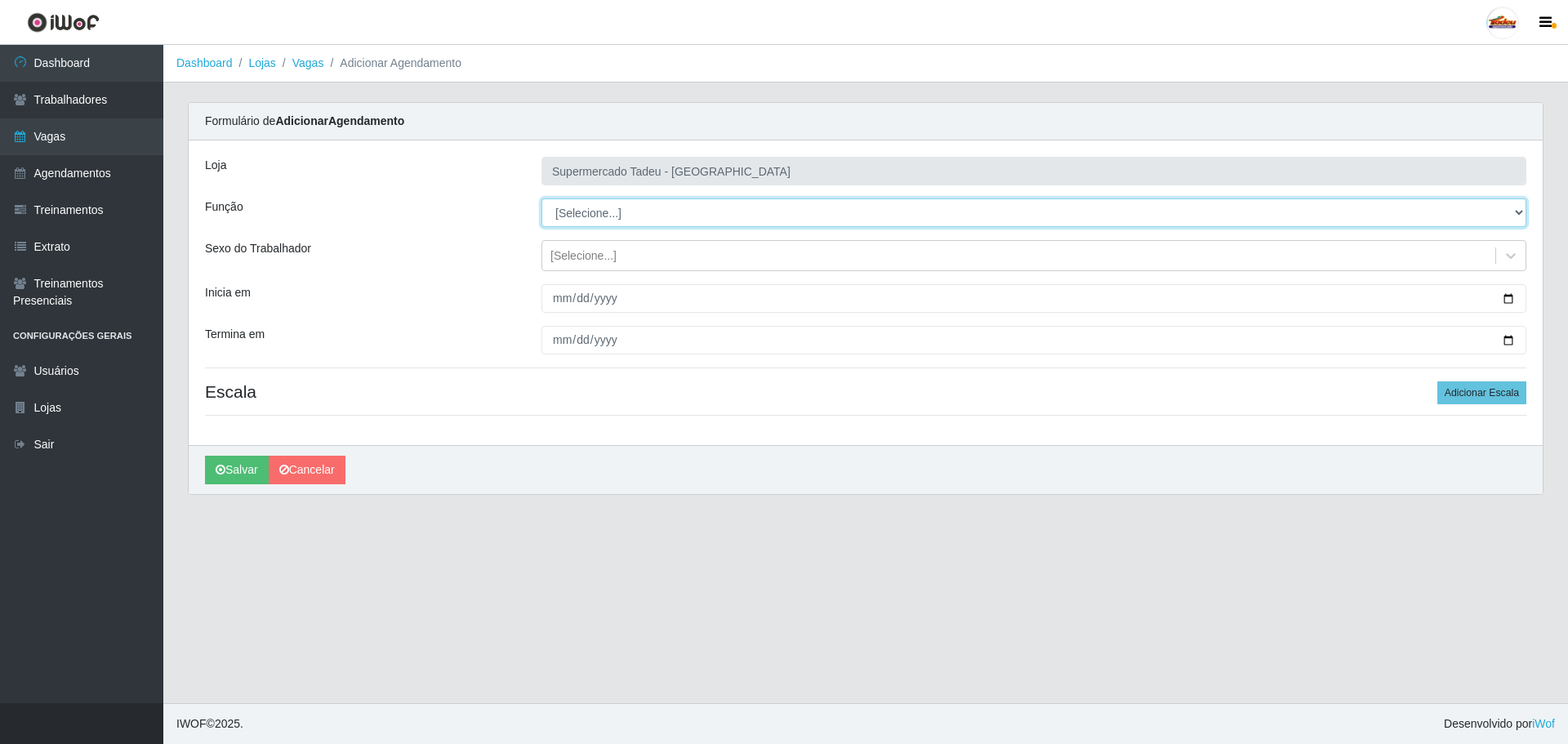
click at [596, 216] on select "[Selecione...] ASG ASG + ASG ++ Auxiliar de Estacionamento Auxiliar de Estacion…" at bounding box center [1034, 212] width 985 height 28
select select "1"
click at [541, 198] on select "[Selecione...] ASG ASG + ASG ++ Auxiliar de Estacionamento Auxiliar de Estacion…" at bounding box center [1034, 212] width 985 height 28
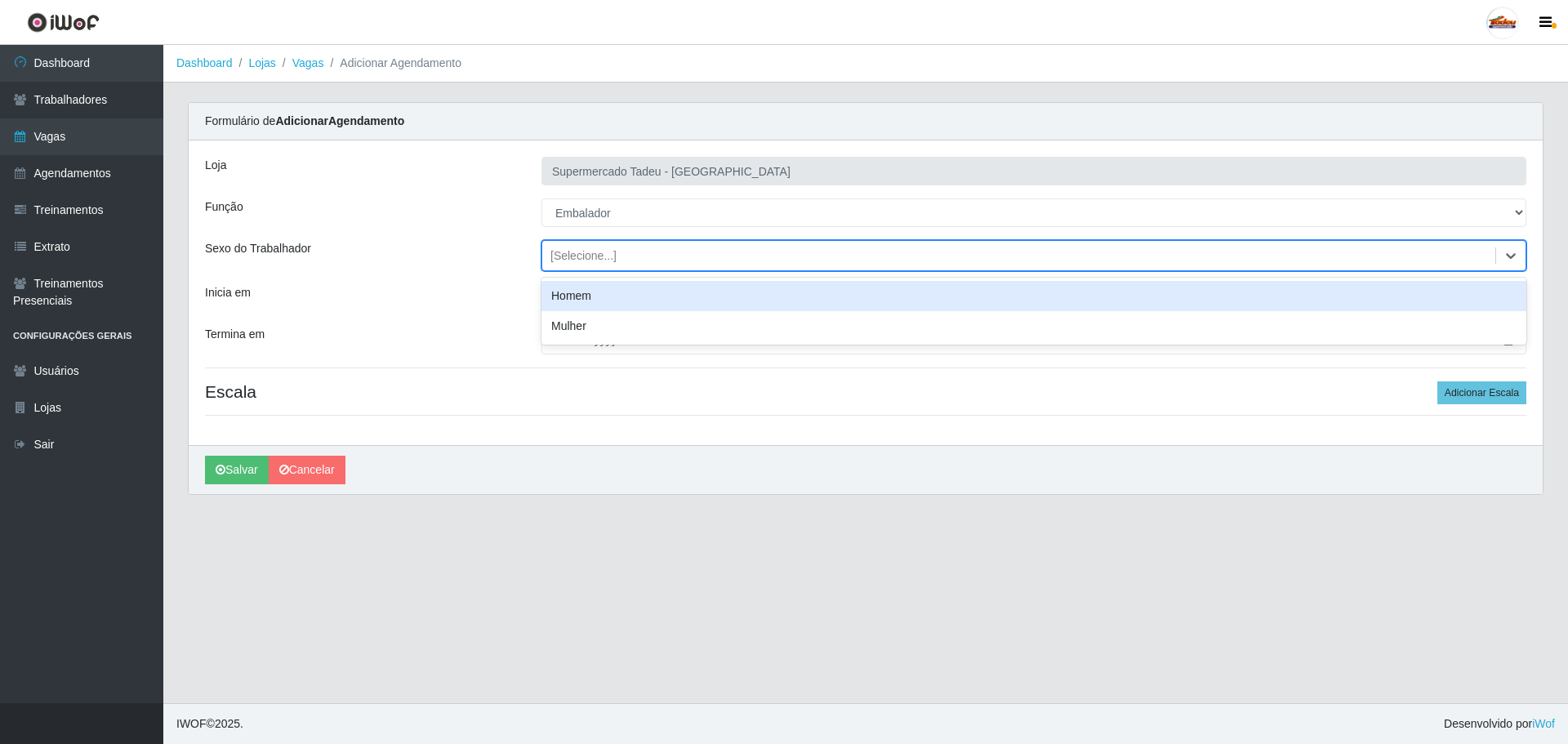
click at [596, 262] on div "[Selecione...]" at bounding box center [583, 255] width 66 height 17
click at [596, 254] on div "[Selecione...]" at bounding box center [583, 255] width 66 height 17
click at [556, 300] on input "Inicia em" at bounding box center [1034, 299] width 985 height 28
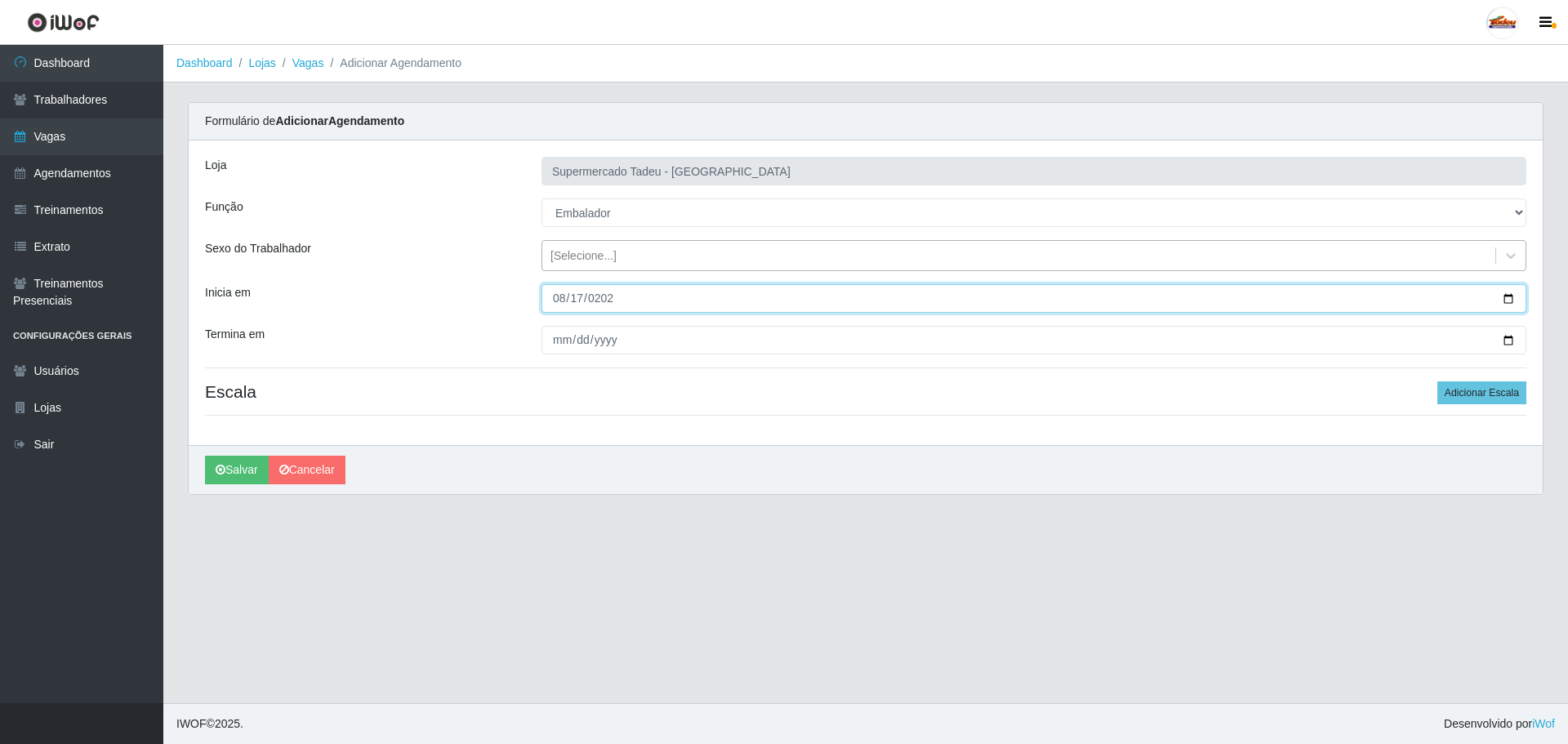
type input "[DATE]"
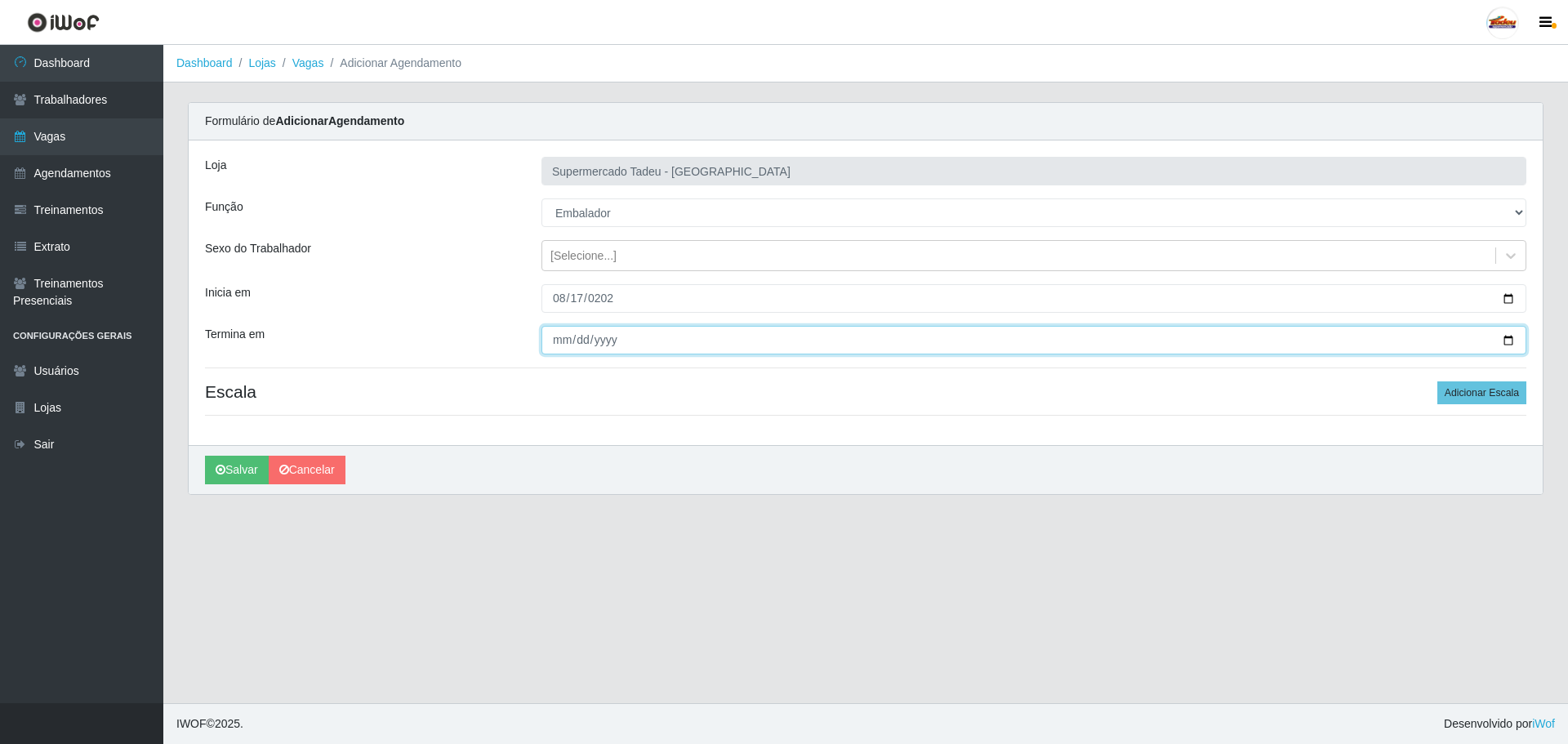
click at [560, 343] on input "Termina em" at bounding box center [1034, 340] width 985 height 28
type input "[DATE]"
click at [1028, 428] on div "Loja Supermercado Tadeu - [GEOGRAPHIC_DATA] Função [Selecione...] ASG ASG + ASG…" at bounding box center [865, 292] width 1354 height 305
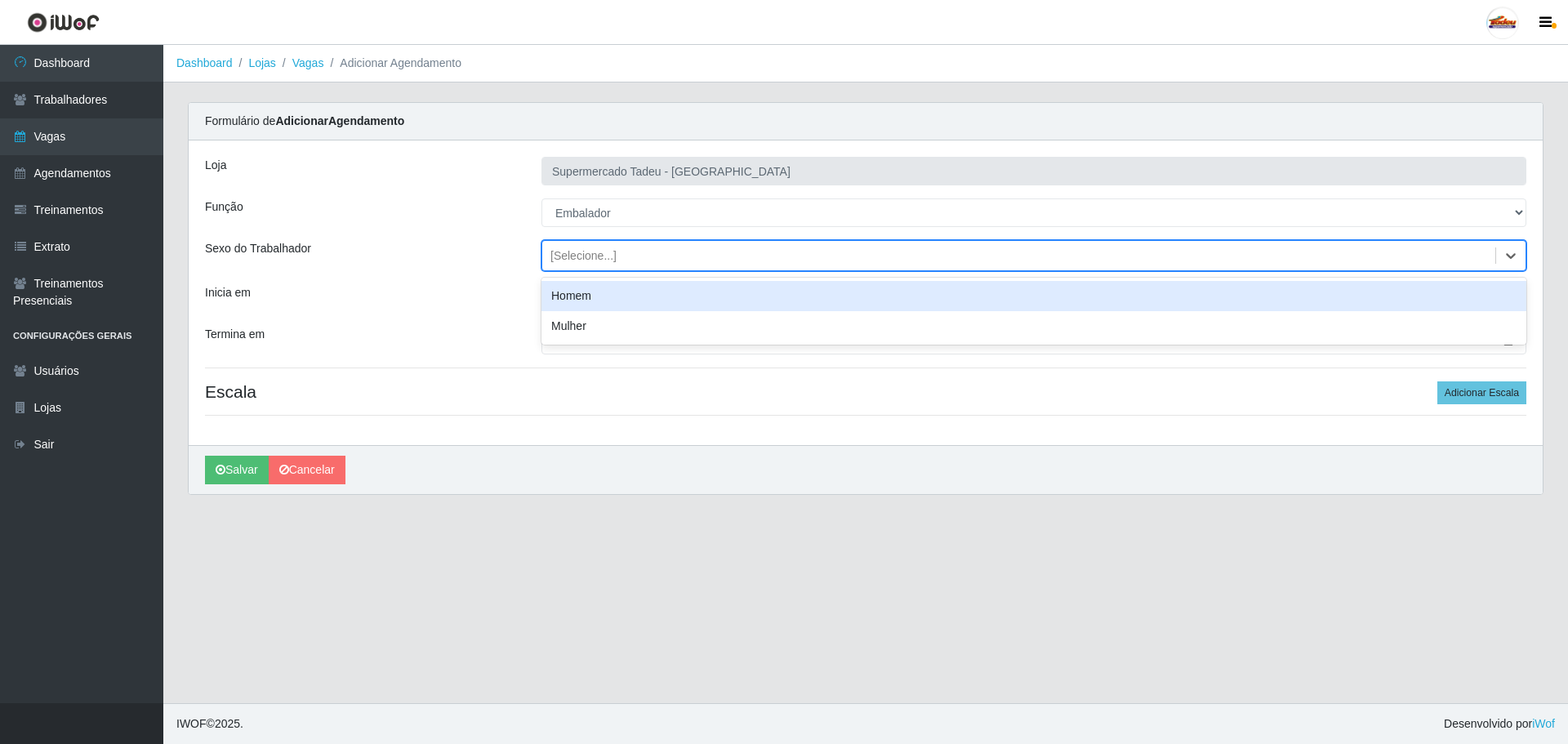
click at [593, 257] on div "[Selecione...]" at bounding box center [583, 255] width 66 height 17
click at [601, 257] on div "[Selecione...]" at bounding box center [583, 255] width 66 height 17
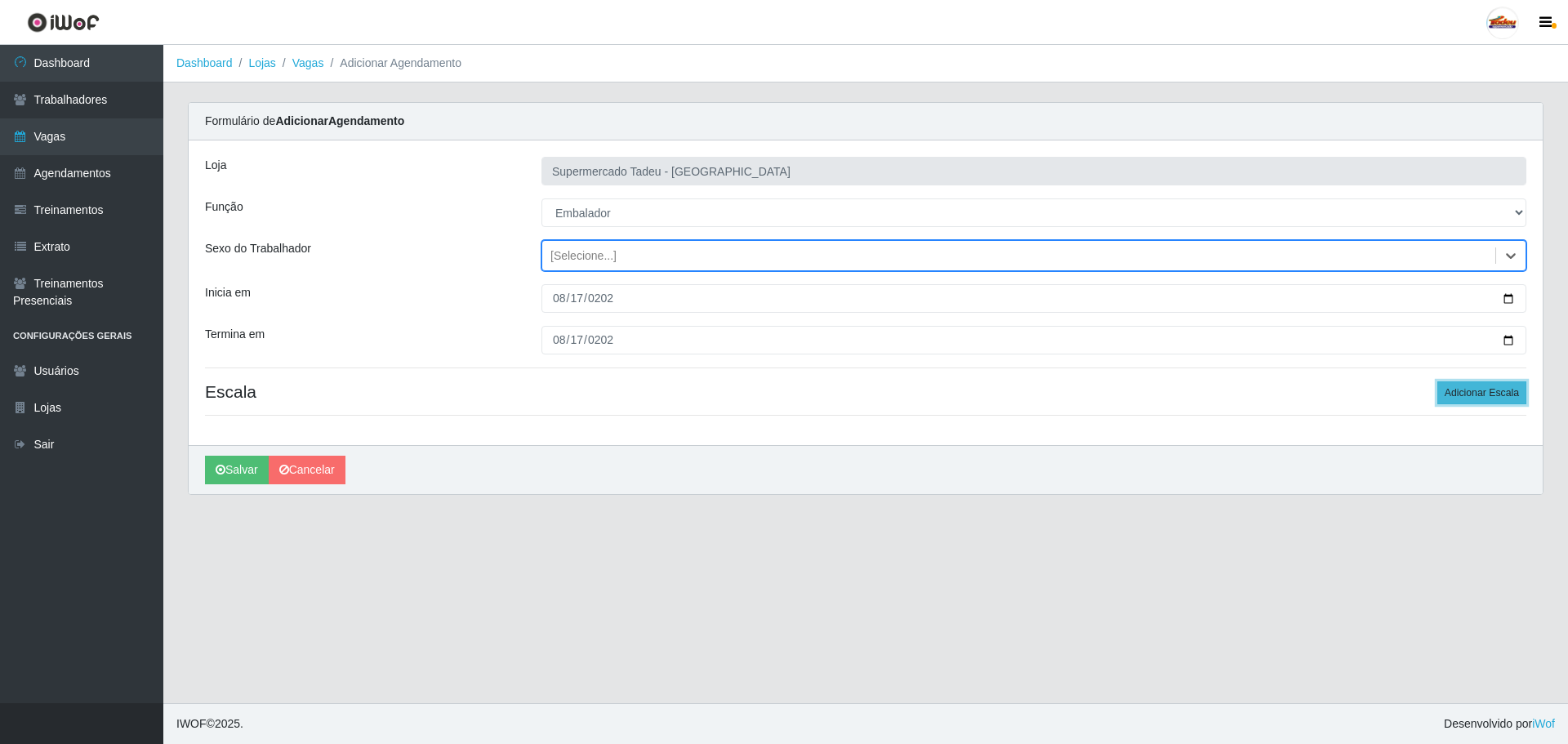
click at [1461, 389] on button "Adicionar Escala" at bounding box center [1482, 393] width 89 height 23
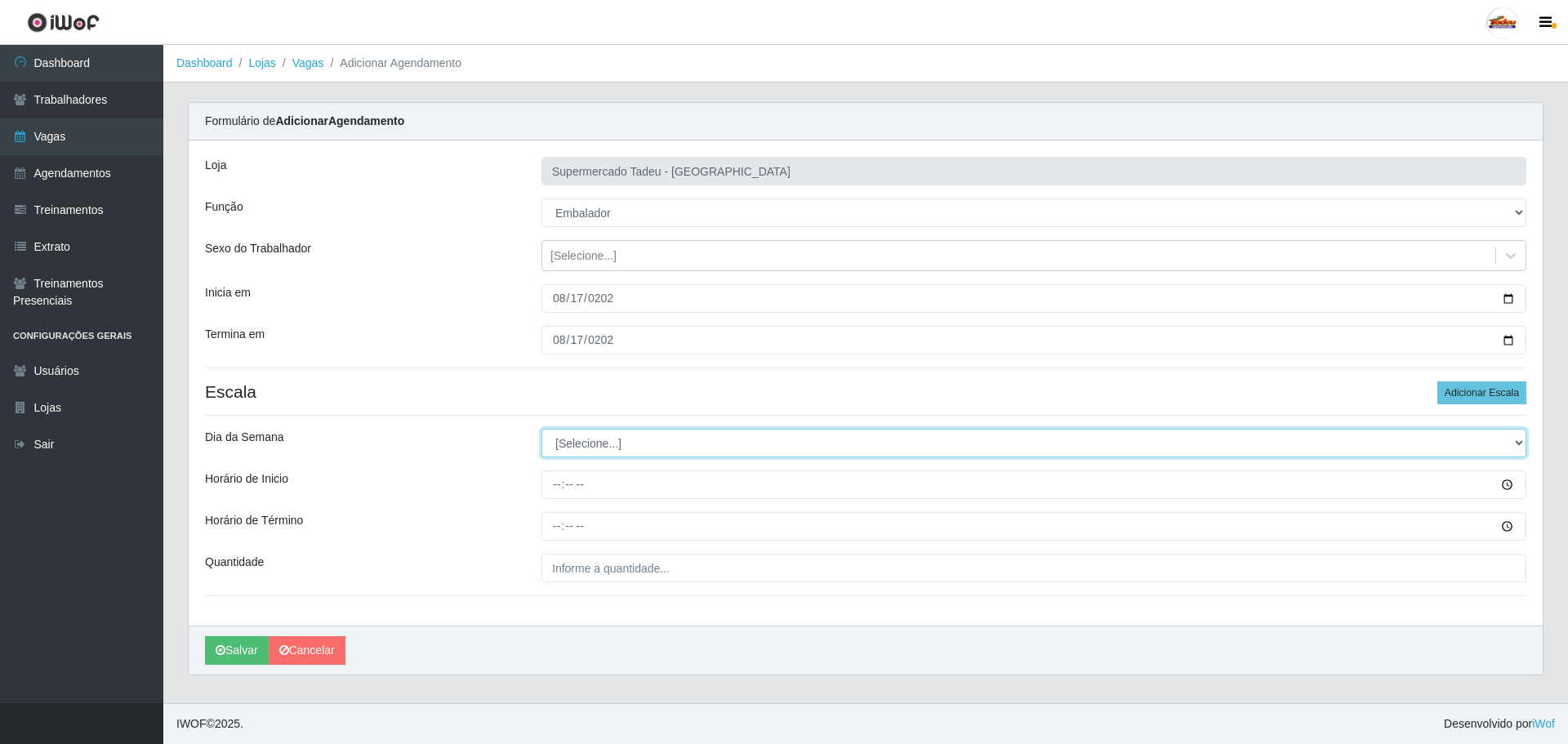
click at [585, 446] on select "[Selecione...] Segunda Terça Quarta Quinta Sexta Sábado Domingo" at bounding box center [1034, 443] width 985 height 28
select select "0"
click at [541, 428] on select "[Selecione...] Segunda Terça Quarta Quinta Sexta Sábado Domingo" at bounding box center [1034, 443] width 985 height 28
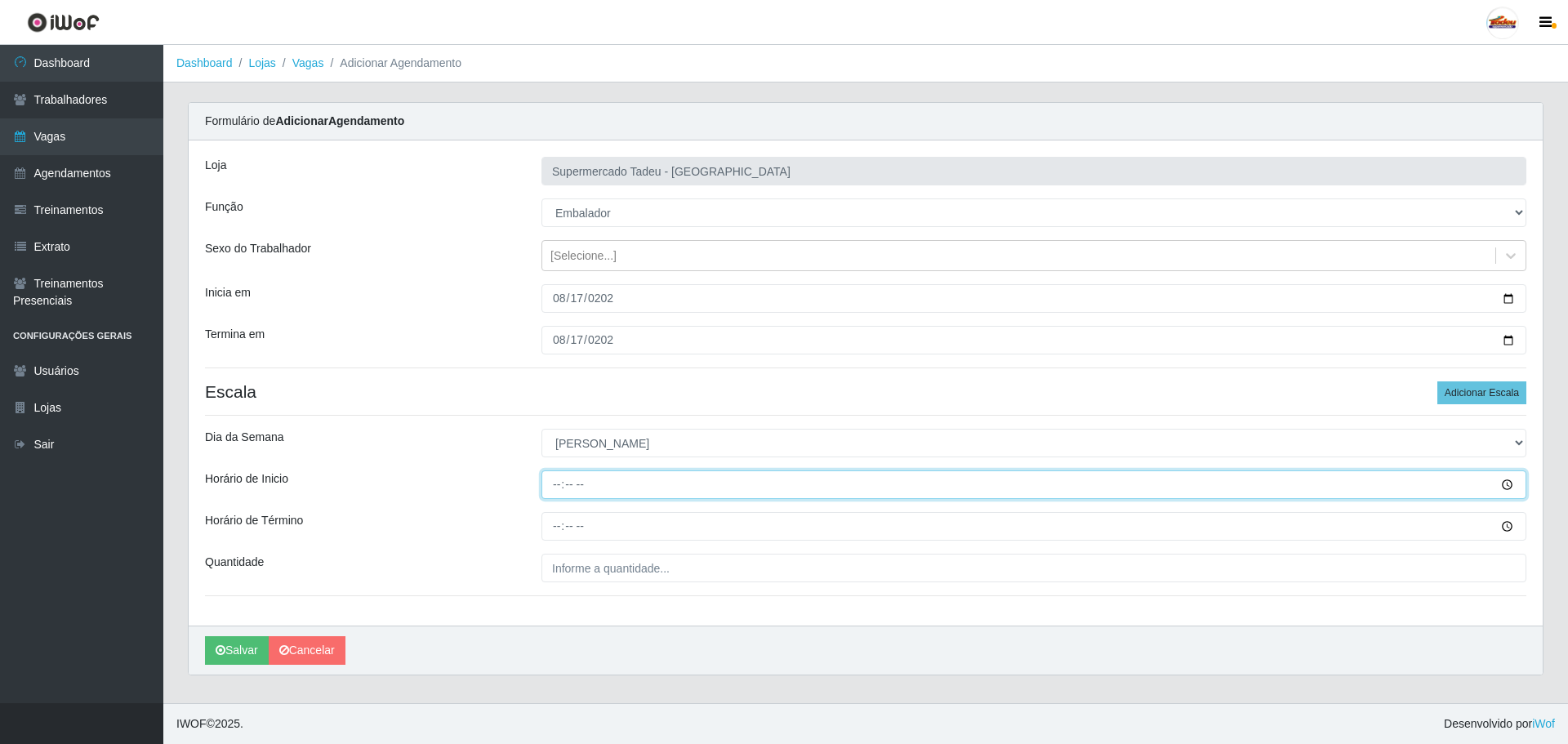
click at [572, 486] on input "Horário de Inicio" at bounding box center [1034, 484] width 985 height 28
click at [561, 486] on input "Horário de Inicio" at bounding box center [1034, 484] width 985 height 28
type input "07:30"
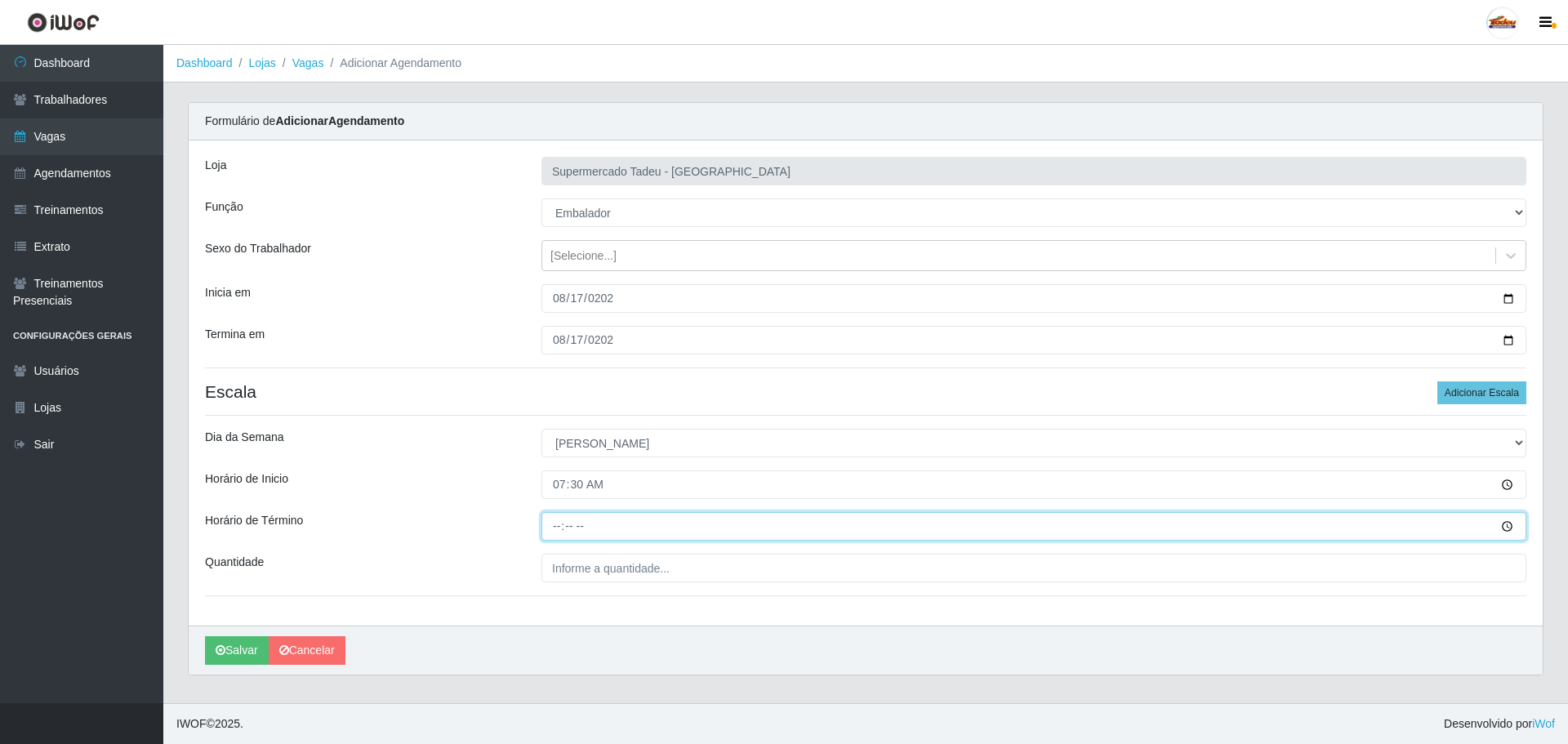
click at [650, 518] on input "Horário de Término" at bounding box center [1034, 526] width 985 height 28
type input "12:00"
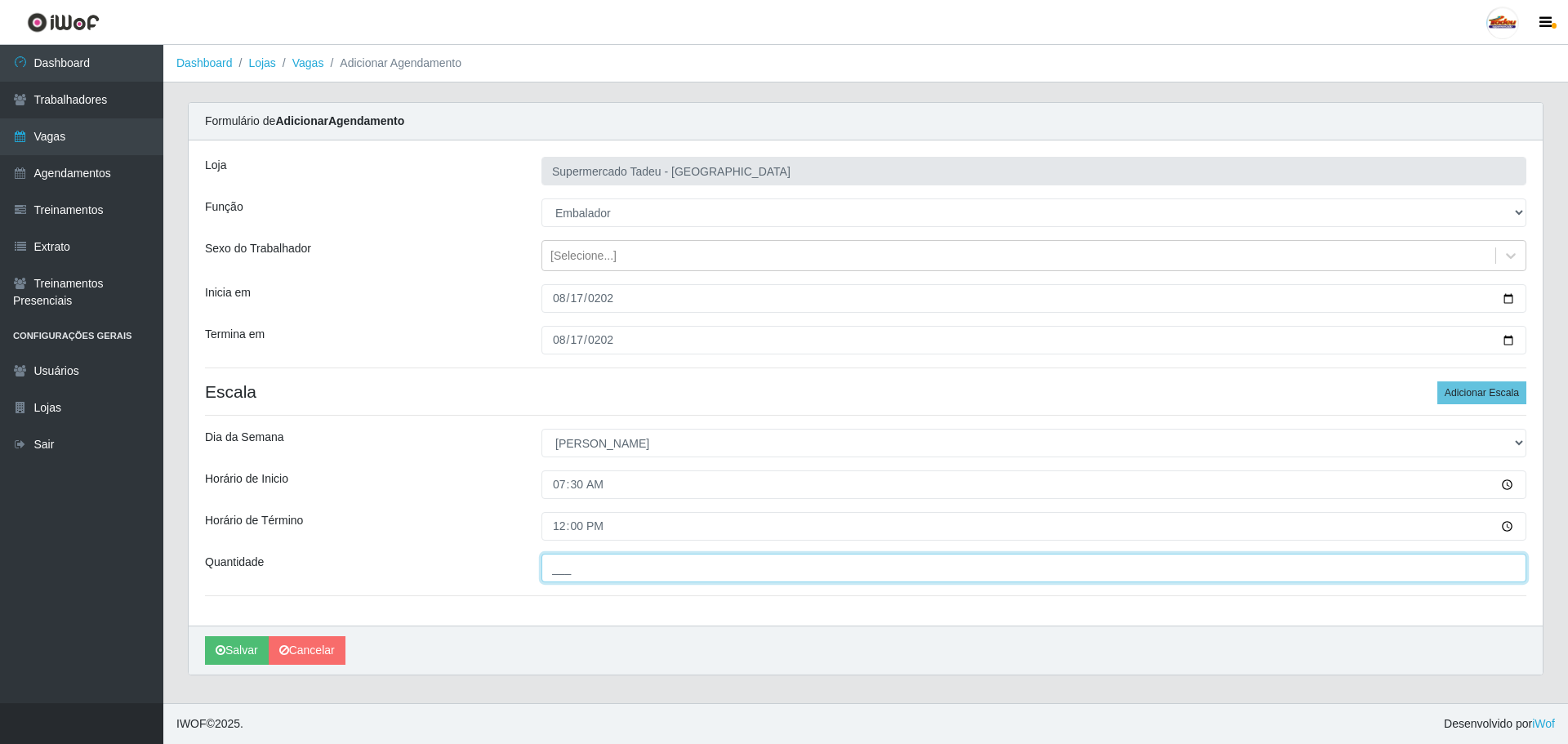
click at [618, 579] on input "___" at bounding box center [1034, 568] width 985 height 28
type input "2__"
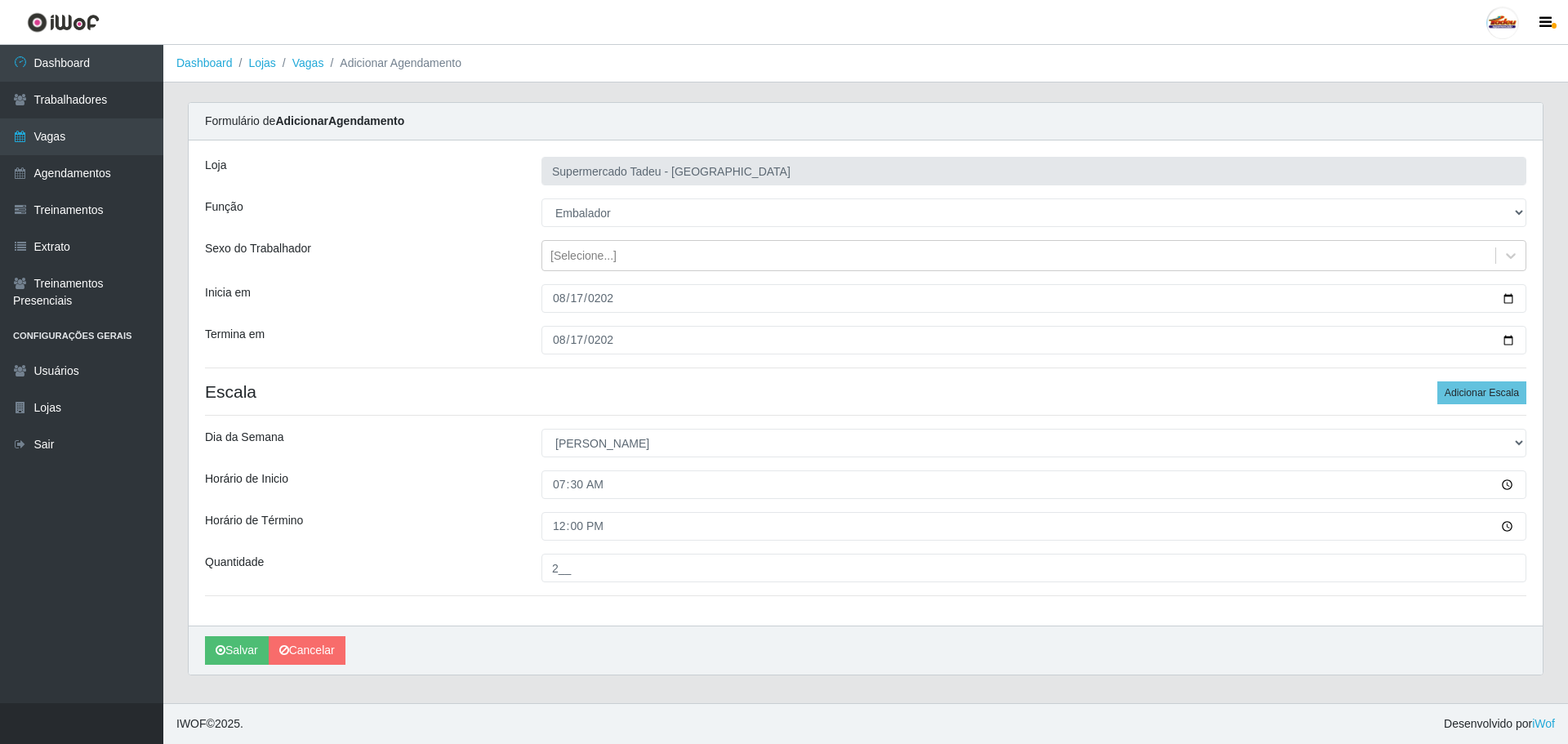
click at [487, 495] on div "Horário de Inicio" at bounding box center [361, 484] width 337 height 28
click at [224, 650] on icon "submit" at bounding box center [220, 650] width 10 height 12
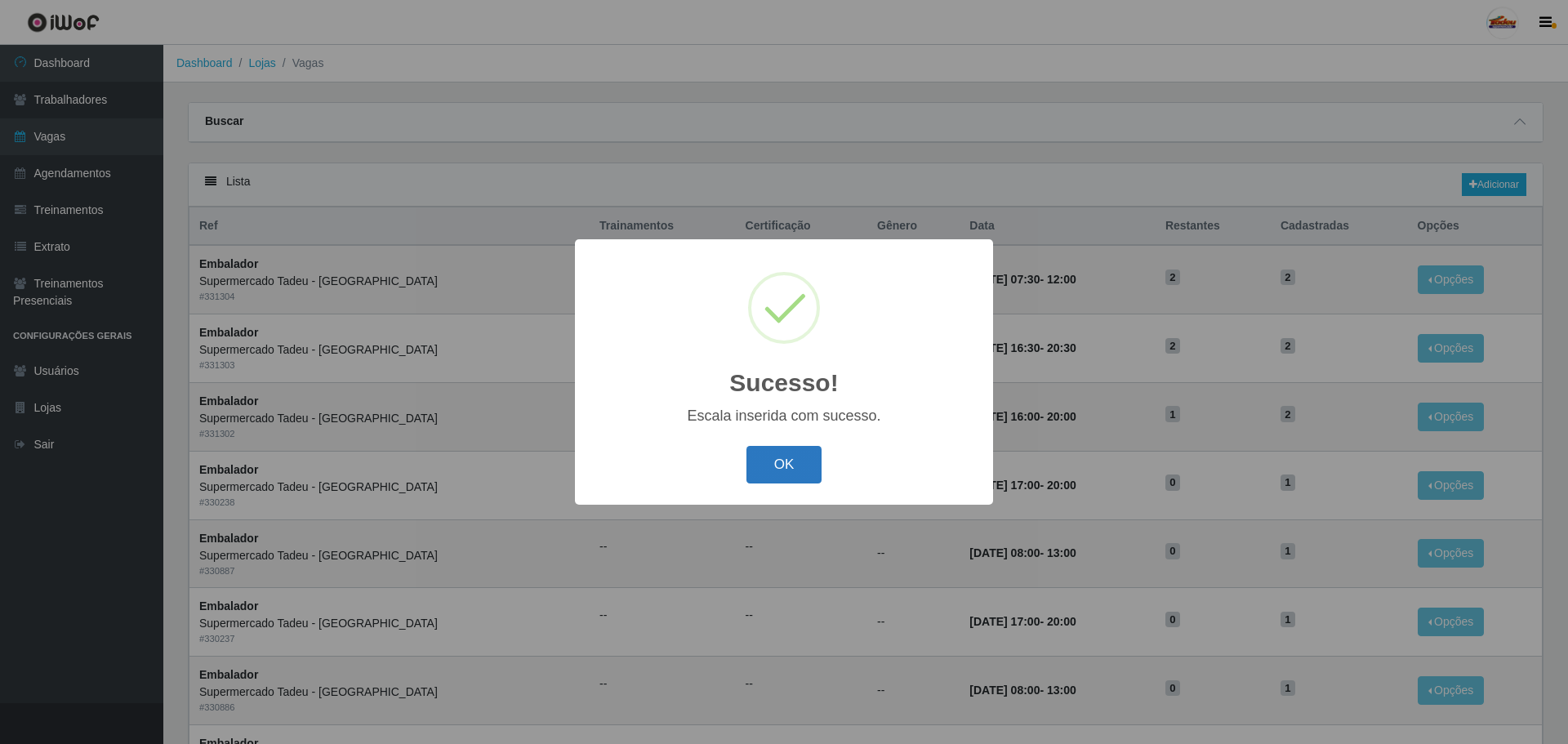
click at [795, 474] on button "OK" at bounding box center [784, 465] width 76 height 38
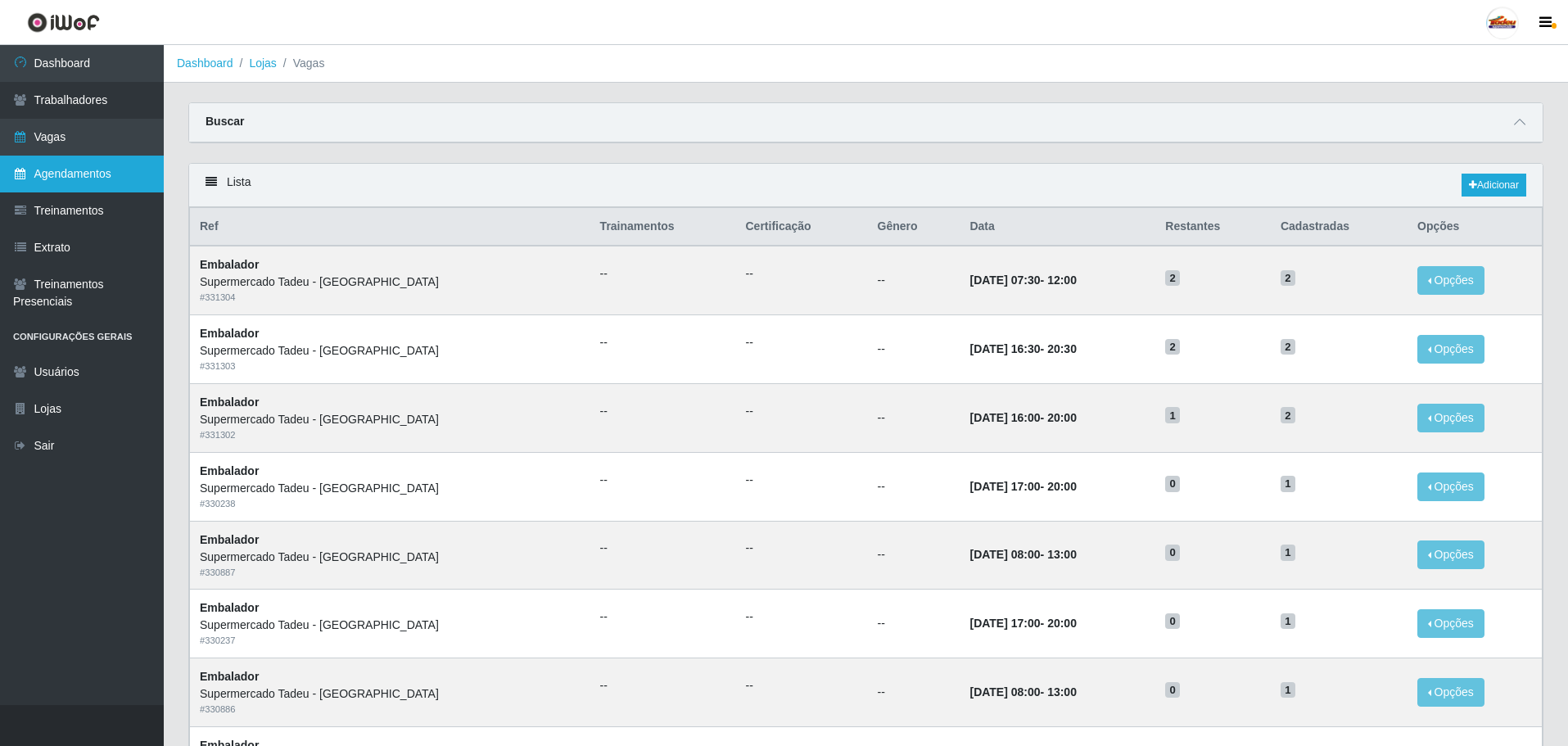
click at [71, 178] on link "Agendamentos" at bounding box center [82, 174] width 164 height 37
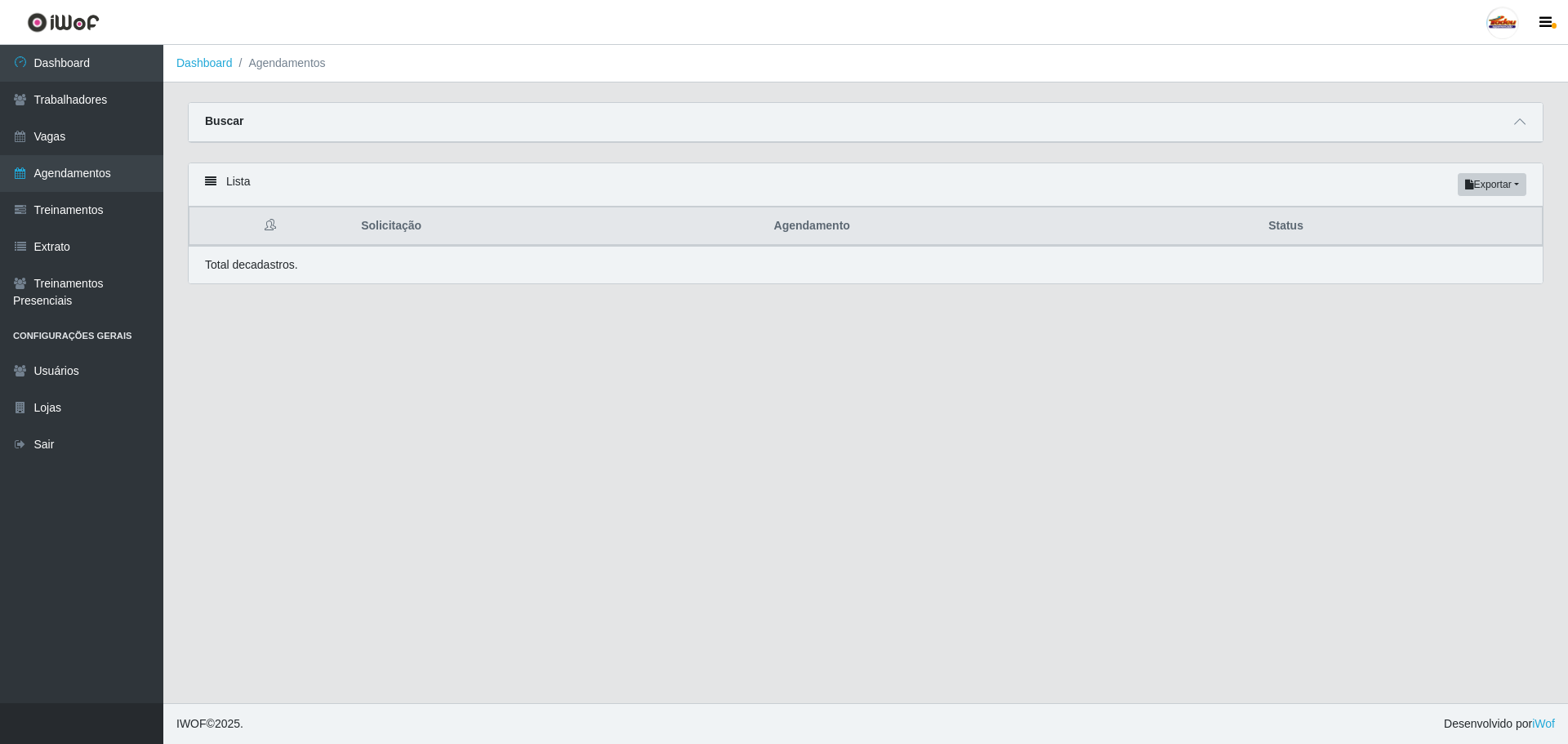
click at [1478, 120] on div "Buscar" at bounding box center [865, 123] width 1354 height 39
click at [1516, 127] on icon at bounding box center [1519, 121] width 12 height 12
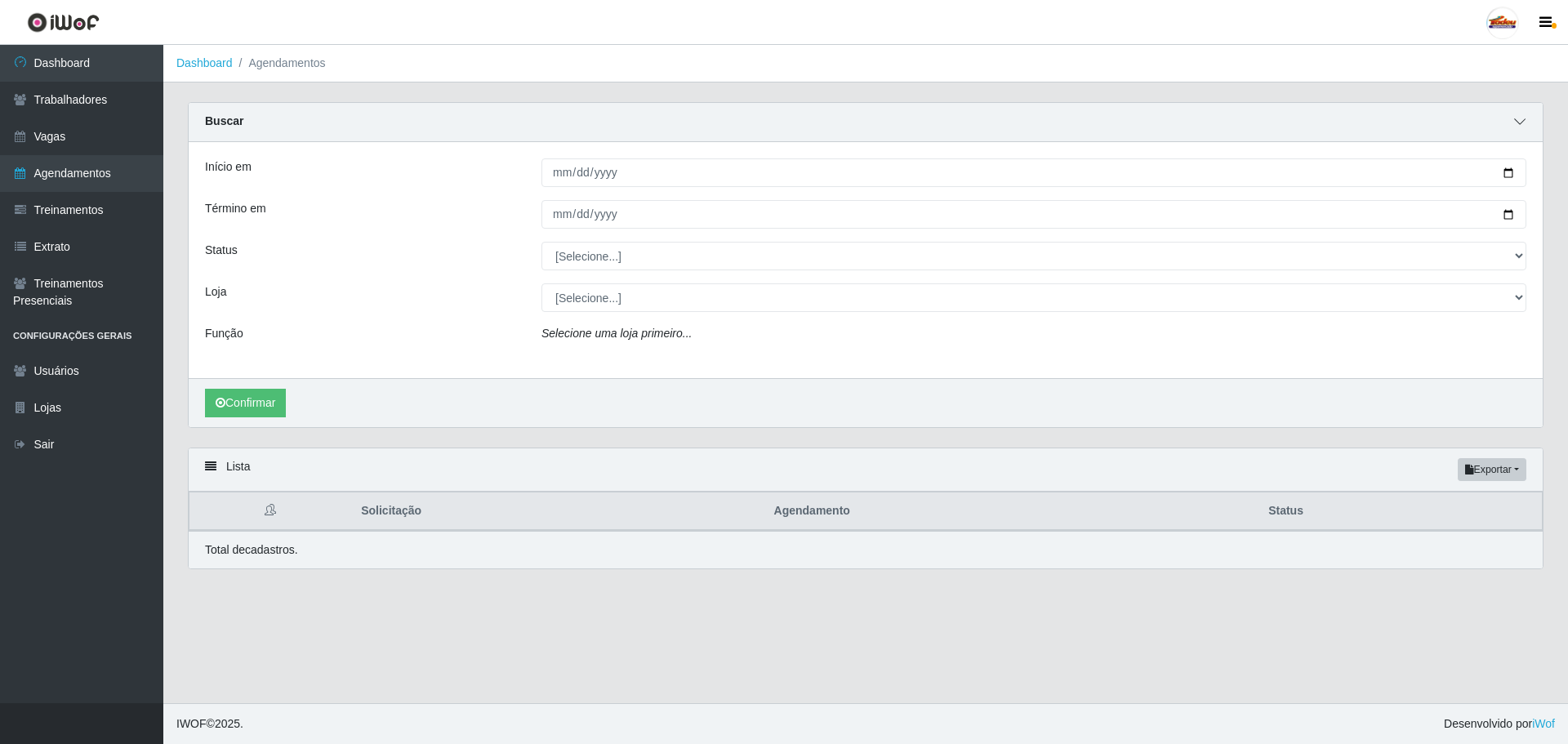
click at [1523, 123] on icon at bounding box center [1519, 121] width 12 height 12
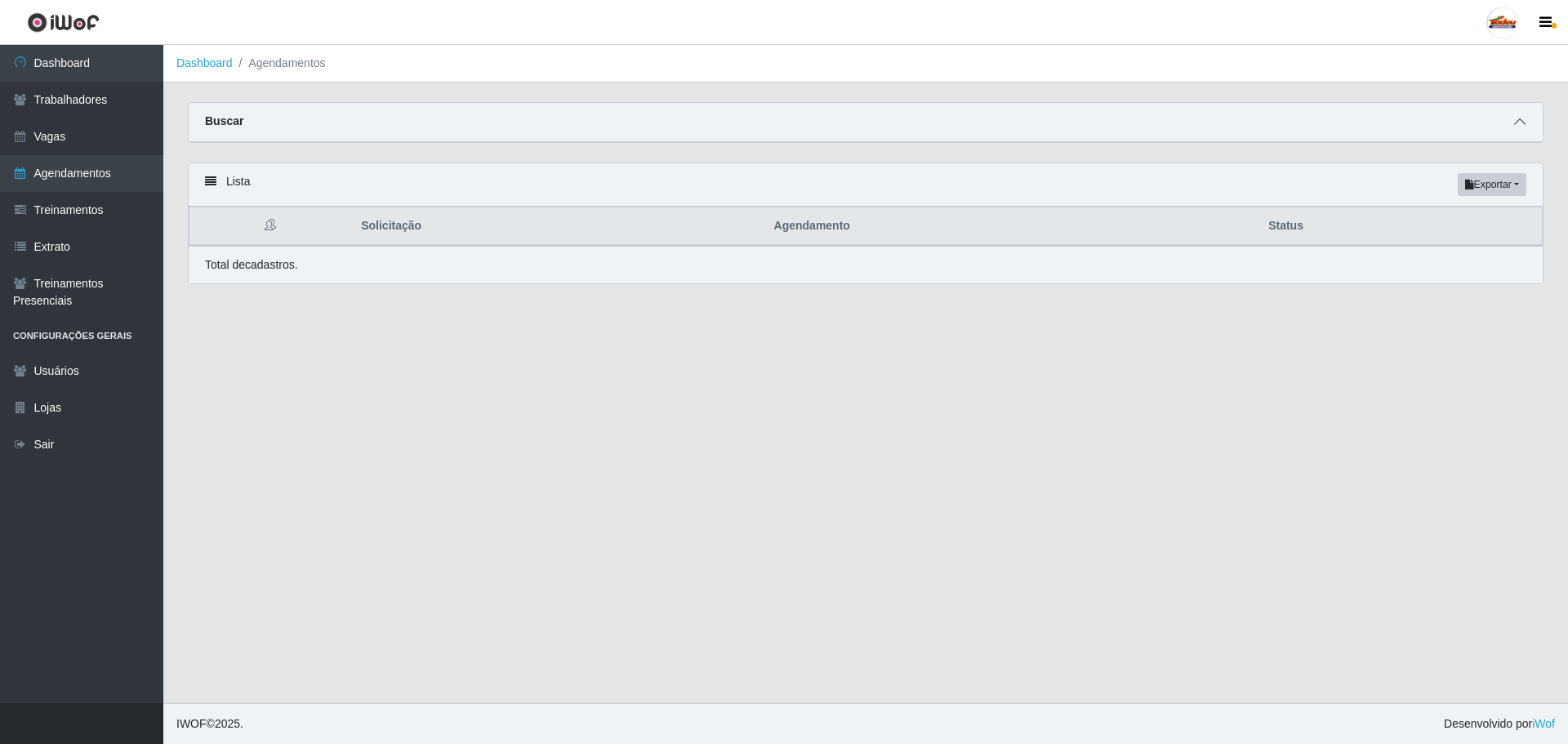
click at [1523, 123] on icon at bounding box center [1519, 121] width 12 height 12
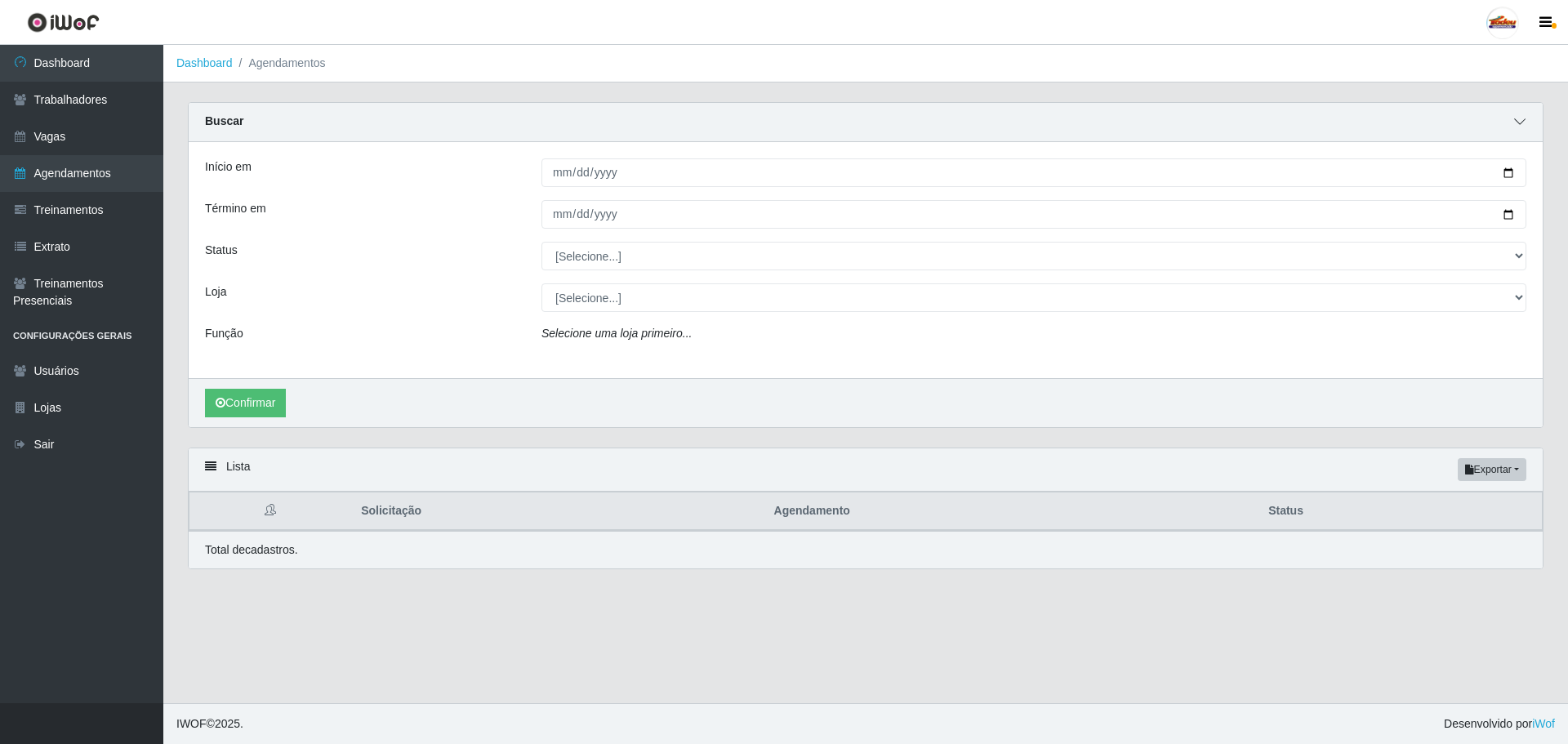
click at [1523, 123] on icon at bounding box center [1519, 121] width 12 height 12
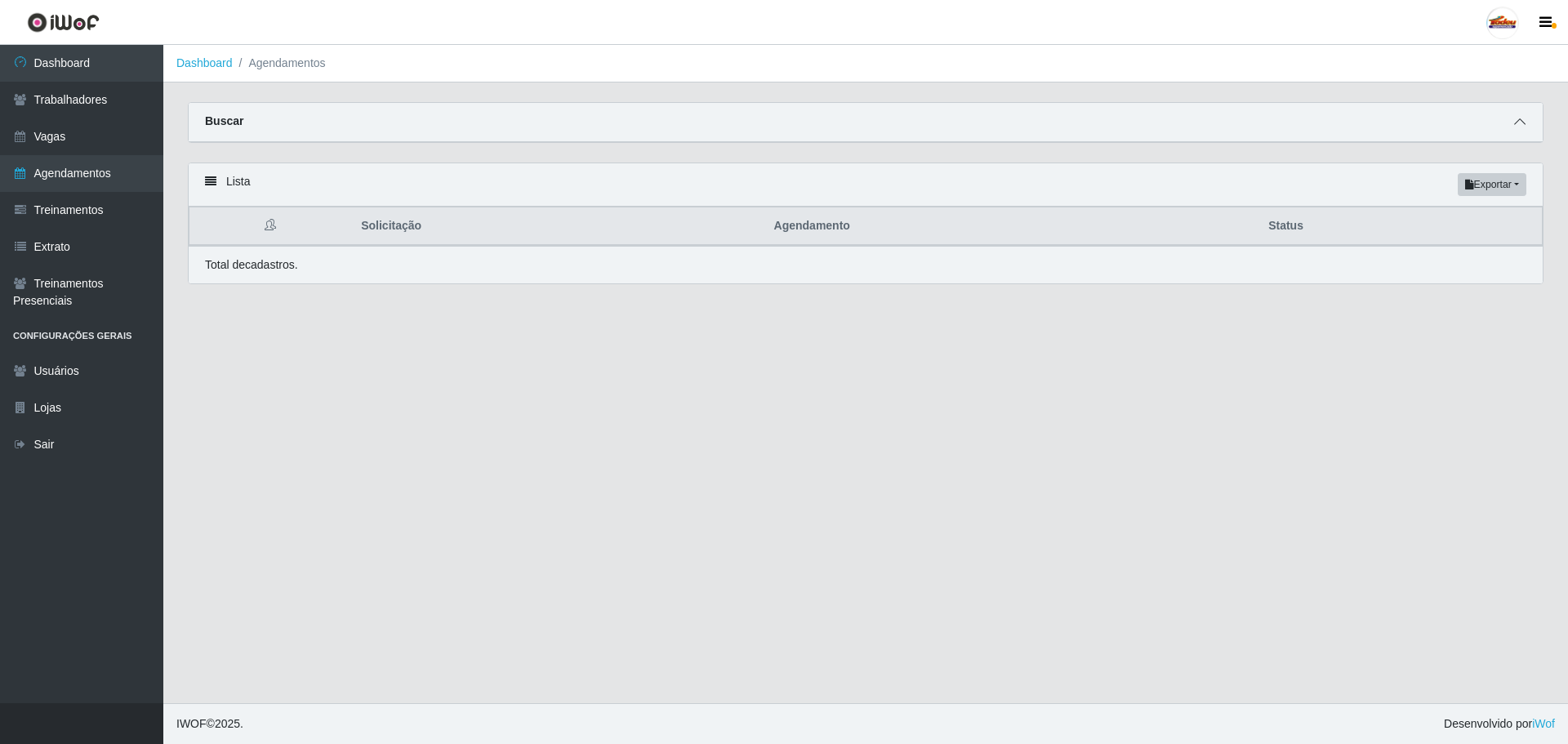
click at [1523, 123] on icon at bounding box center [1519, 121] width 12 height 12
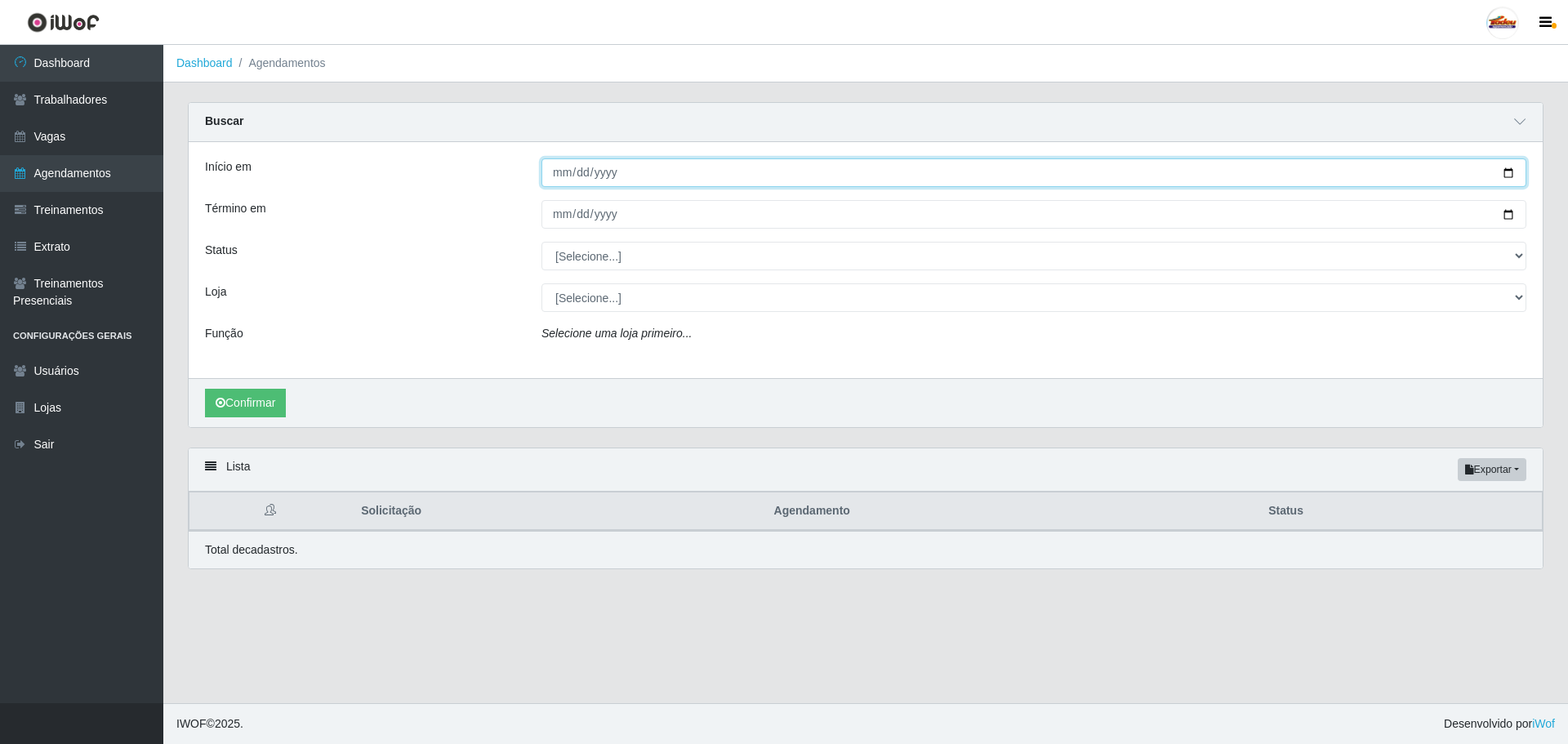
click at [558, 176] on input "Início em" at bounding box center [1034, 172] width 985 height 28
type input "[DATE]"
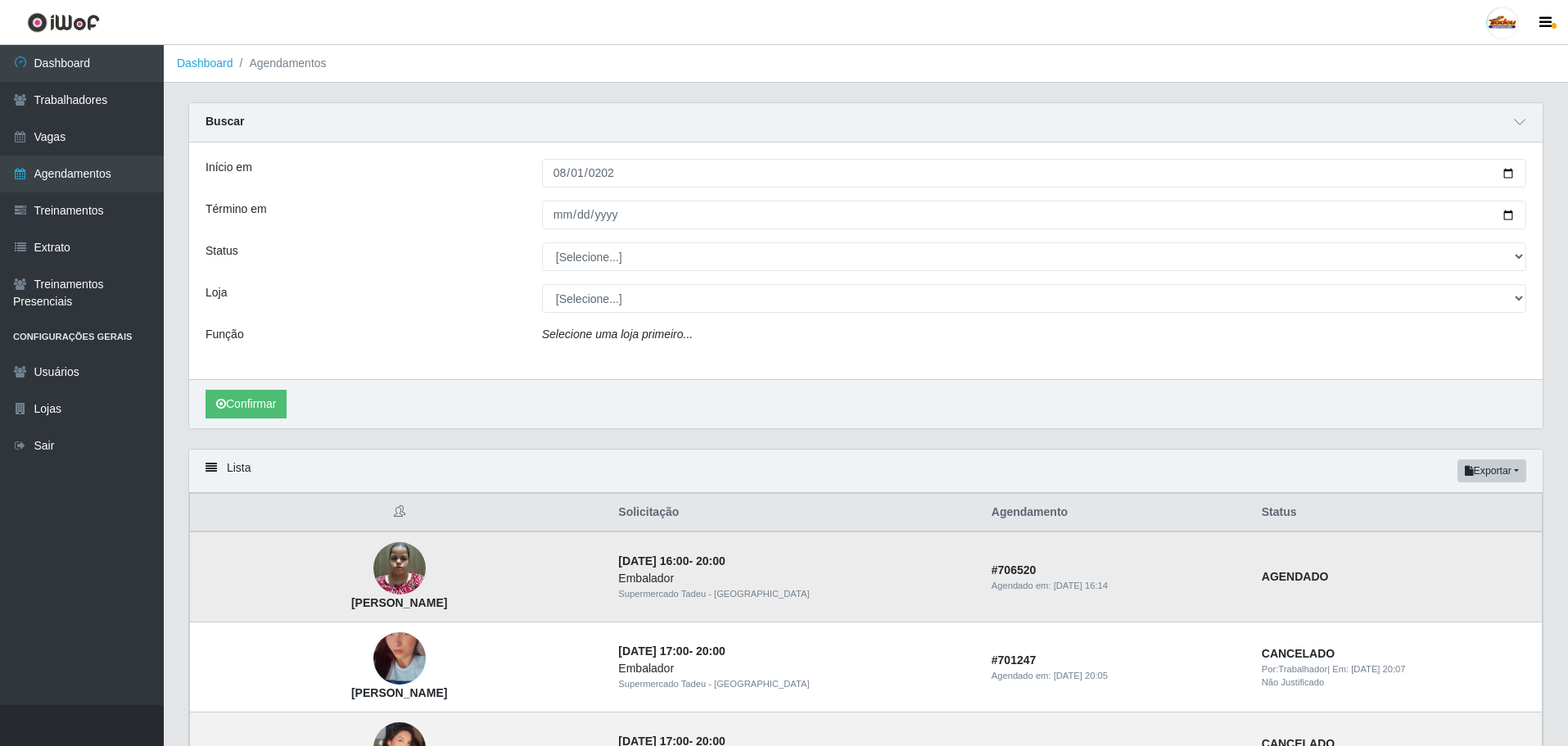
click at [992, 590] on div "Agendado em: [DATE] 16:14" at bounding box center [1117, 586] width 250 height 14
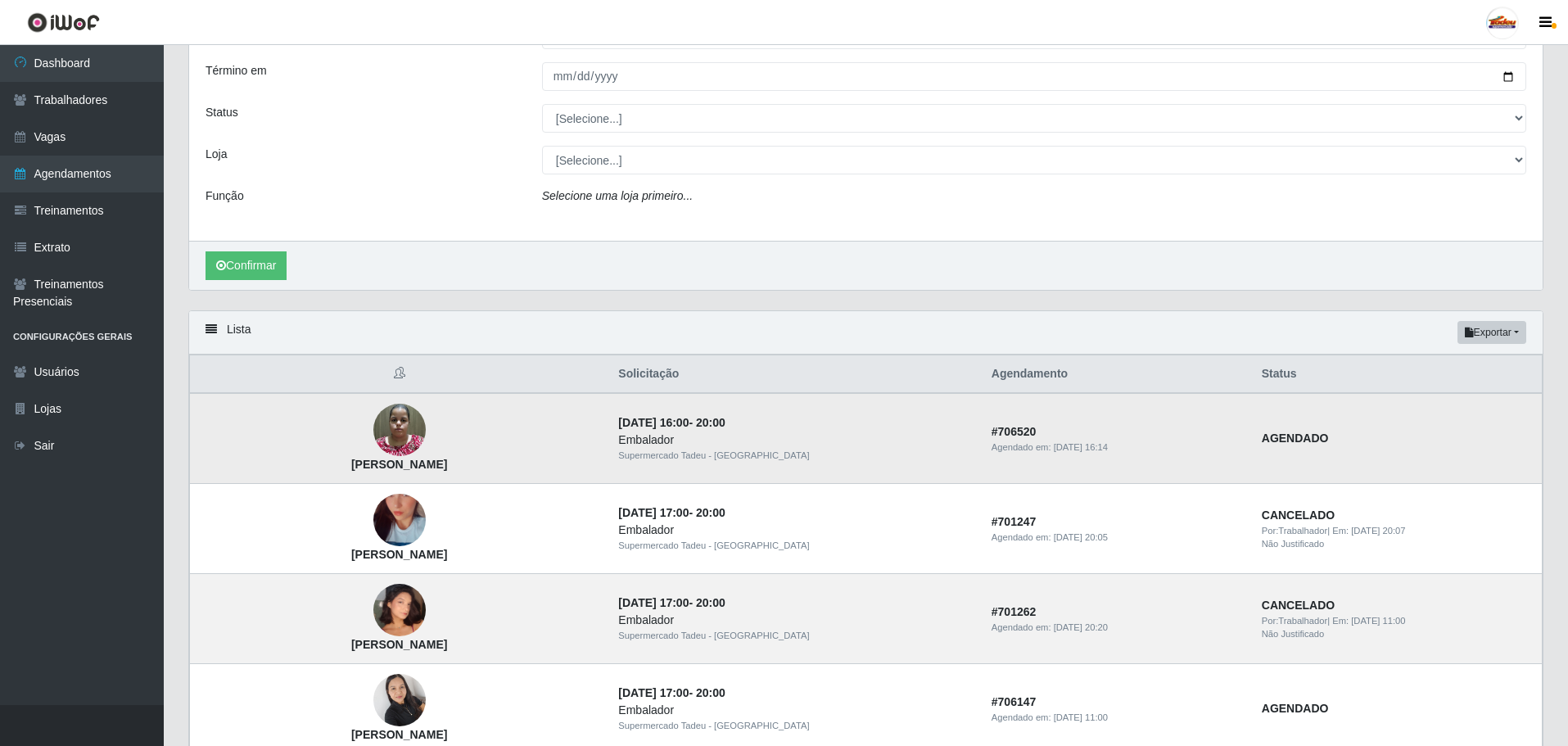
scroll to position [164, 0]
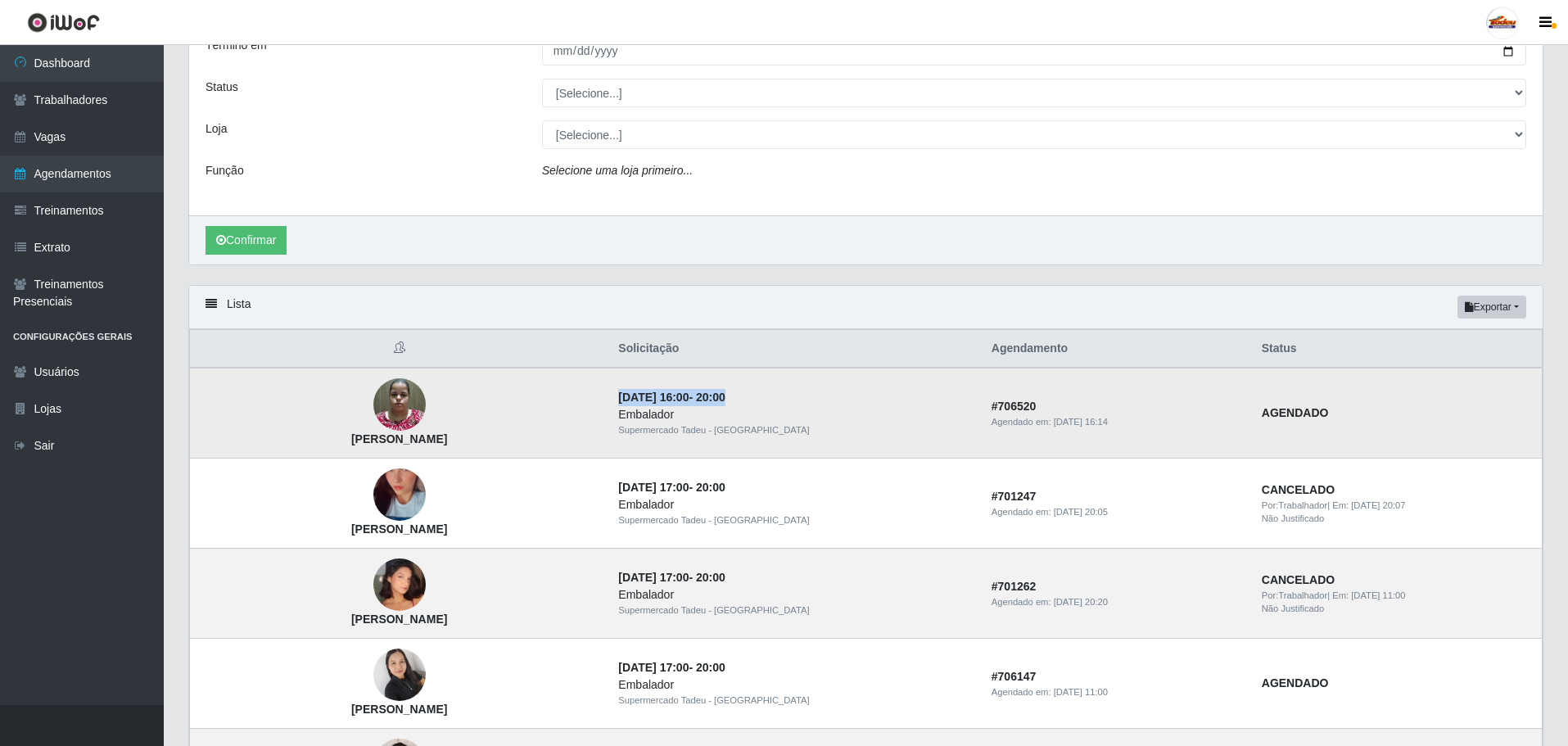
drag, startPoint x: 612, startPoint y: 396, endPoint x: 984, endPoint y: 408, distance: 372.2
click at [869, 402] on td "[DATE] 16:00 - 20:00 Embalador Supermercado Tadeu - [GEOGRAPHIC_DATA]" at bounding box center [795, 414] width 373 height 91
click at [773, 415] on div "Embalador" at bounding box center [795, 414] width 353 height 17
click at [847, 415] on div "Embalador" at bounding box center [795, 414] width 353 height 17
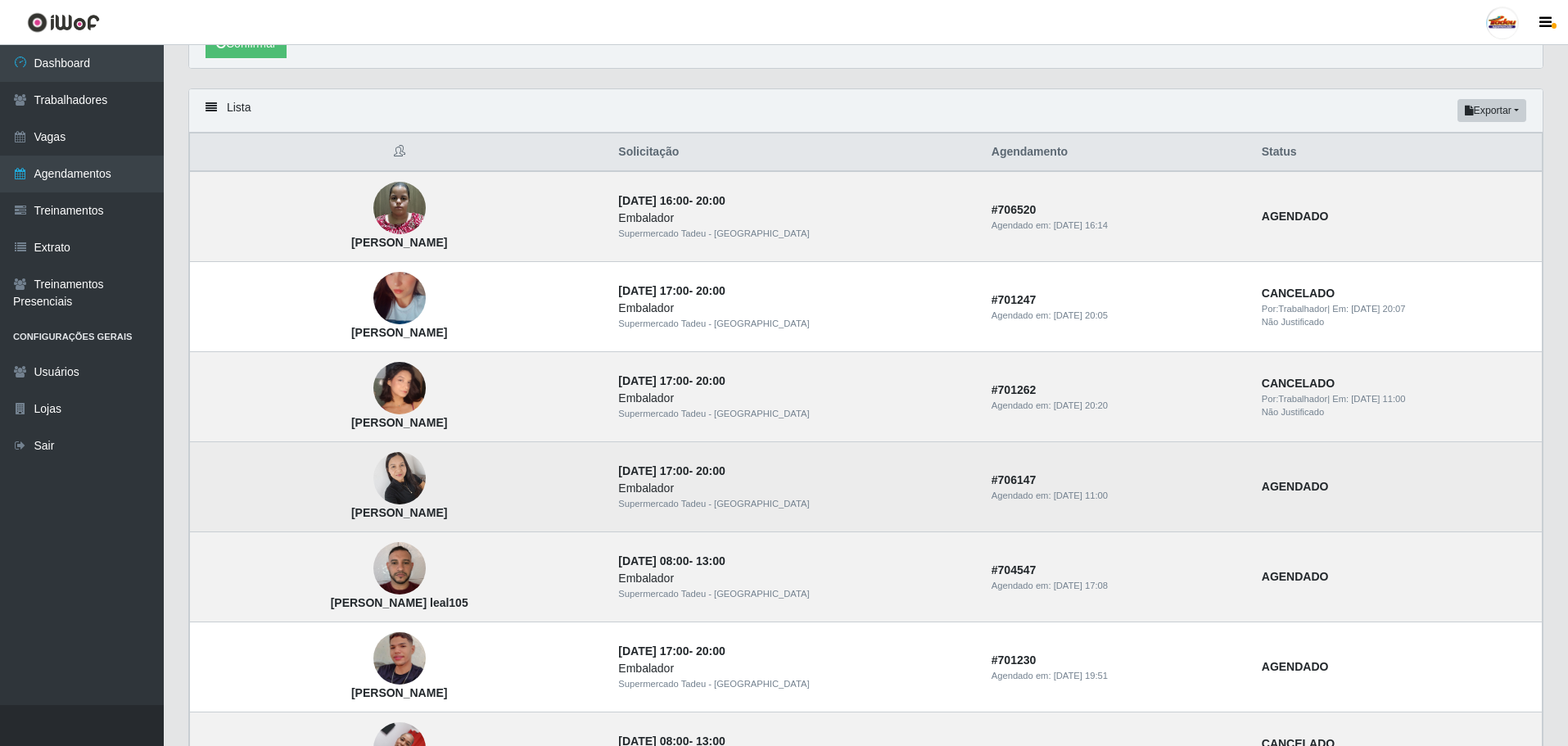
scroll to position [409, 0]
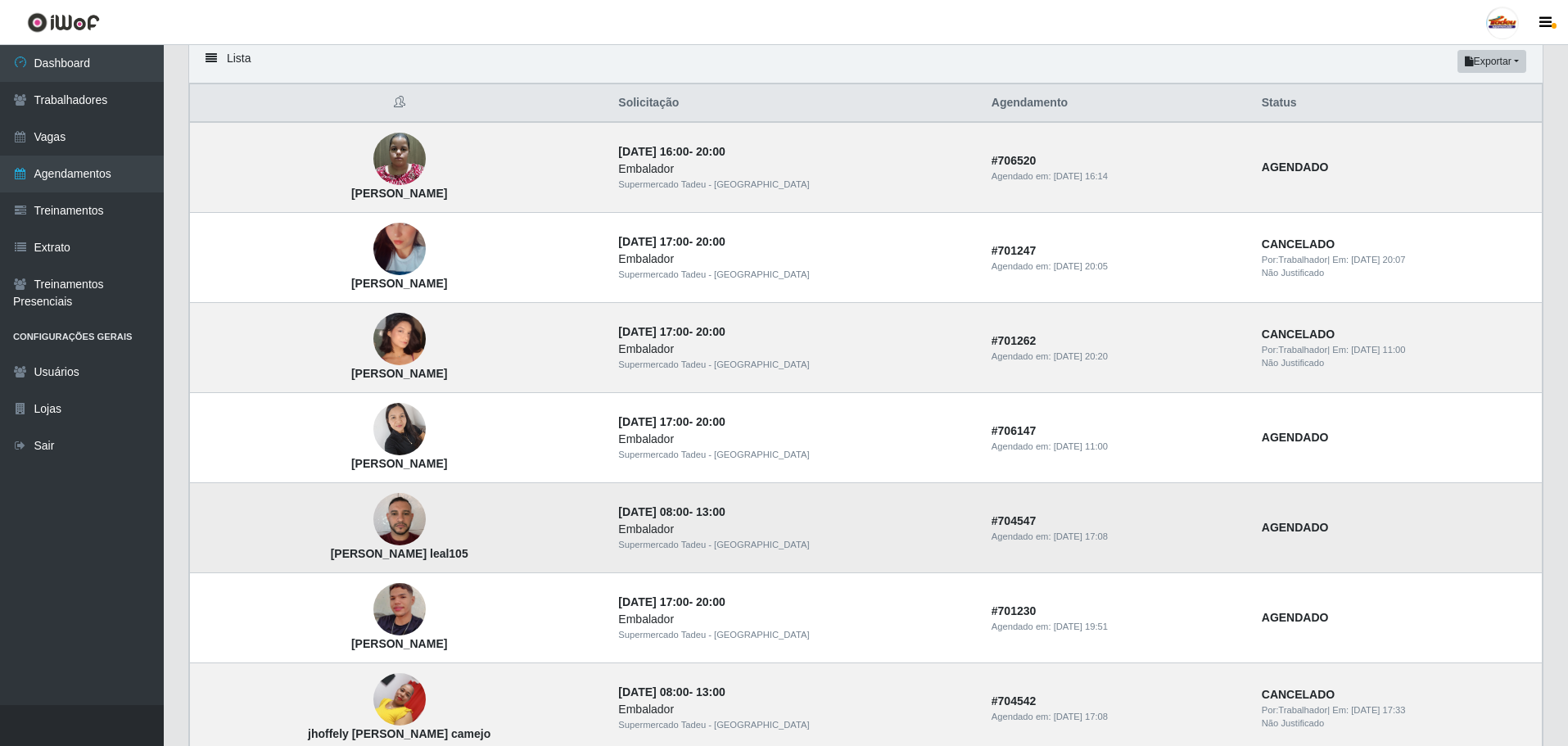
click at [809, 523] on div "Embalador" at bounding box center [795, 529] width 353 height 17
drag, startPoint x: 623, startPoint y: 510, endPoint x: 1071, endPoint y: 558, distance: 450.6
click at [1071, 558] on tr "[PERSON_NAME] leal105 [DATE] 08:00 - 13:00 Embalador Supermercado Tadeu - [GEOG…" at bounding box center [866, 528] width 1353 height 90
click at [398, 523] on img at bounding box center [399, 520] width 53 height 70
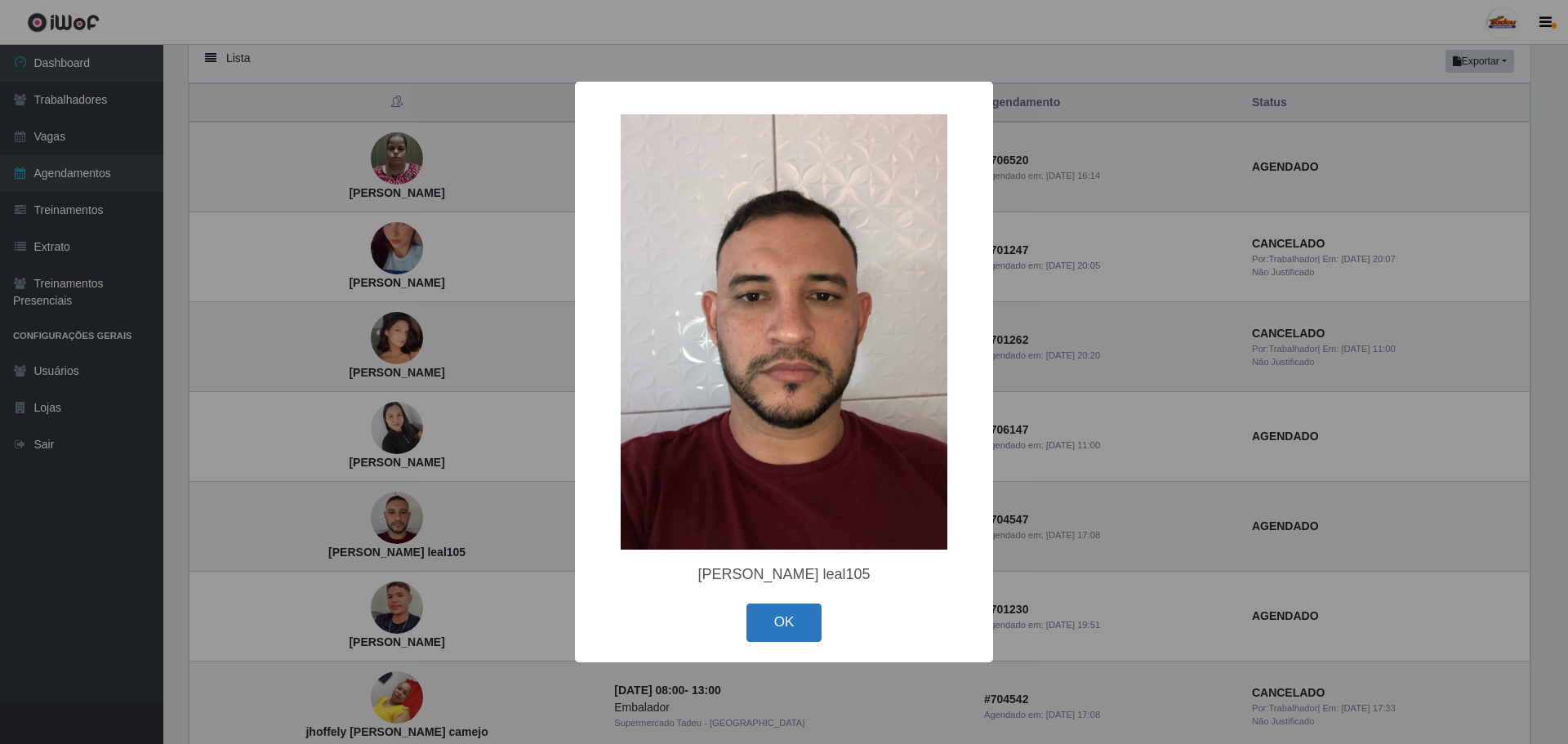
click at [796, 627] on button "OK" at bounding box center [784, 622] width 76 height 38
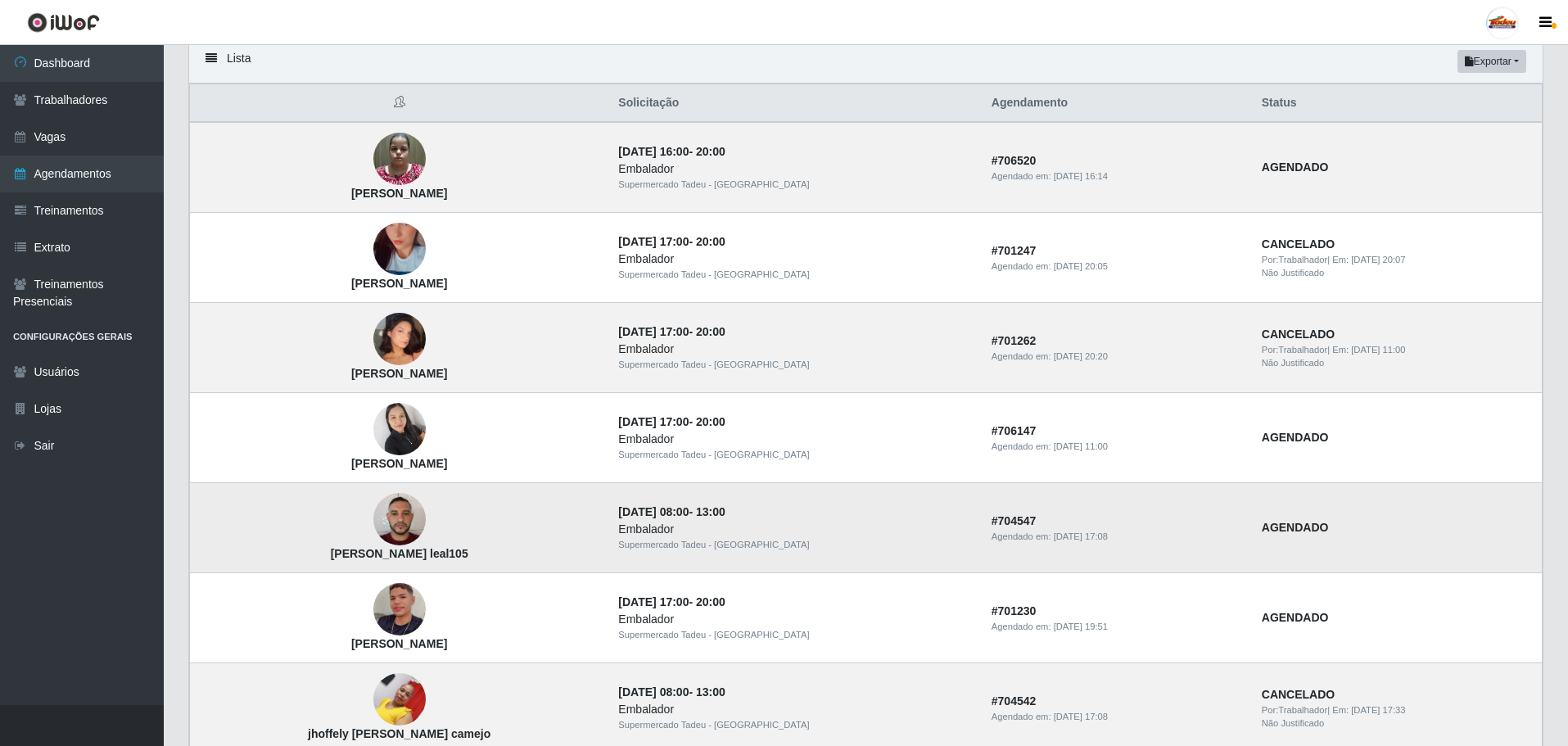
click at [401, 513] on img at bounding box center [399, 520] width 53 height 70
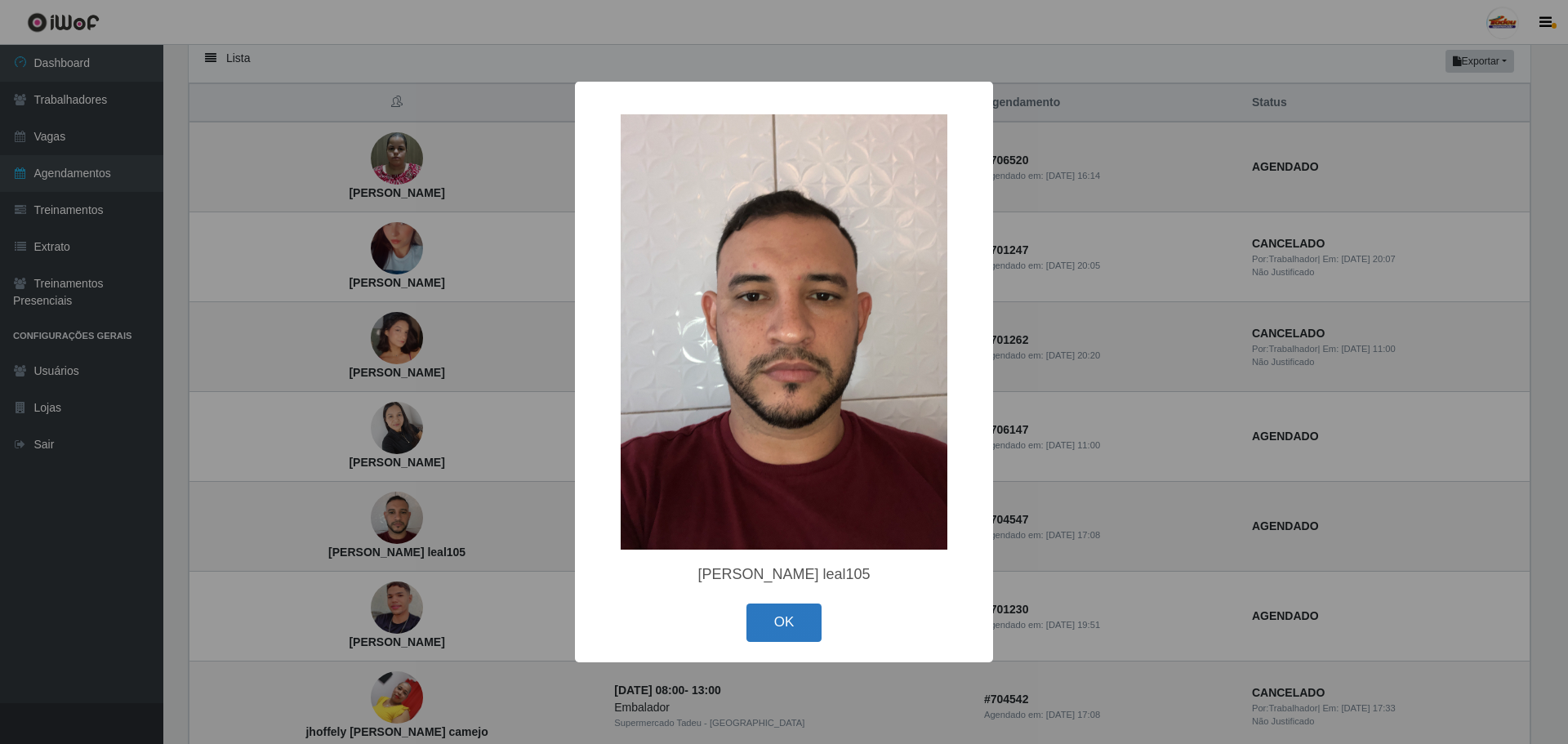
click at [788, 628] on button "OK" at bounding box center [784, 622] width 76 height 38
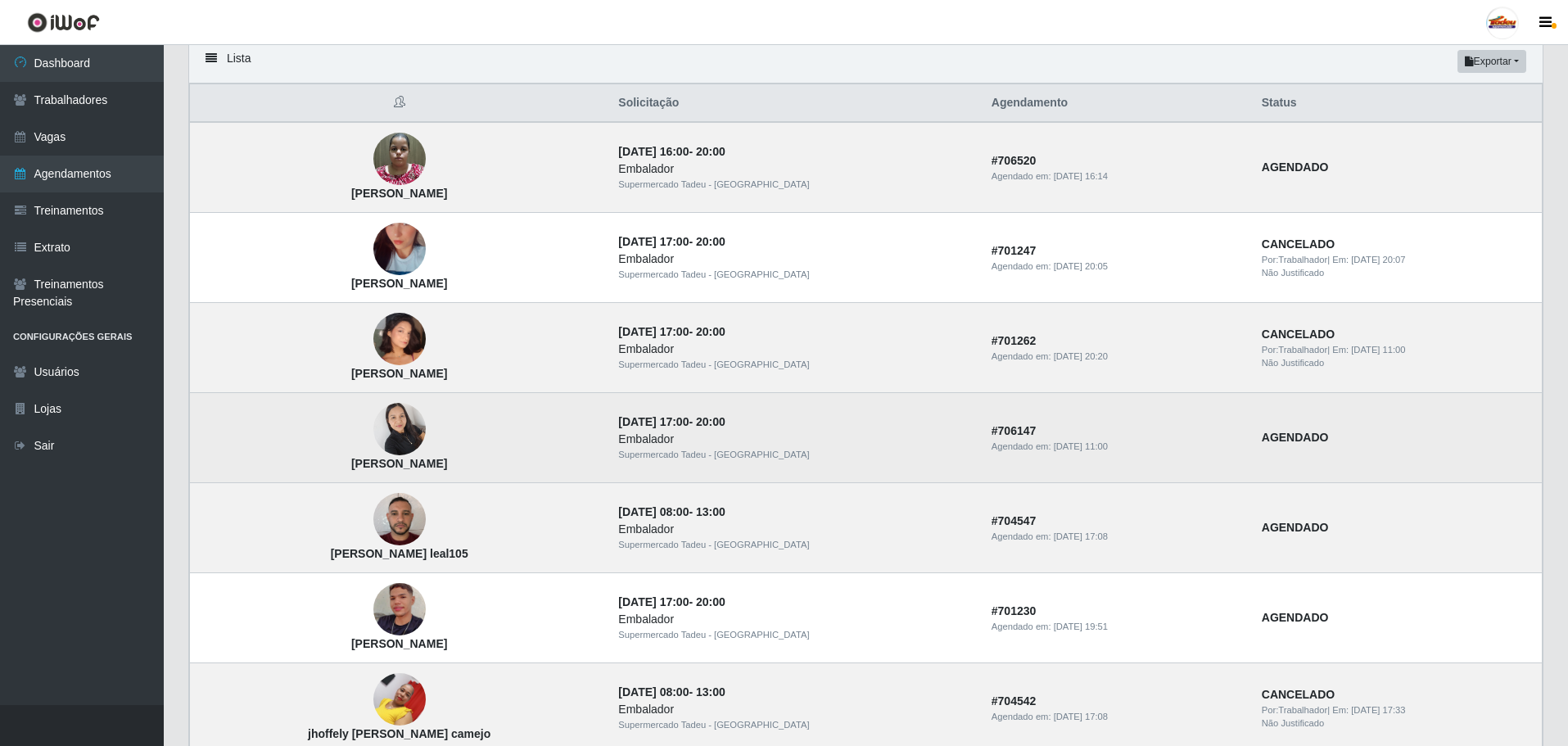
click at [412, 426] on img at bounding box center [399, 430] width 53 height 70
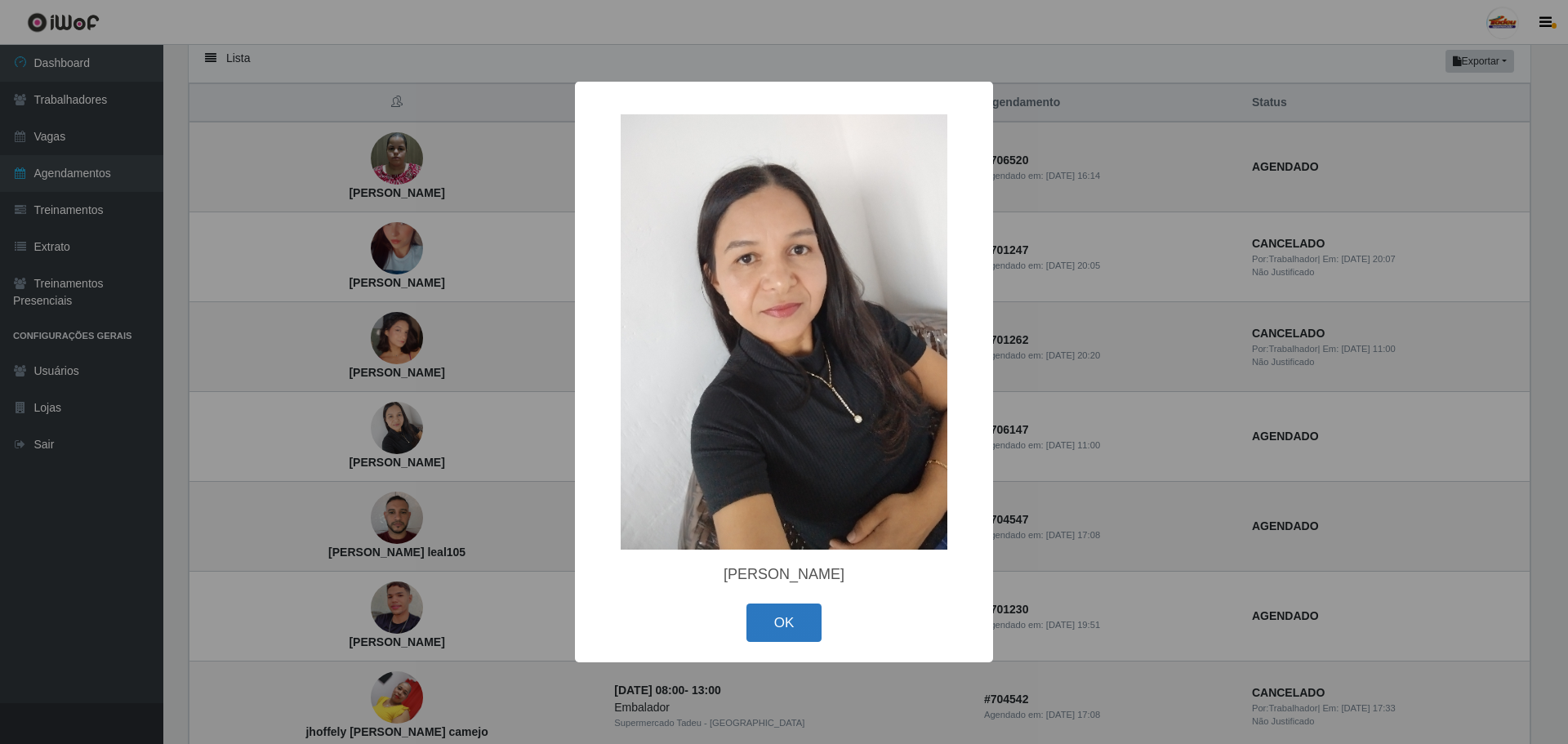
click at [789, 623] on button "OK" at bounding box center [784, 622] width 76 height 38
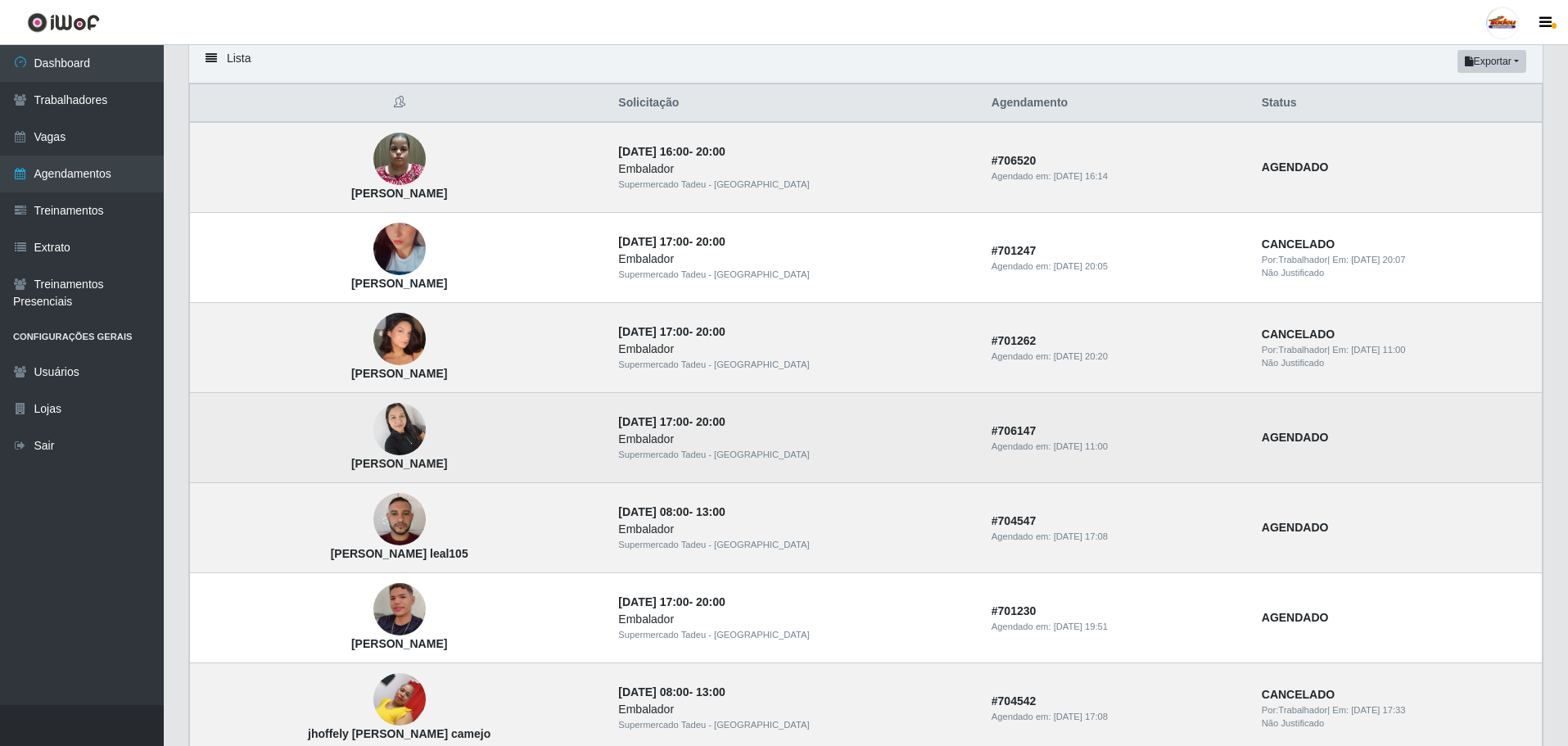
drag, startPoint x: 698, startPoint y: 424, endPoint x: 840, endPoint y: 432, distance: 142.2
click at [840, 432] on td "[DATE] 17:00 - 20:00 Embalador Supermercado Tadeu - [GEOGRAPHIC_DATA]" at bounding box center [795, 438] width 373 height 90
click at [856, 421] on td "[DATE] 17:00 - 20:00 Embalador Supermercado Tadeu - [GEOGRAPHIC_DATA]" at bounding box center [795, 438] width 373 height 90
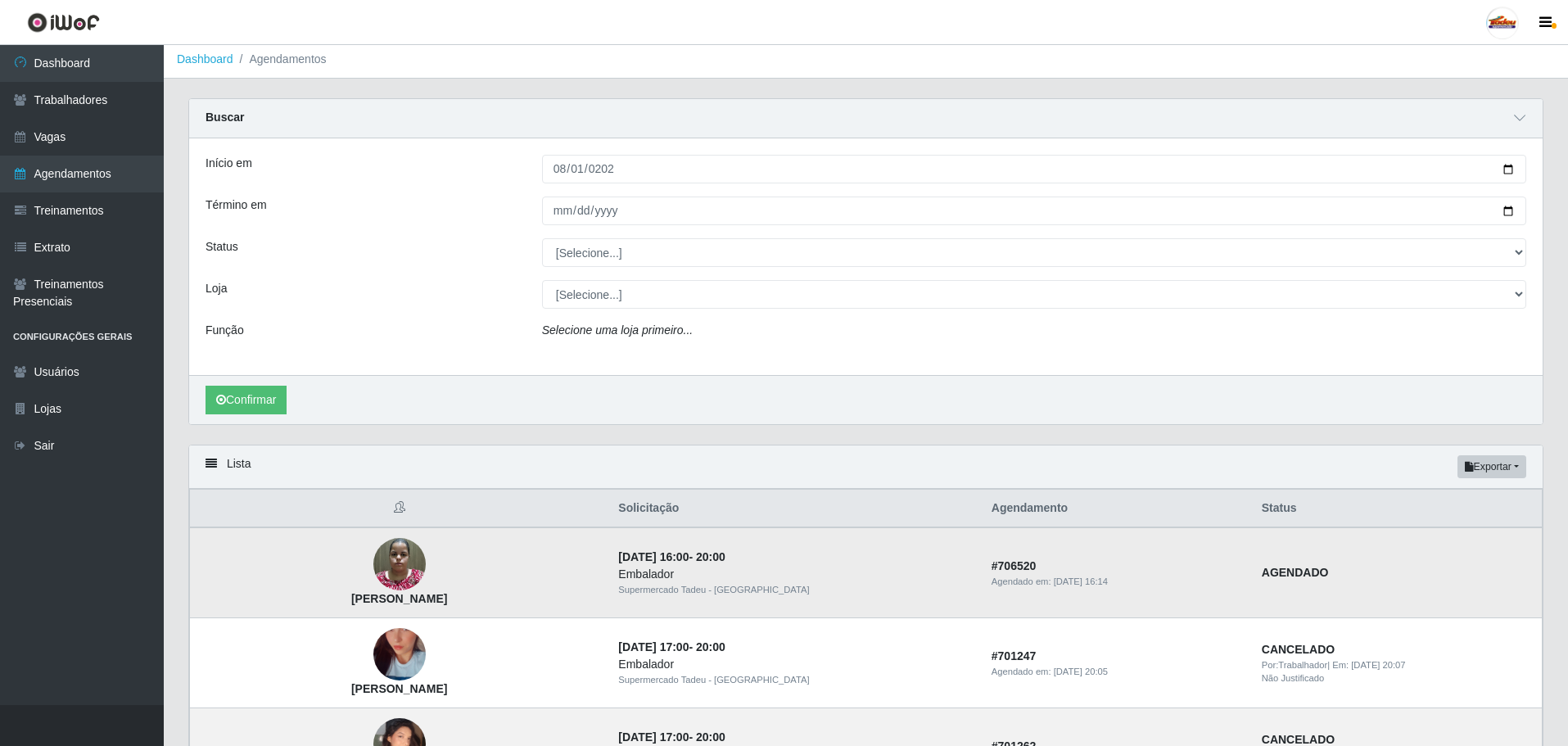
scroll to position [0, 0]
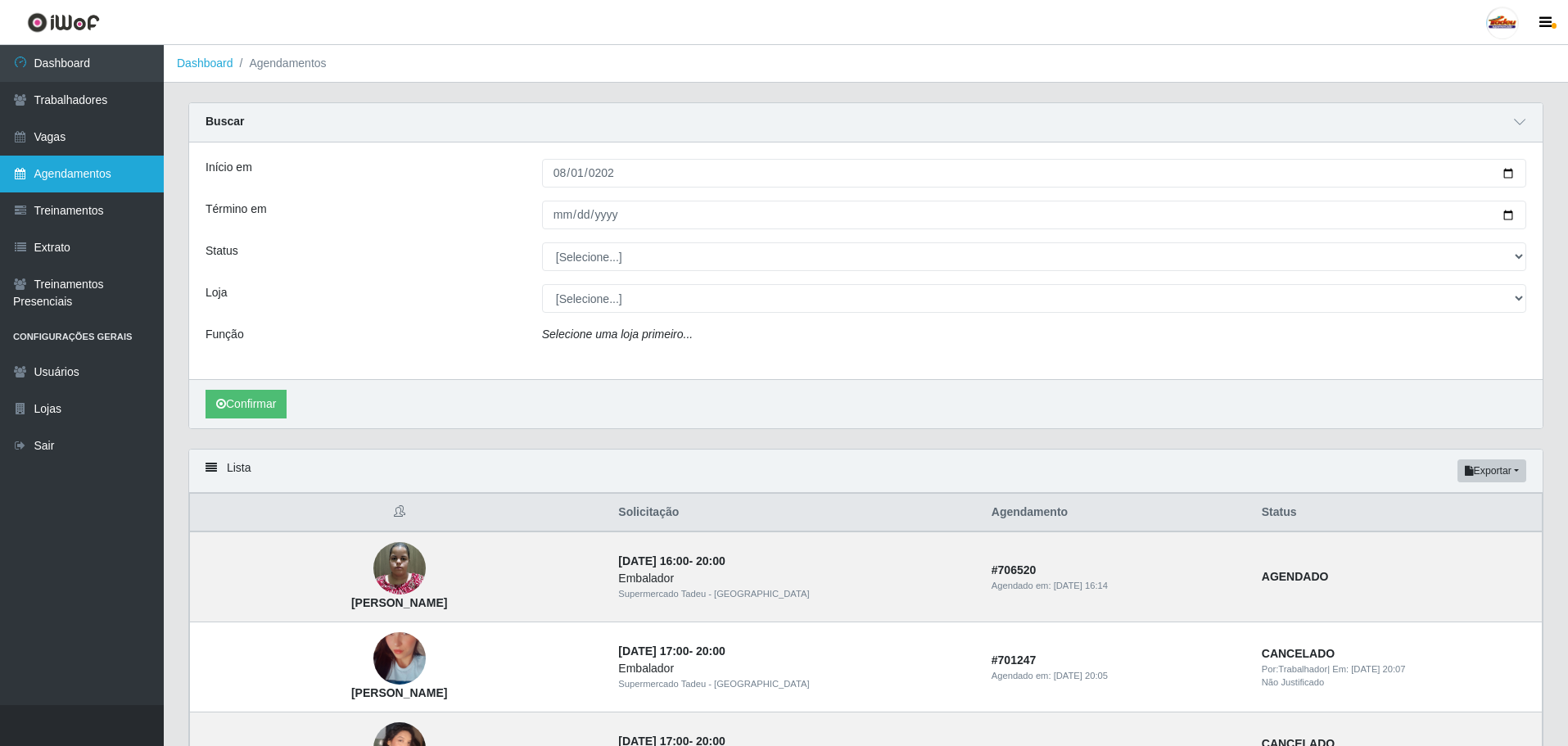
click at [83, 176] on link "Agendamentos" at bounding box center [82, 174] width 164 height 37
click at [74, 140] on link "Vagas" at bounding box center [82, 136] width 164 height 37
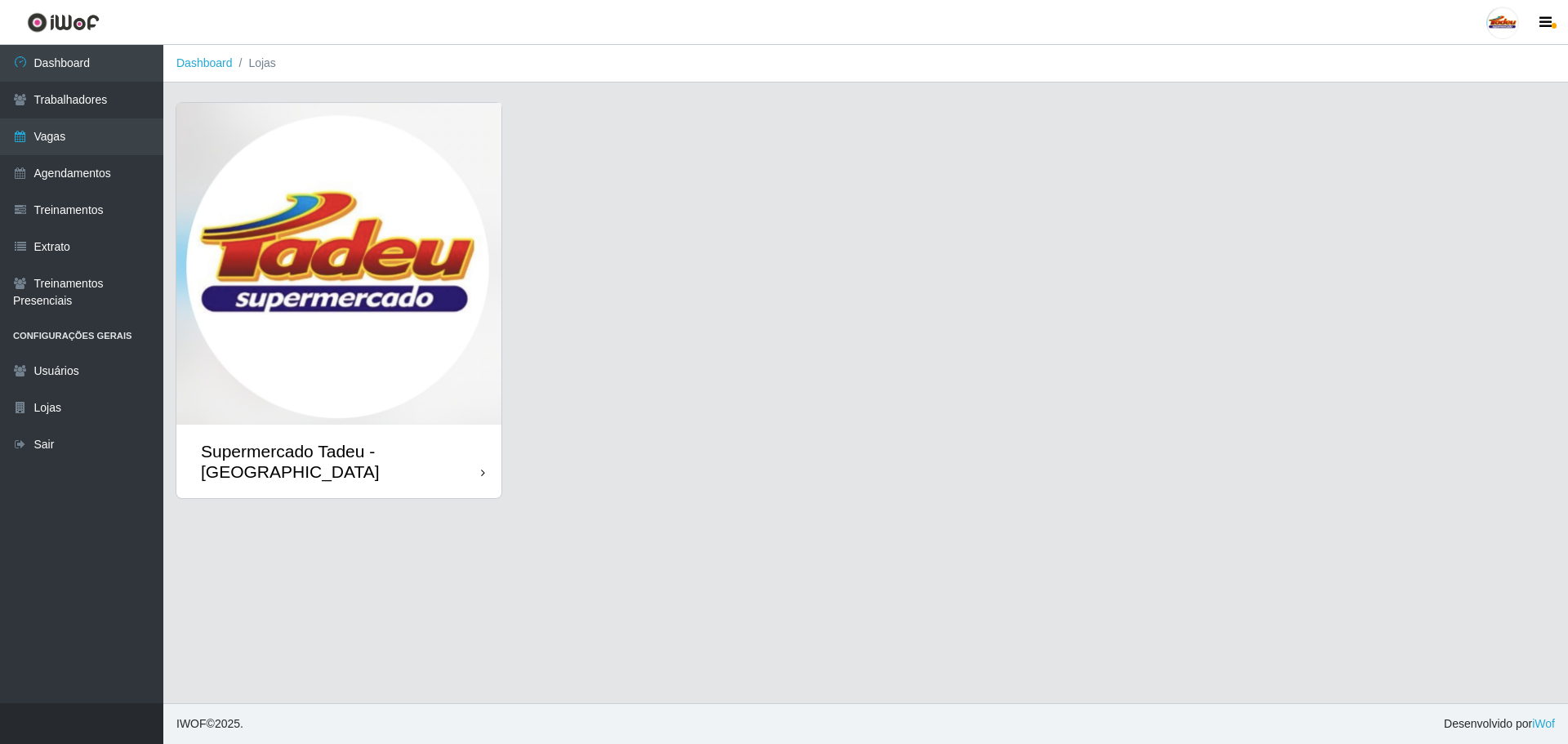
click at [458, 284] on img at bounding box center [339, 264] width 325 height 322
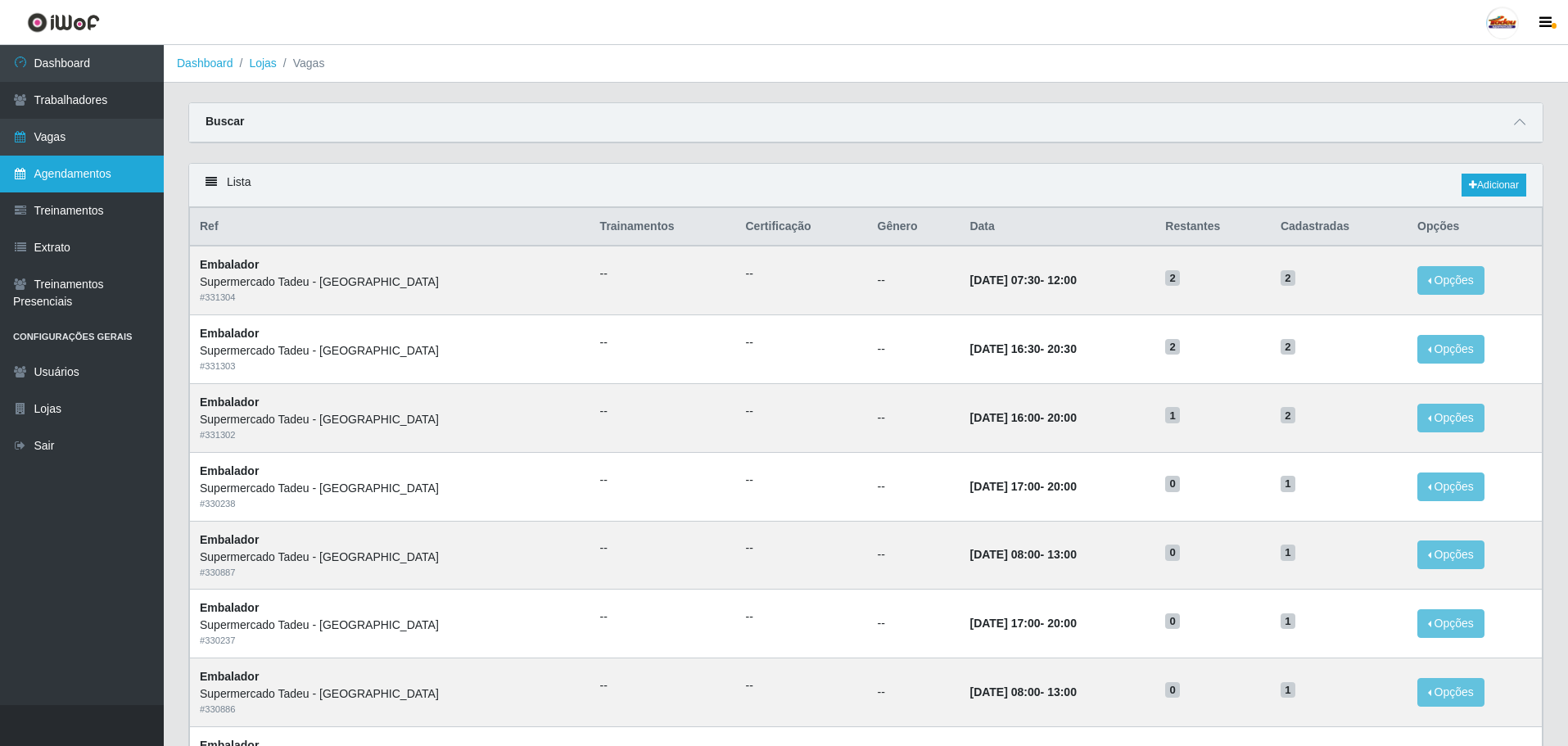
click at [66, 176] on link "Agendamentos" at bounding box center [82, 174] width 164 height 37
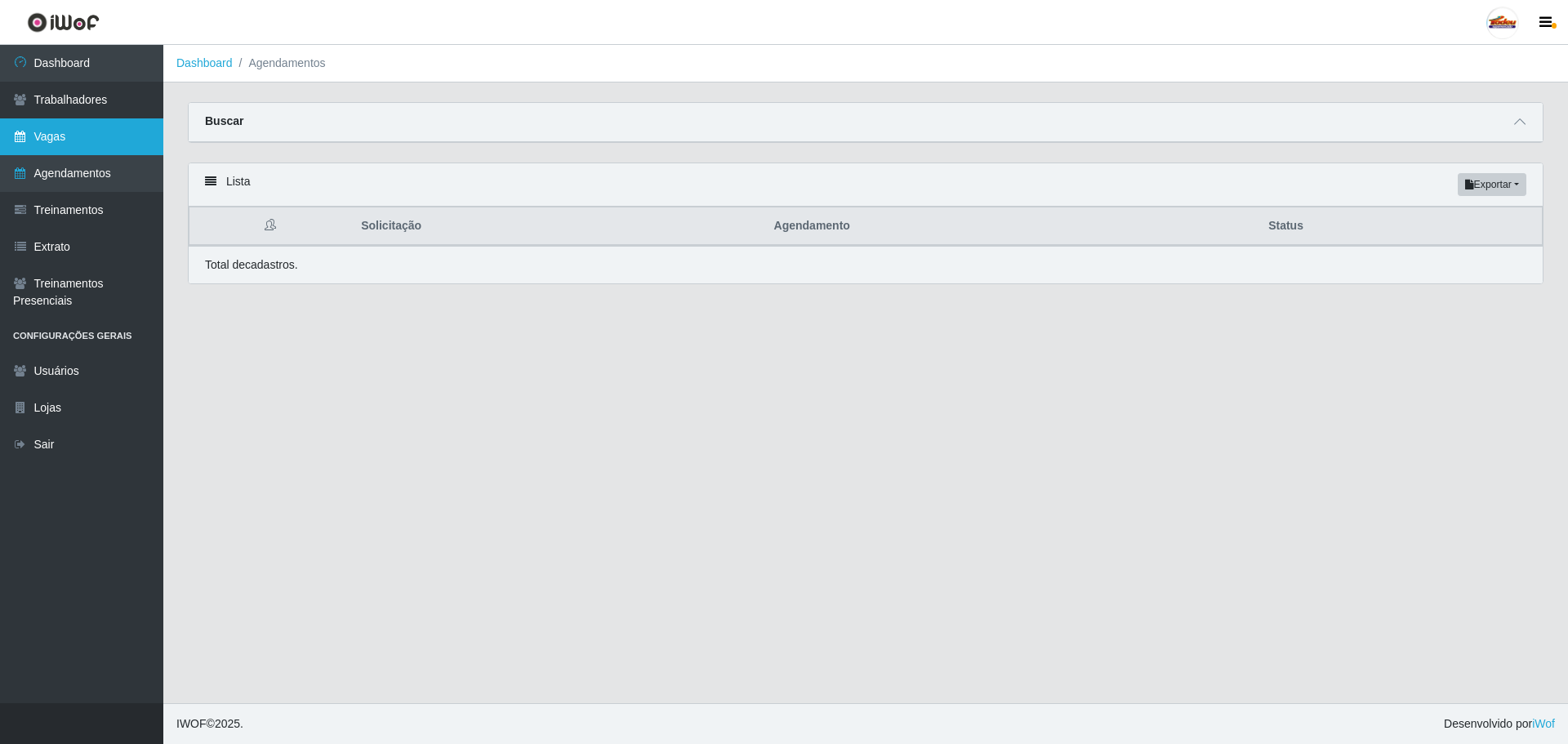
click at [66, 145] on link "Vagas" at bounding box center [82, 136] width 164 height 36
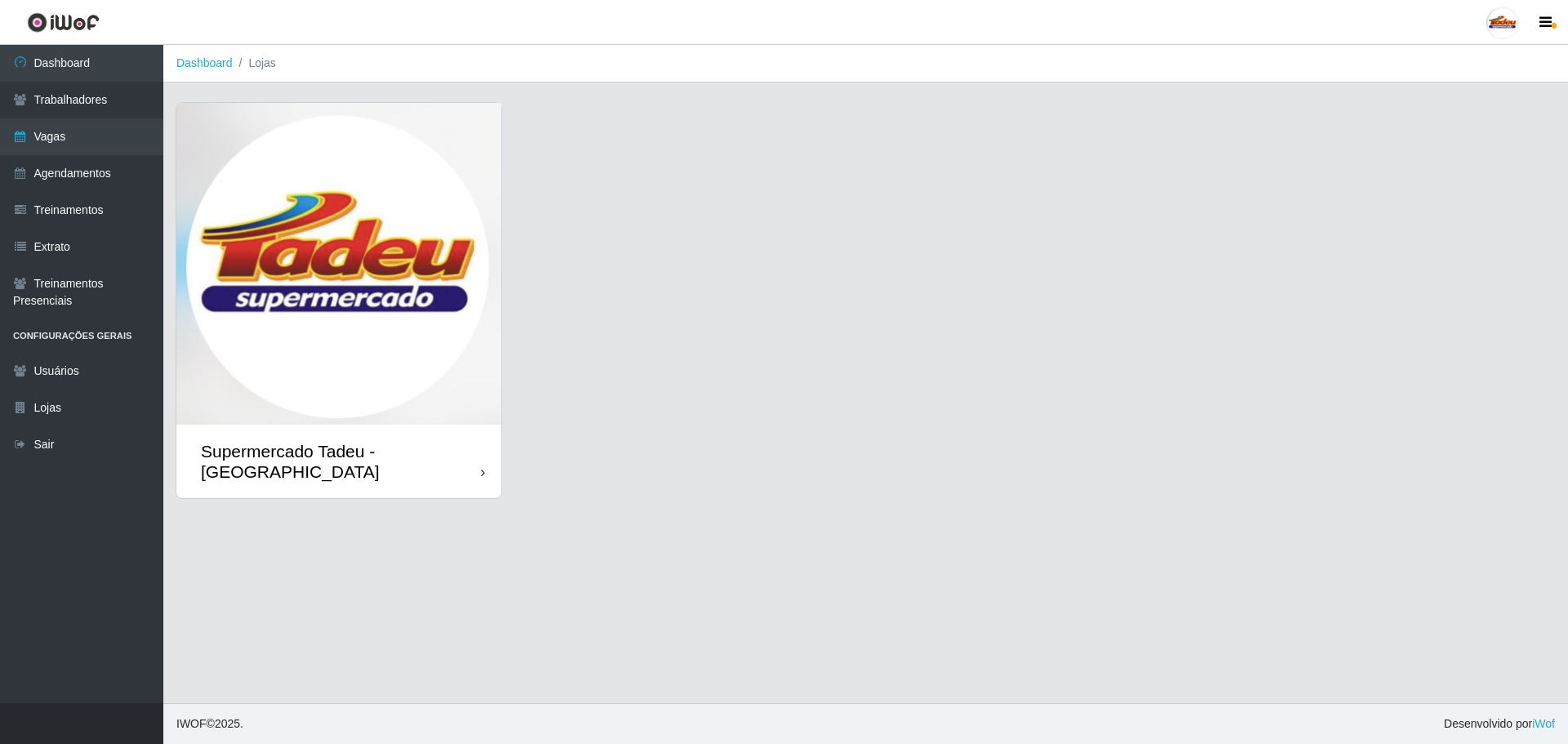
click at [357, 309] on img at bounding box center [339, 264] width 325 height 322
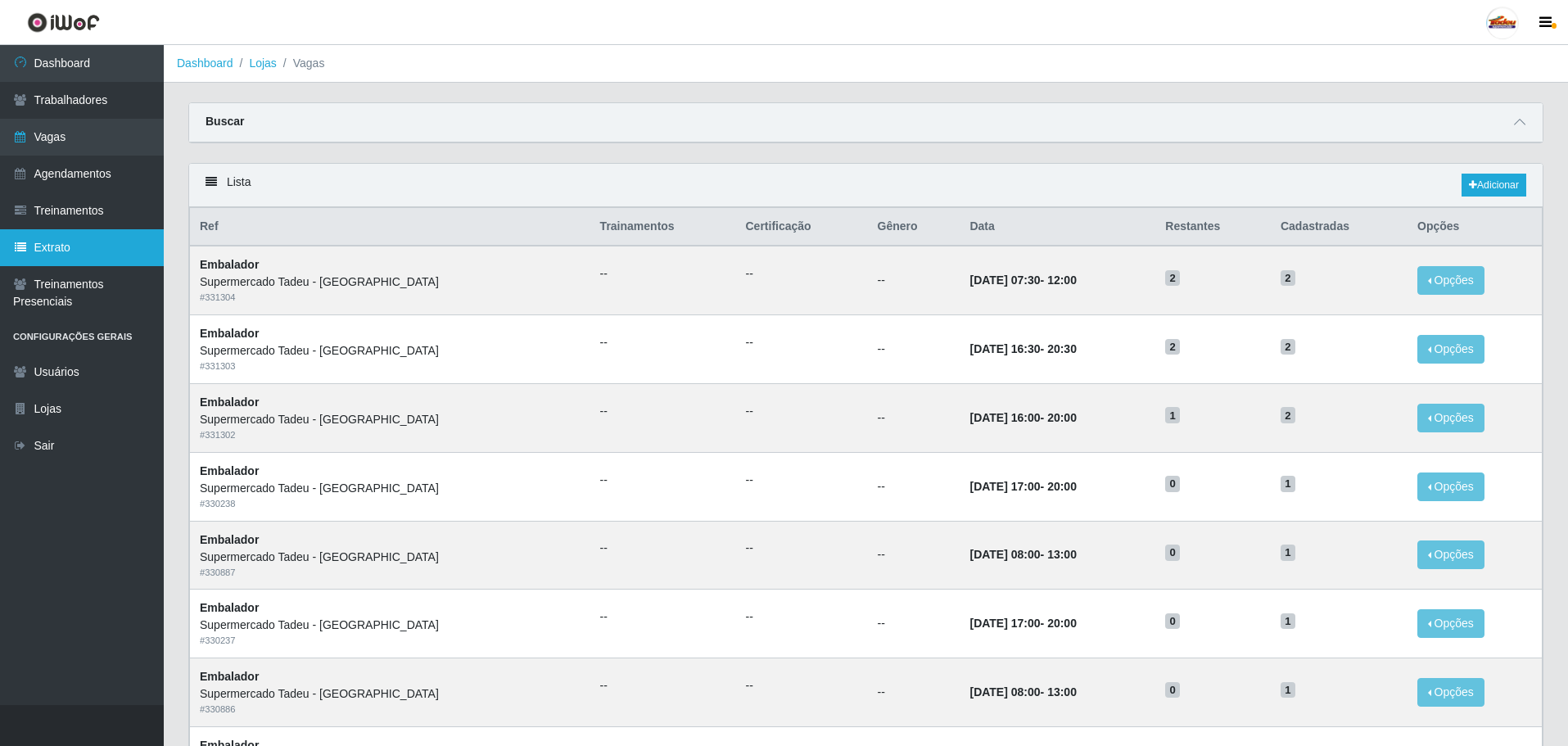
click at [81, 230] on link "Extrato" at bounding box center [82, 247] width 164 height 37
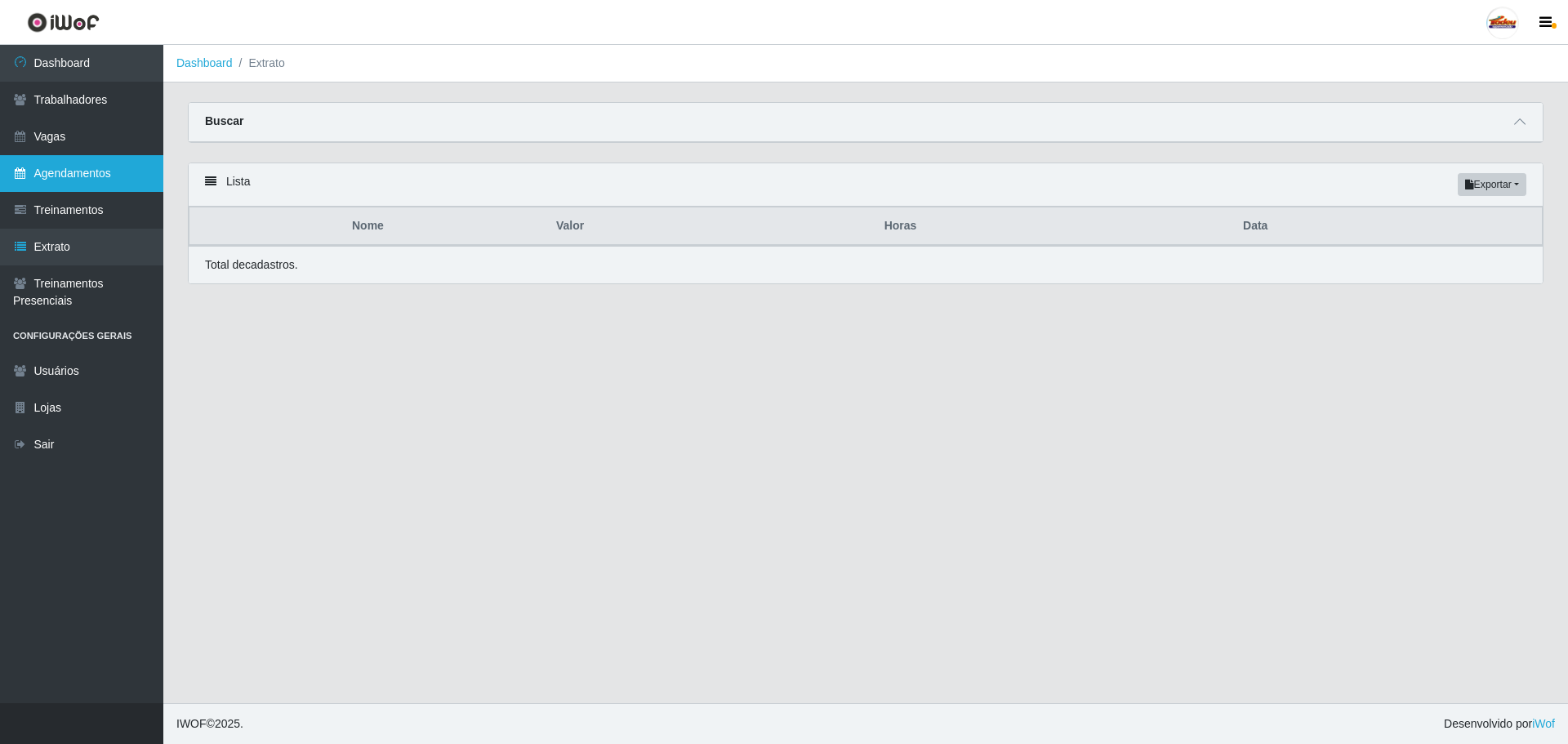
click at [110, 179] on link "Agendamentos" at bounding box center [82, 173] width 164 height 36
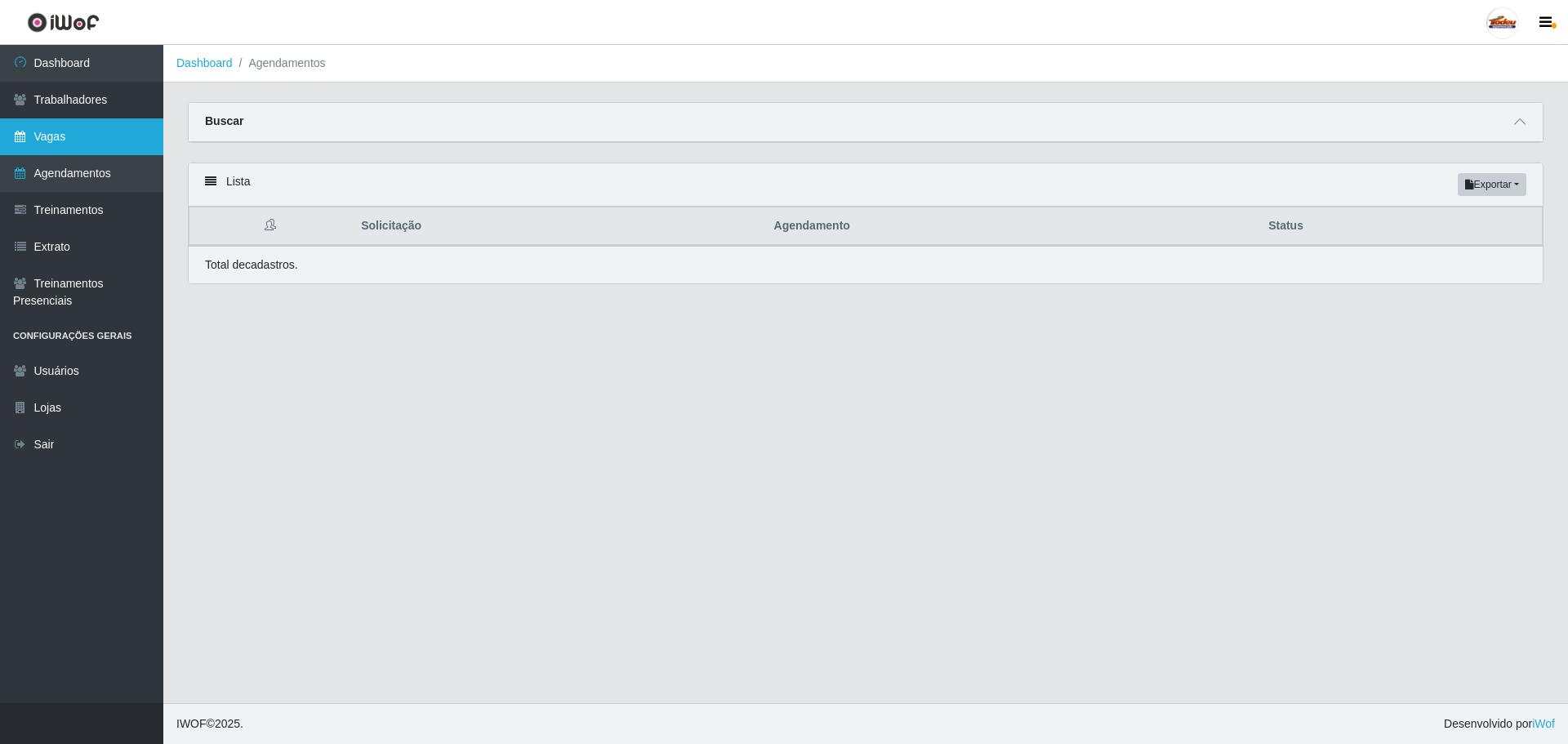
click at [98, 148] on link "Vagas" at bounding box center [82, 136] width 164 height 36
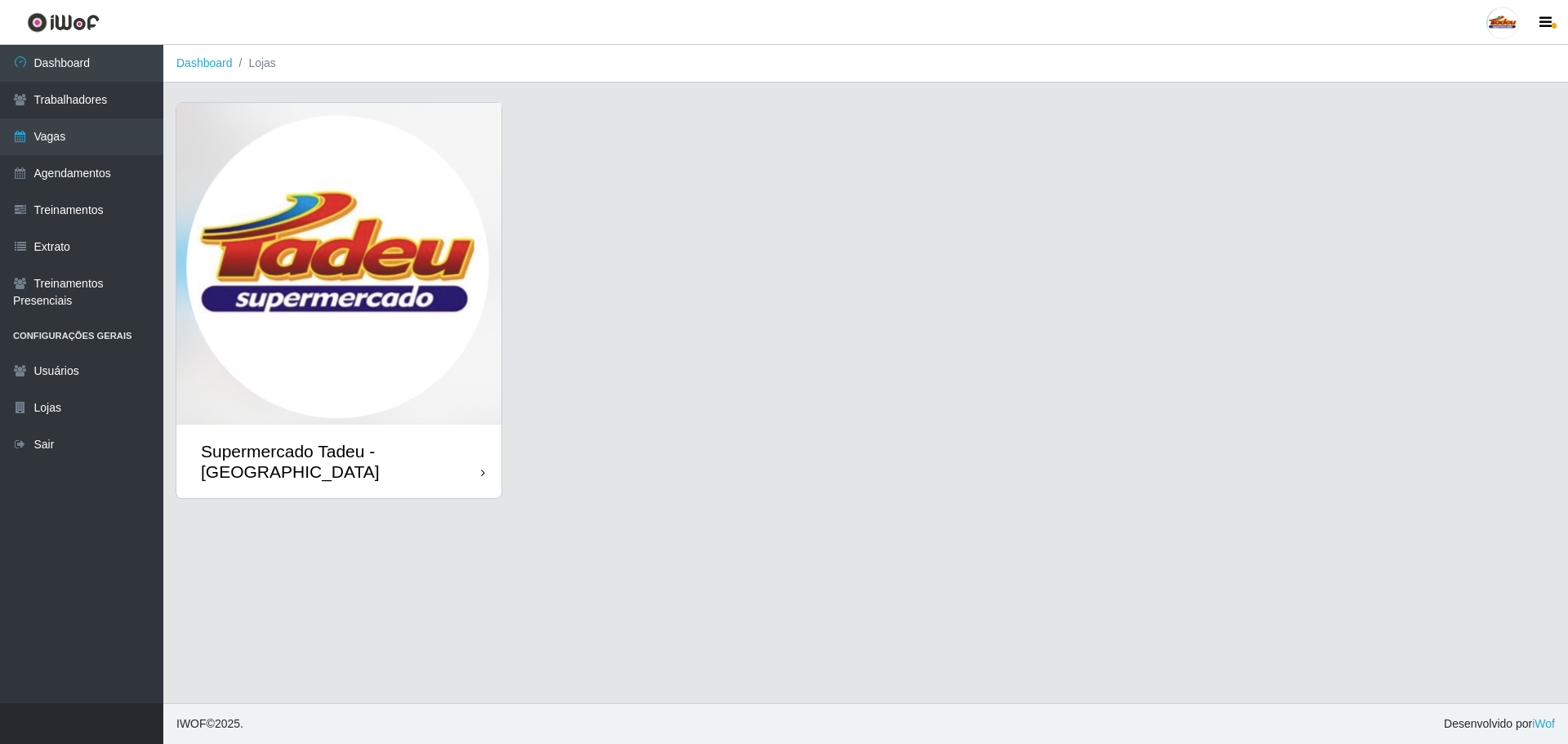
click at [265, 300] on img at bounding box center [339, 264] width 325 height 322
